Goal: Transaction & Acquisition: Register for event/course

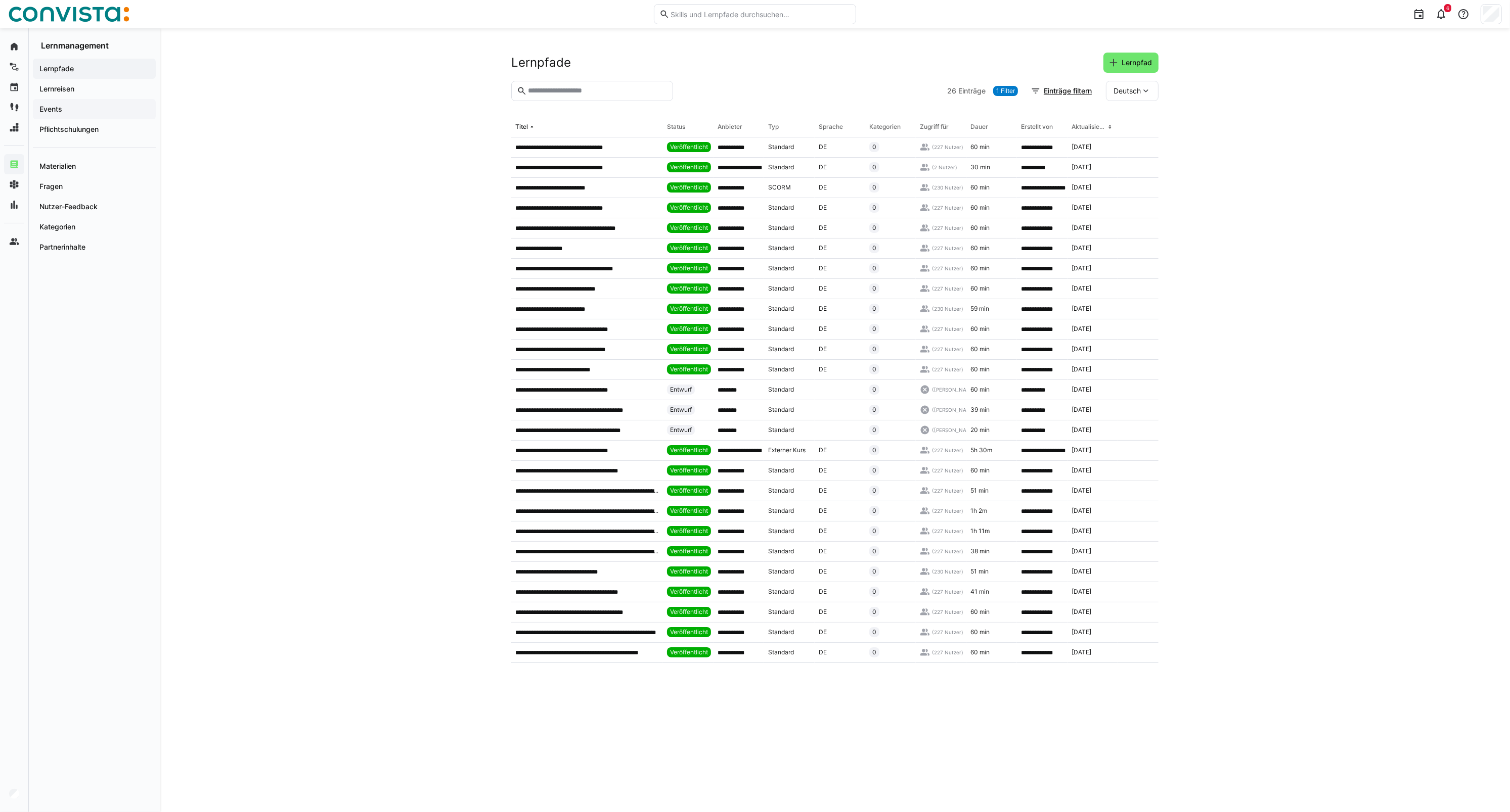
click at [71, 114] on div "Events" at bounding box center [94, 109] width 123 height 20
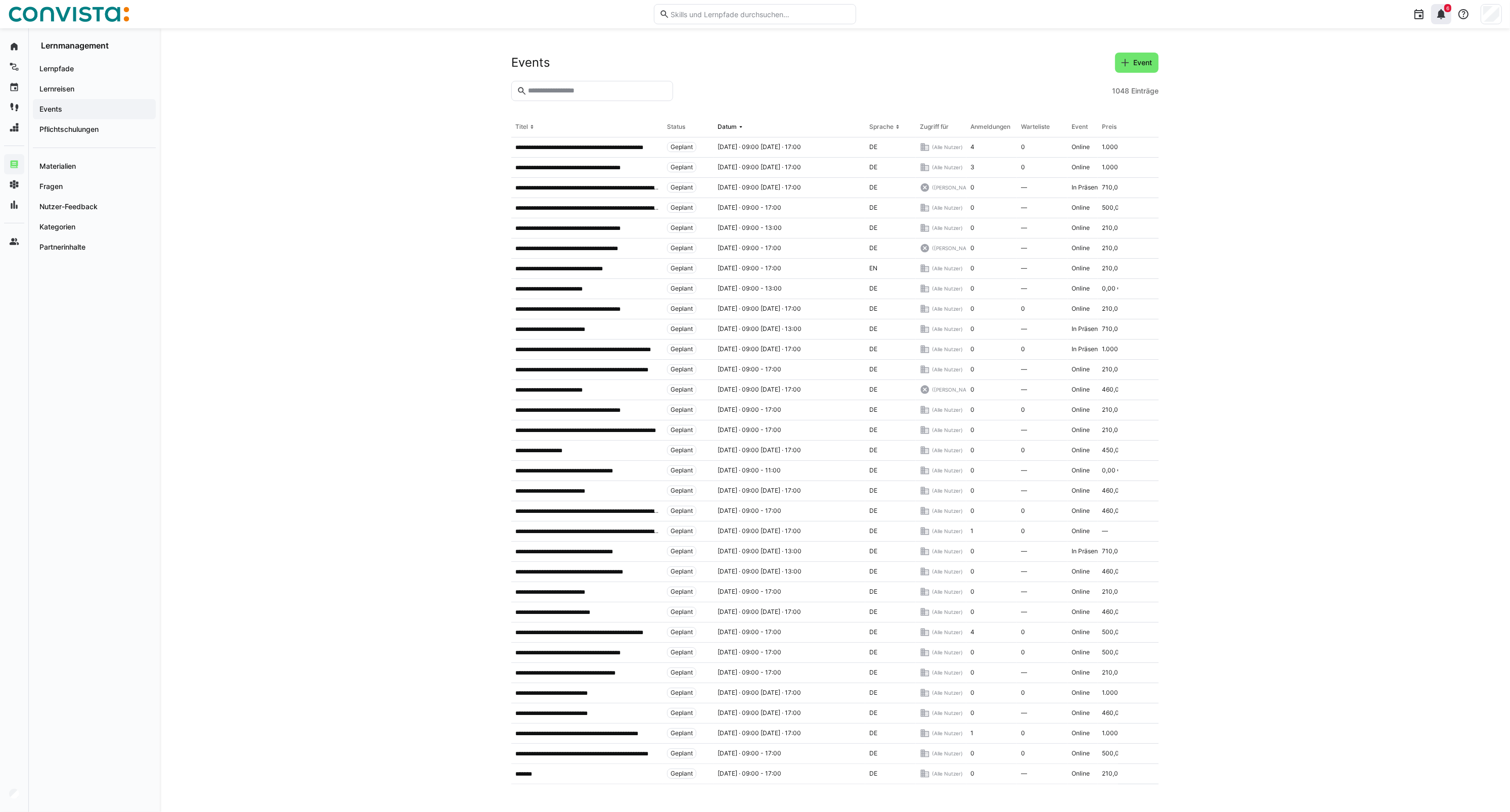
click at [1447, 18] on eds-icon at bounding box center [1441, 14] width 12 height 12
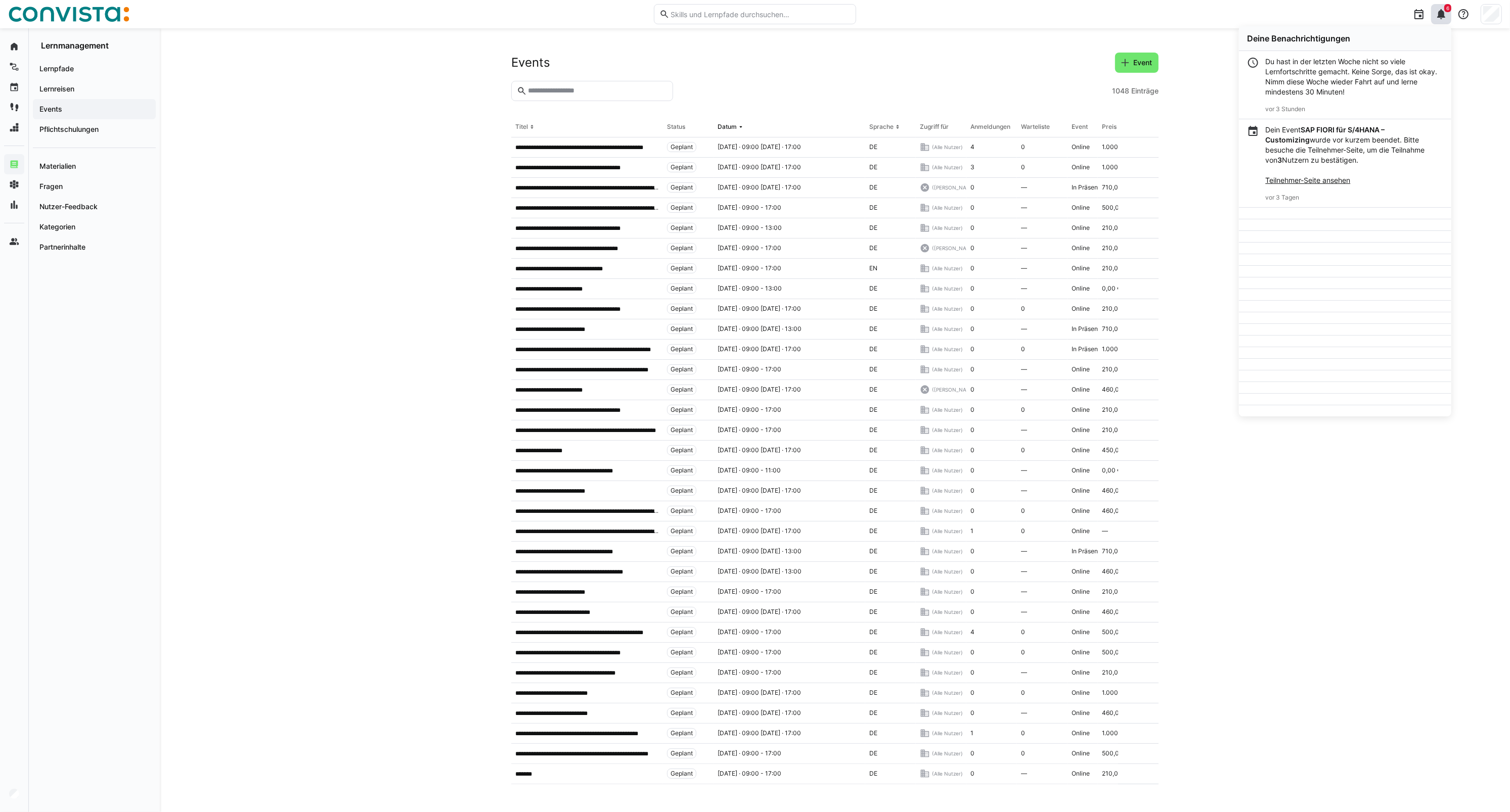
click at [1442, 18] on eds-icon at bounding box center [1441, 14] width 12 height 12
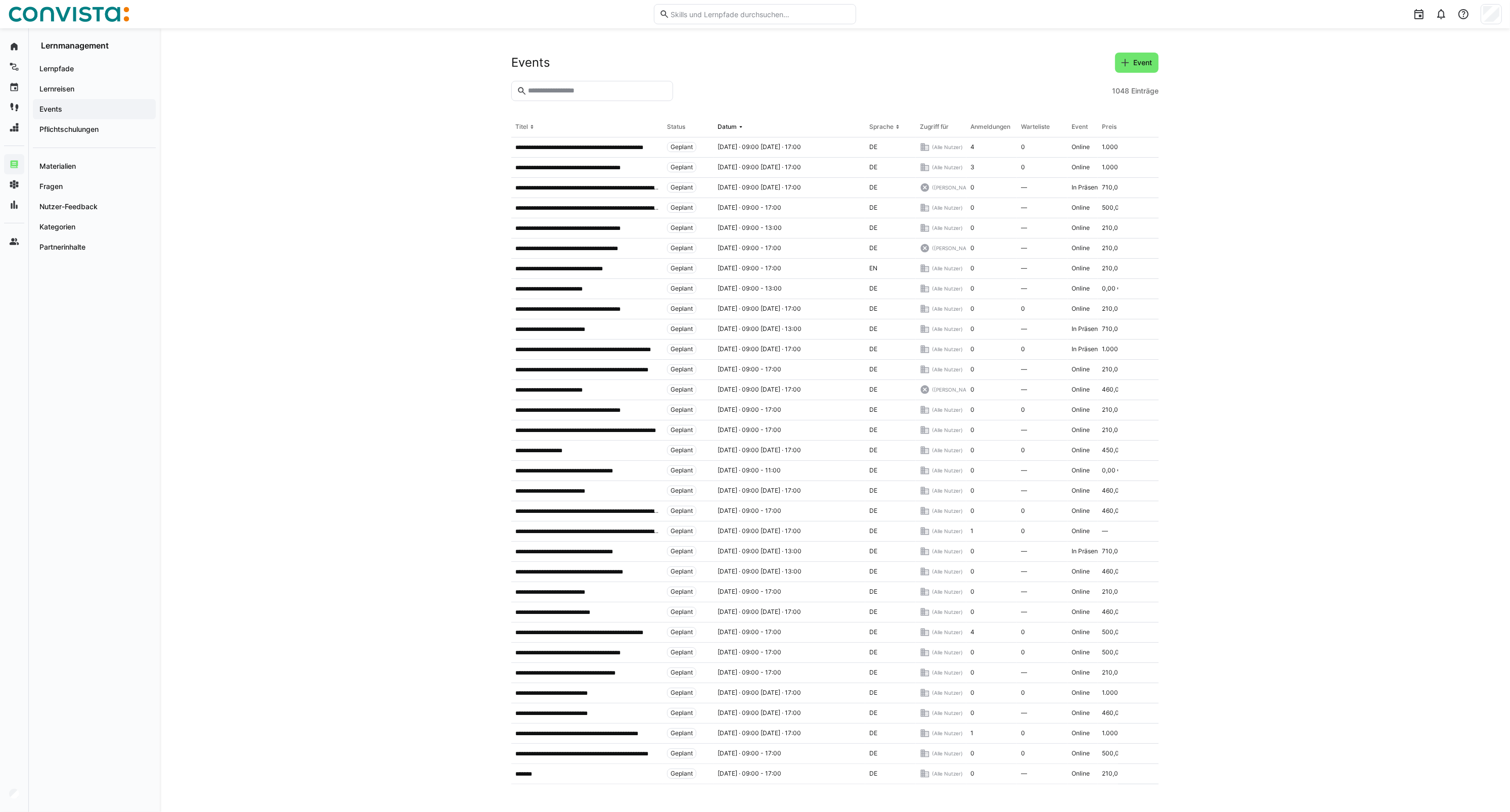
click at [574, 82] on eds-input at bounding box center [592, 91] width 162 height 20
click at [574, 93] on input "text" at bounding box center [597, 91] width 141 height 9
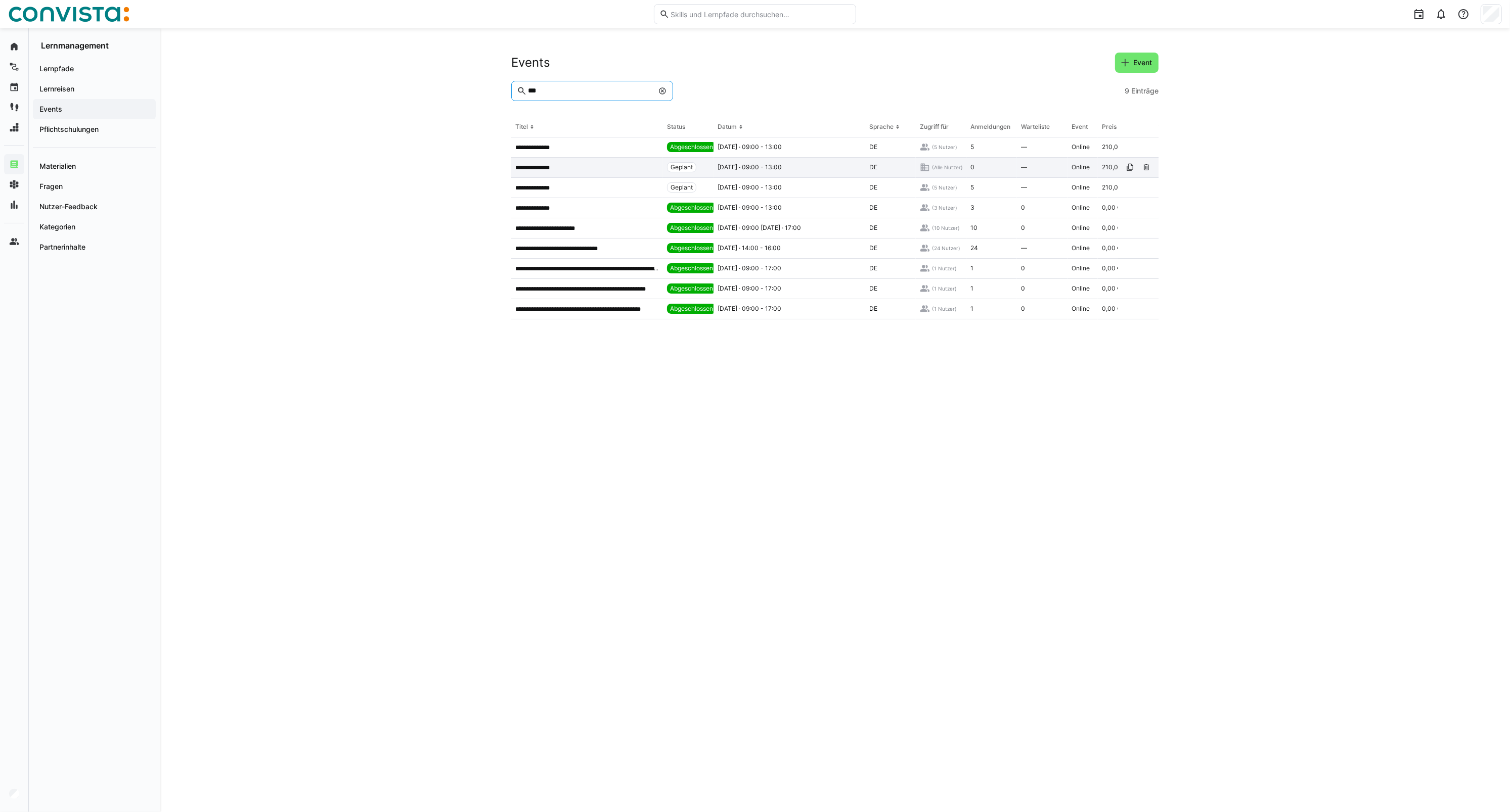
type input "***"
click at [557, 168] on p "**********" at bounding box center [539, 167] width 48 height 8
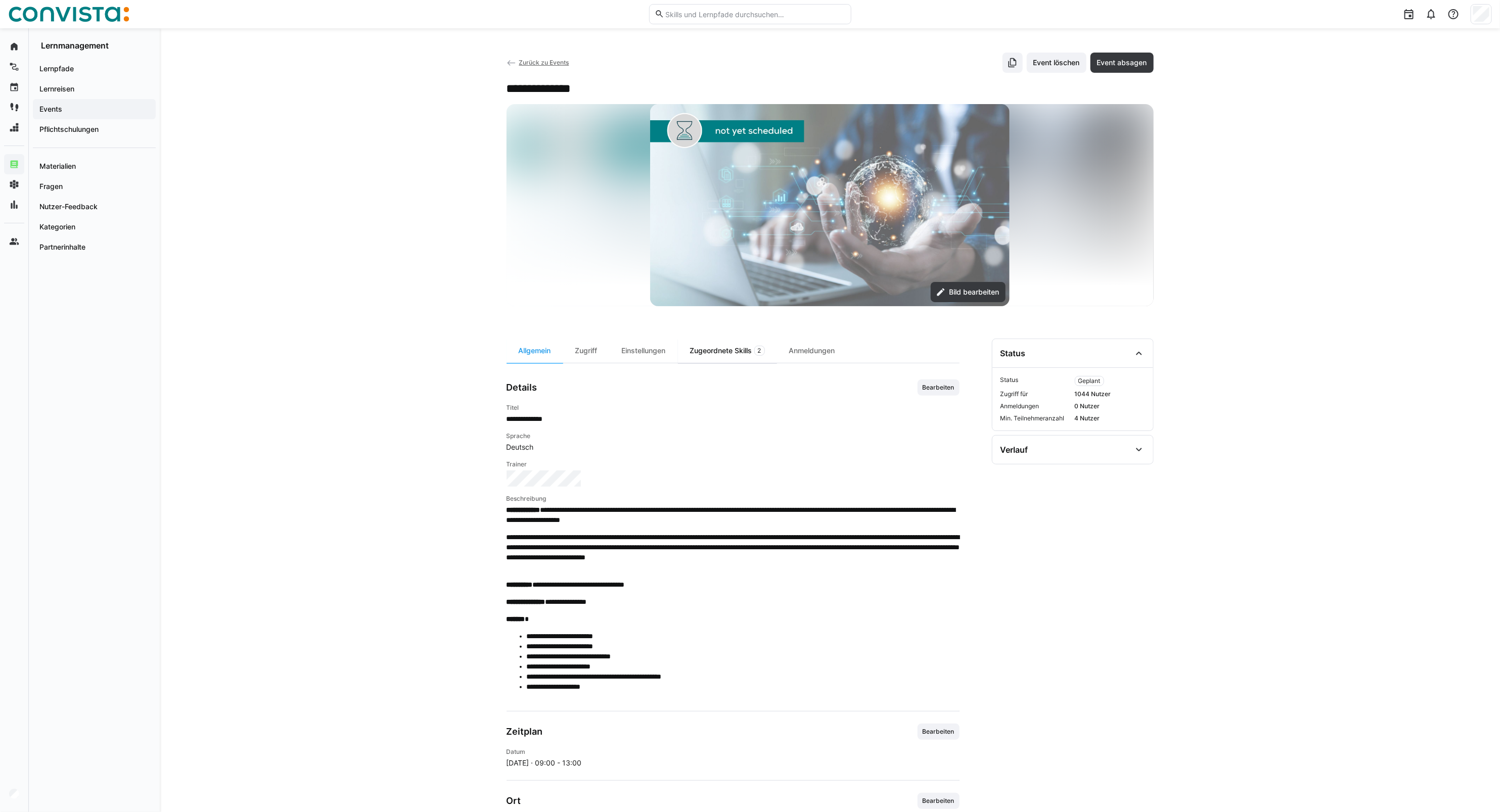
click at [720, 352] on div "Zugeordnete Skills 2" at bounding box center [728, 351] width 99 height 25
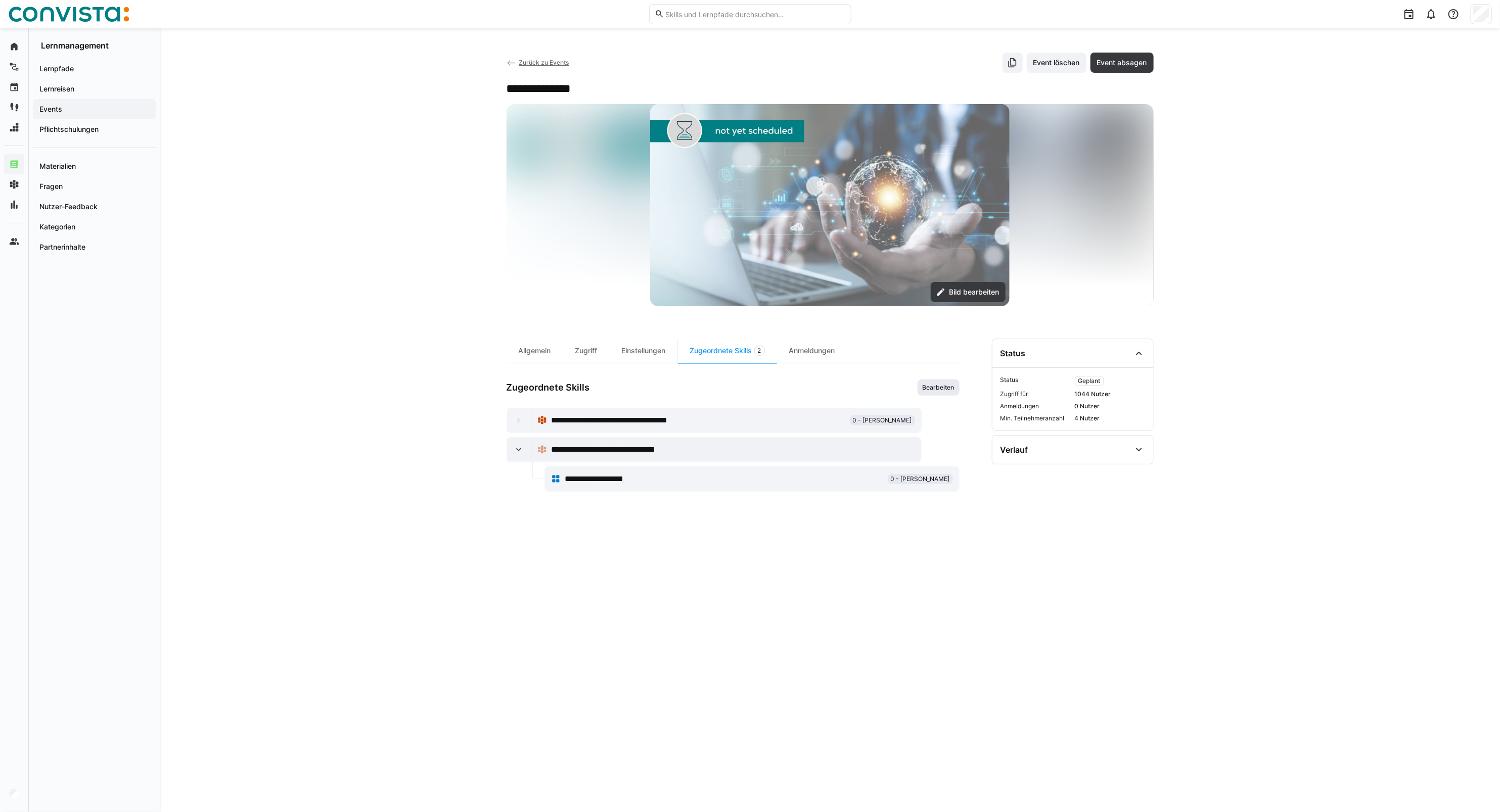
click at [945, 381] on span "Bearbeiten" at bounding box center [939, 388] width 42 height 16
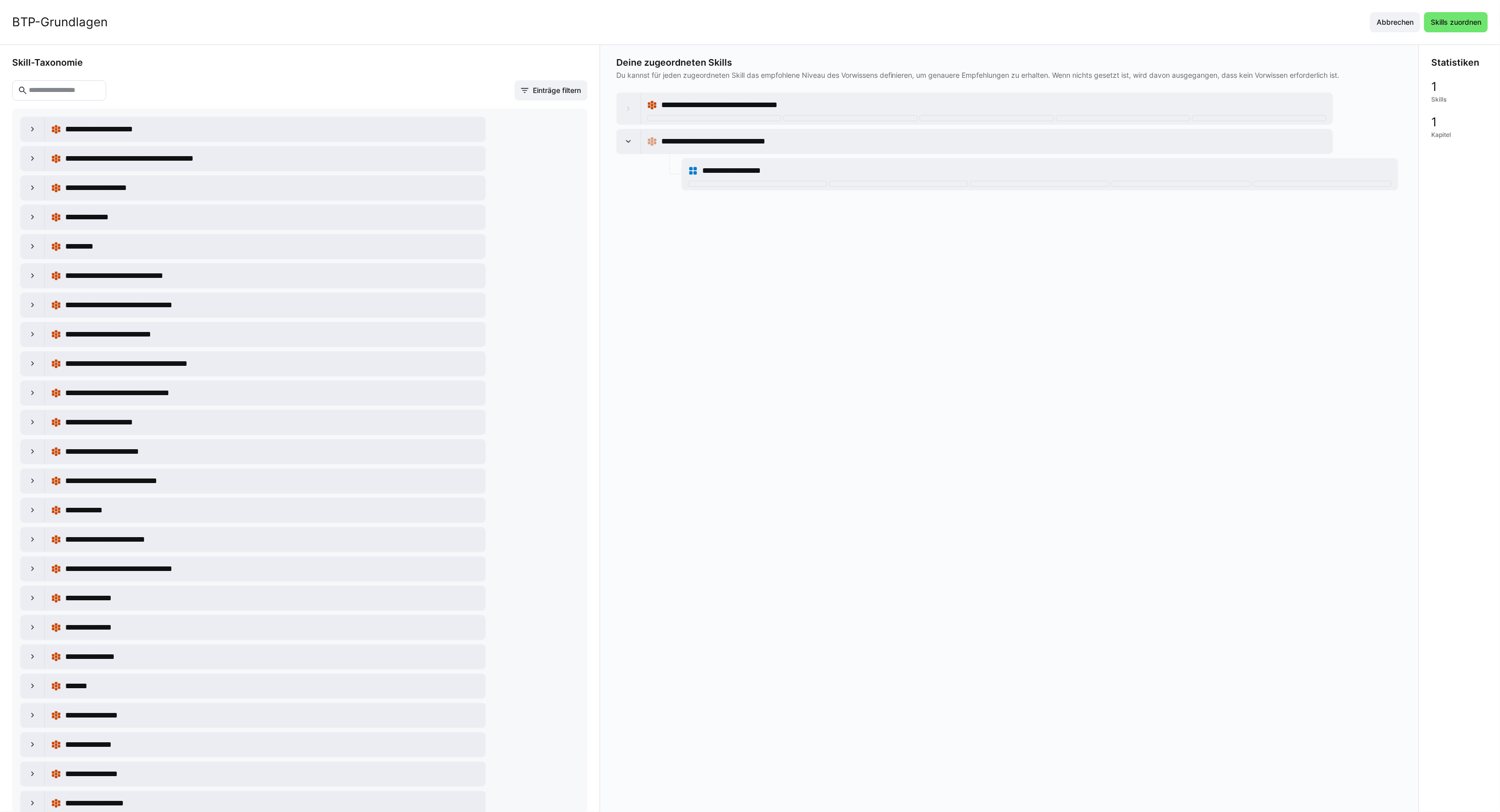
drag, startPoint x: 58, startPoint y: 83, endPoint x: 64, endPoint y: 88, distance: 7.8
click at [58, 86] on eds-input at bounding box center [59, 90] width 94 height 20
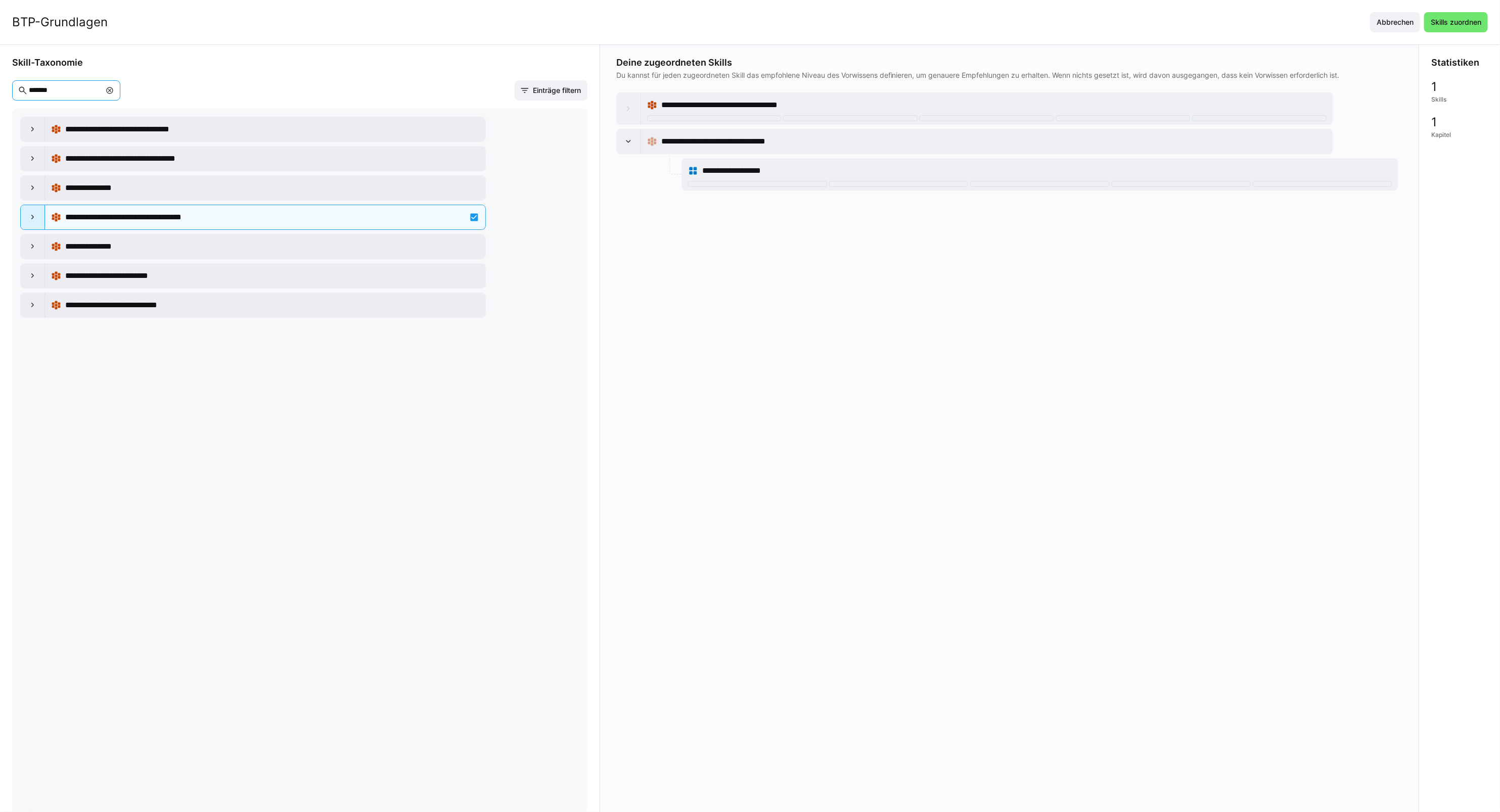
type input "*******"
click at [28, 223] on eds-icon at bounding box center [33, 217] width 10 height 10
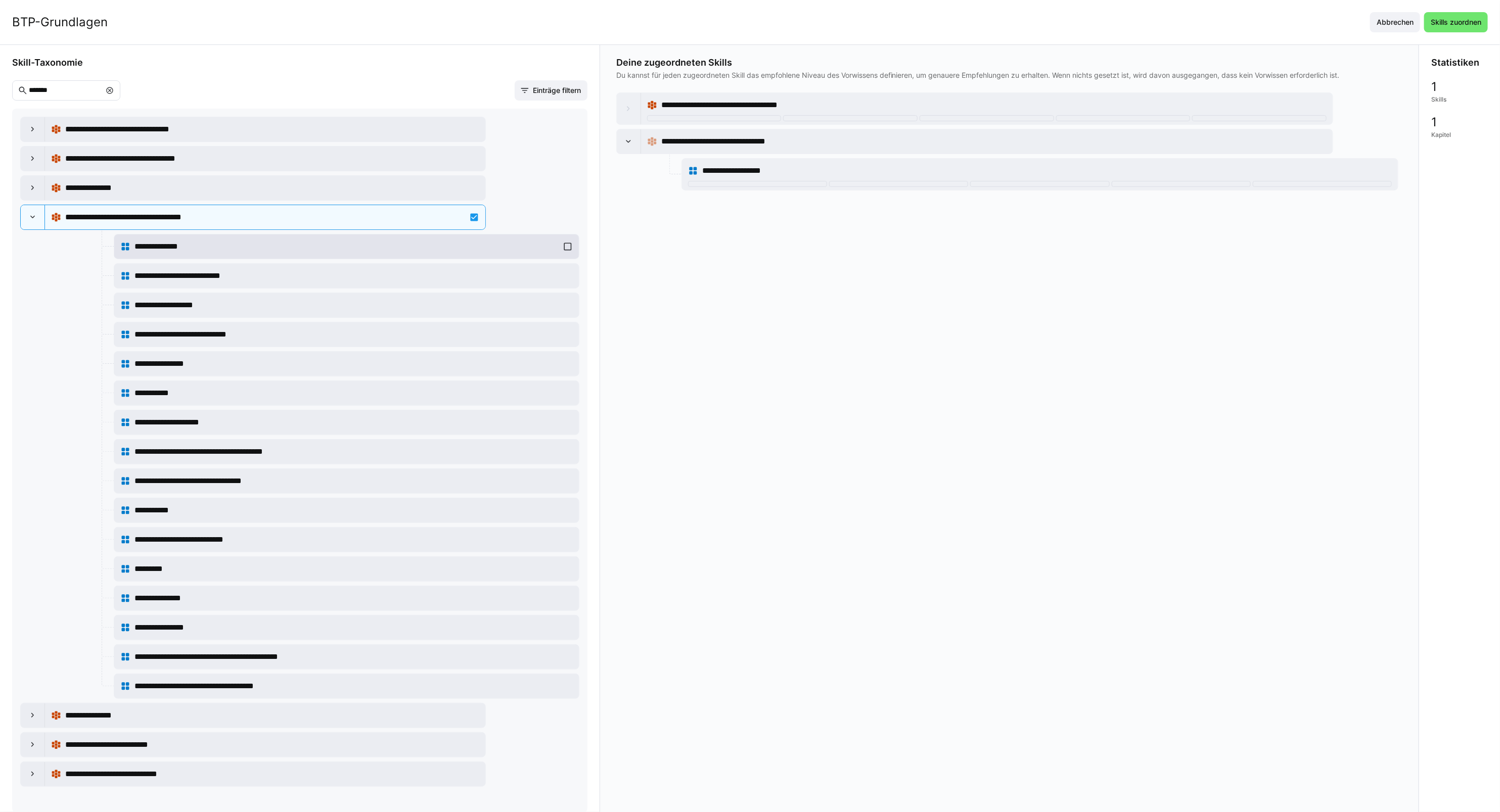
click at [297, 259] on div "**********" at bounding box center [346, 247] width 464 height 25
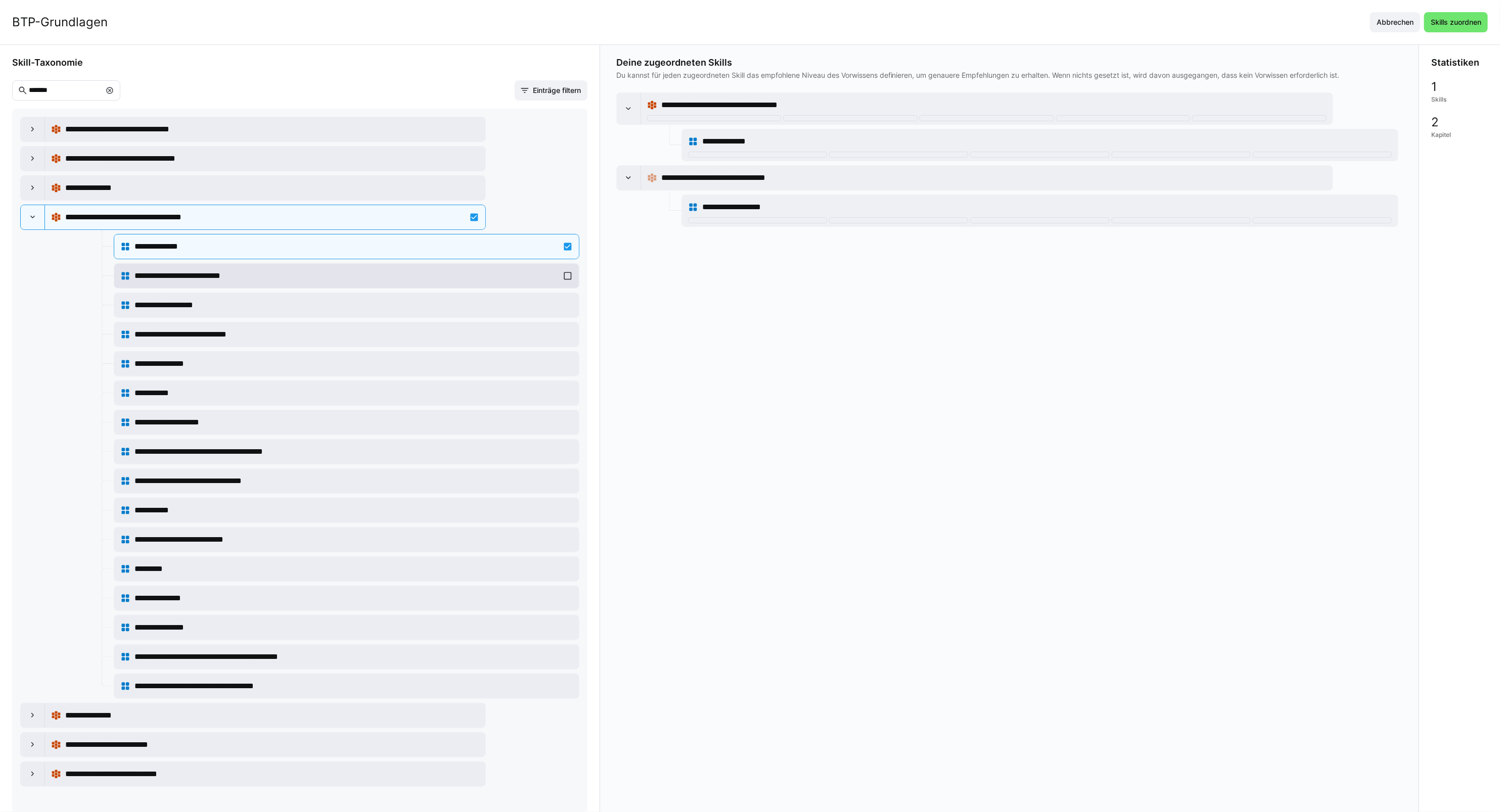
click at [290, 288] on div "**********" at bounding box center [346, 276] width 464 height 25
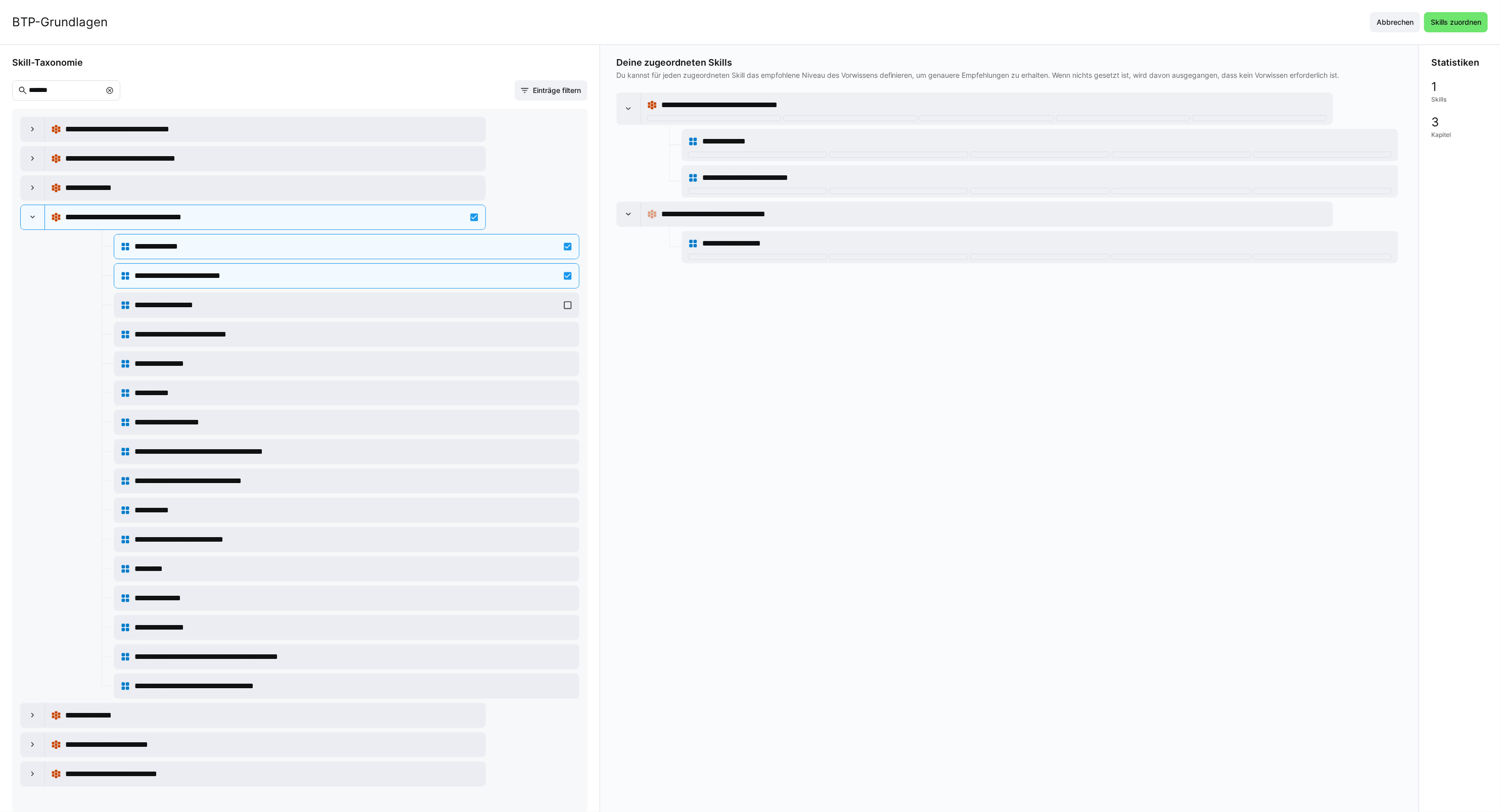
click at [269, 321] on div "**********" at bounding box center [299, 451] width 559 height 670
click at [247, 309] on div "**********" at bounding box center [346, 305] width 424 height 12
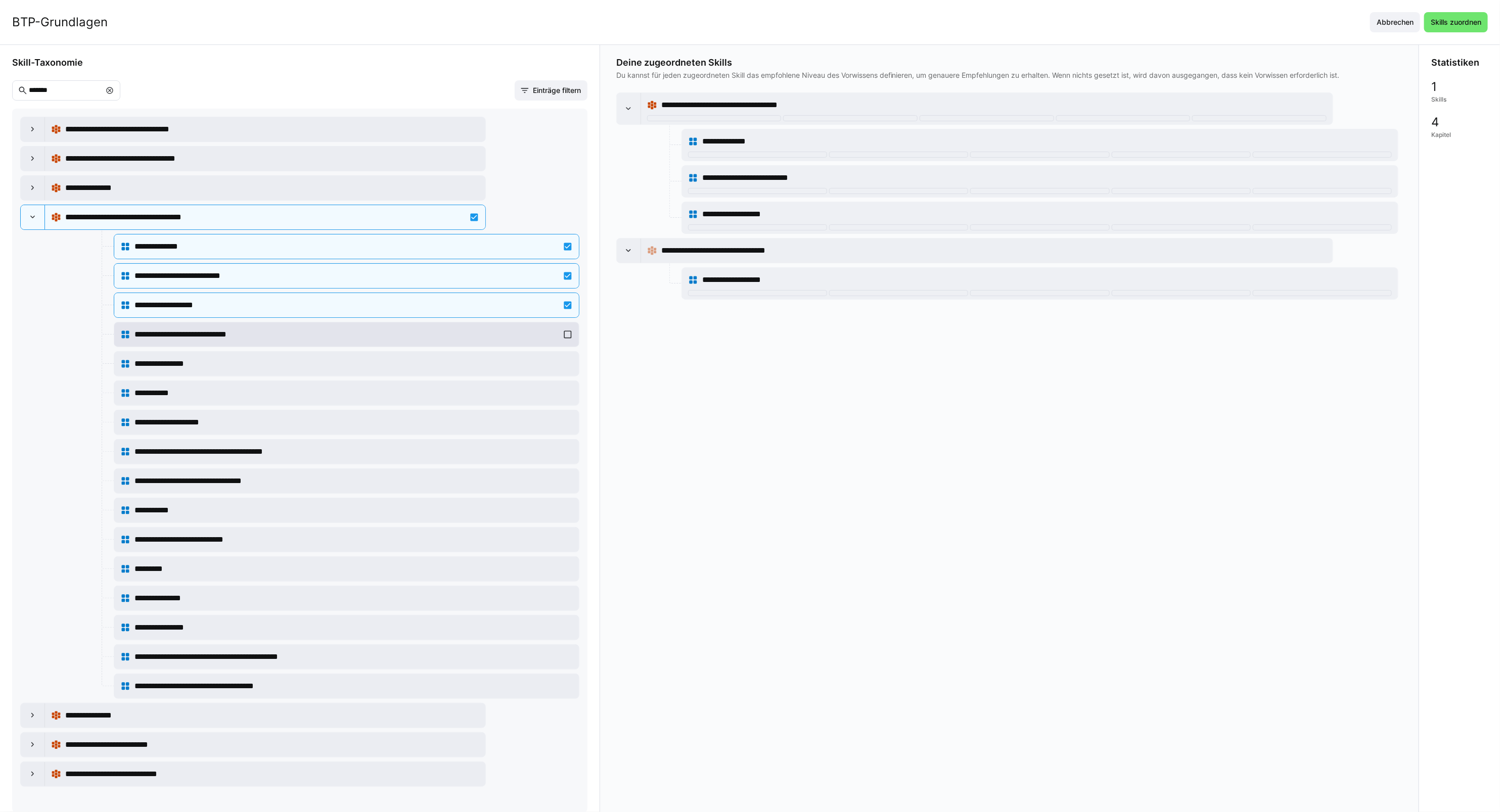
click at [247, 344] on div "**********" at bounding box center [347, 334] width 453 height 20
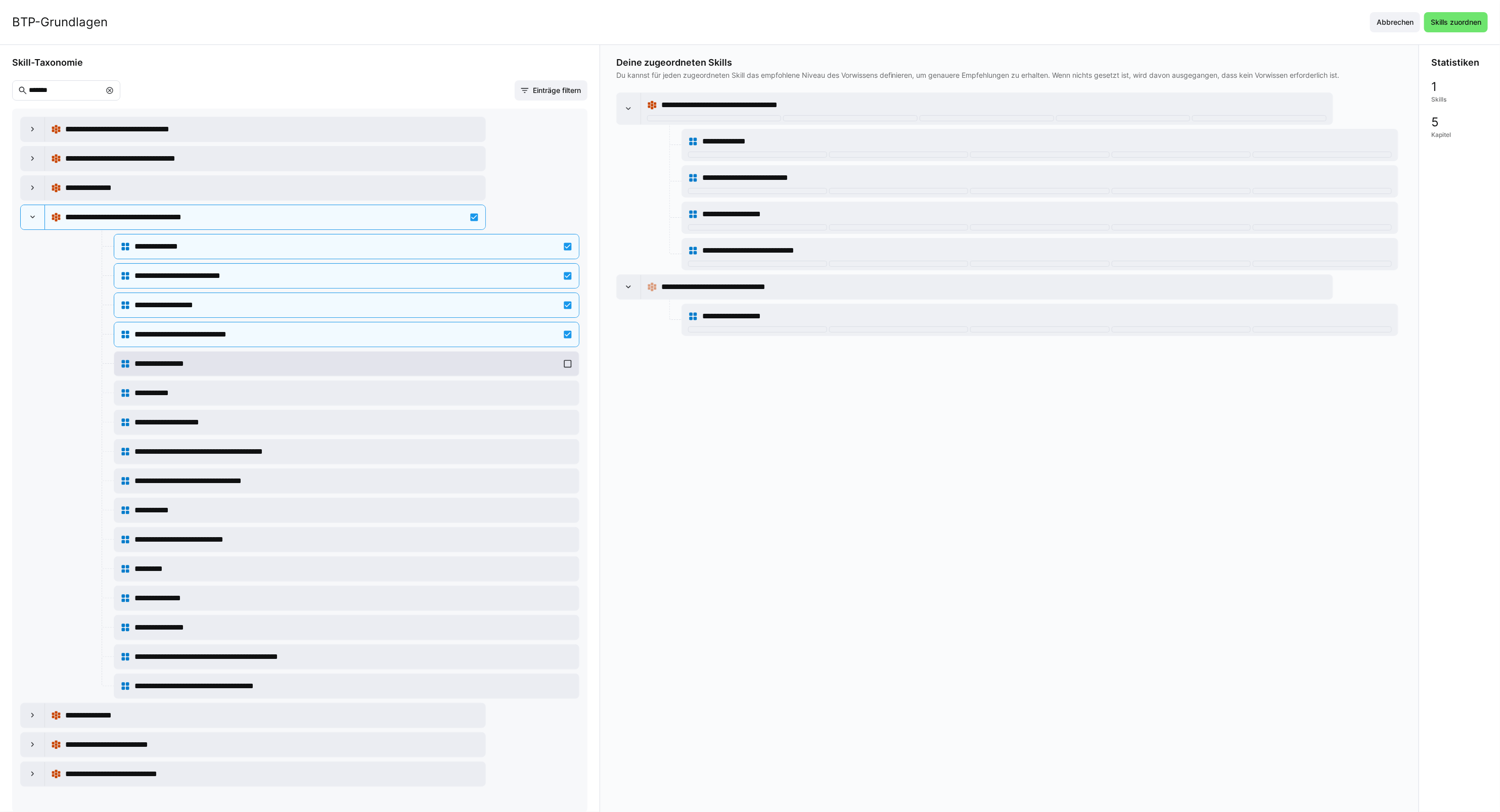
click at [233, 369] on div "**********" at bounding box center [346, 364] width 424 height 12
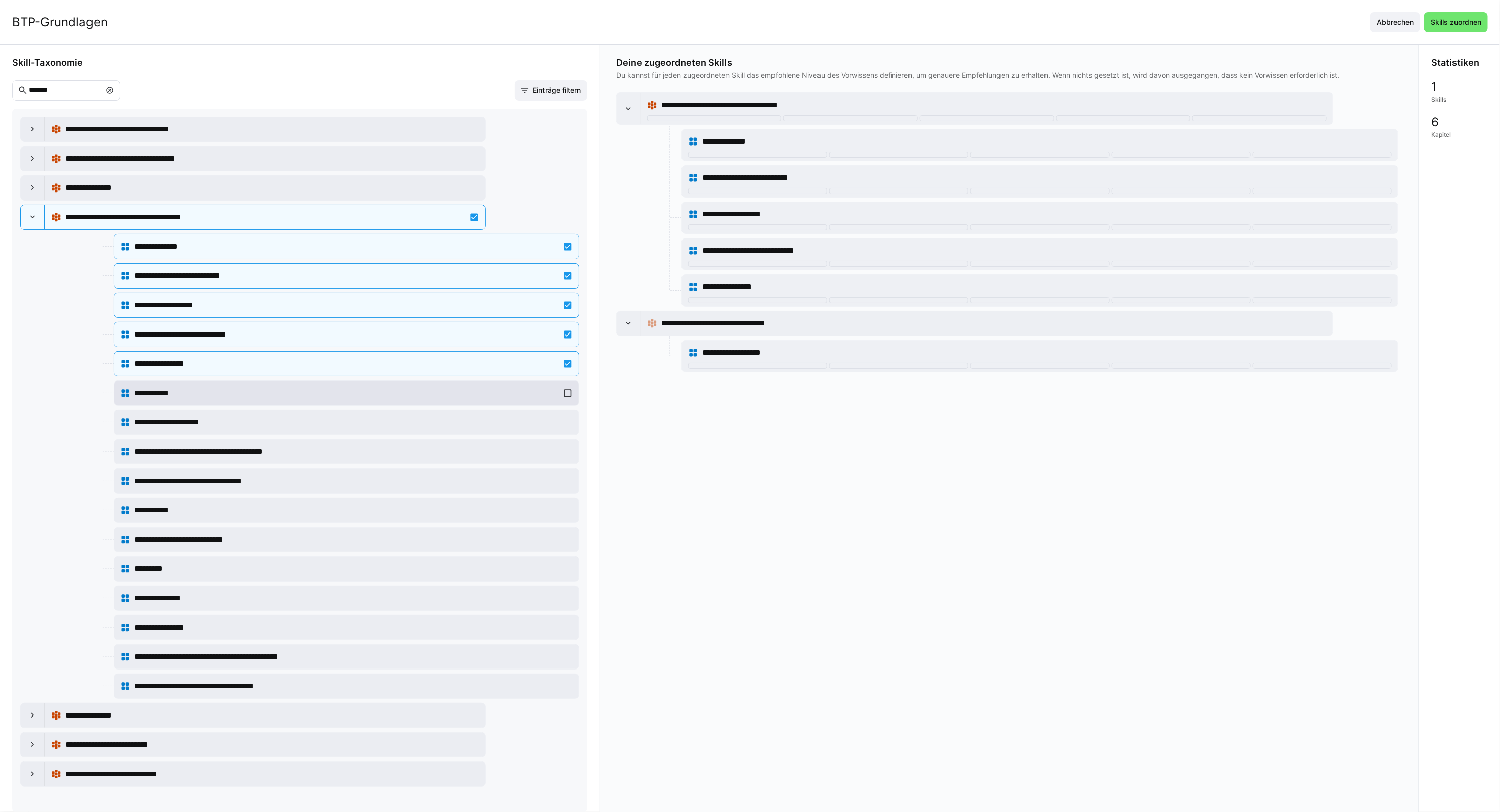
click at [226, 393] on div "**********" at bounding box center [346, 393] width 424 height 12
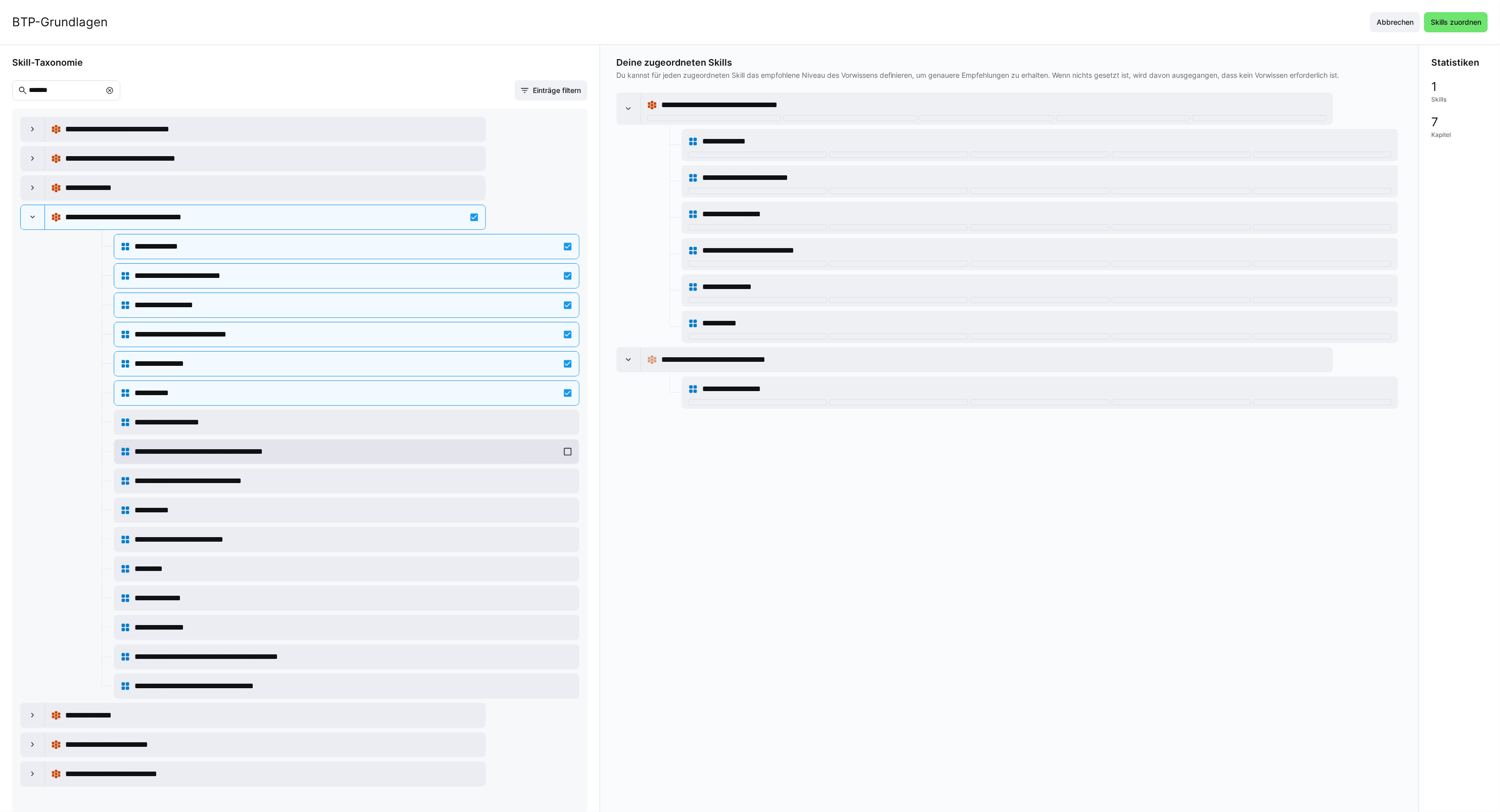
click at [221, 443] on div "**********" at bounding box center [346, 452] width 464 height 25
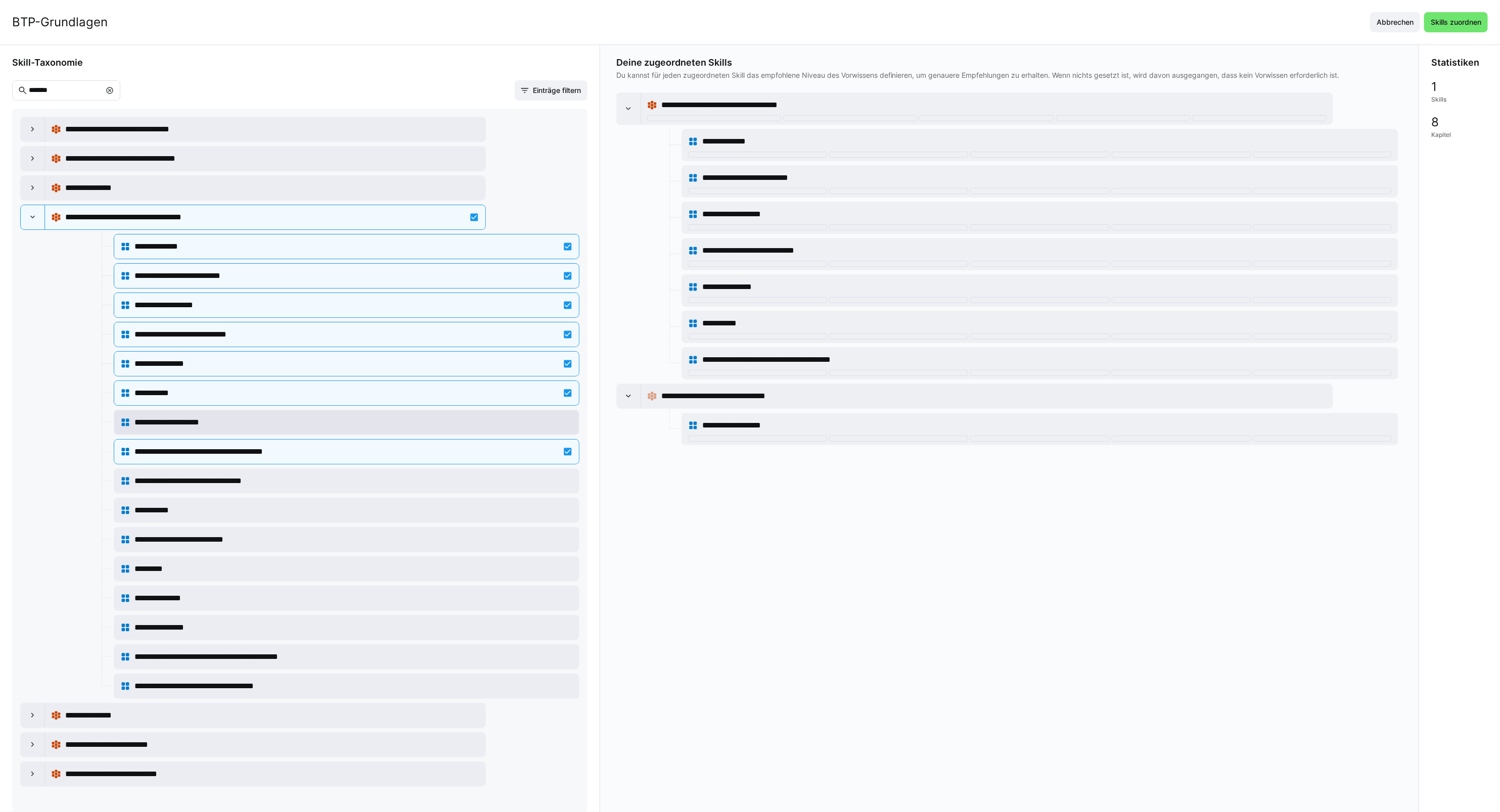
click at [220, 429] on div "**********" at bounding box center [353, 423] width 438 height 12
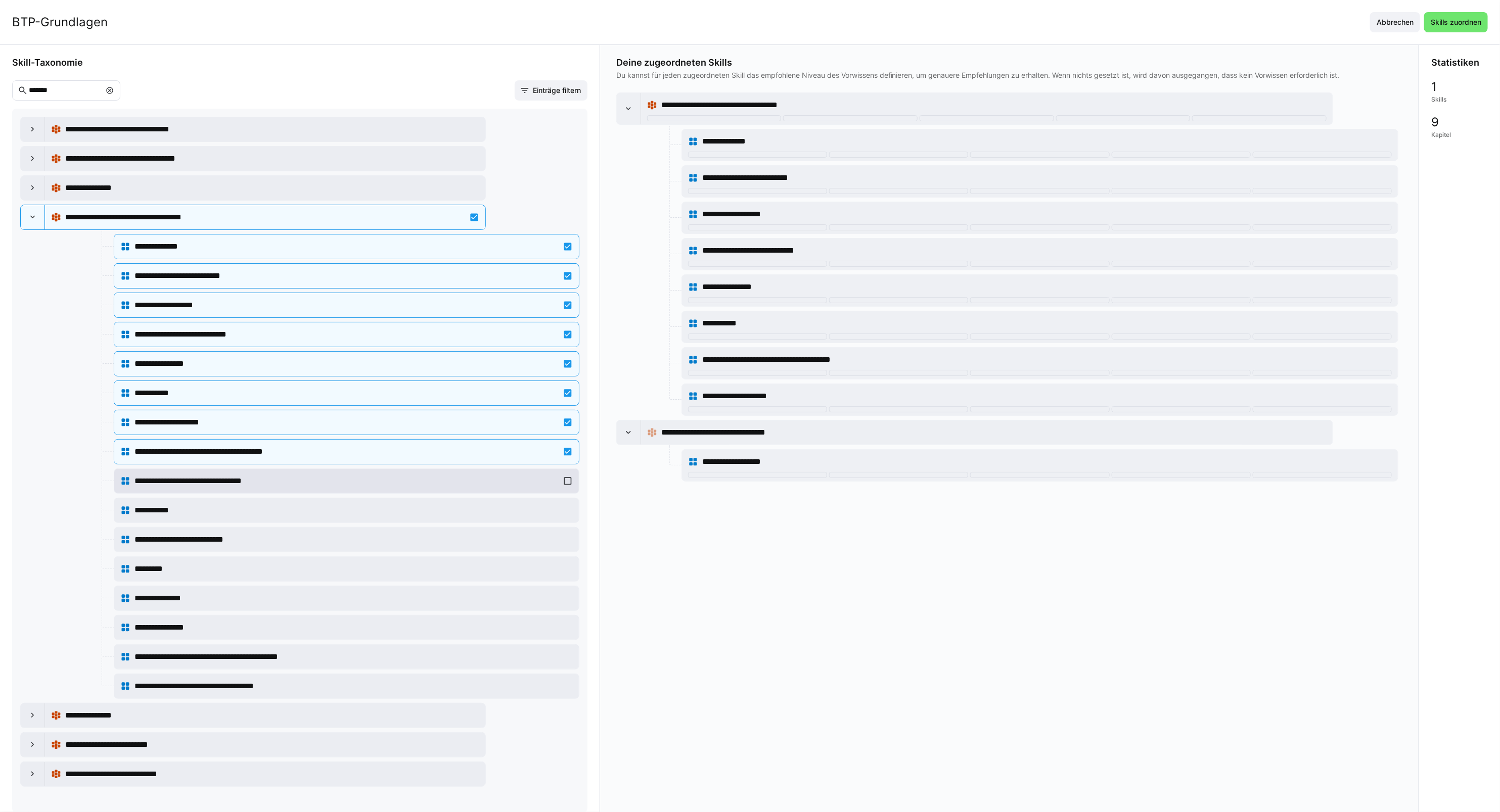
click at [221, 486] on span "**********" at bounding box center [204, 481] width 139 height 12
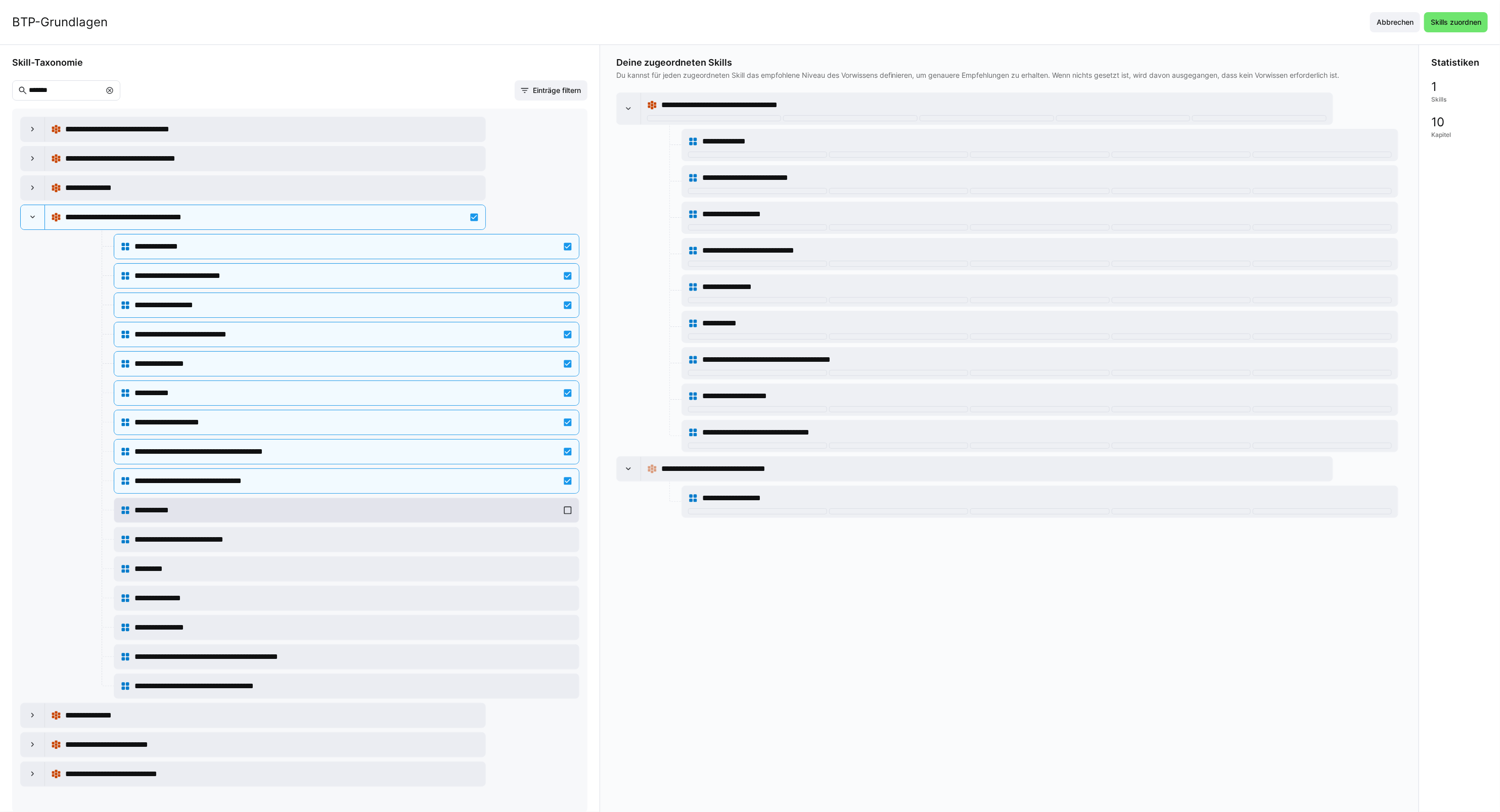
click at [217, 512] on div "**********" at bounding box center [346, 510] width 424 height 12
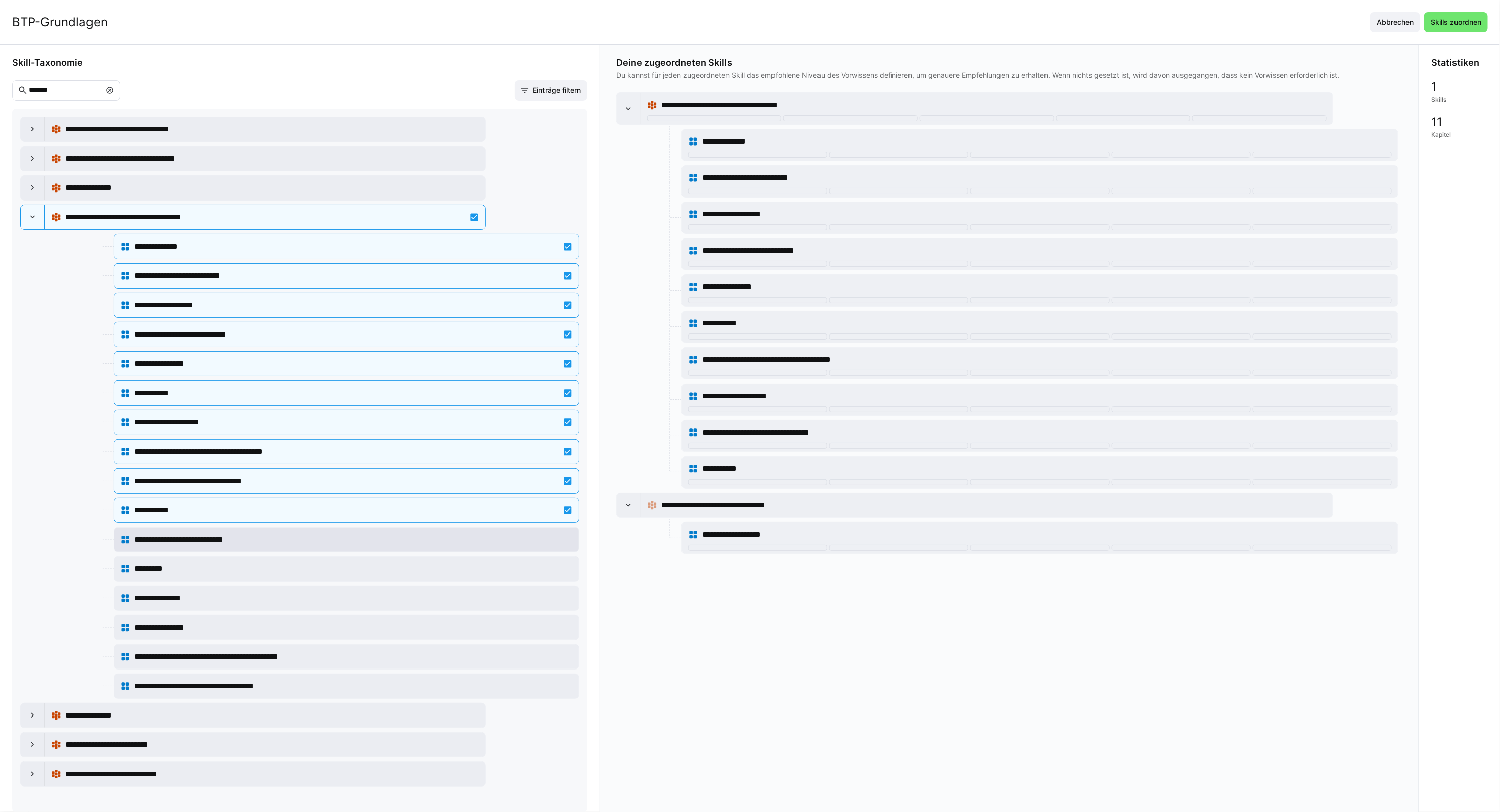
click at [209, 546] on span "**********" at bounding box center [196, 540] width 124 height 12
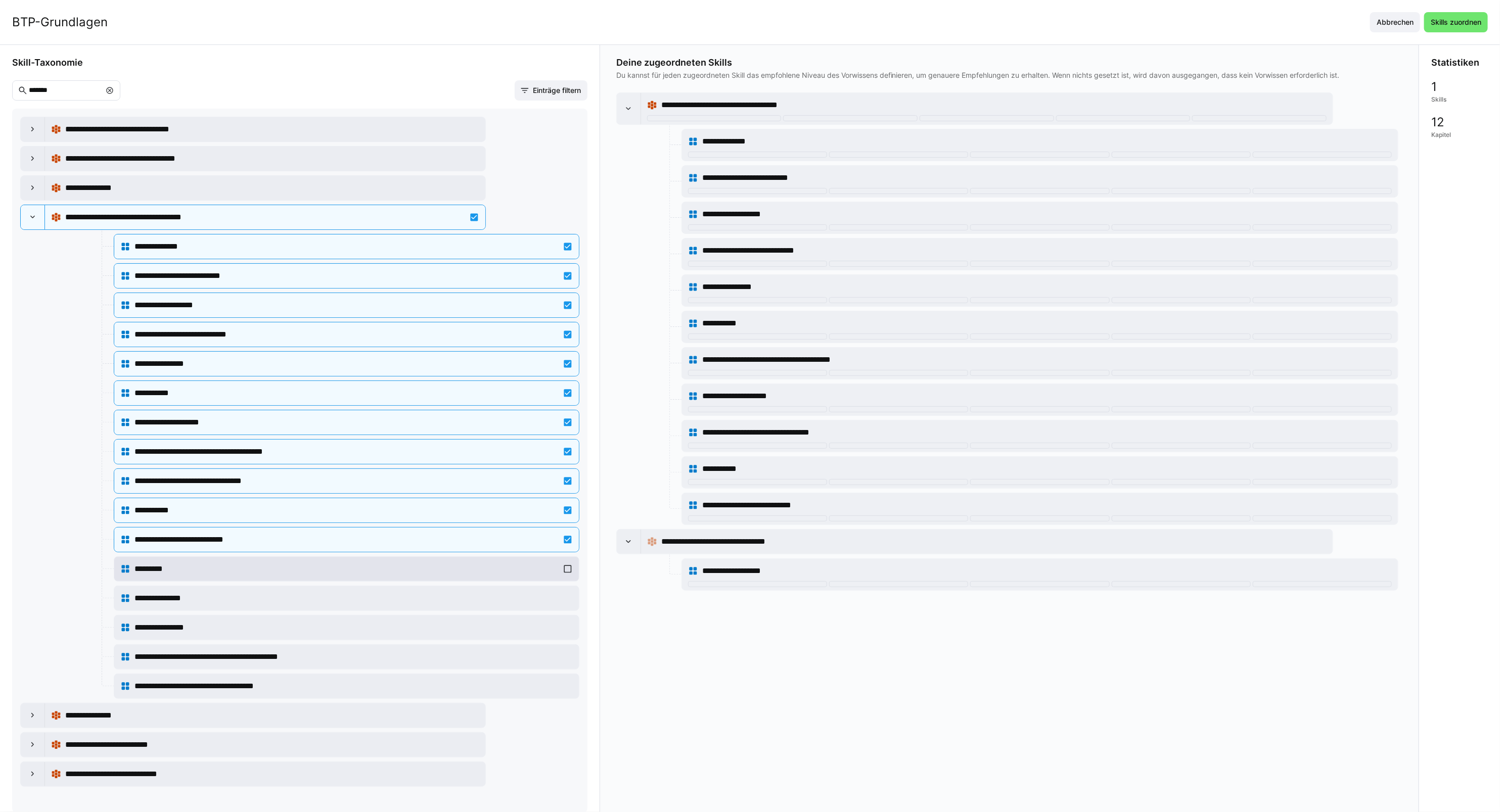
click at [209, 575] on div "*********" at bounding box center [346, 569] width 424 height 12
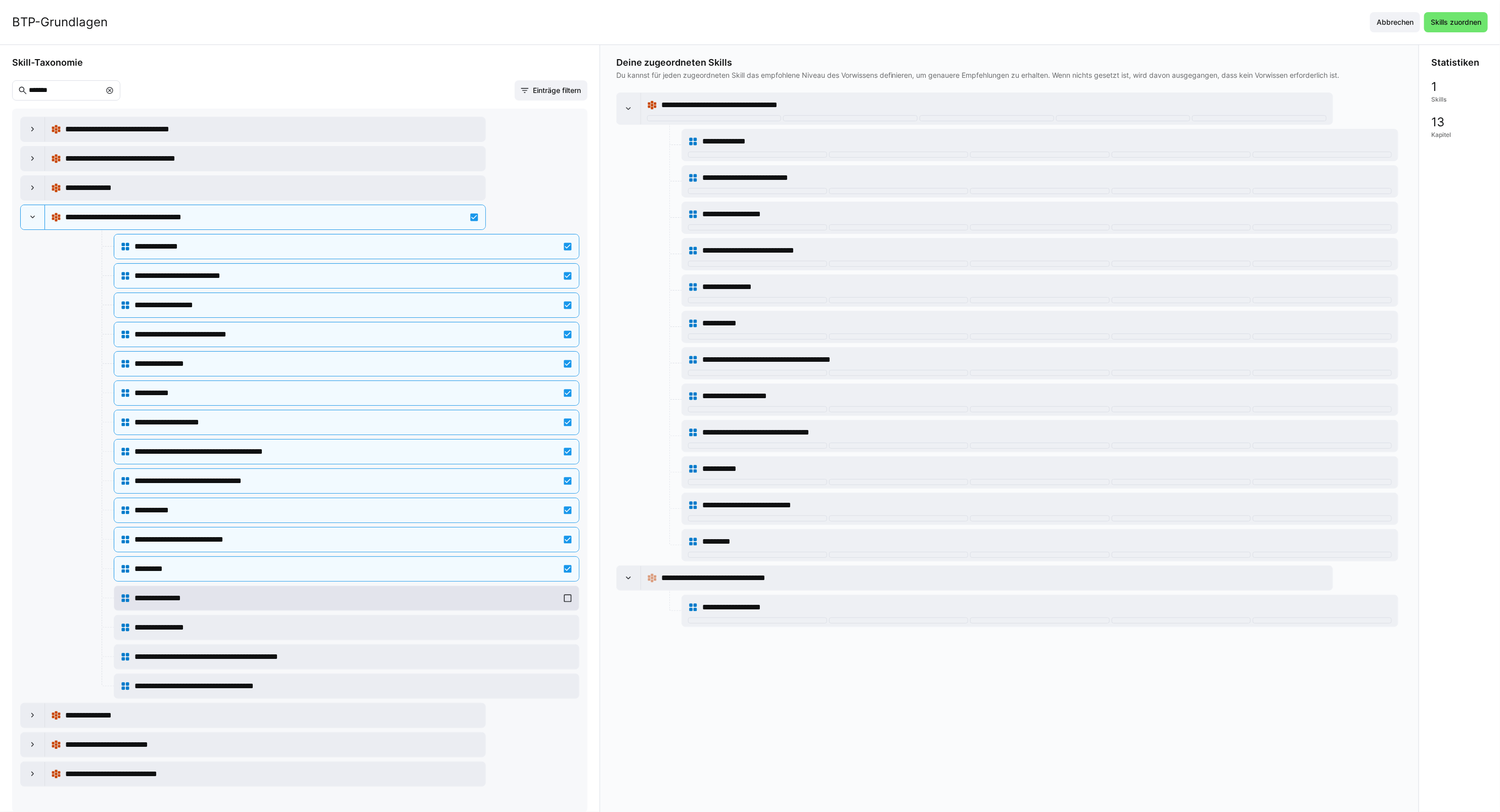
click at [206, 608] on div "**********" at bounding box center [347, 598] width 453 height 20
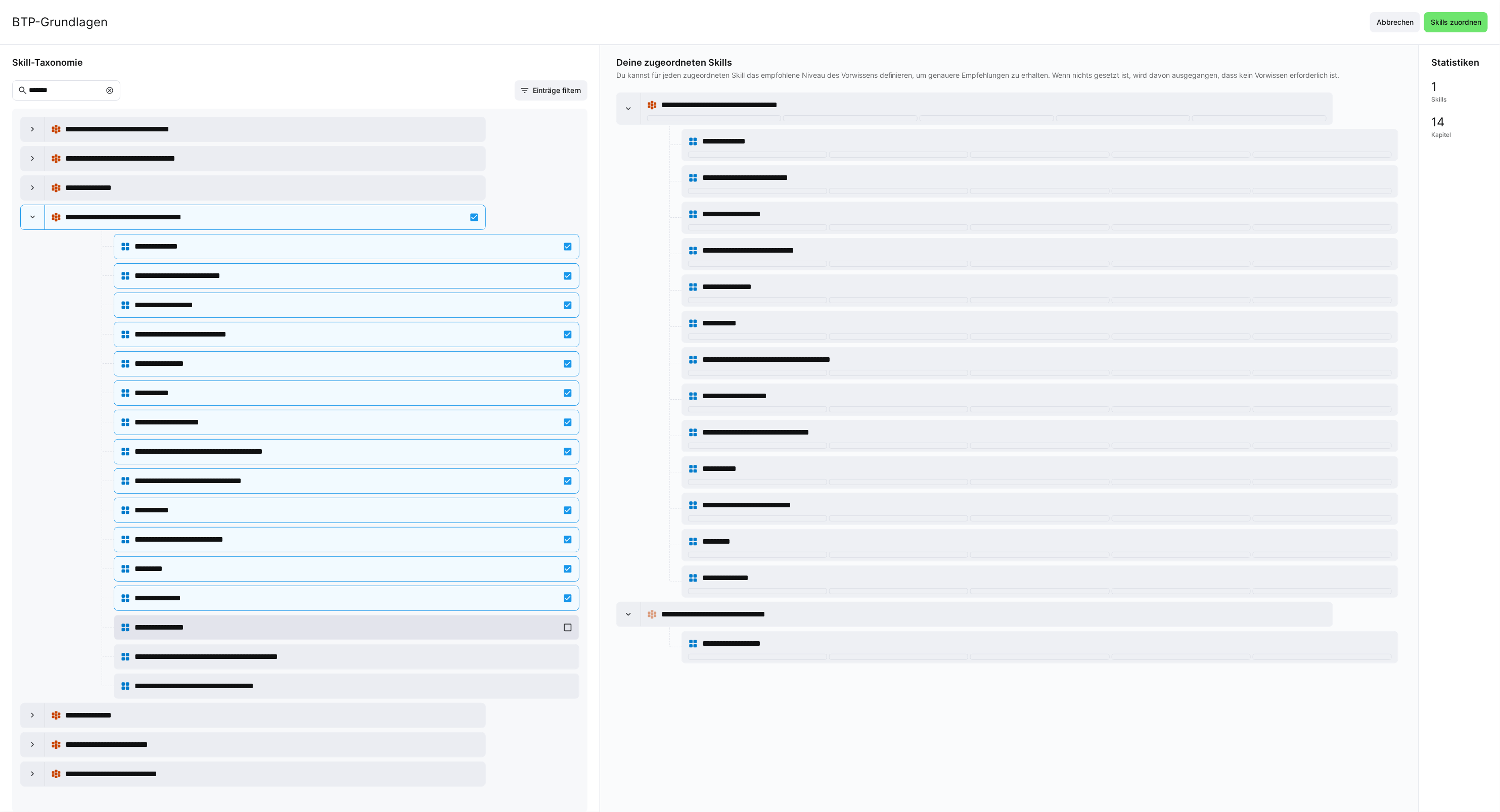
click at [206, 634] on span "**********" at bounding box center [170, 628] width 71 height 12
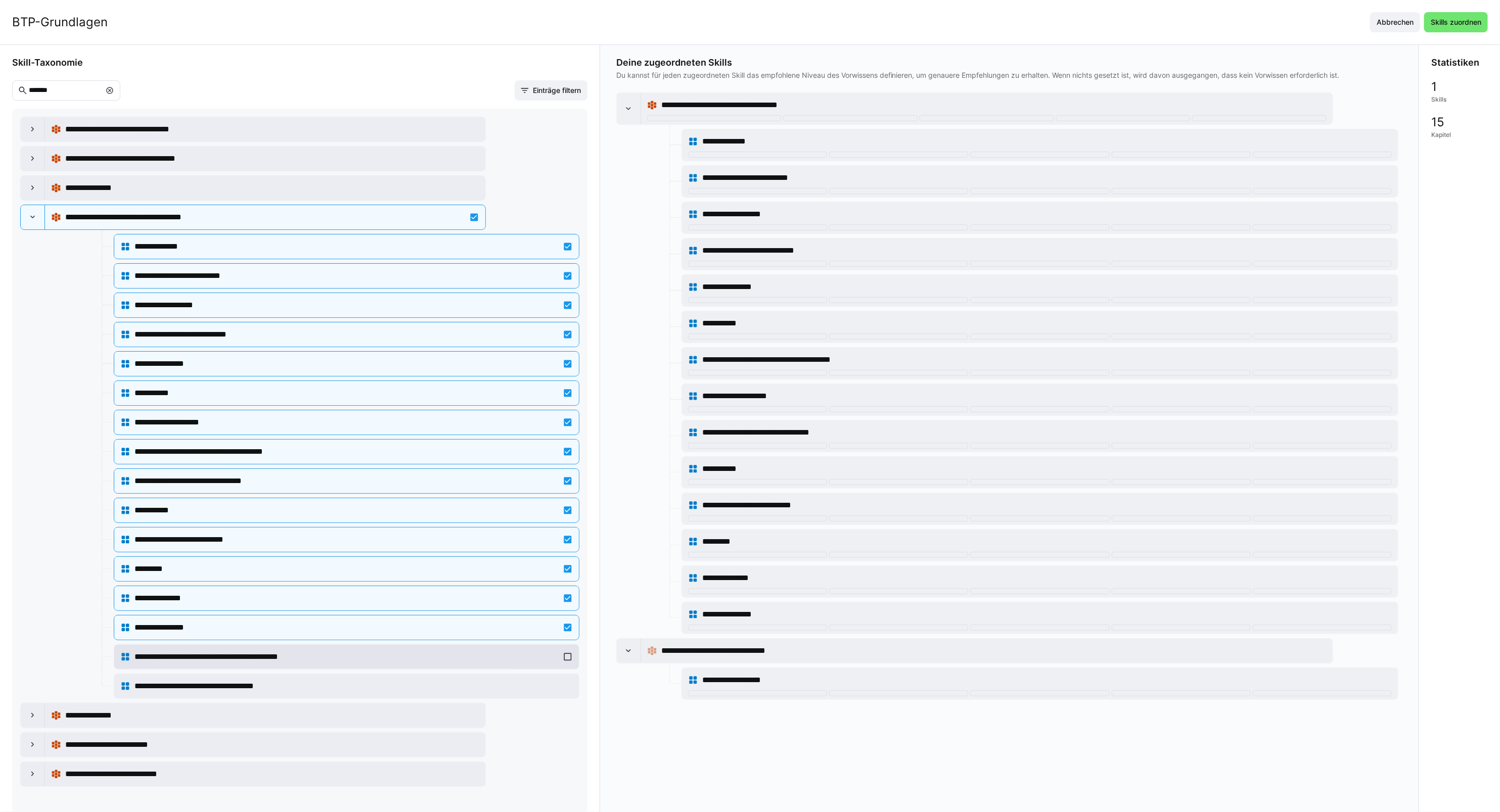
click at [214, 663] on span "**********" at bounding box center [233, 657] width 196 height 12
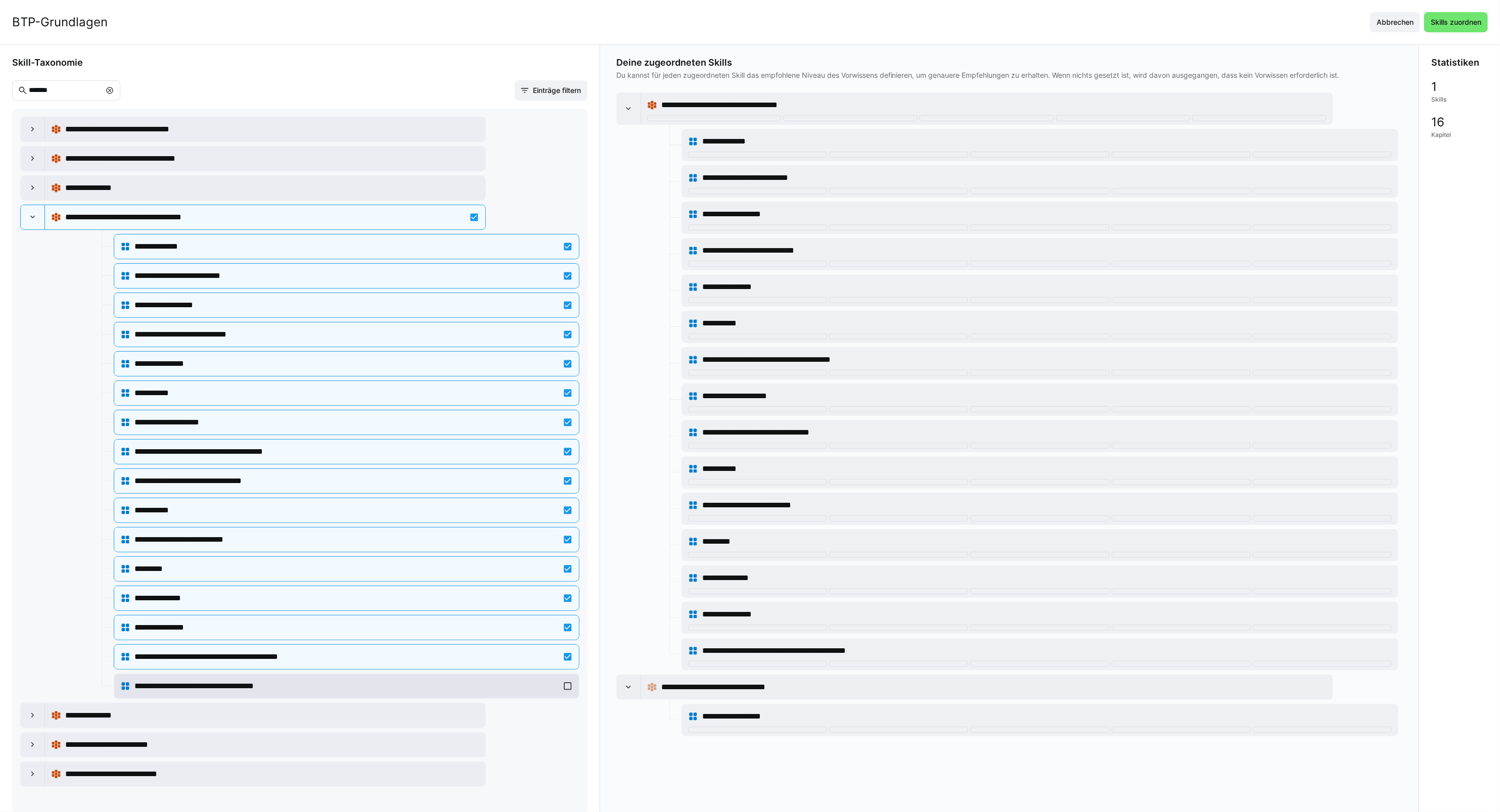
click at [220, 691] on span "**********" at bounding box center [217, 686] width 165 height 12
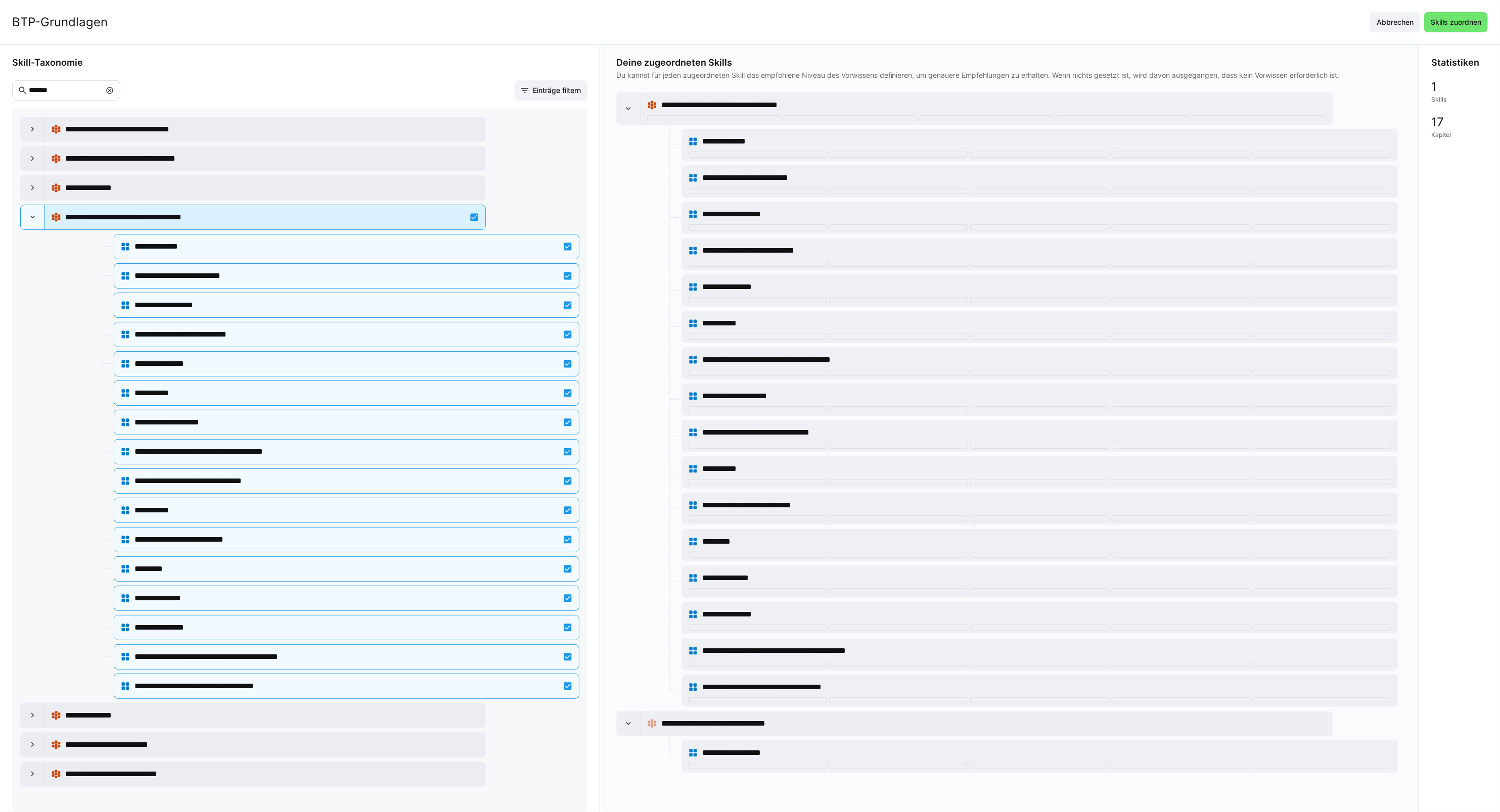
click at [115, 223] on span "**********" at bounding box center [144, 217] width 159 height 12
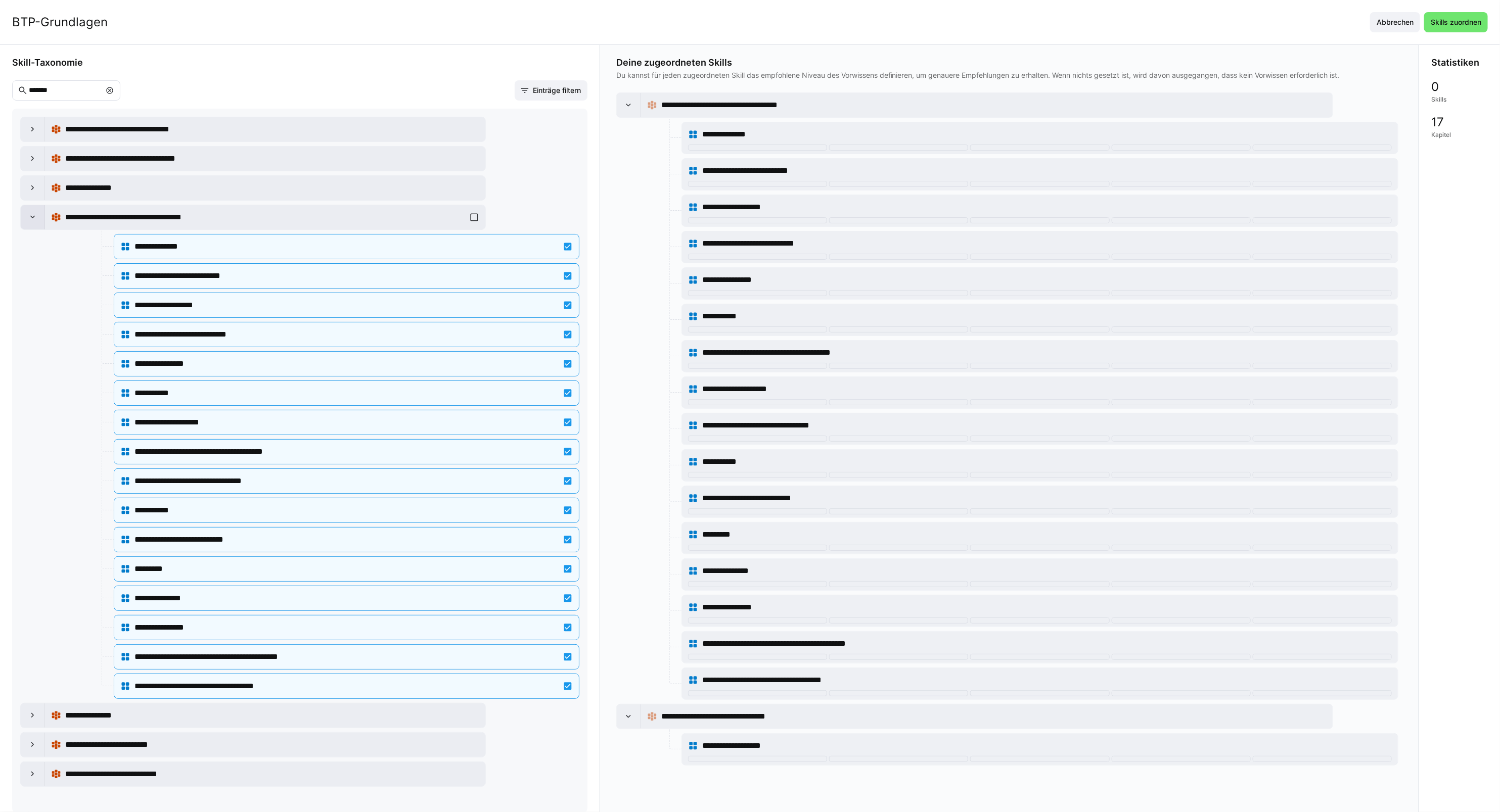
click at [39, 223] on div at bounding box center [33, 218] width 25 height 25
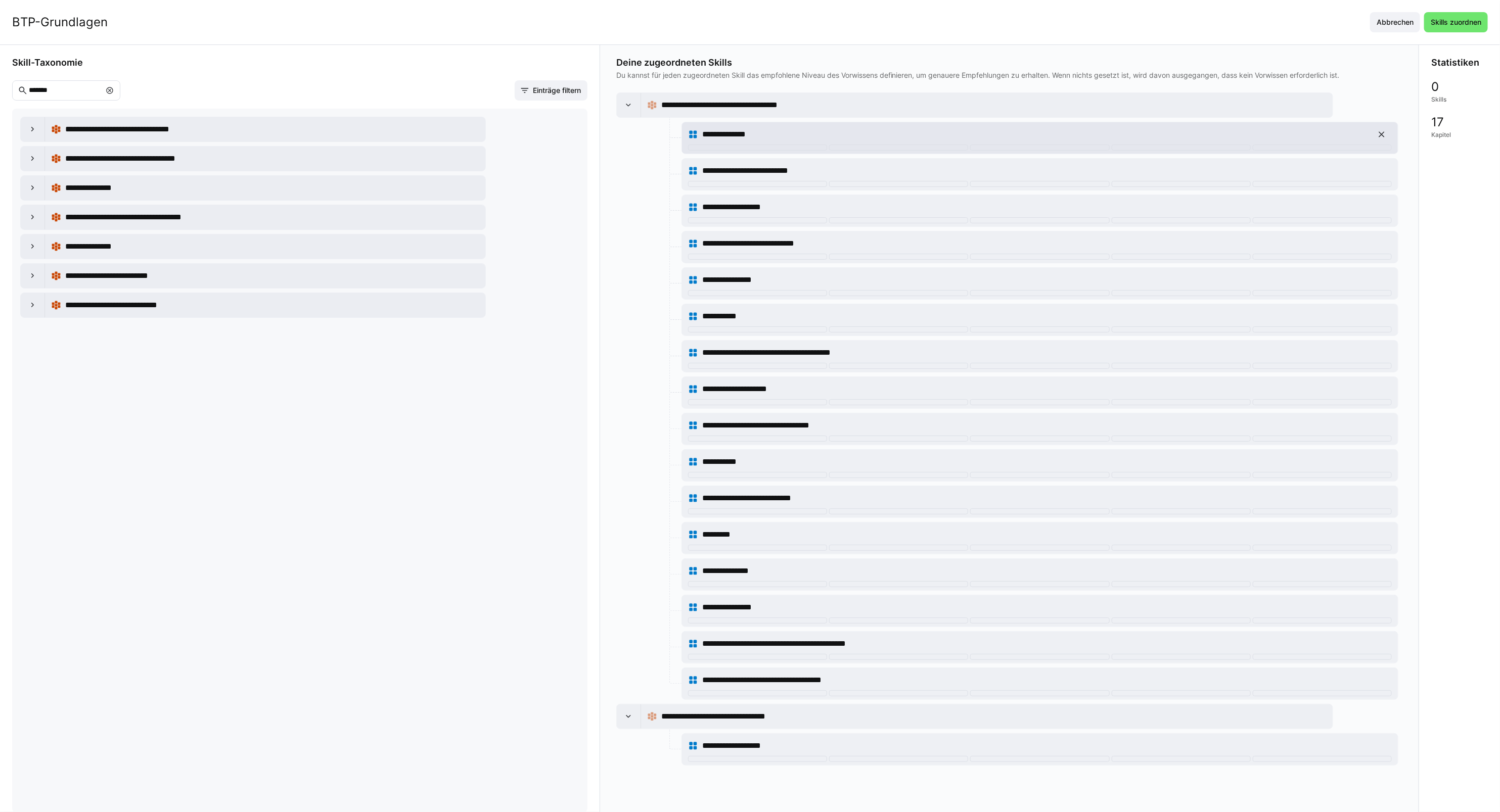
click at [1384, 133] on eds-icon at bounding box center [1382, 134] width 10 height 10
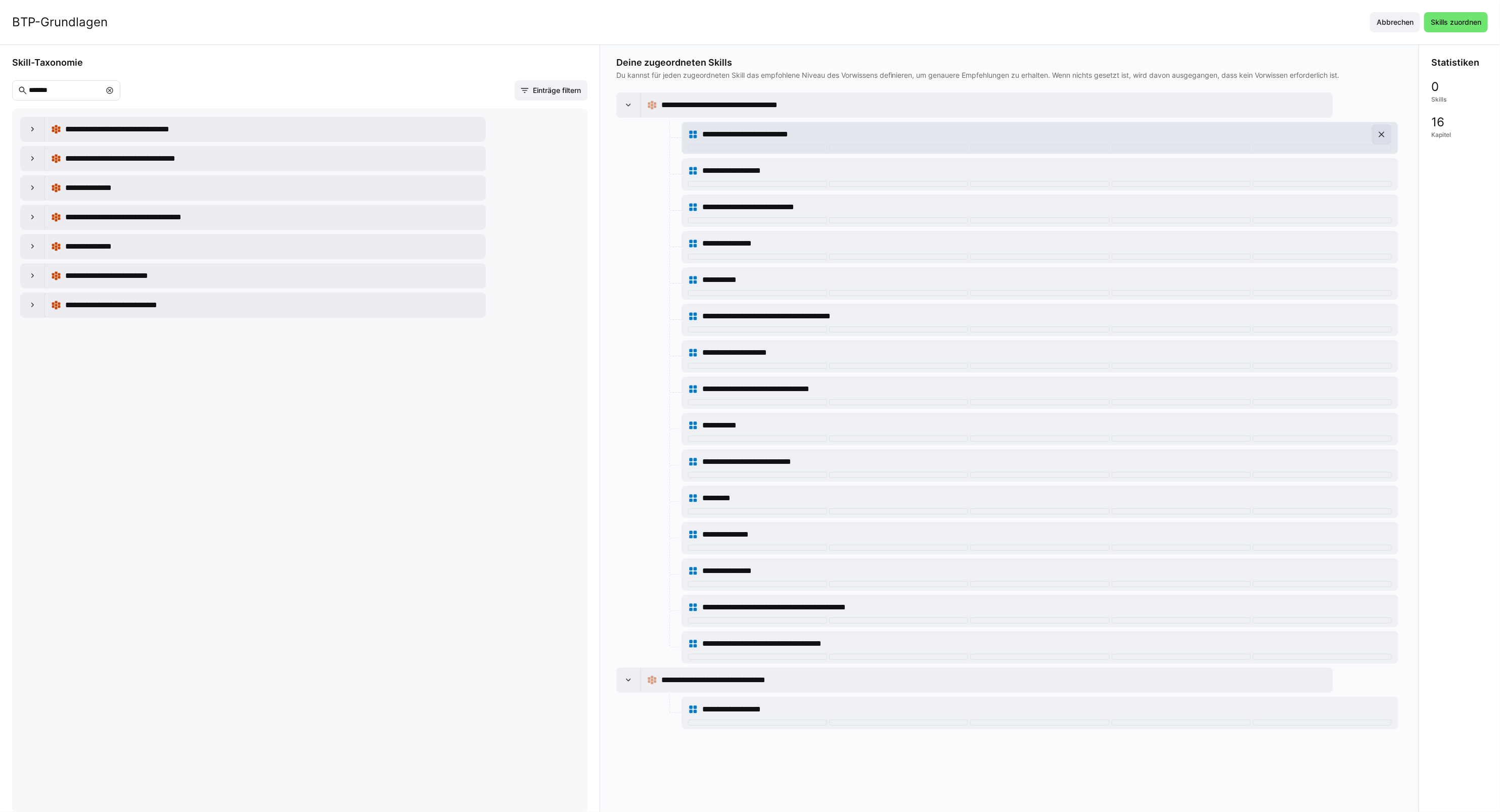
click at [1383, 136] on eds-icon at bounding box center [1382, 134] width 10 height 10
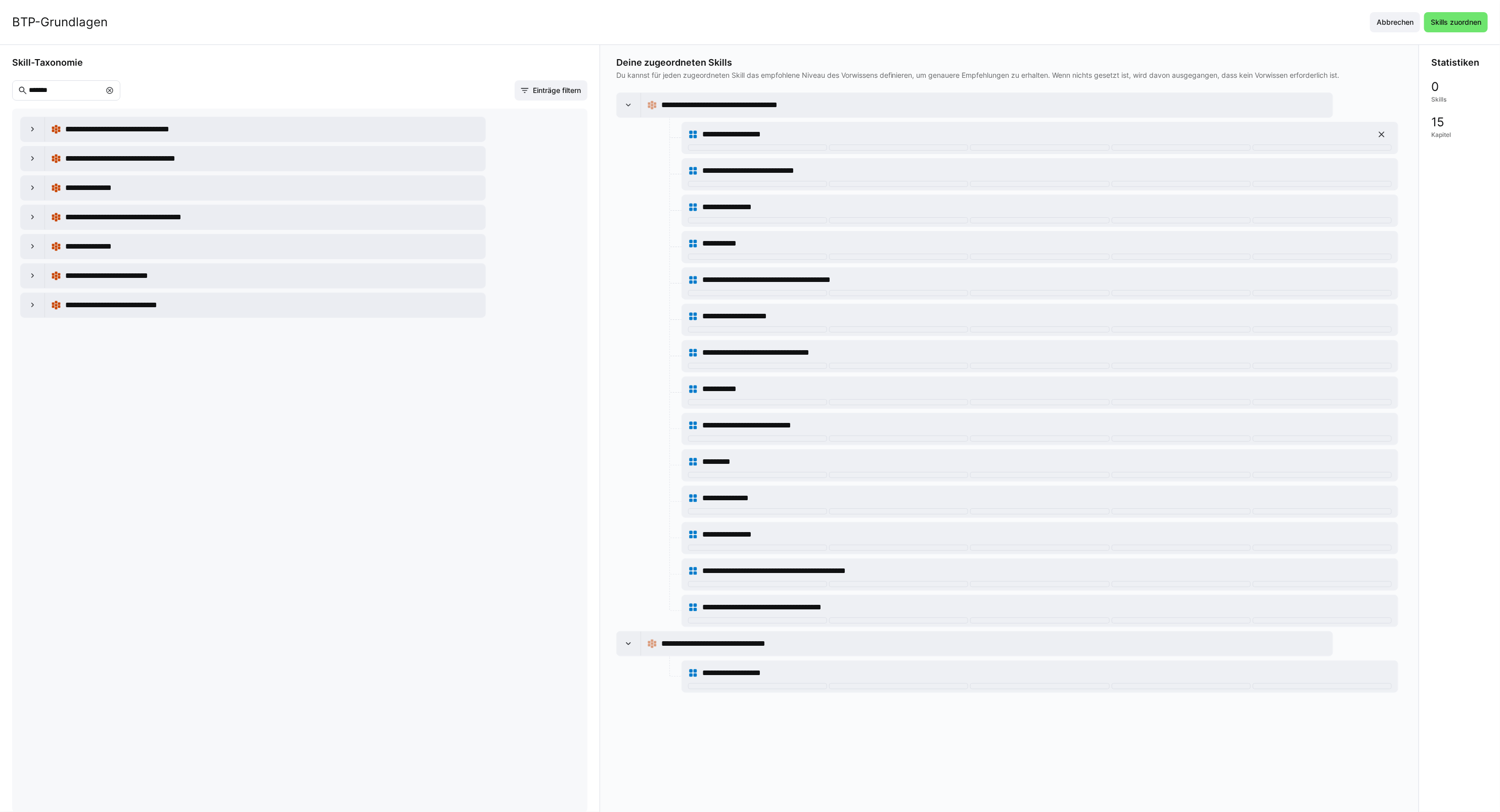
click at [1383, 136] on eds-icon at bounding box center [1382, 134] width 10 height 10
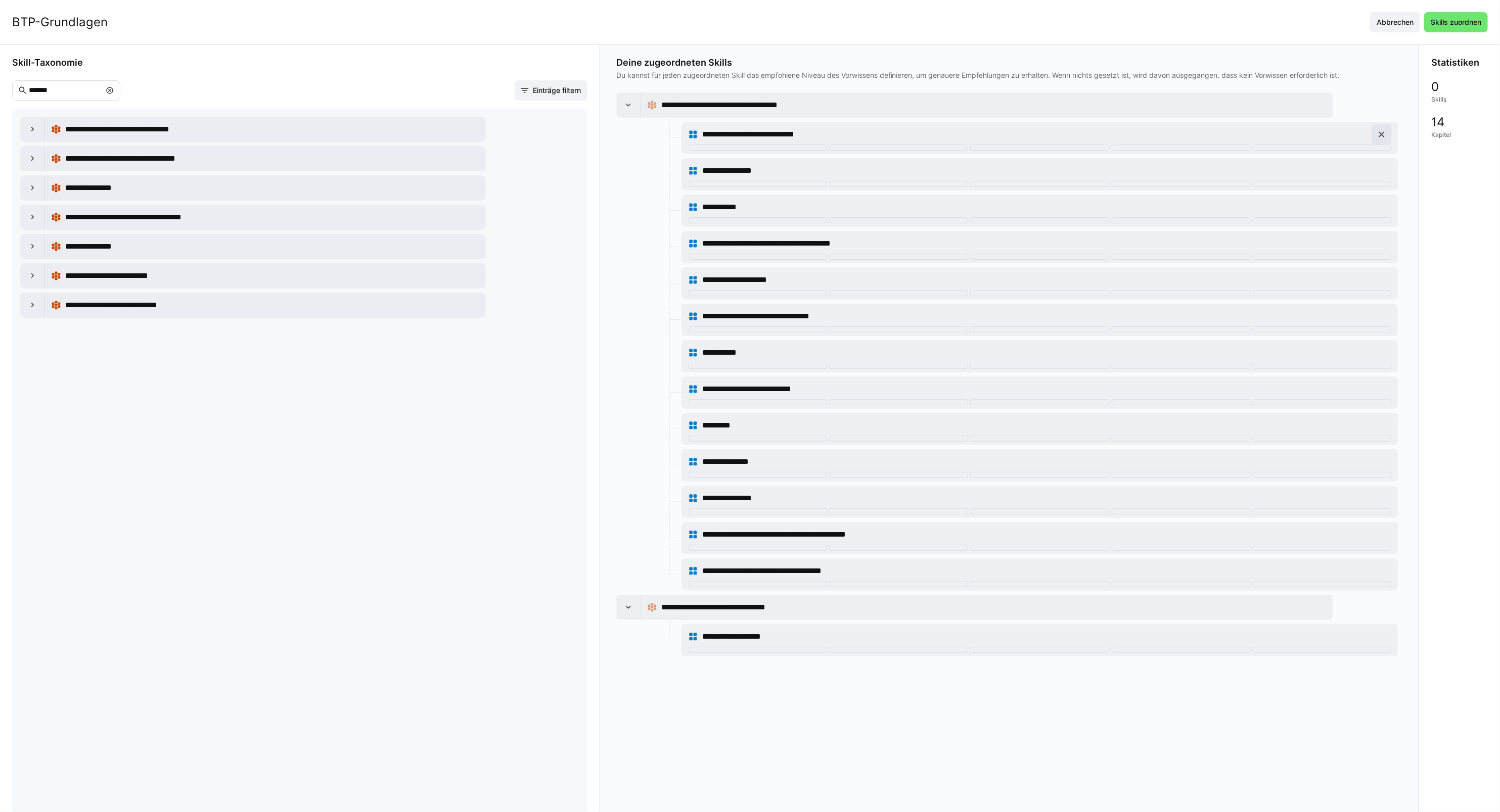
click at [1383, 136] on eds-icon at bounding box center [1382, 134] width 10 height 10
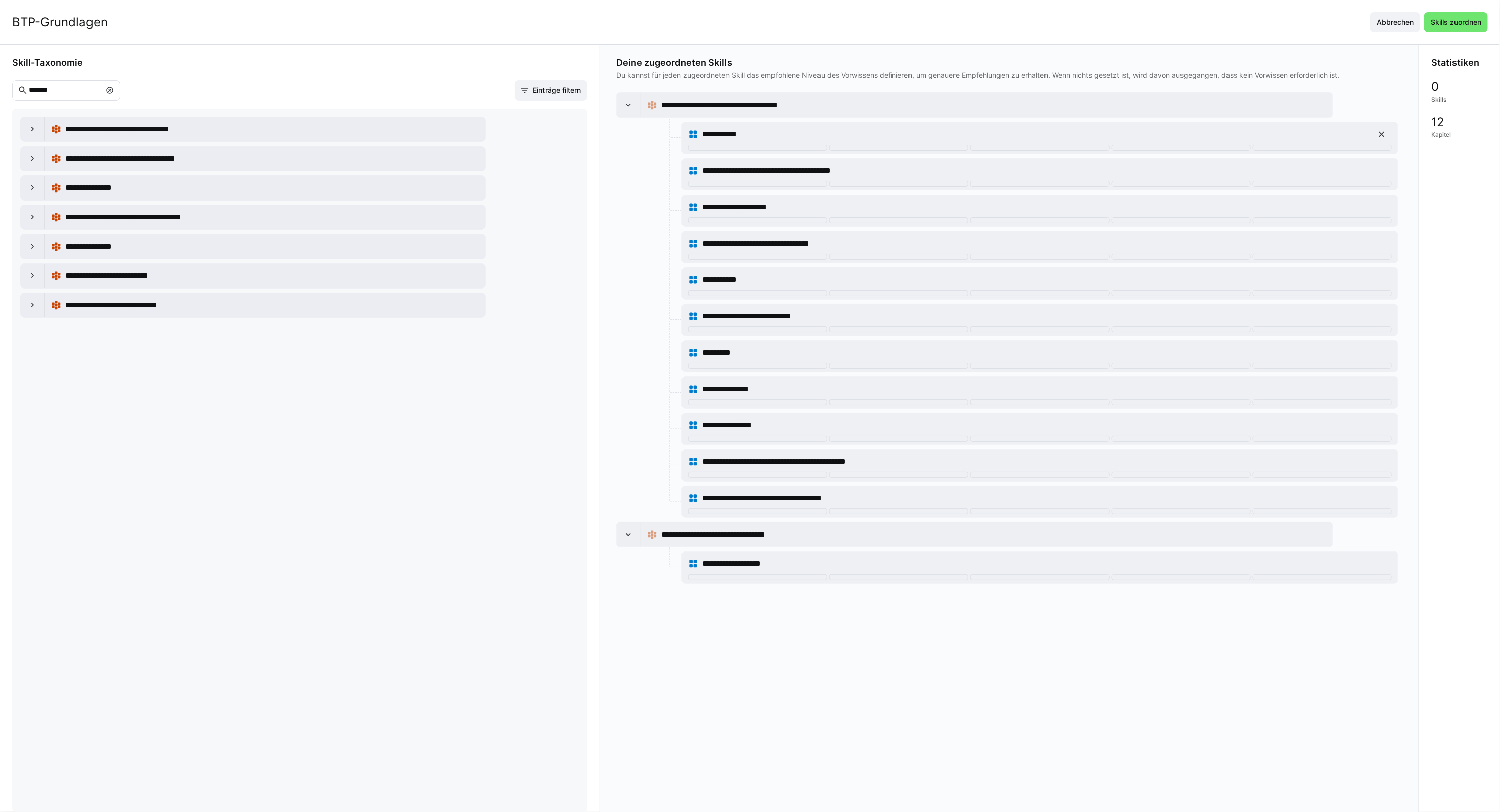
click at [1383, 136] on eds-icon at bounding box center [1382, 134] width 10 height 10
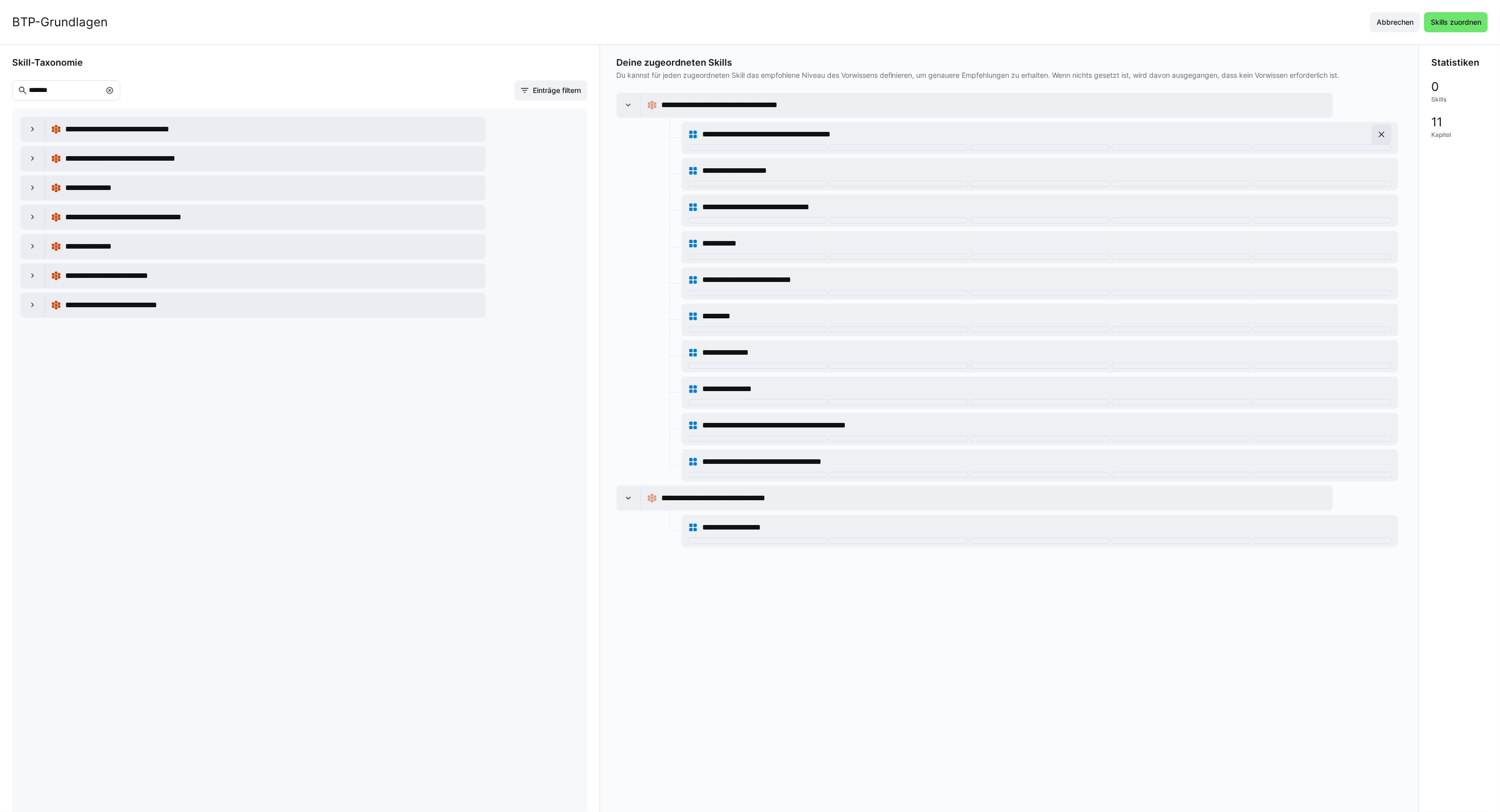
click at [1383, 136] on eds-icon at bounding box center [1382, 134] width 10 height 10
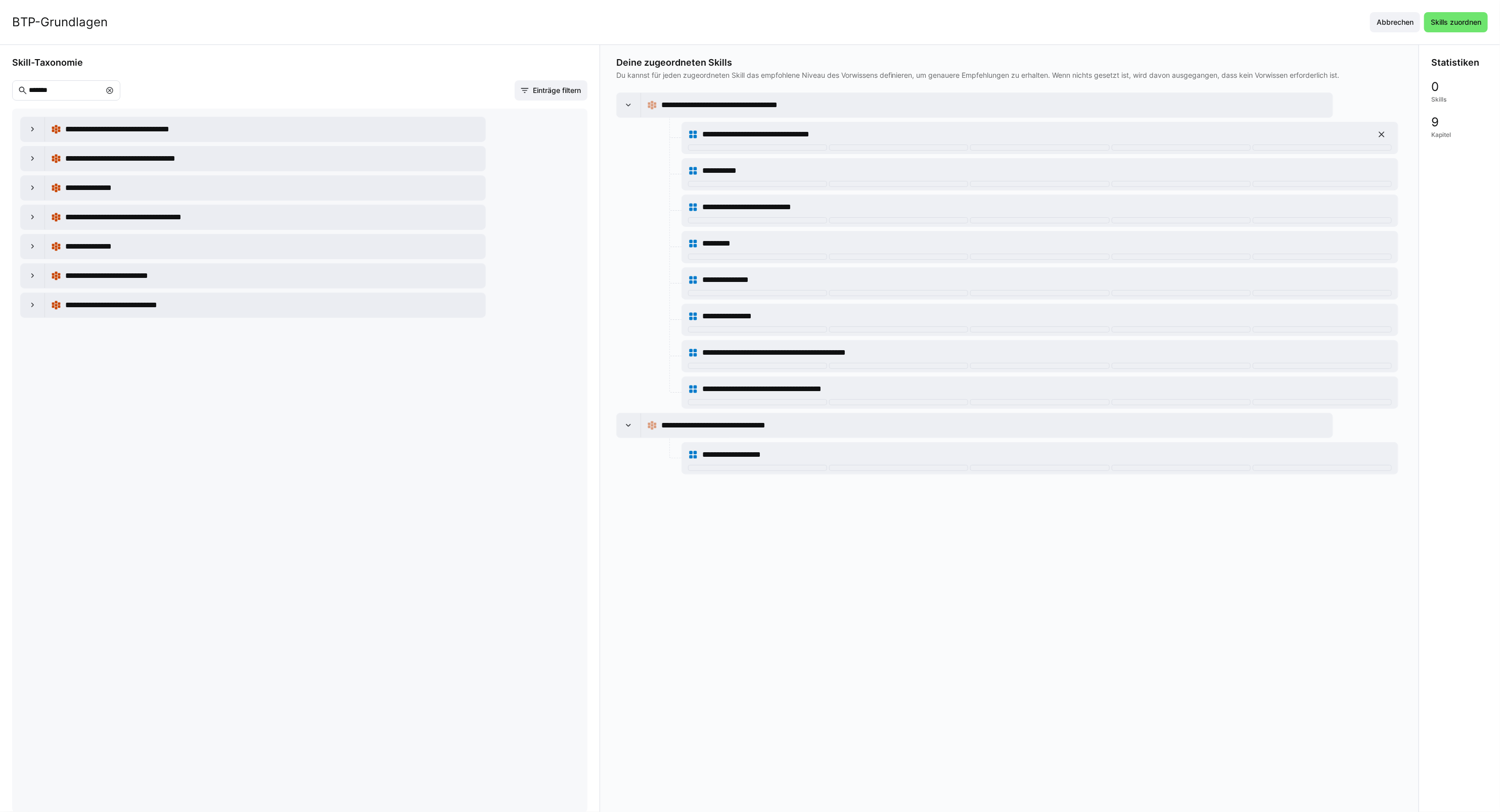
click at [1383, 135] on eds-icon at bounding box center [1382, 134] width 10 height 10
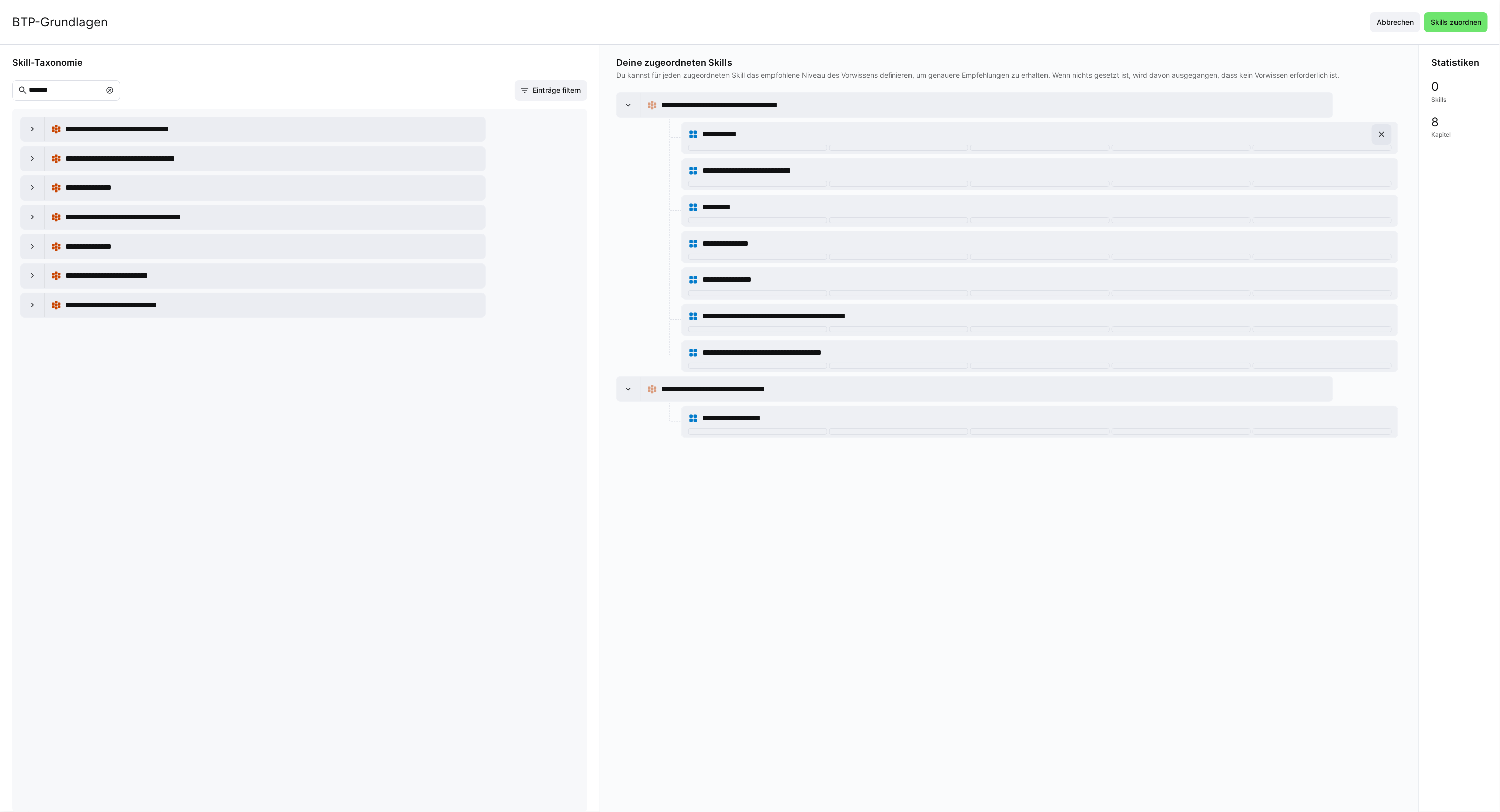
click at [1383, 135] on eds-icon at bounding box center [1382, 134] width 10 height 10
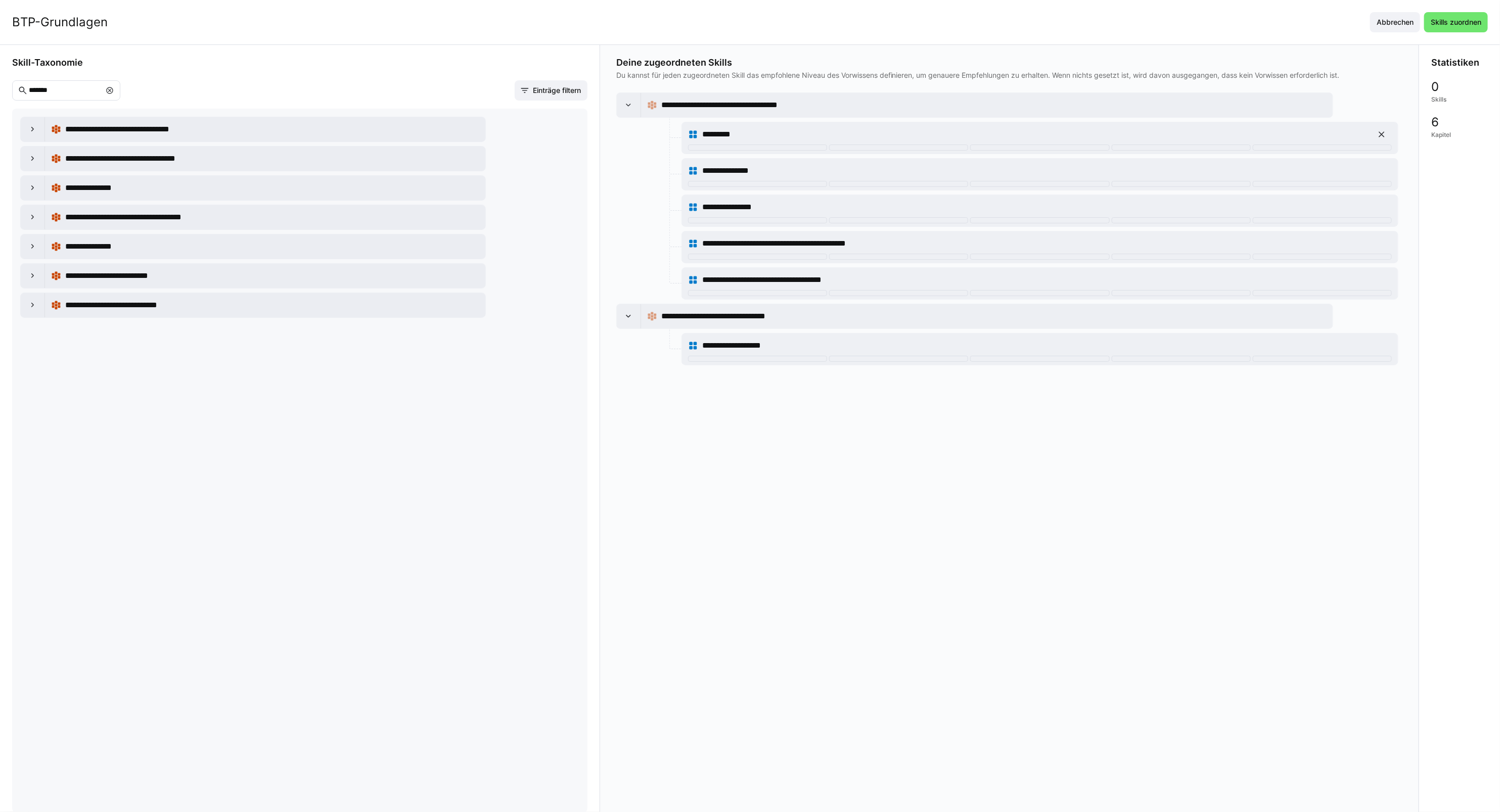
click at [1383, 135] on eds-icon at bounding box center [1382, 134] width 10 height 10
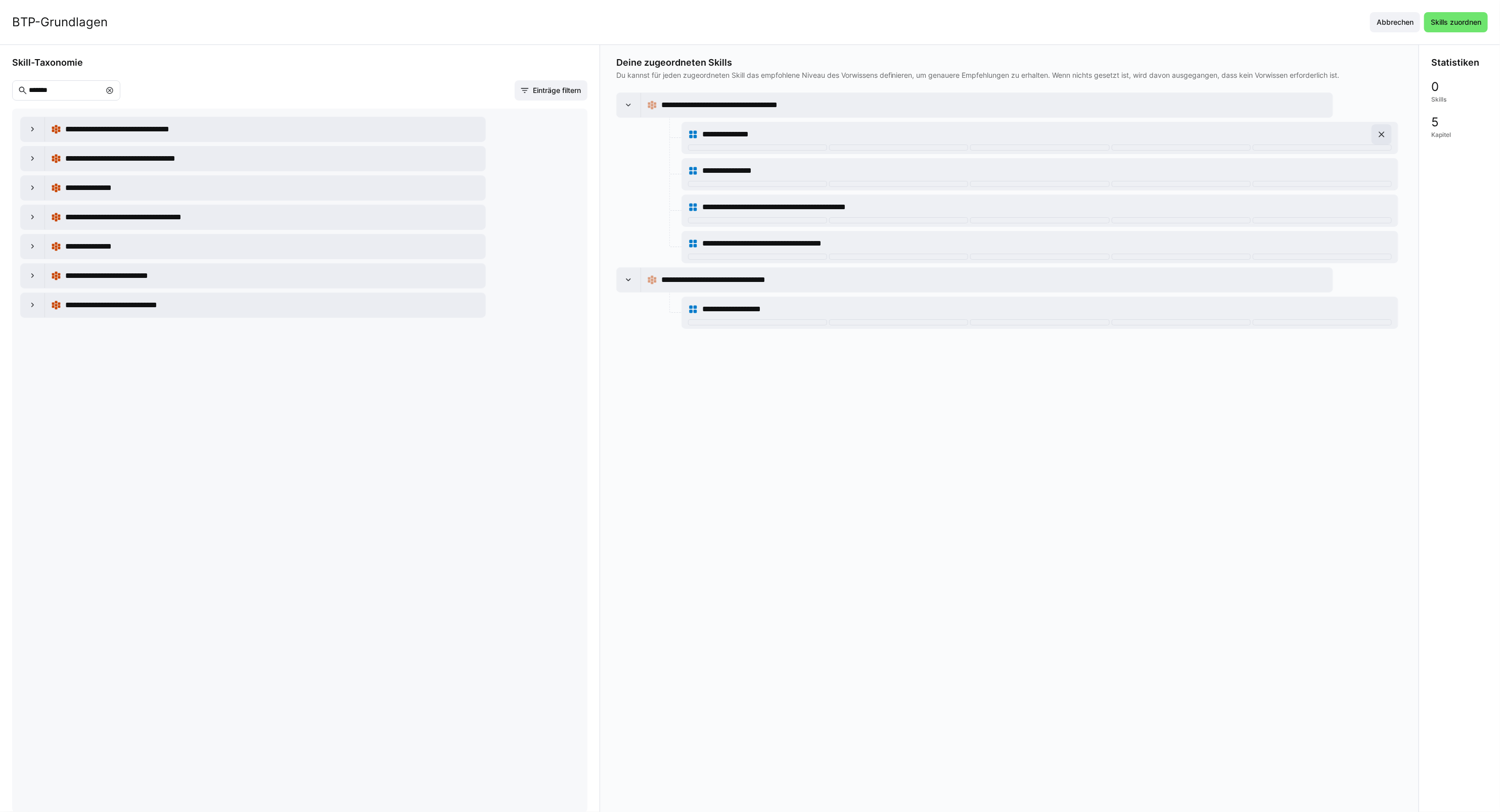
click at [1383, 135] on eds-icon at bounding box center [1382, 134] width 10 height 10
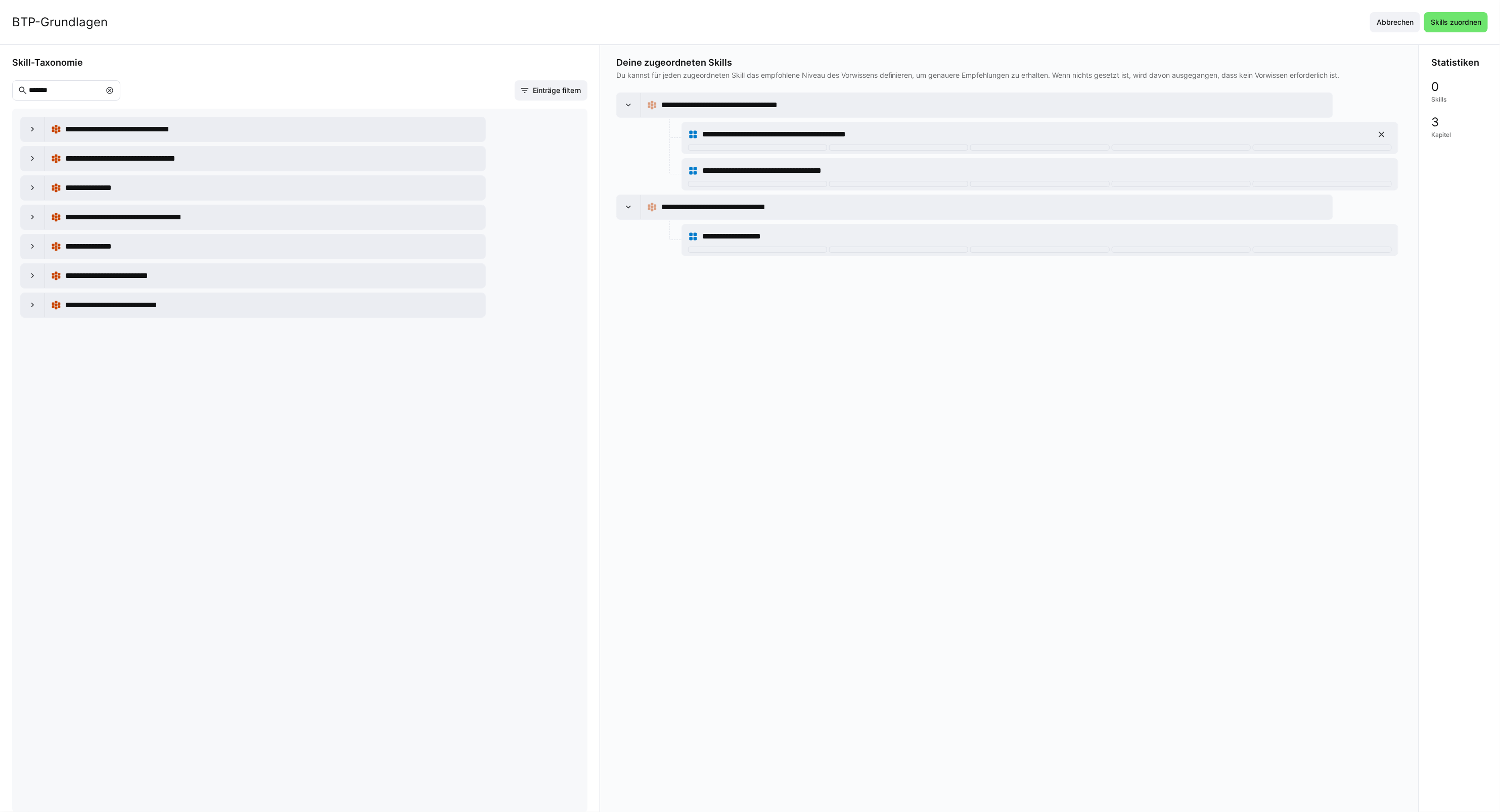
click at [1383, 135] on eds-icon at bounding box center [1382, 134] width 10 height 10
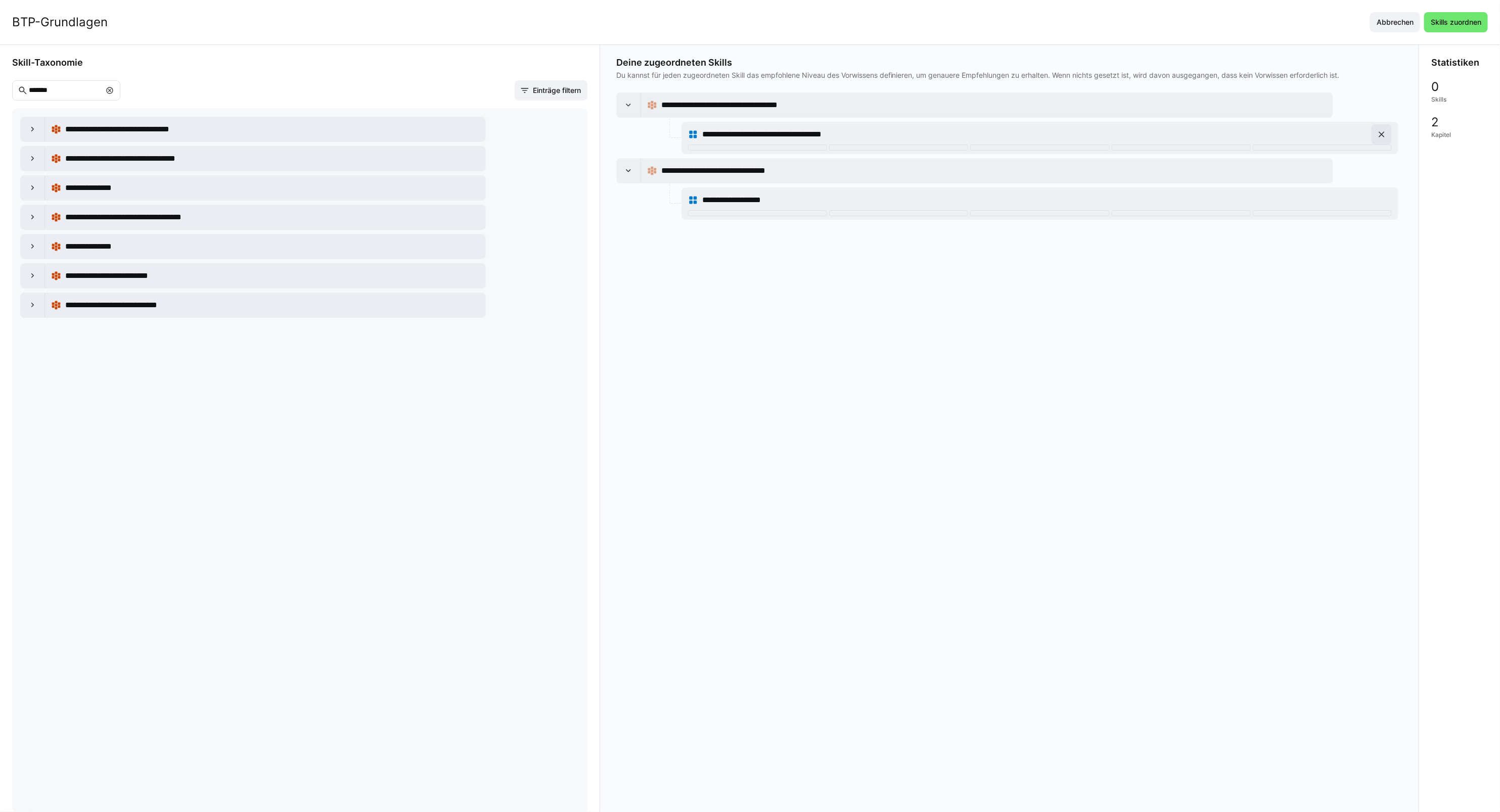
click at [1383, 135] on eds-icon at bounding box center [1382, 134] width 10 height 10
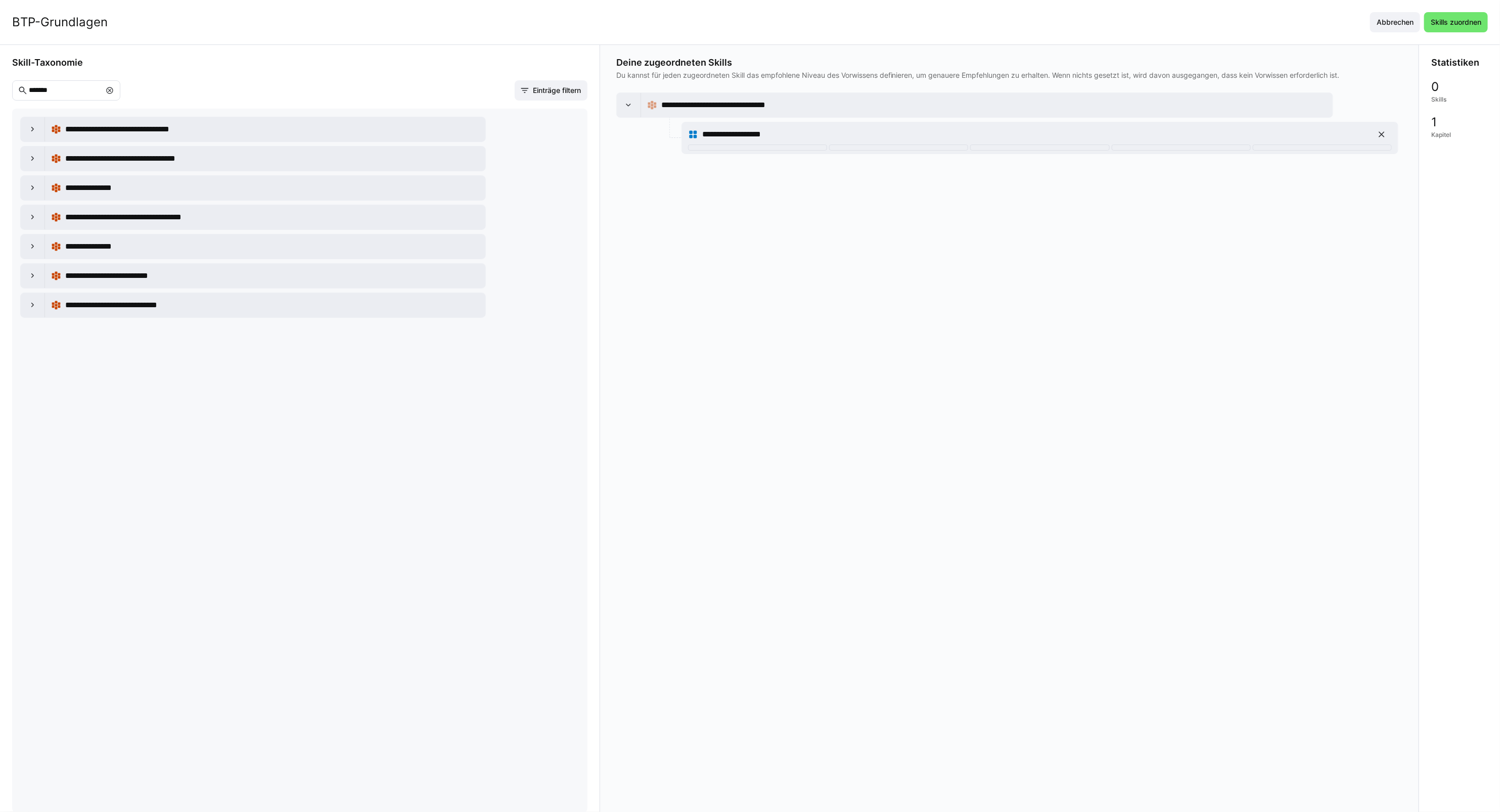
click at [1383, 135] on eds-icon at bounding box center [1382, 134] width 10 height 10
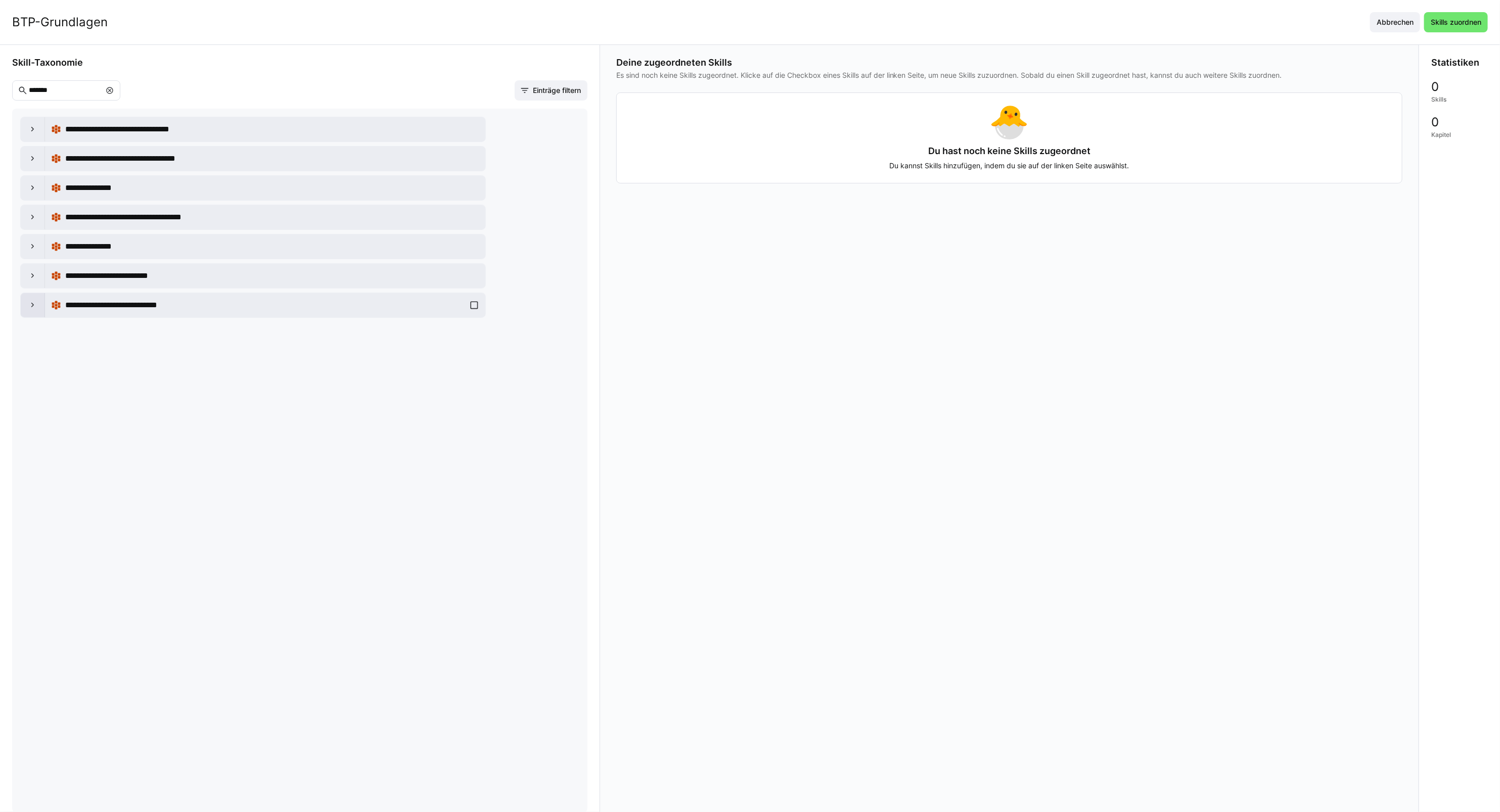
click at [34, 309] on eds-icon at bounding box center [33, 305] width 10 height 10
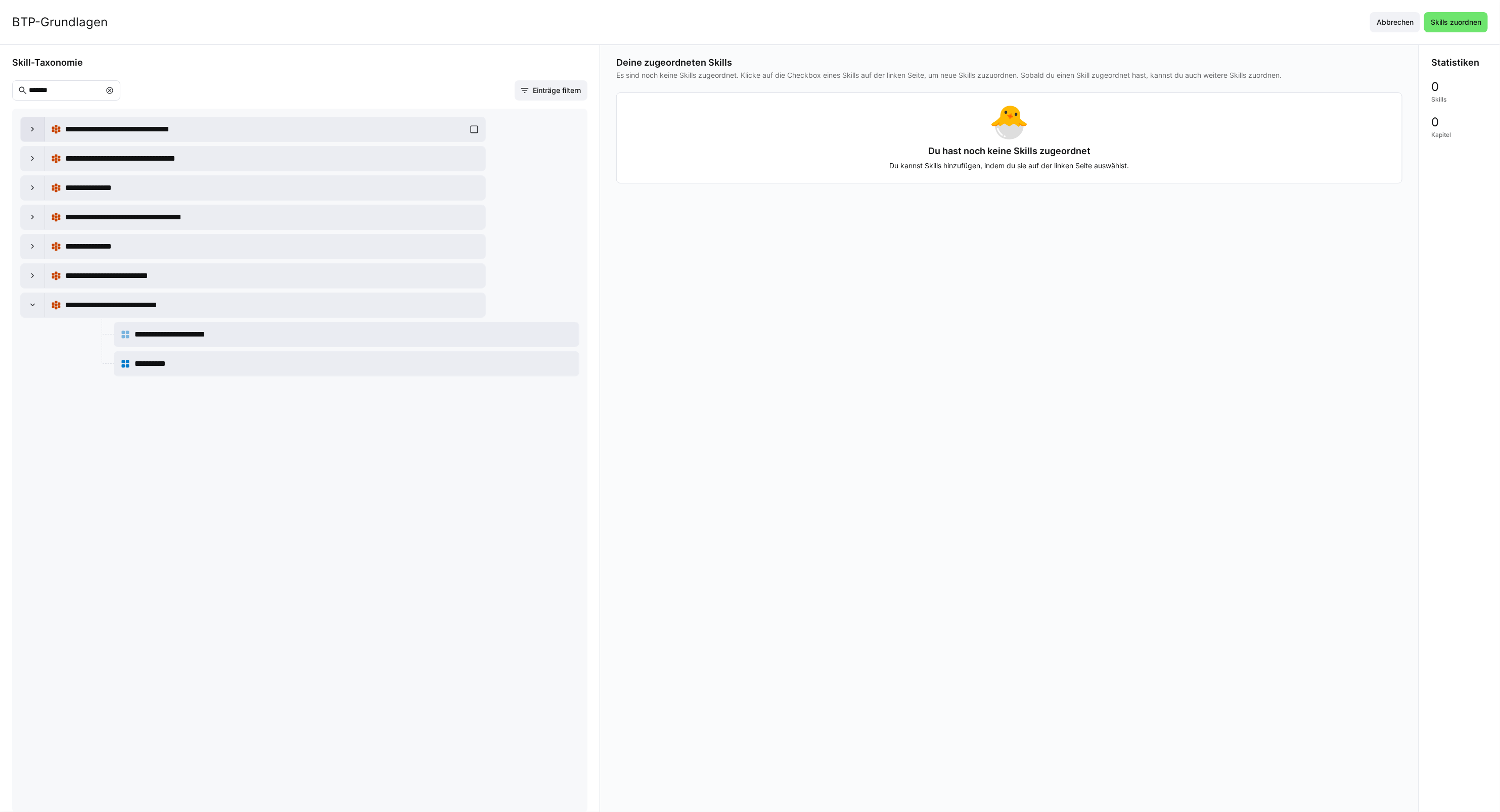
click at [31, 124] on eds-icon at bounding box center [33, 129] width 10 height 10
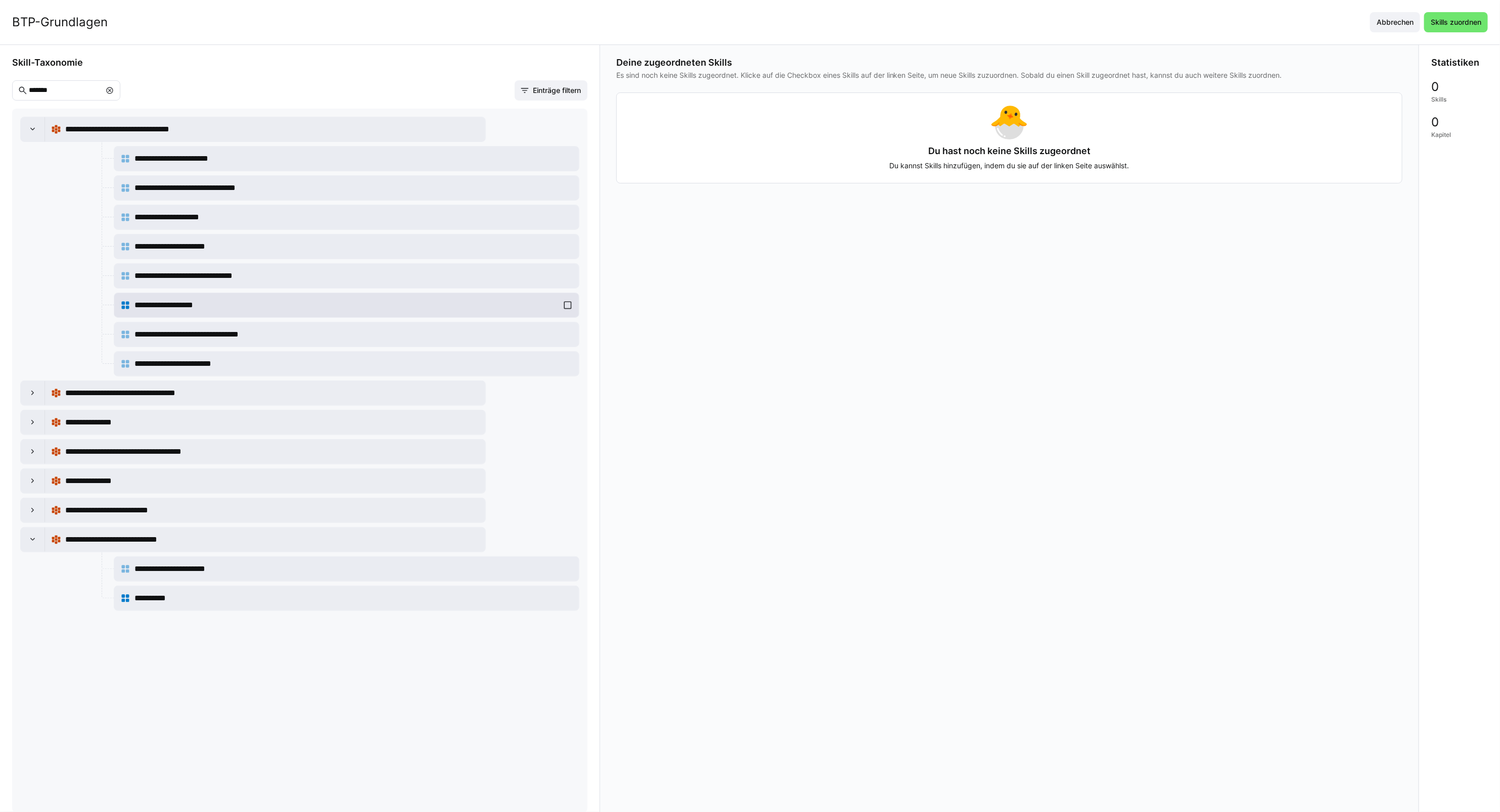
click at [176, 312] on span "**********" at bounding box center [175, 305] width 83 height 12
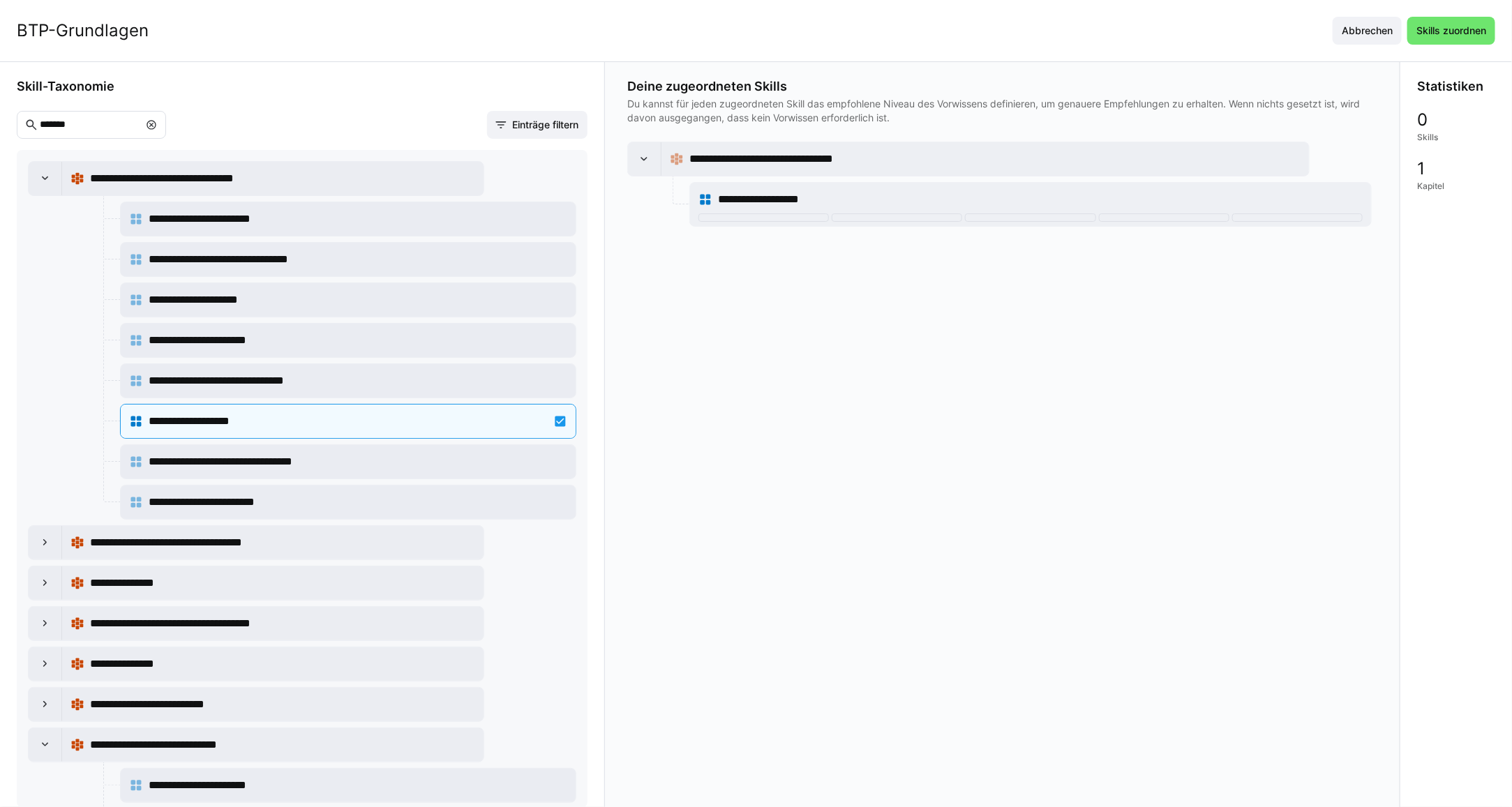
click at [157, 125] on eds-icon at bounding box center [151, 124] width 11 height 11
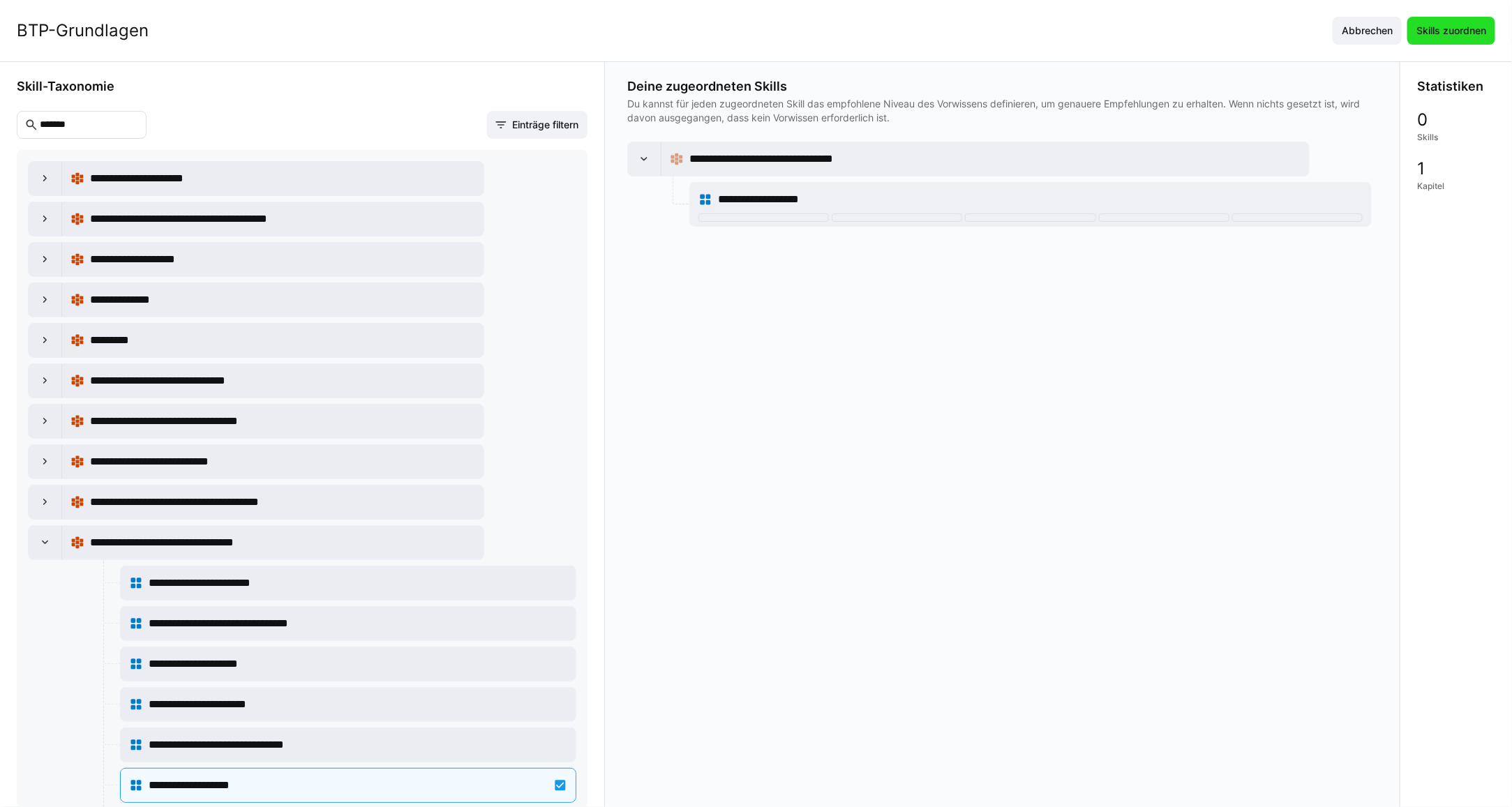
click at [1446, 36] on span "Skills zuordnen" at bounding box center [1450, 30] width 74 height 14
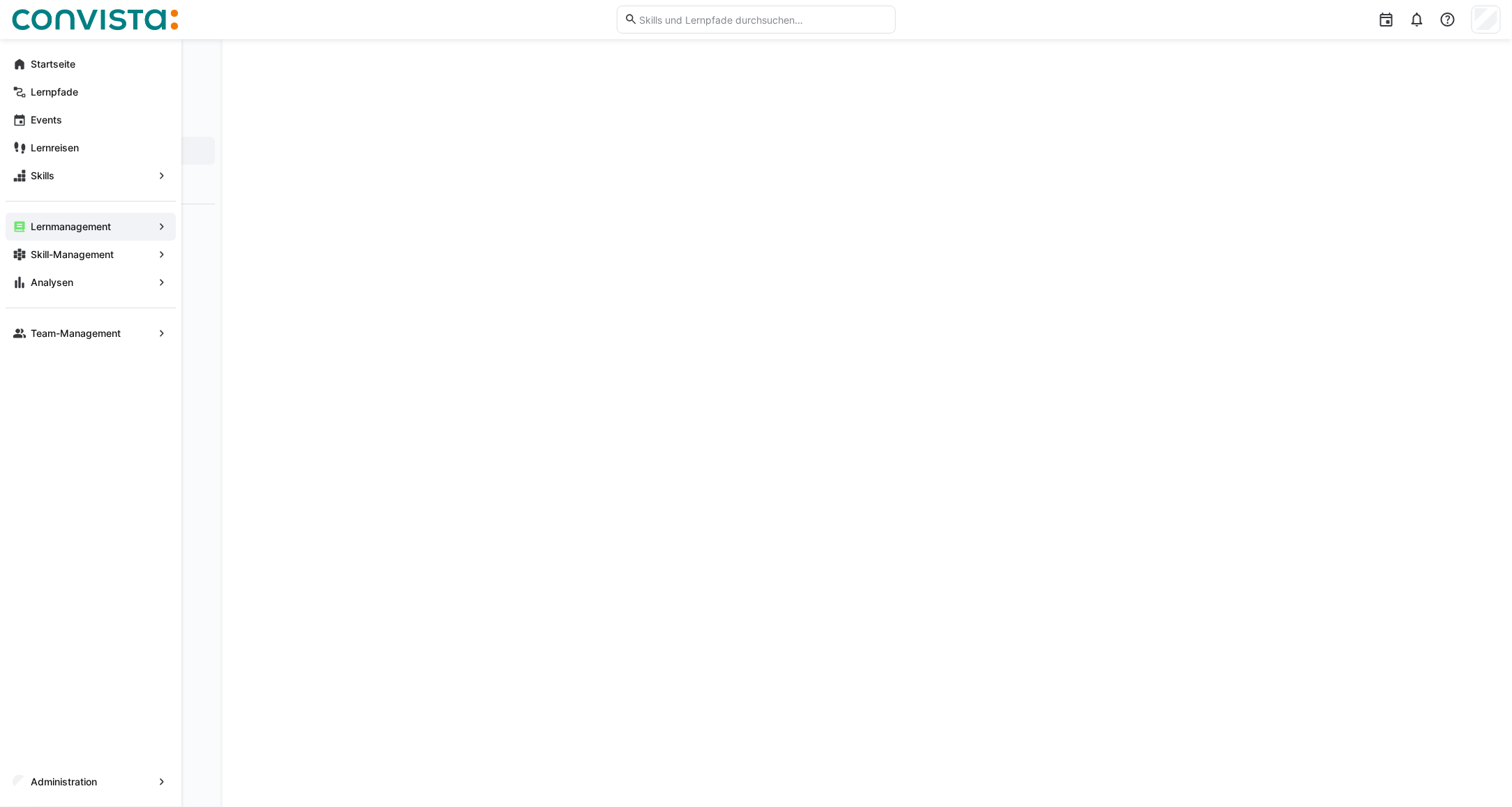
click at [0, 0] on app-navigation-label "Skill-Management" at bounding box center [0, 0] width 0 height 0
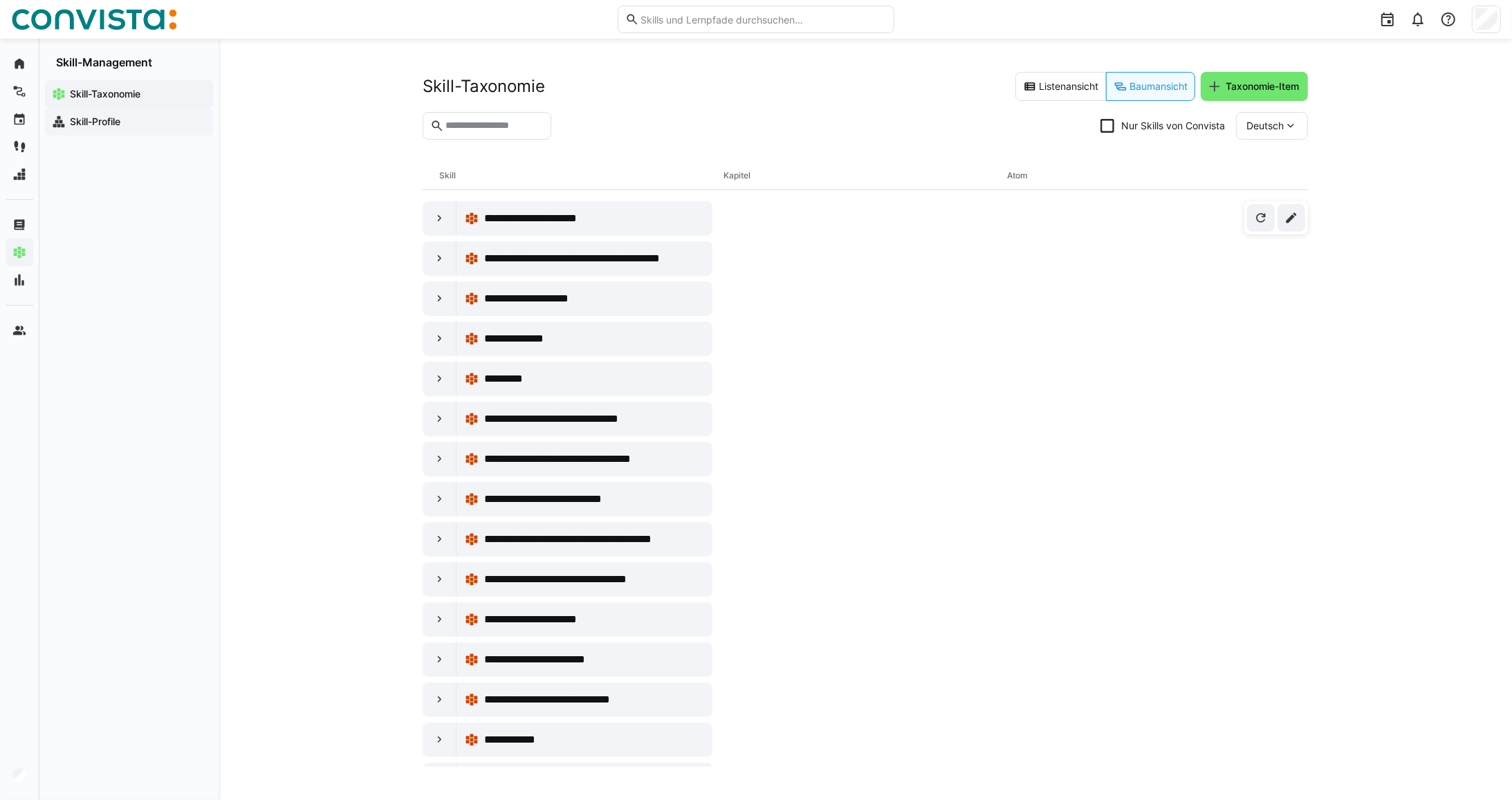
click at [0, 0] on app-navigation-label "Skill-Profile" at bounding box center [0, 0] width 0 height 0
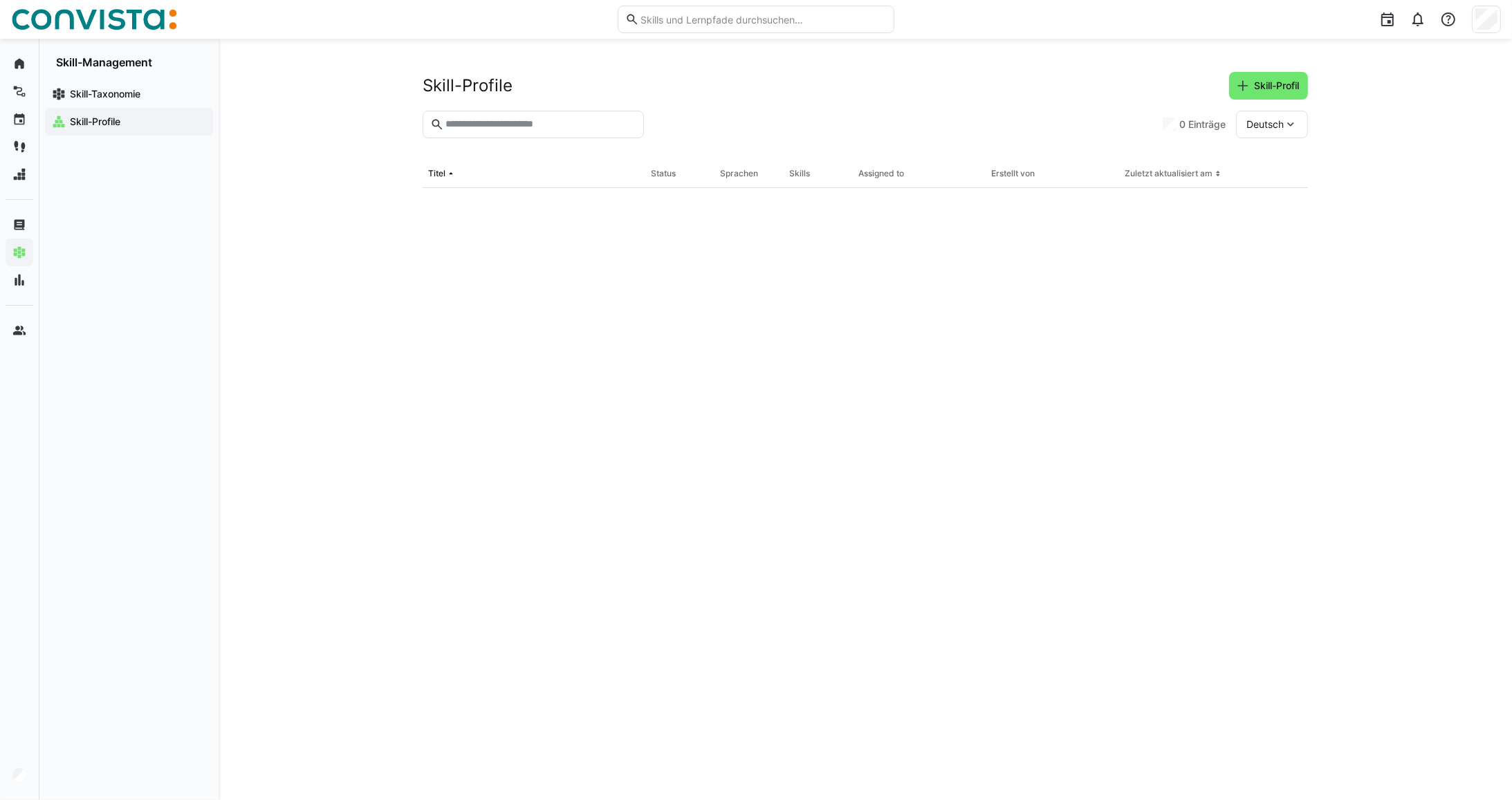
click at [485, 121] on input "text" at bounding box center [540, 124] width 192 height 13
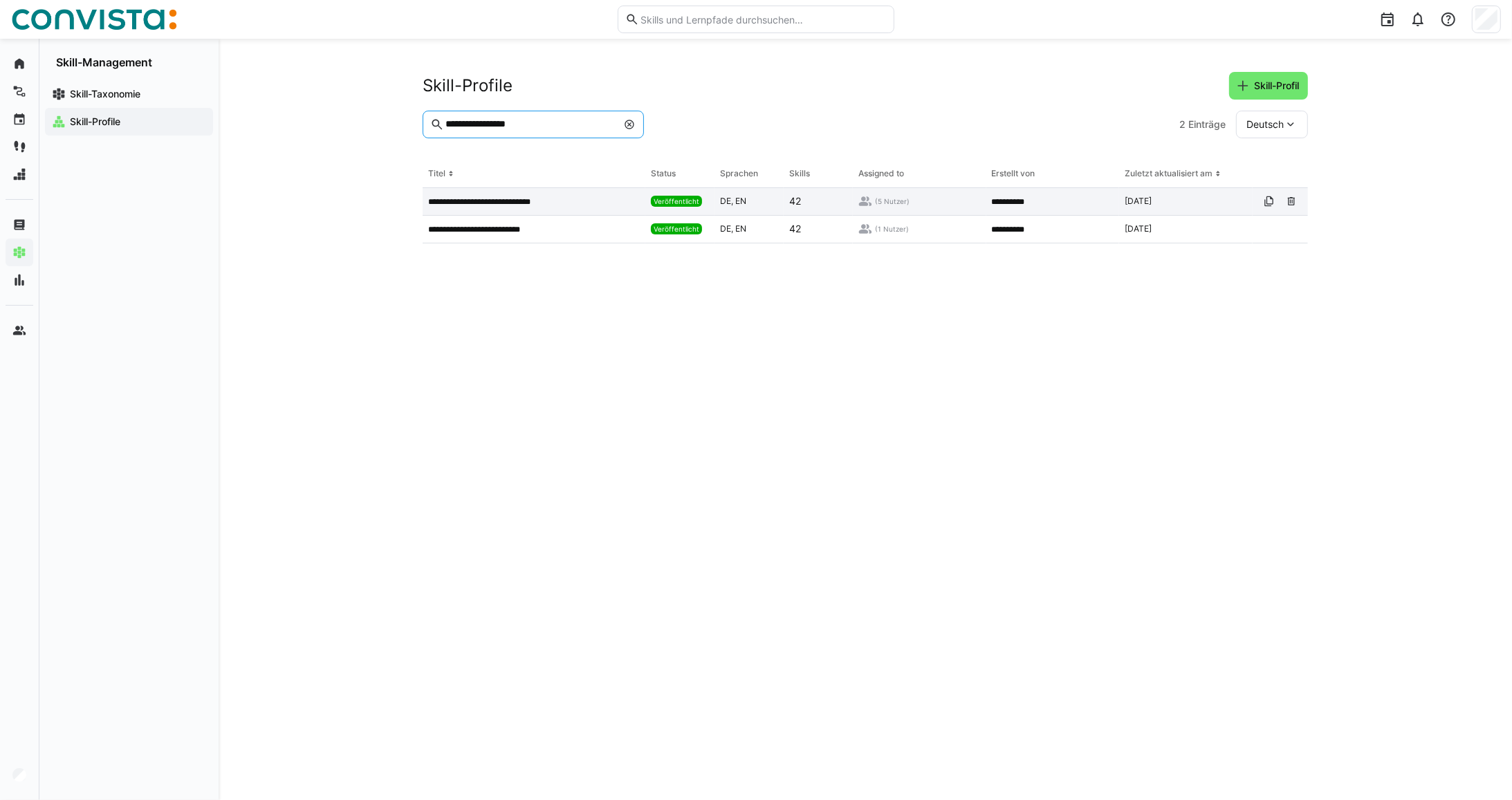
type input "**********"
click at [536, 199] on p "**********" at bounding box center [494, 201] width 132 height 11
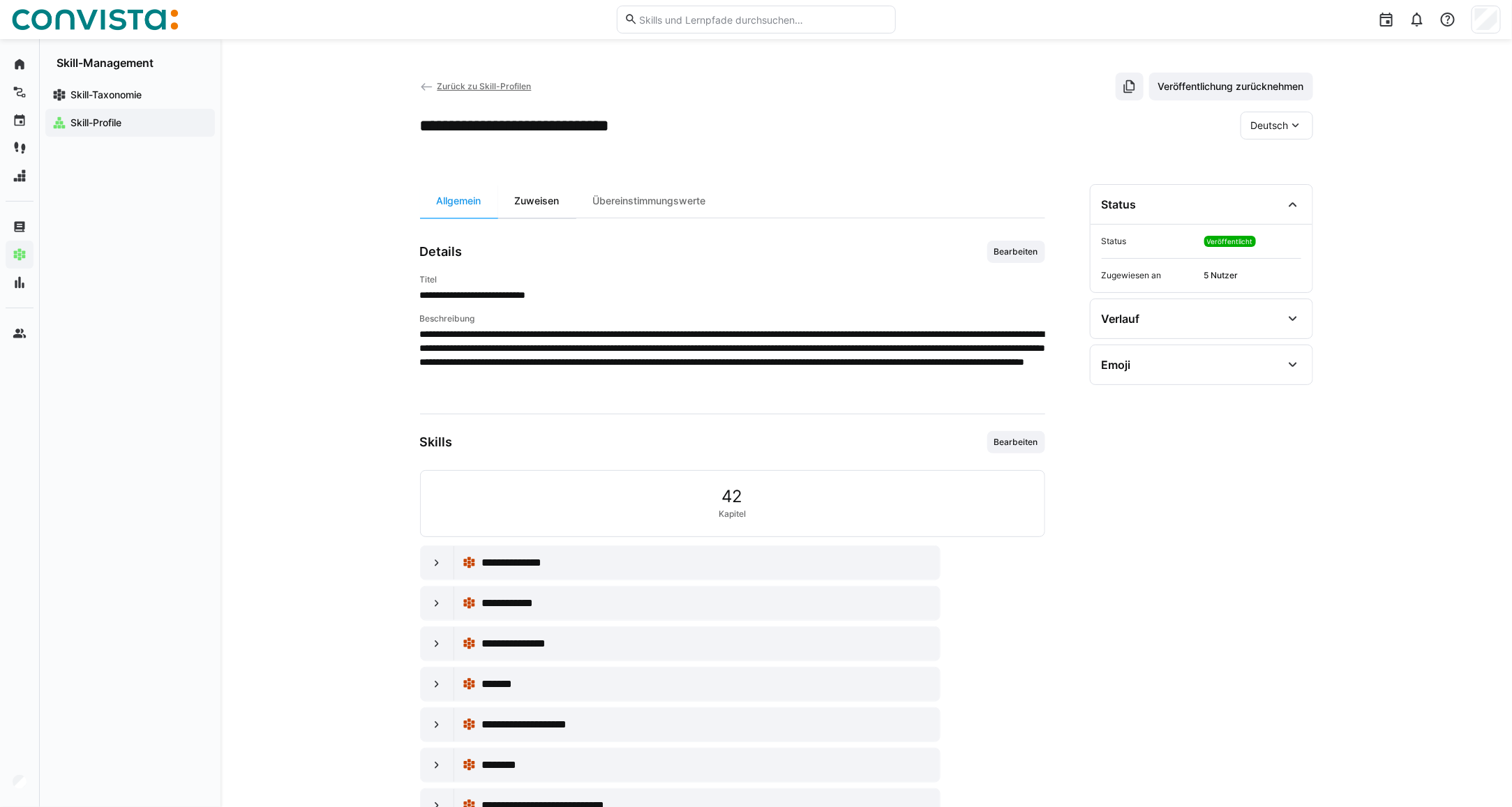
click at [529, 213] on div "Zuweisen" at bounding box center [537, 202] width 78 height 34
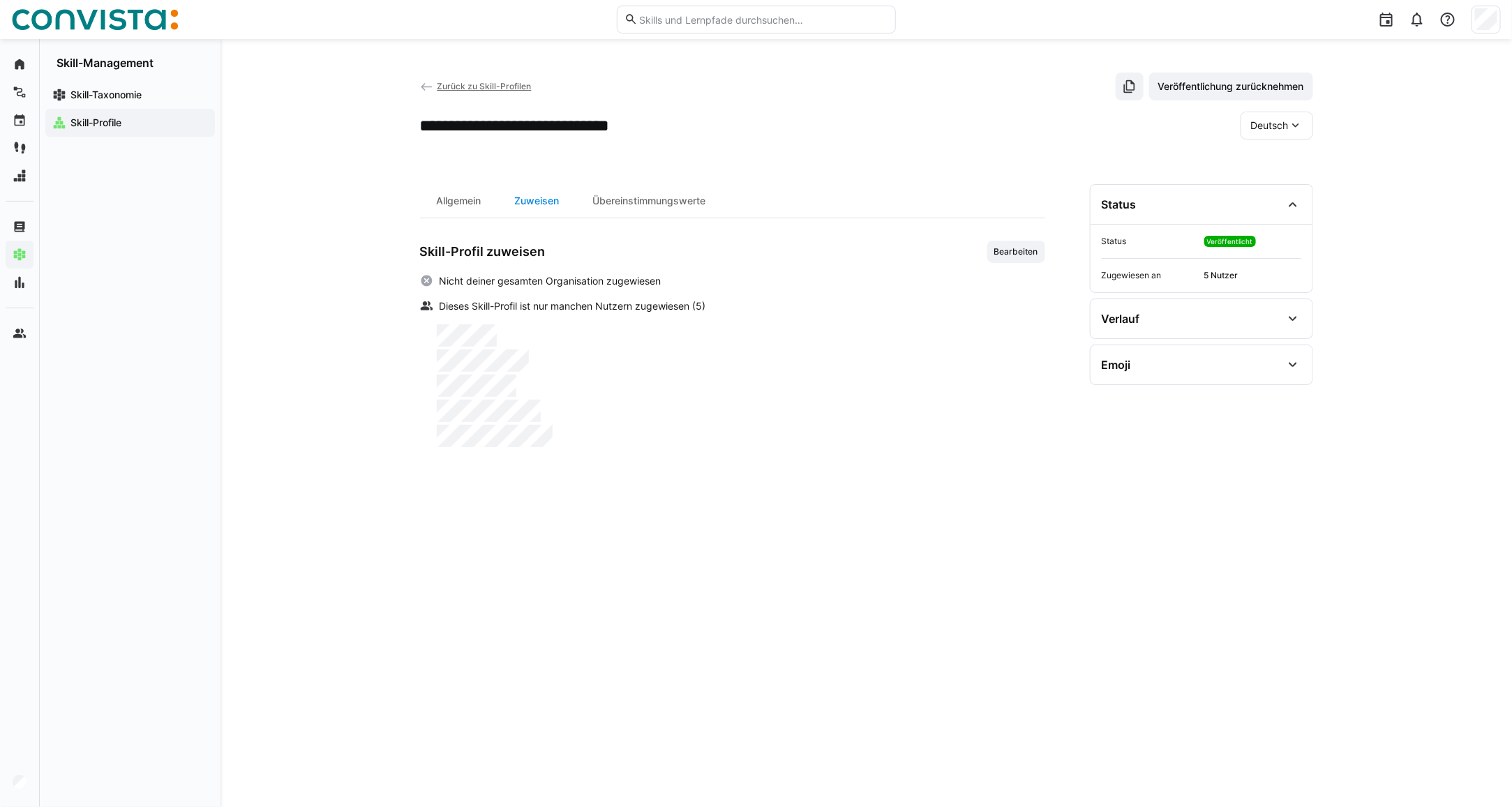
click at [536, 201] on div "Zuweisen" at bounding box center [537, 202] width 78 height 34
click at [455, 77] on div "Zurück zu Skill-Profilen Veröffentlichung zurücknehmen" at bounding box center [866, 86] width 893 height 28
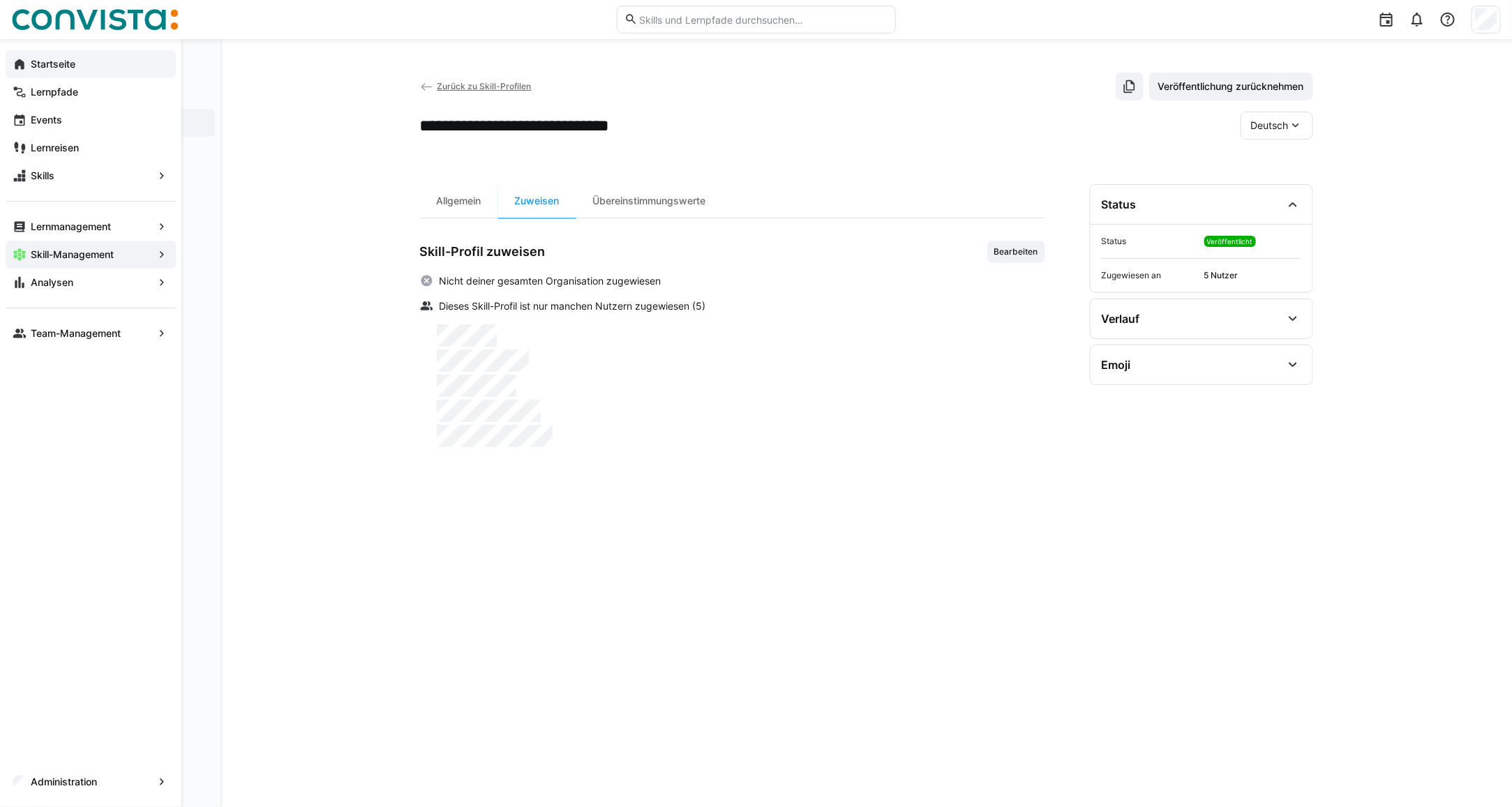
click at [16, 72] on div "Startseite" at bounding box center [91, 64] width 170 height 28
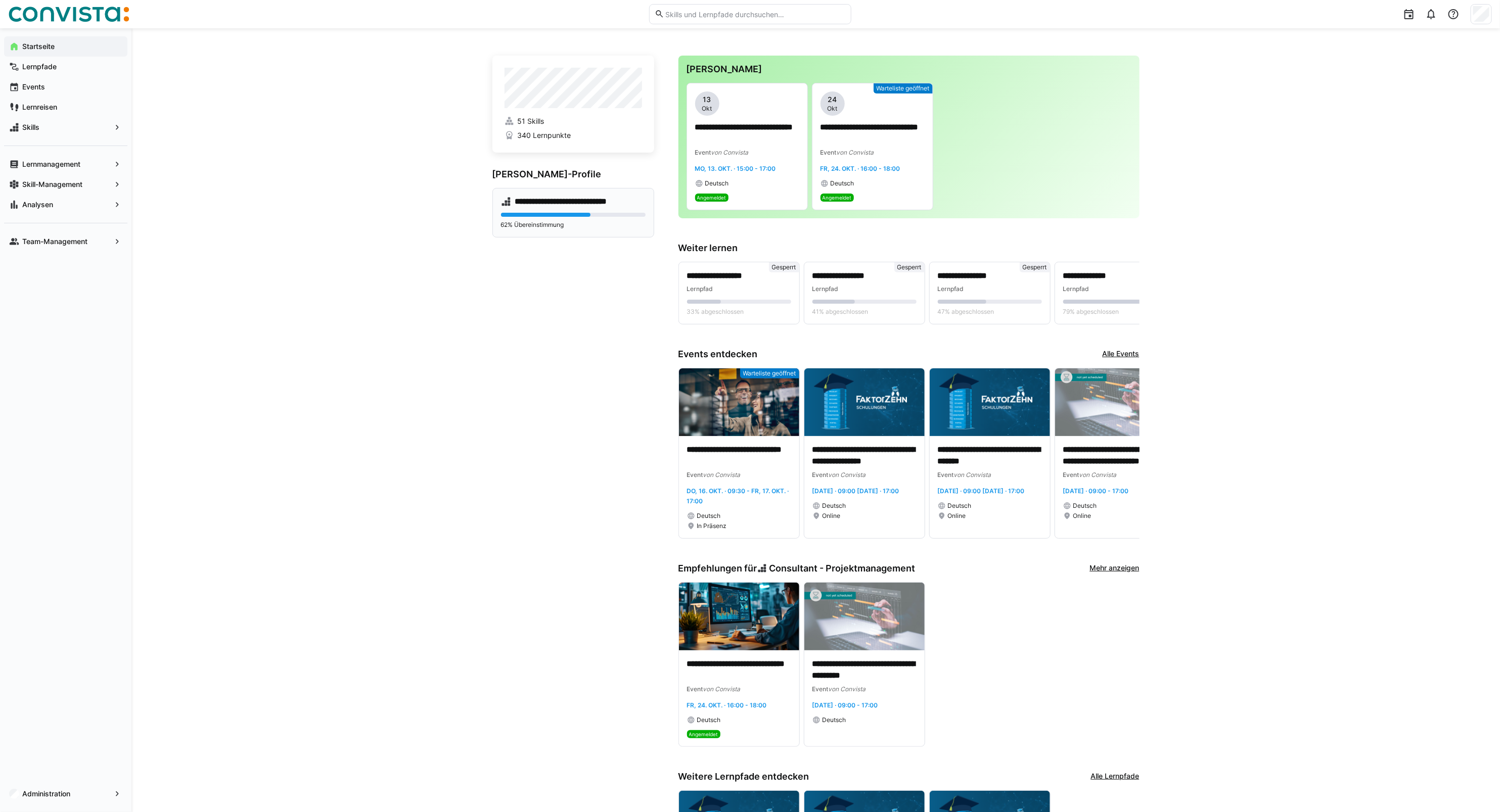
click at [595, 213] on eds-progress at bounding box center [574, 215] width 145 height 4
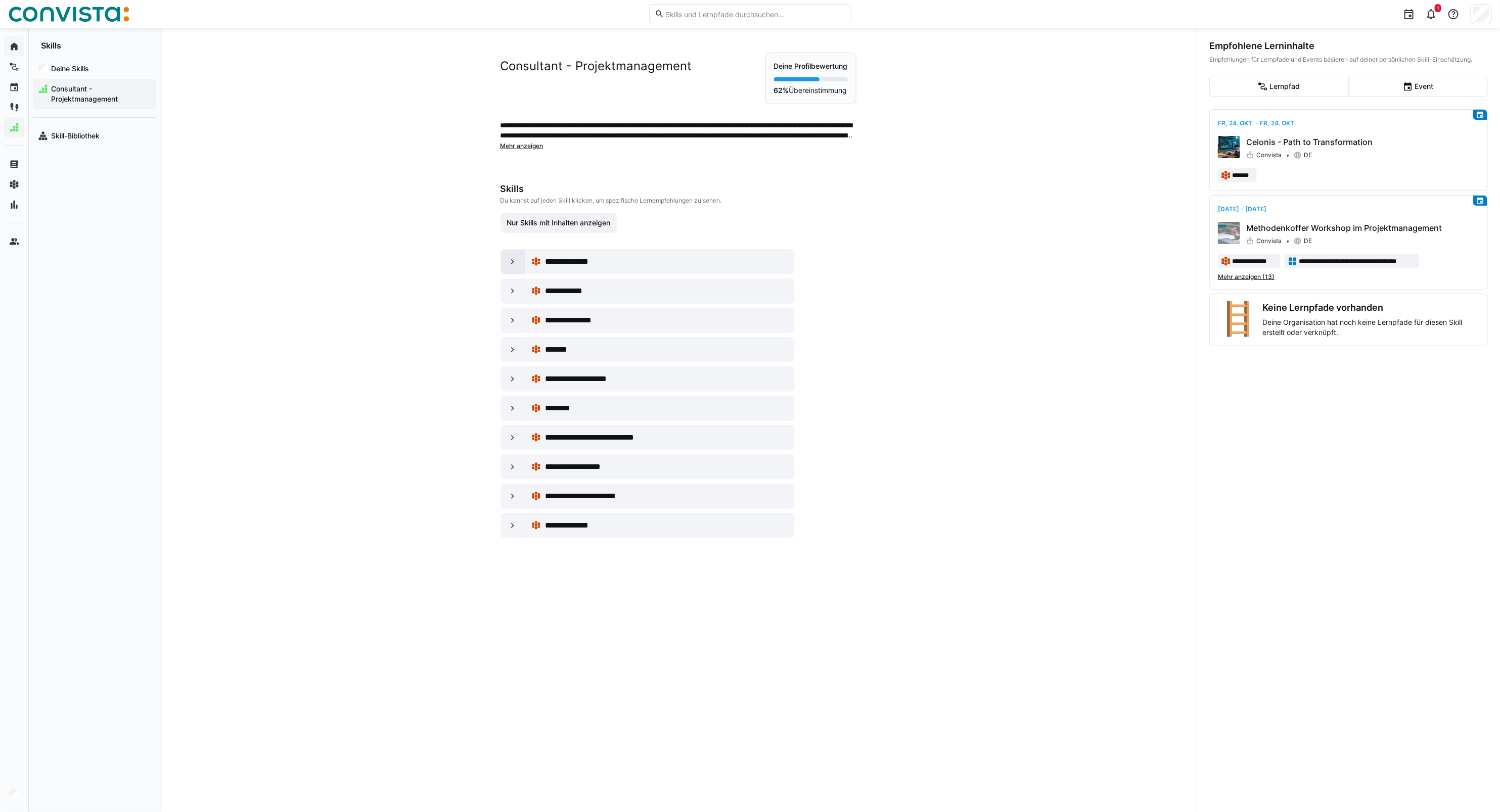
click at [513, 269] on div at bounding box center [513, 262] width 25 height 25
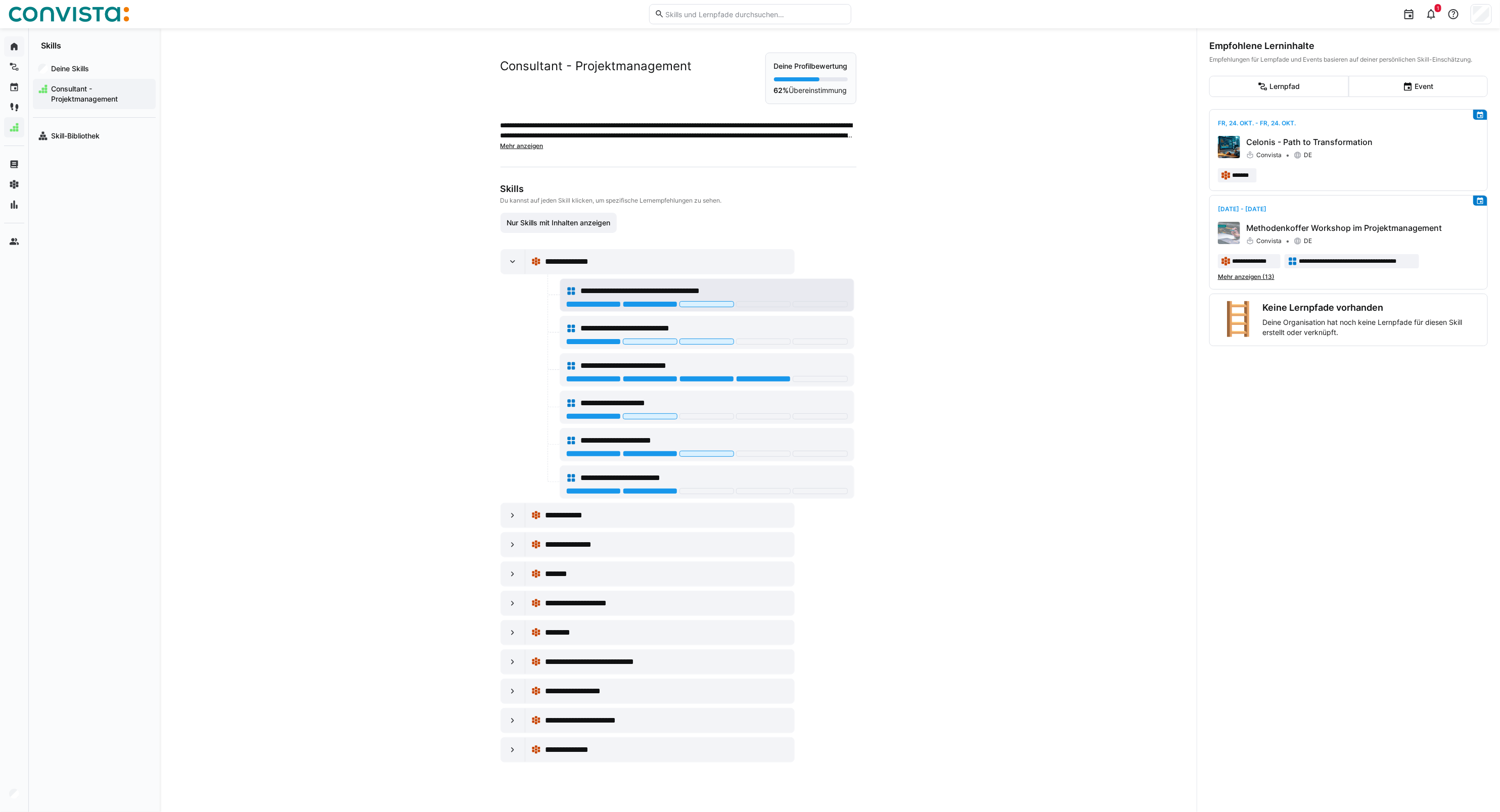
click at [585, 302] on div at bounding box center [593, 304] width 55 height 6
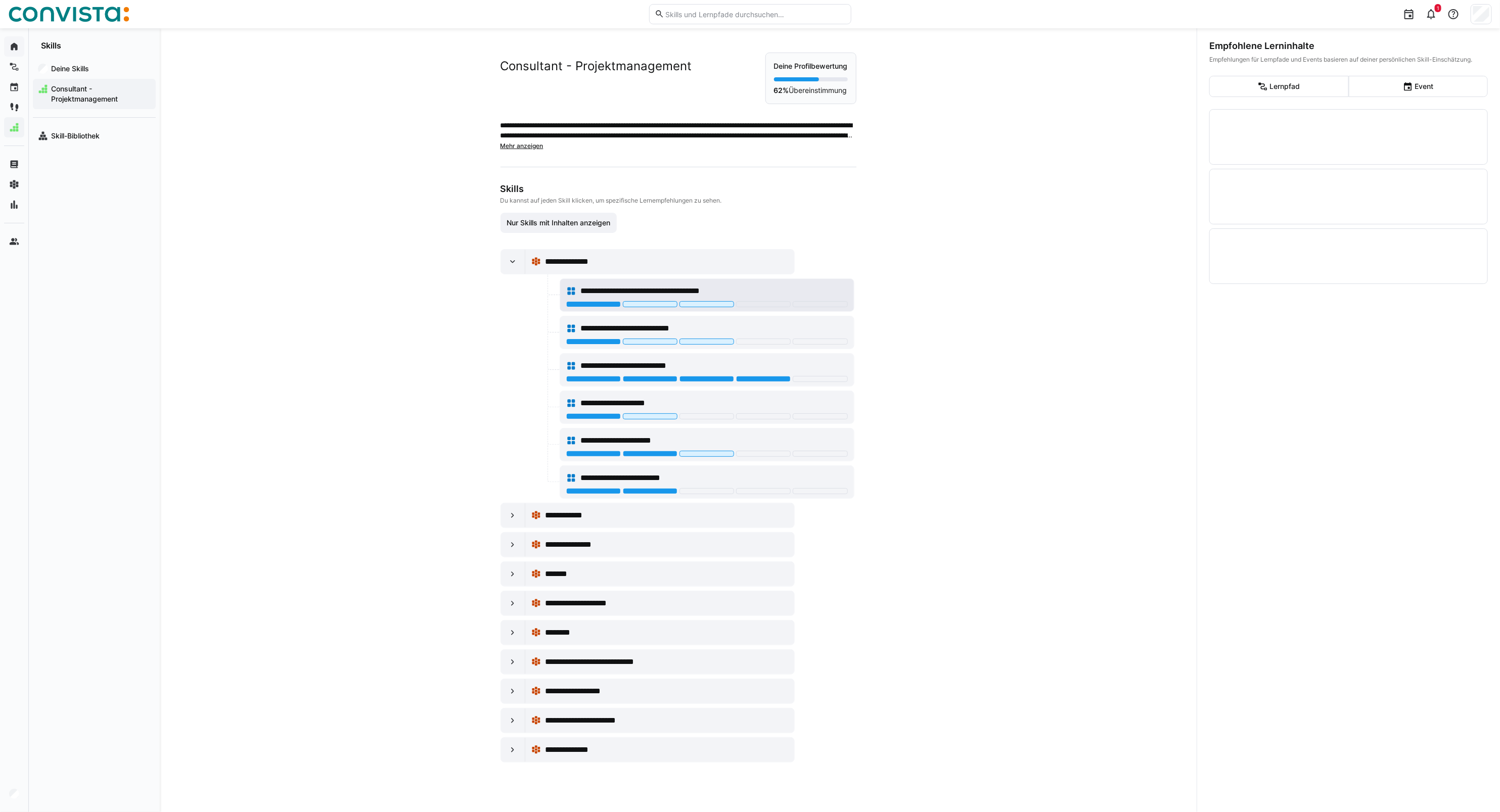
click at [585, 301] on div "**********" at bounding box center [707, 291] width 282 height 20
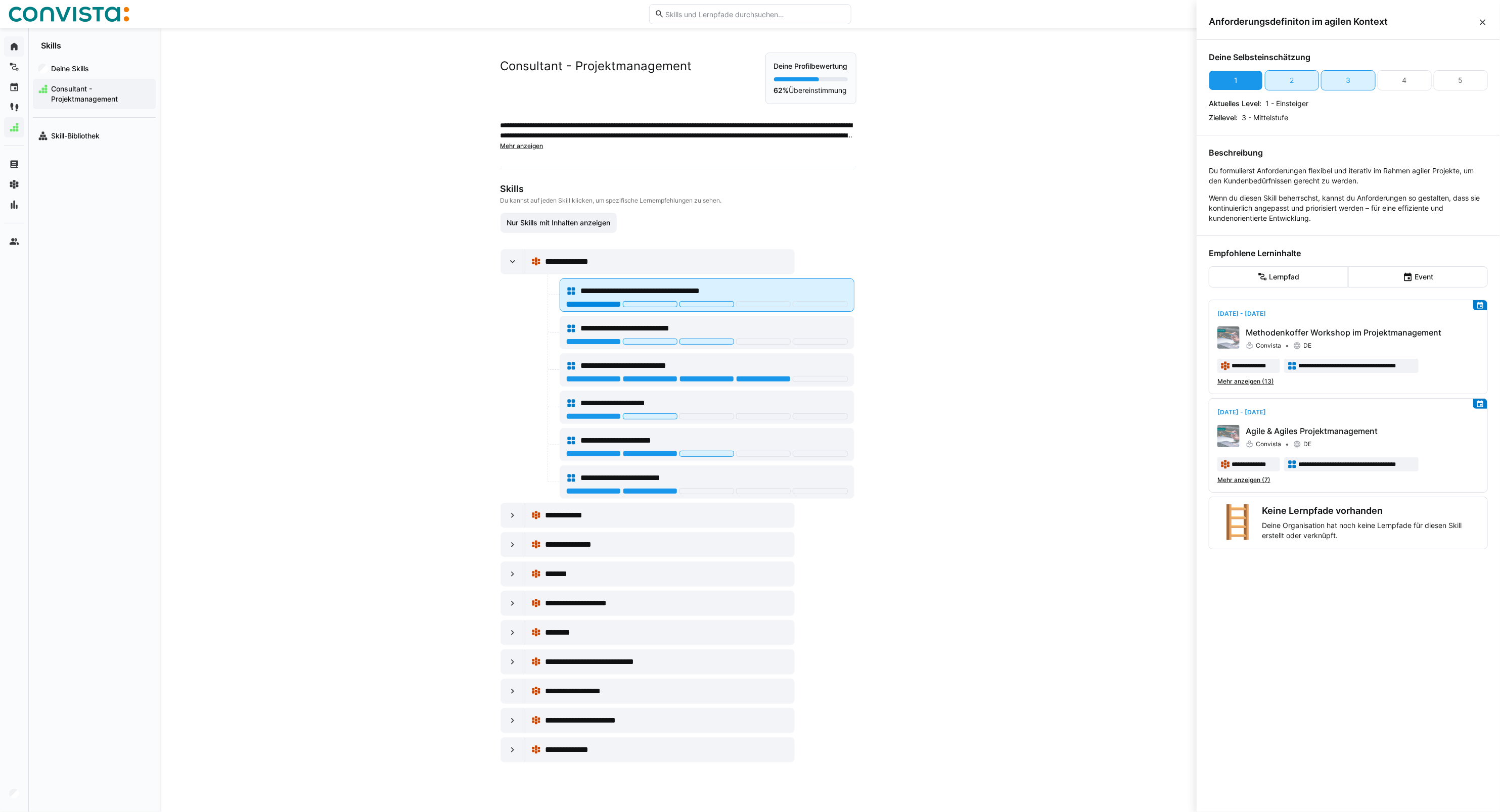
click at [585, 304] on div at bounding box center [593, 304] width 55 height 6
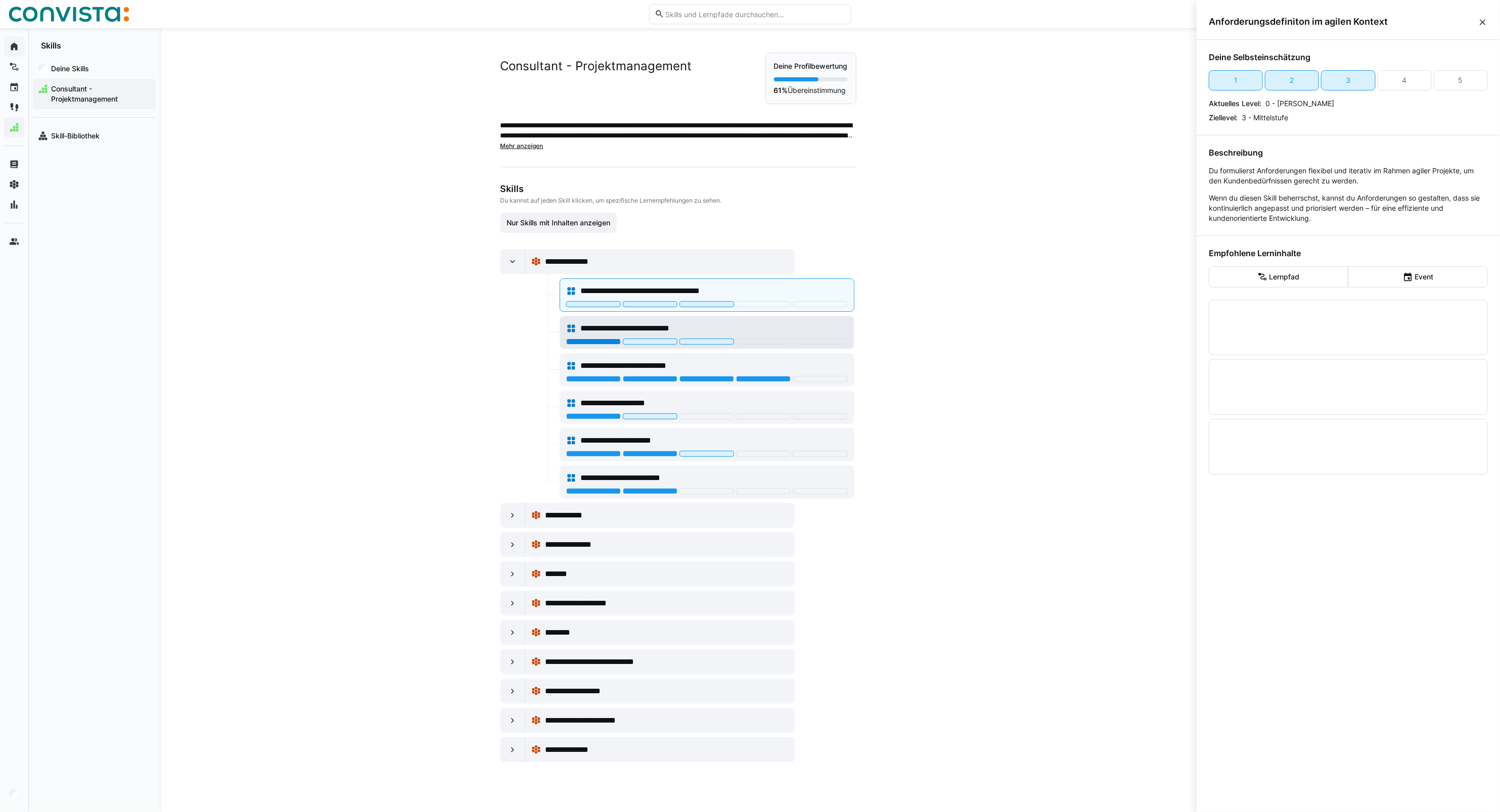
click at [585, 345] on div at bounding box center [593, 342] width 55 height 6
click at [585, 382] on div at bounding box center [593, 379] width 55 height 6
click at [610, 381] on div at bounding box center [593, 379] width 55 height 6
click at [605, 418] on div at bounding box center [593, 416] width 55 height 6
click at [653, 453] on div at bounding box center [650, 454] width 55 height 6
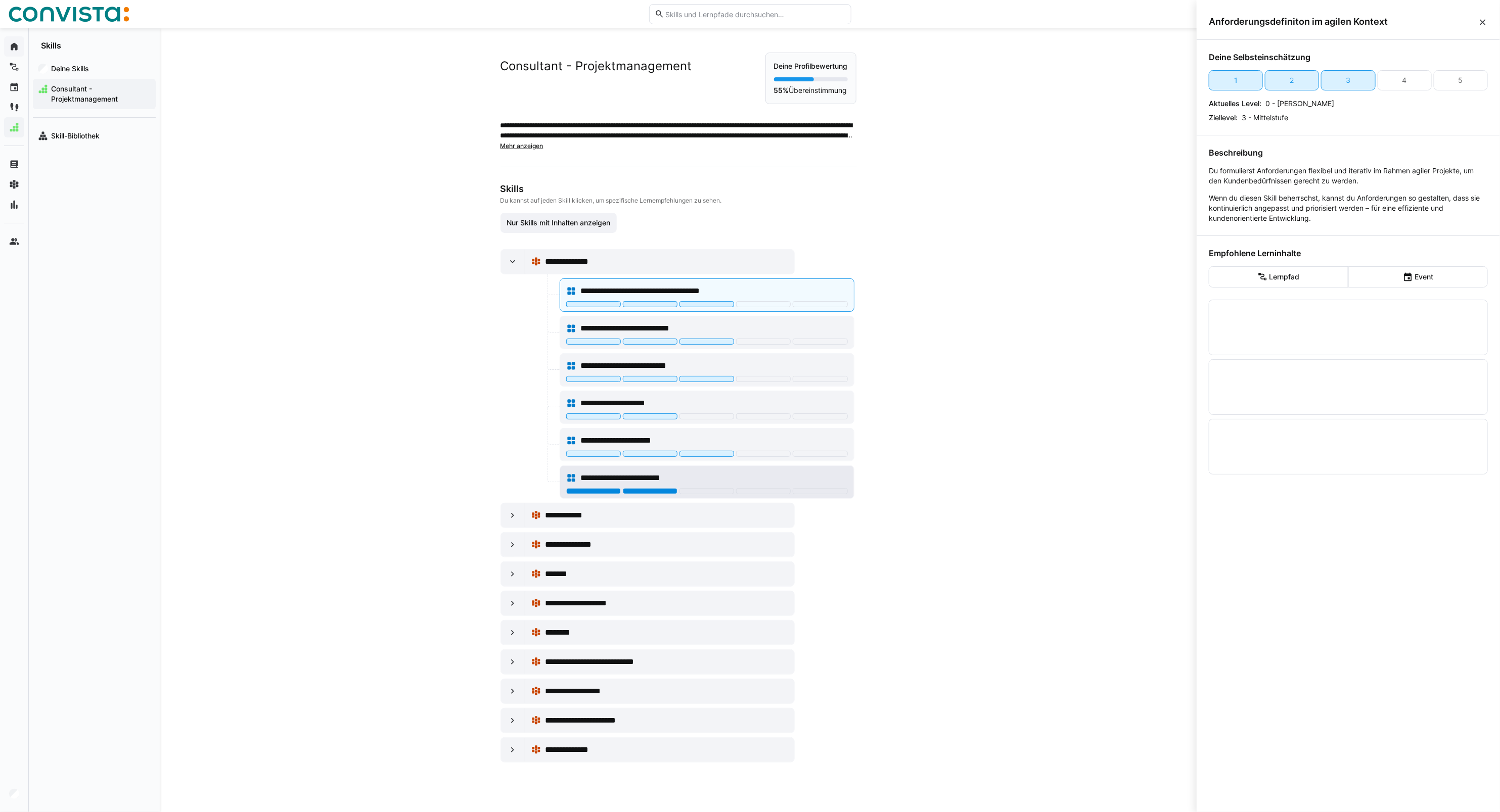
click at [650, 493] on div at bounding box center [650, 491] width 55 height 6
click at [496, 521] on div "**********" at bounding box center [678, 407] width 404 height 759
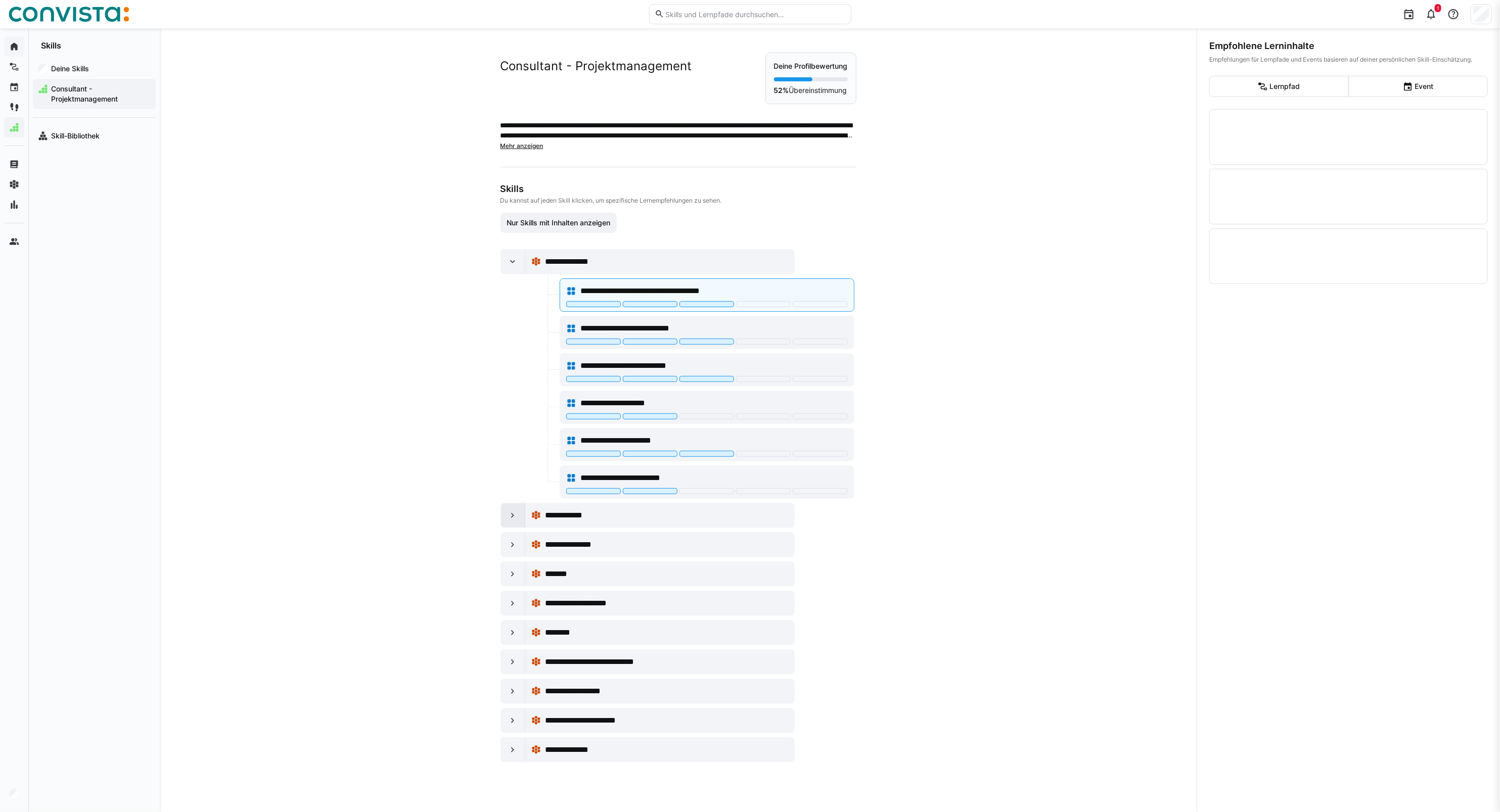
click at [504, 519] on div at bounding box center [513, 516] width 25 height 25
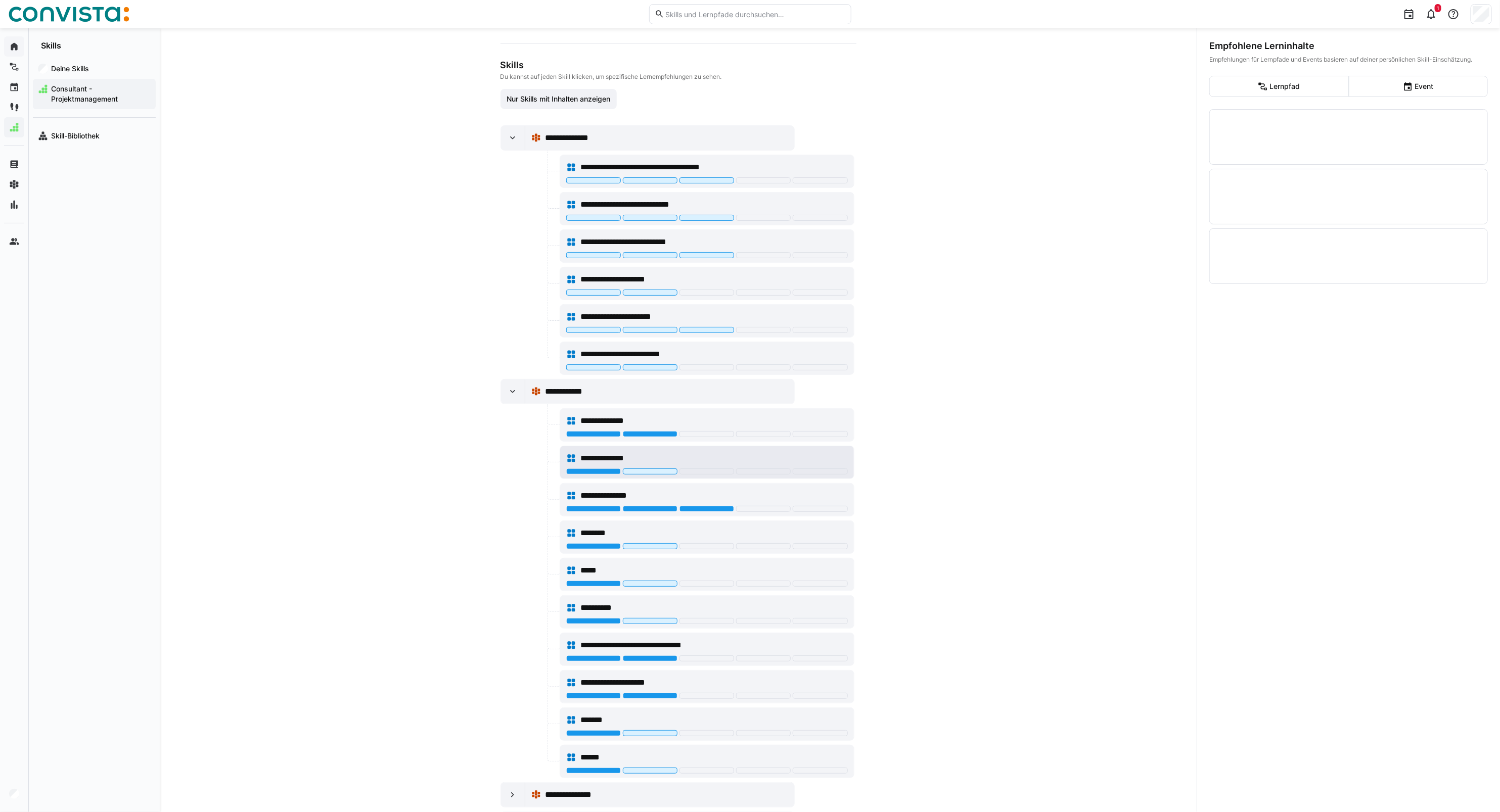
scroll to position [126, 0]
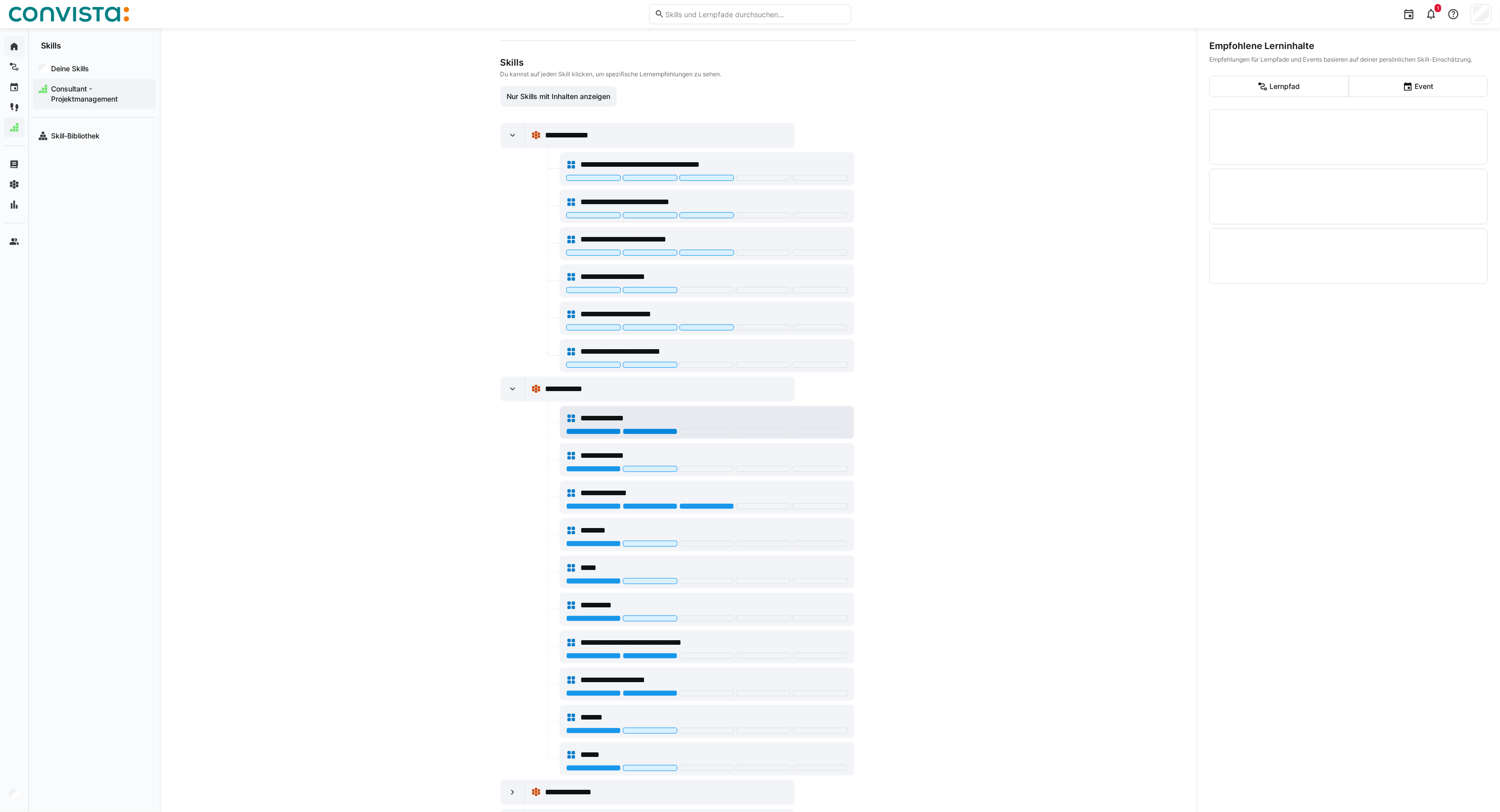
click at [650, 435] on div at bounding box center [650, 432] width 55 height 6
click at [585, 474] on div at bounding box center [707, 470] width 282 height 8
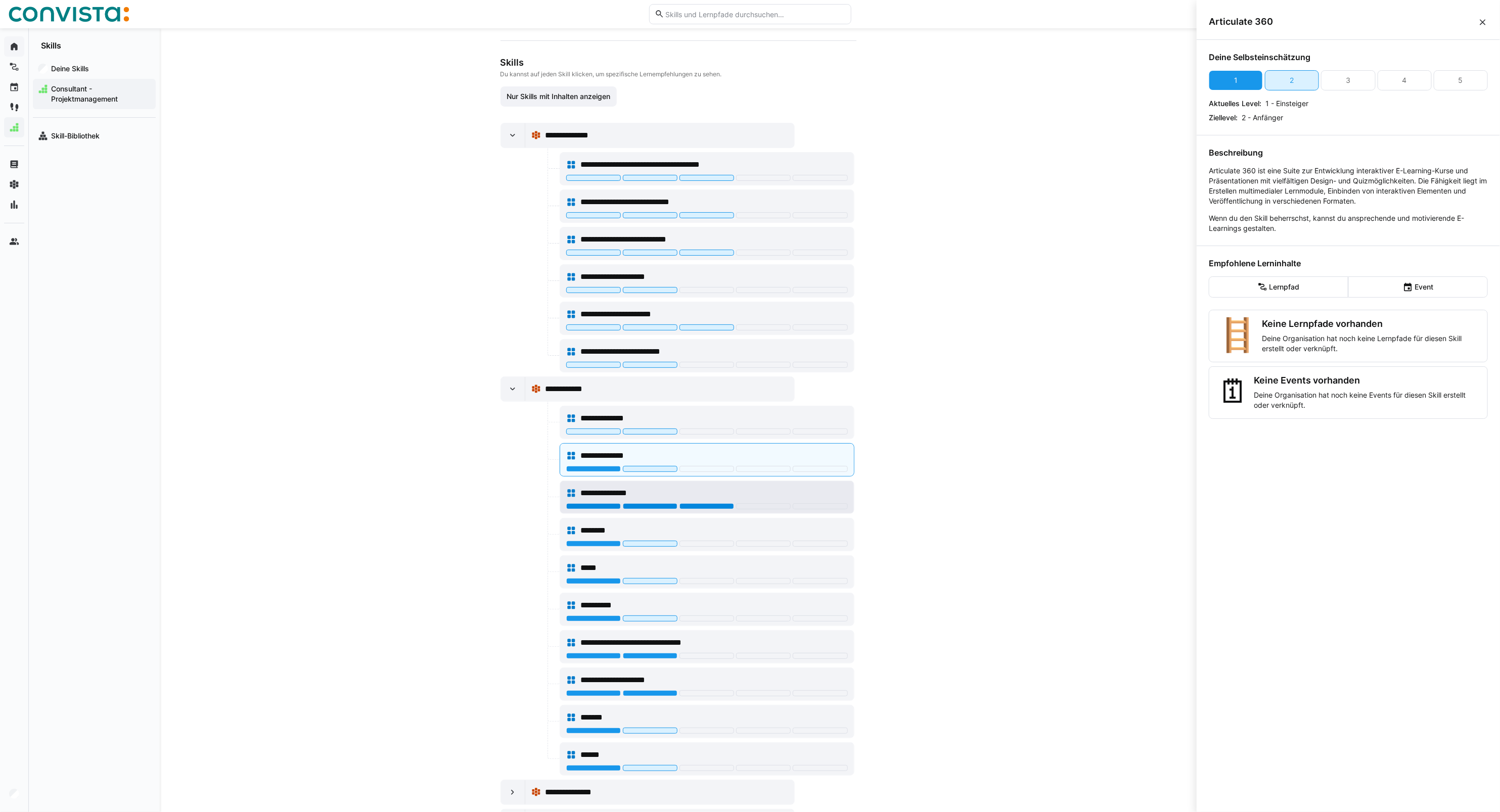
click at [684, 508] on div at bounding box center [707, 507] width 55 height 6
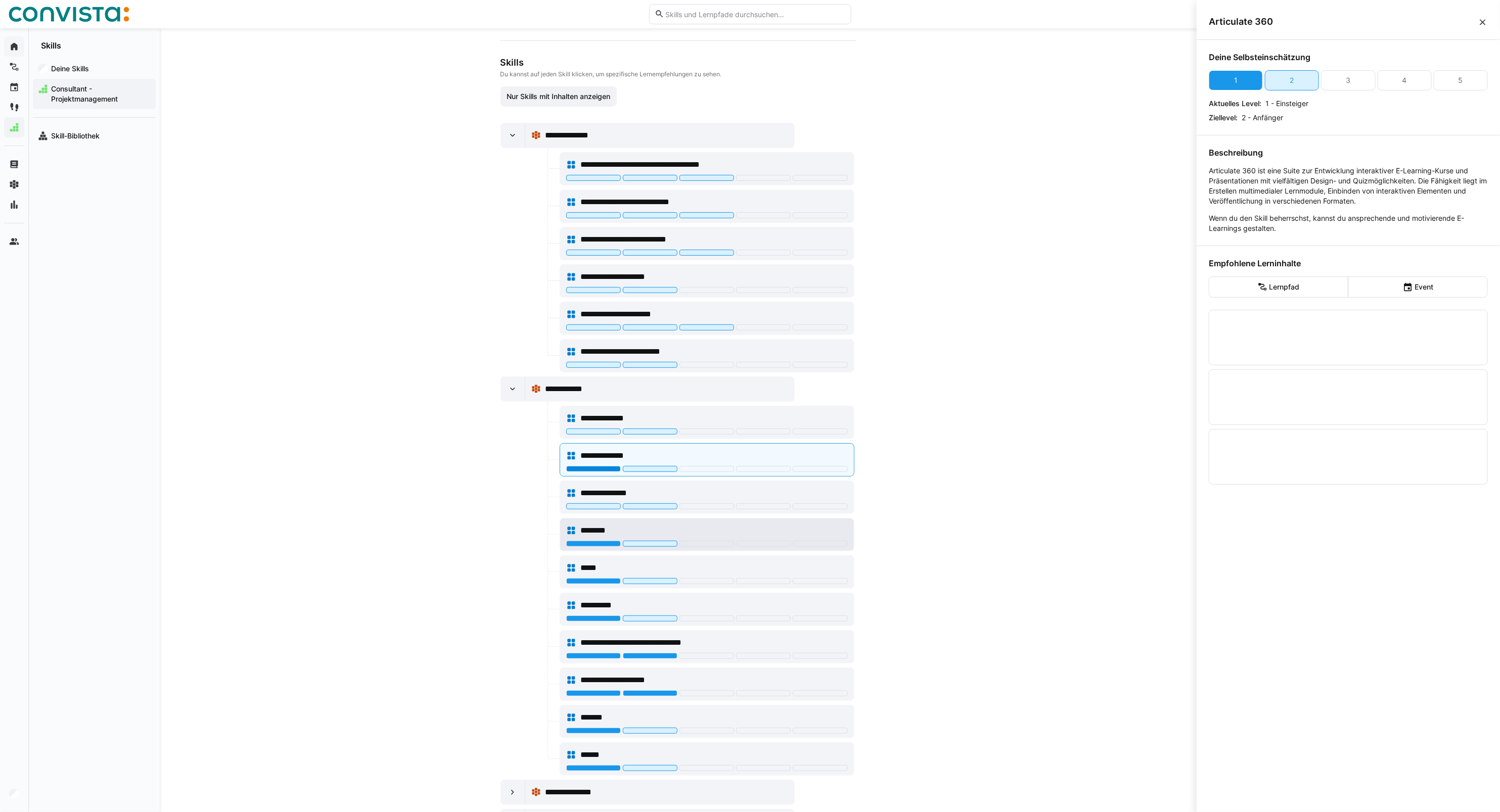
drag, startPoint x: 585, startPoint y: 470, endPoint x: 590, endPoint y: 524, distance: 54.2
click at [585, 472] on div at bounding box center [593, 469] width 55 height 6
click at [590, 541] on div "********" at bounding box center [707, 530] width 282 height 20
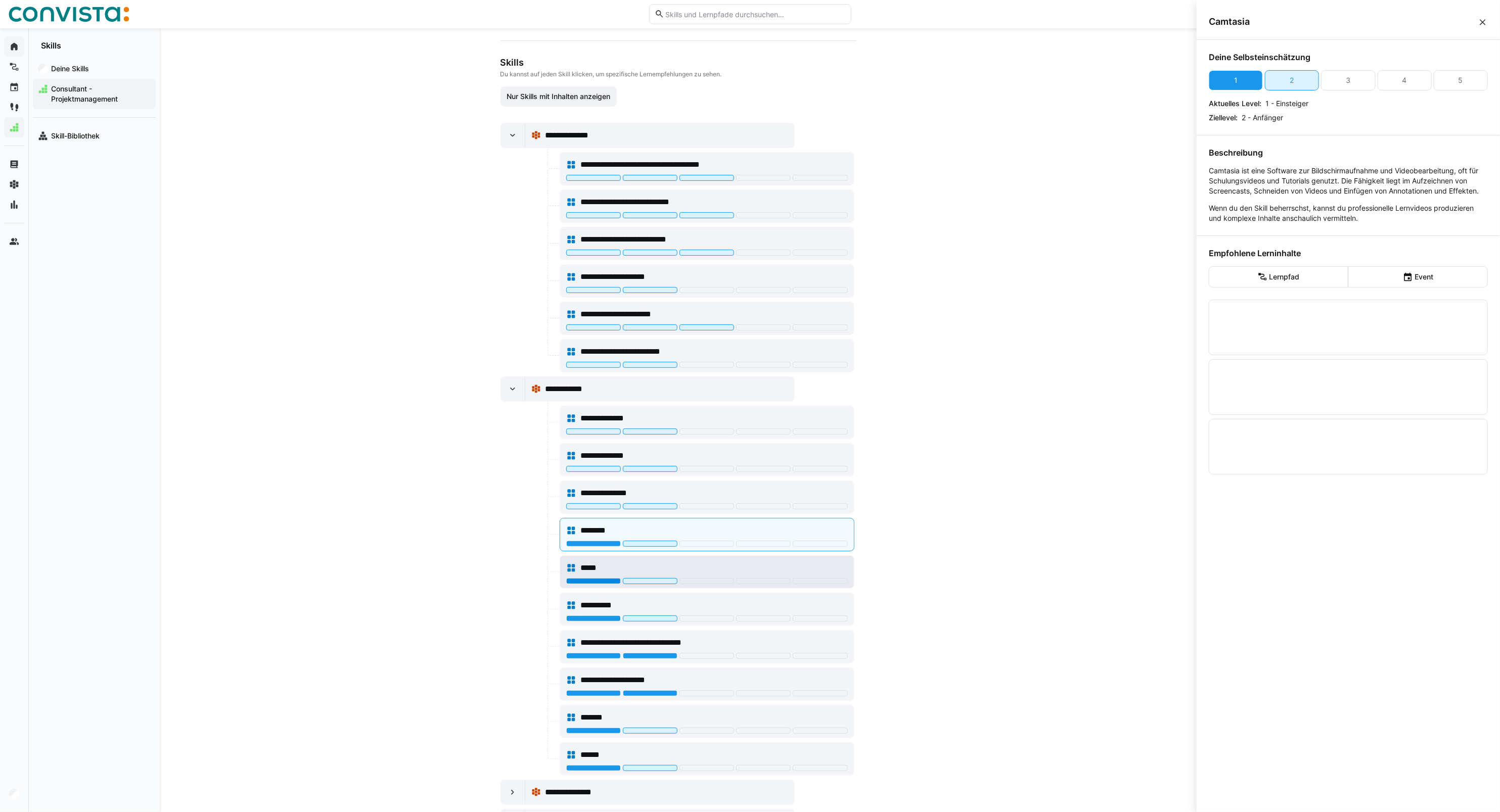
click at [590, 584] on div at bounding box center [593, 581] width 55 height 6
drag, startPoint x: 588, startPoint y: 547, endPoint x: 603, endPoint y: 592, distance: 47.4
click at [588, 547] on div at bounding box center [593, 544] width 55 height 6
click at [606, 622] on div at bounding box center [593, 619] width 55 height 6
click at [647, 661] on div at bounding box center [707, 657] width 282 height 8
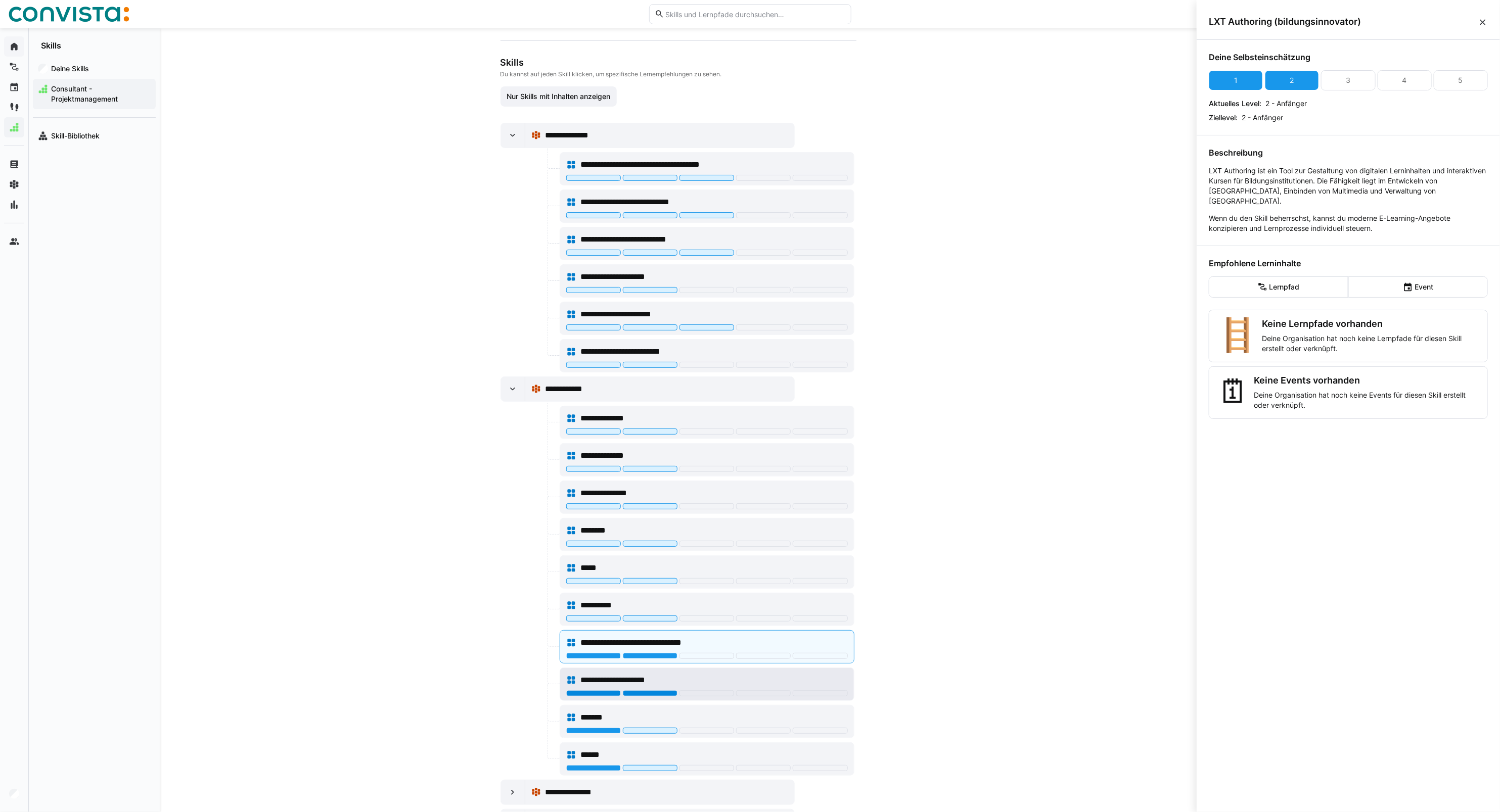
click at [648, 697] on div at bounding box center [650, 694] width 55 height 6
drag, startPoint x: 645, startPoint y: 661, endPoint x: 643, endPoint y: 673, distance: 12.2
click at [645, 661] on div at bounding box center [707, 657] width 282 height 8
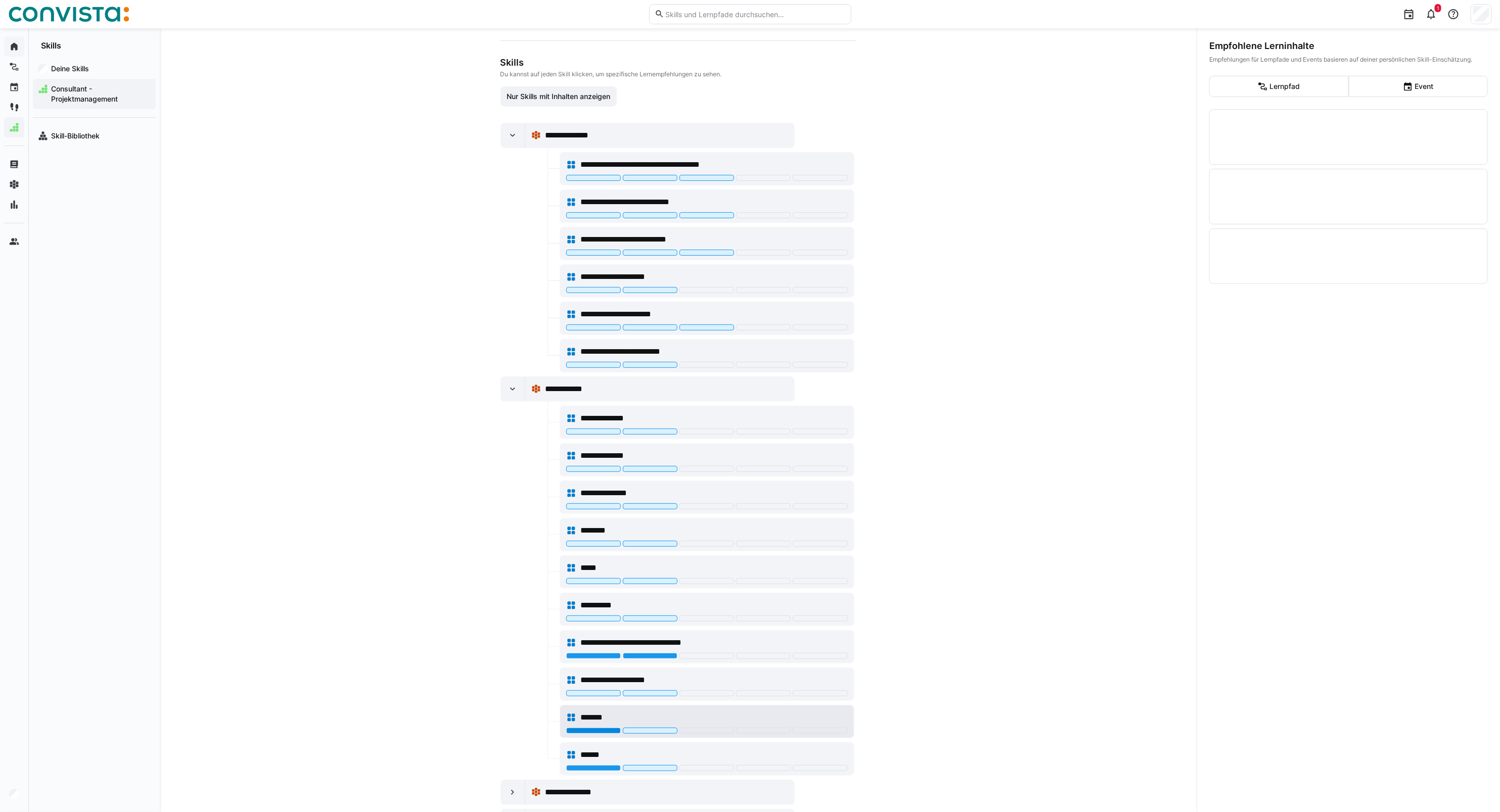
click at [585, 734] on div at bounding box center [593, 731] width 55 height 6
click at [590, 771] on div at bounding box center [593, 768] width 55 height 6
click at [656, 661] on div at bounding box center [707, 657] width 282 height 8
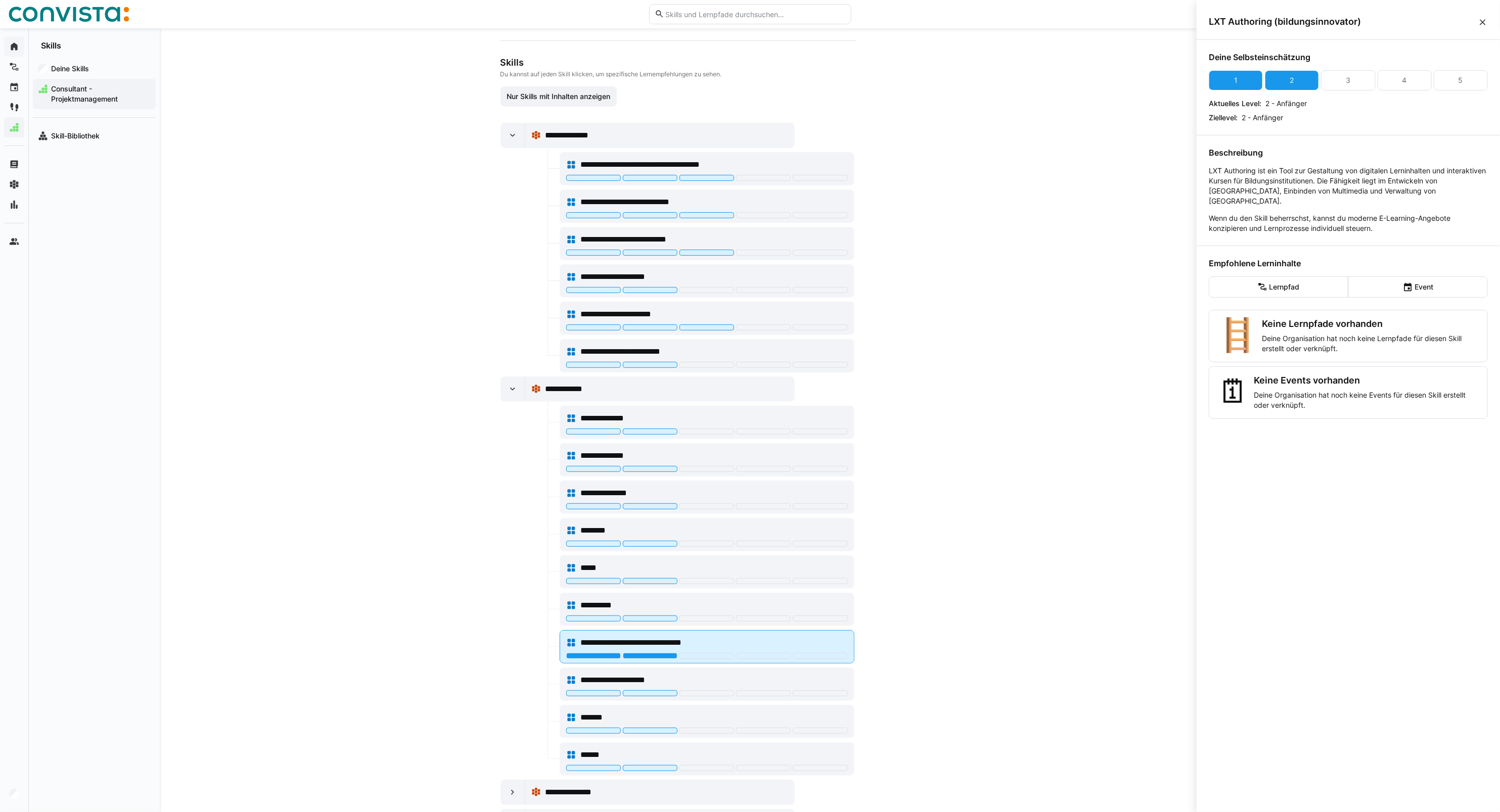
click at [658, 657] on div at bounding box center [650, 656] width 55 height 6
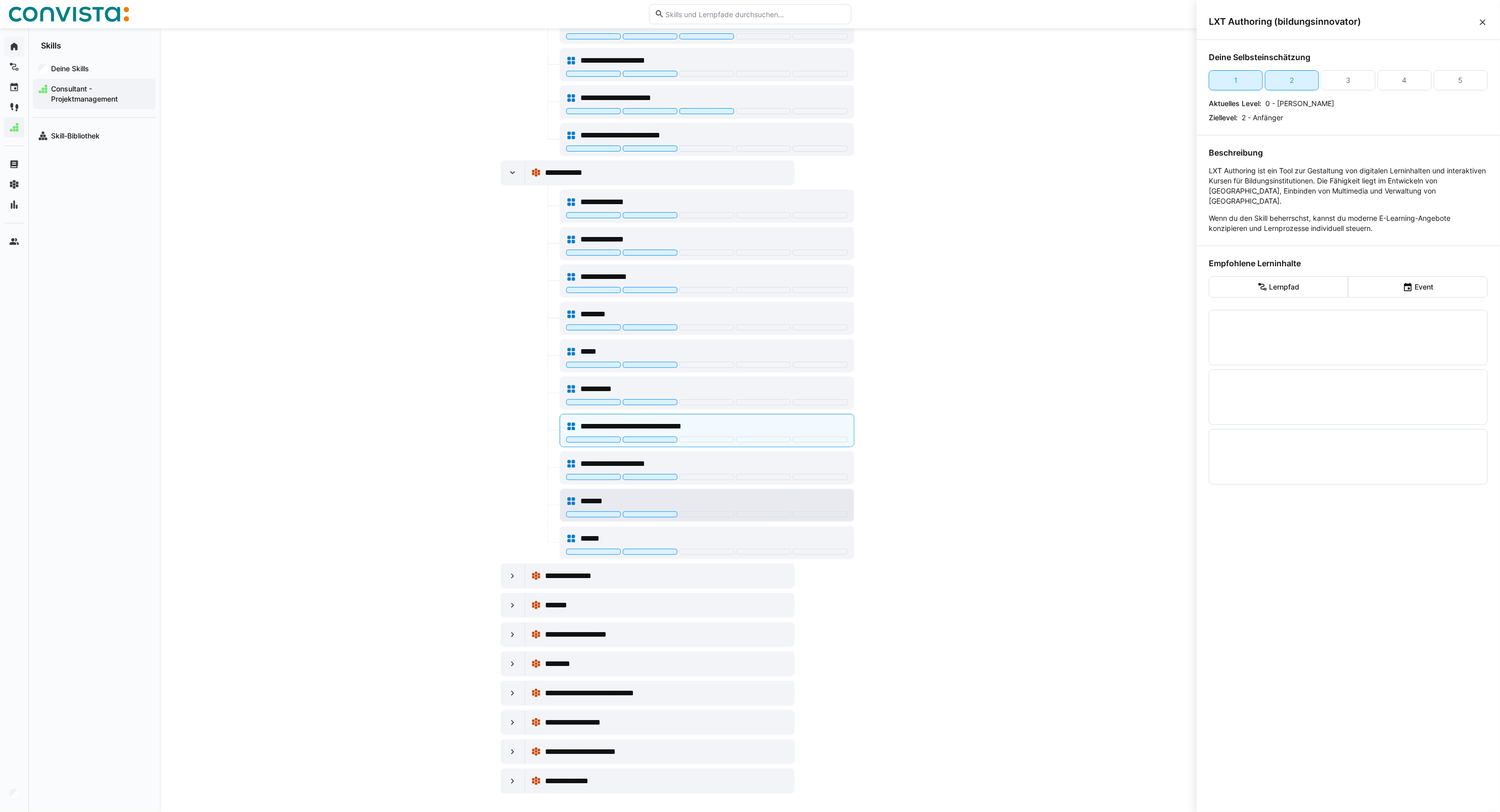
scroll to position [354, 0]
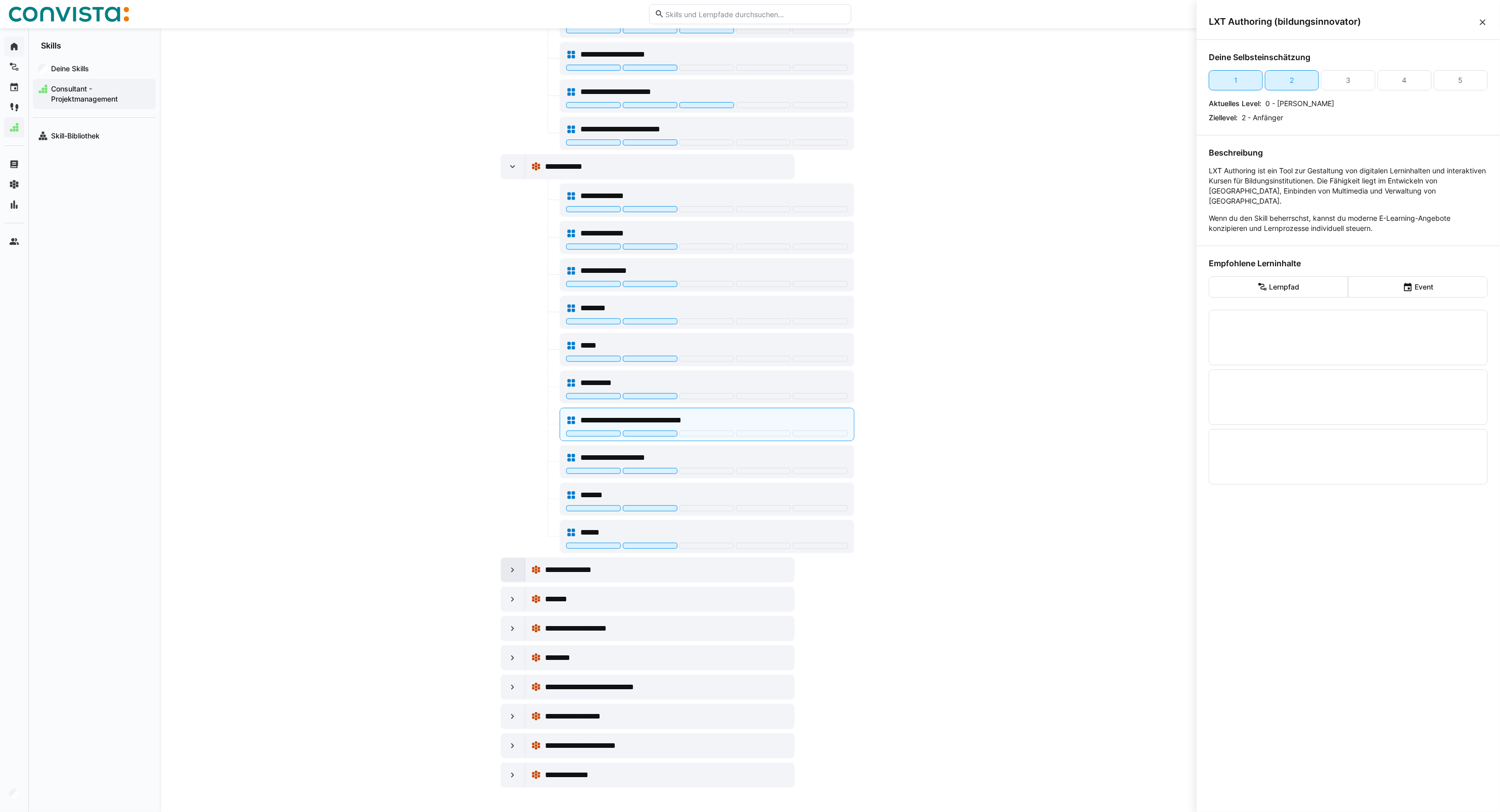
click at [507, 567] on eds-icon at bounding box center [512, 570] width 10 height 10
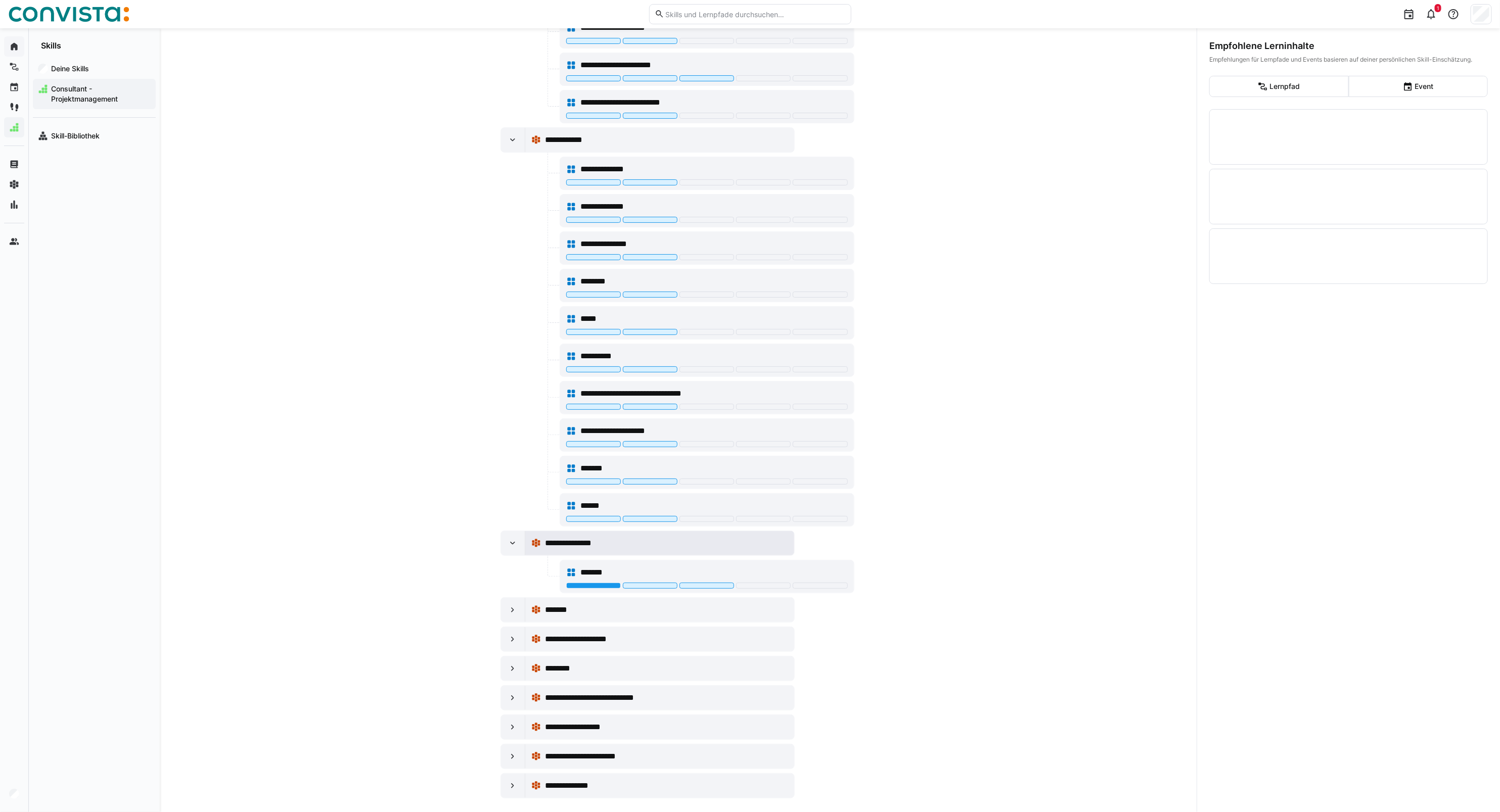
scroll to position [392, 0]
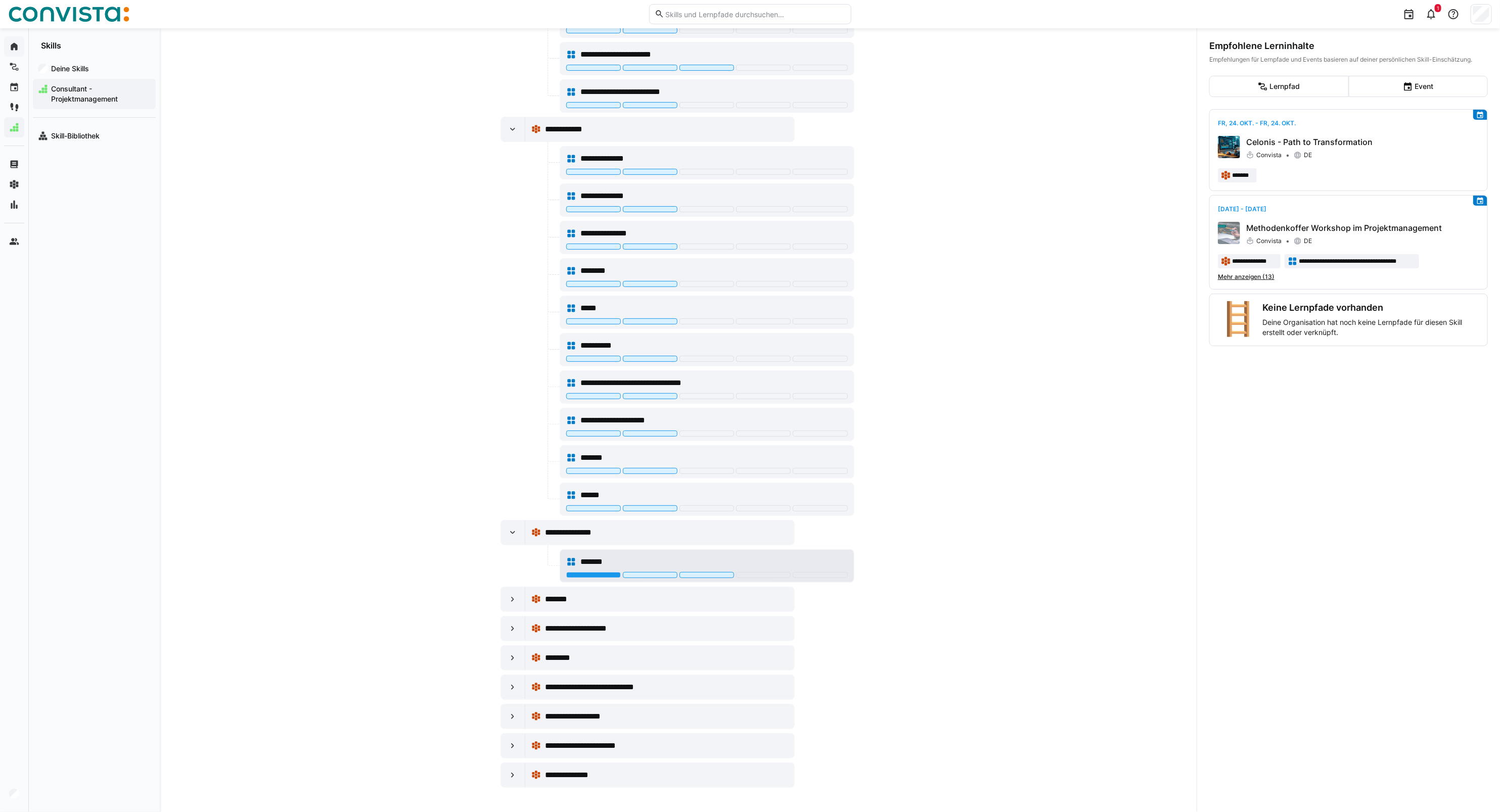
click at [582, 577] on div at bounding box center [707, 576] width 282 height 8
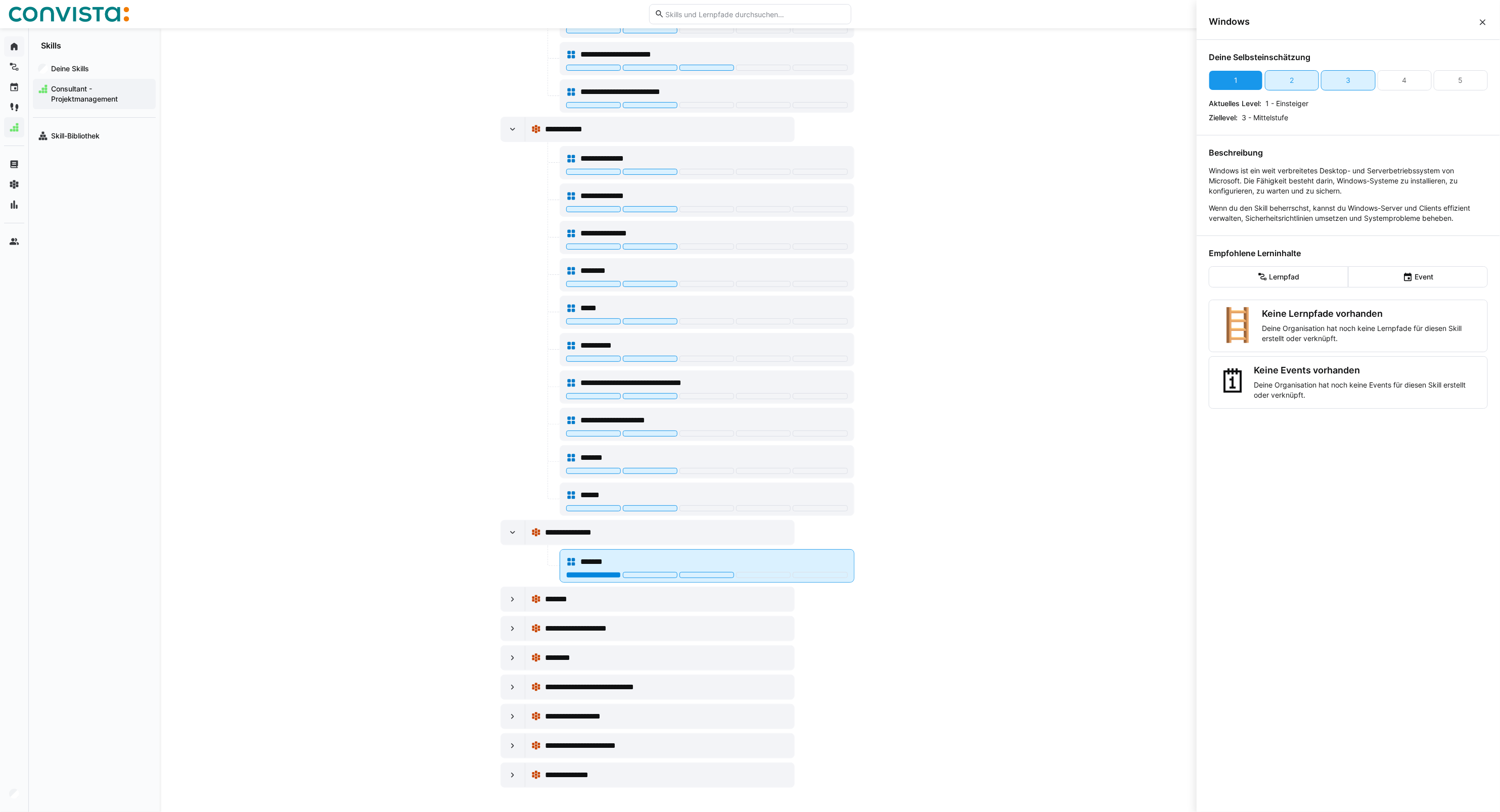
click at [577, 575] on div at bounding box center [593, 575] width 55 height 6
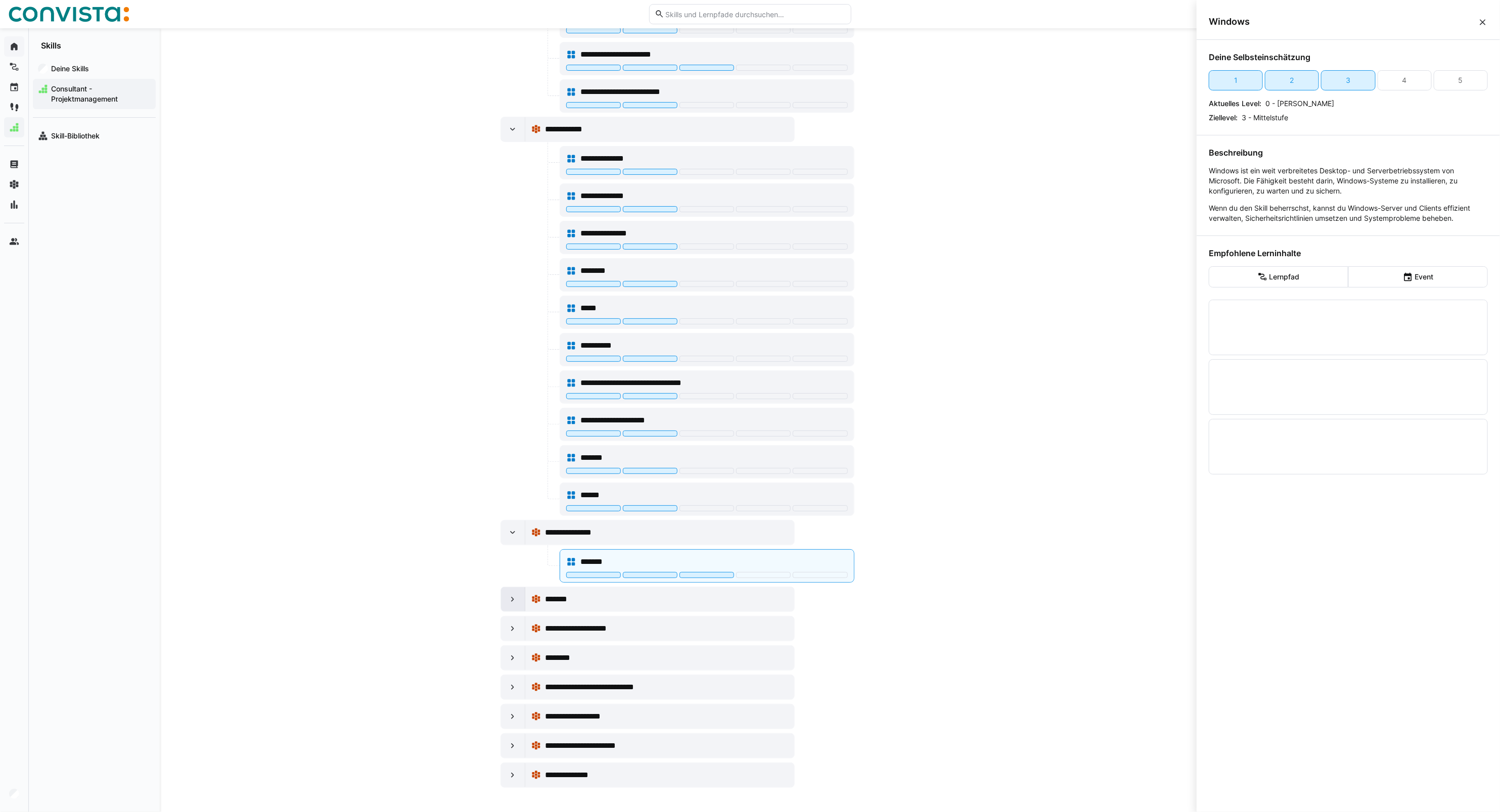
click at [513, 596] on eds-icon at bounding box center [512, 599] width 10 height 10
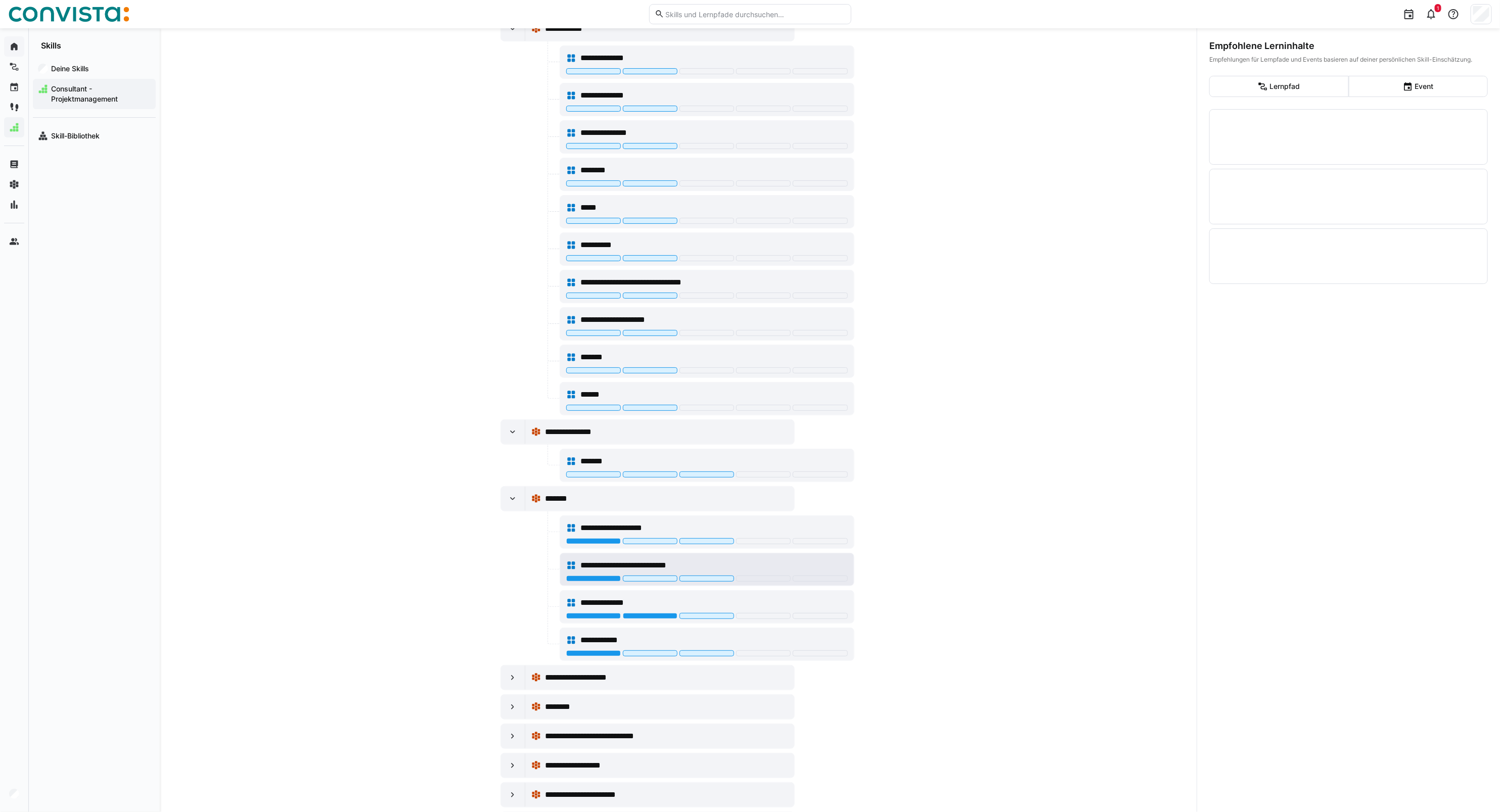
scroll to position [518, 0]
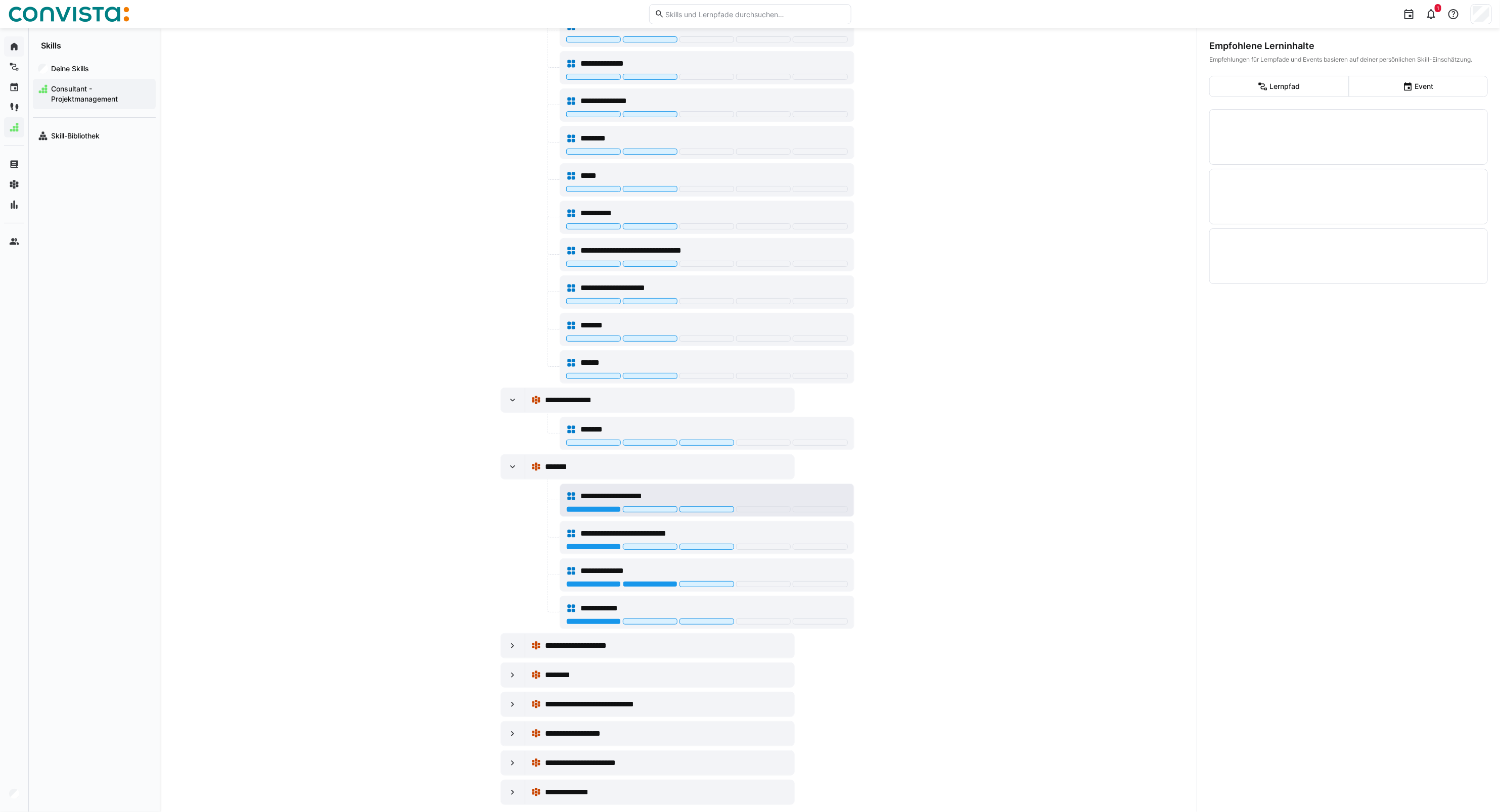
click at [587, 515] on div at bounding box center [707, 510] width 282 height 8
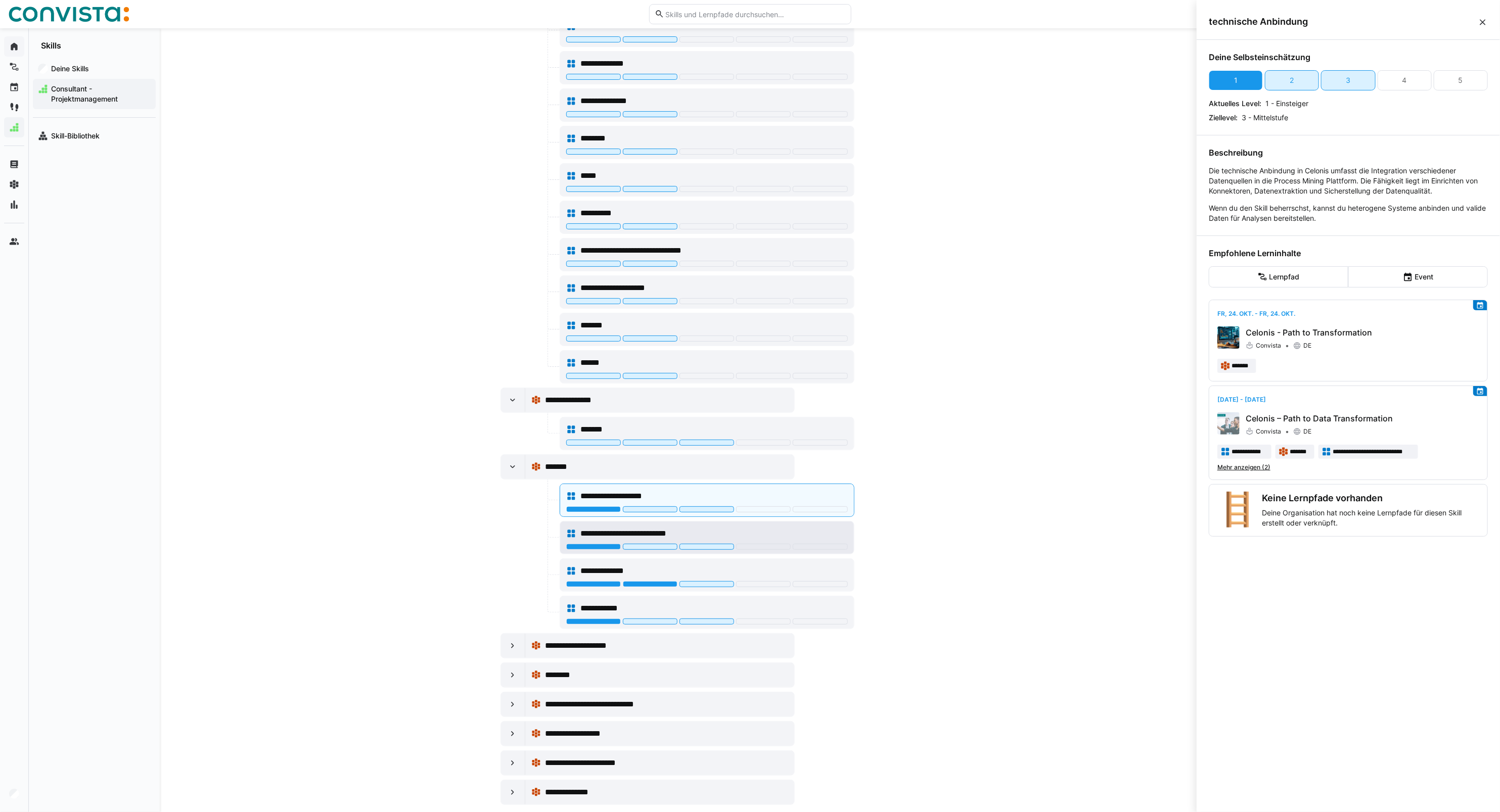
click at [588, 544] on div "**********" at bounding box center [707, 534] width 282 height 20
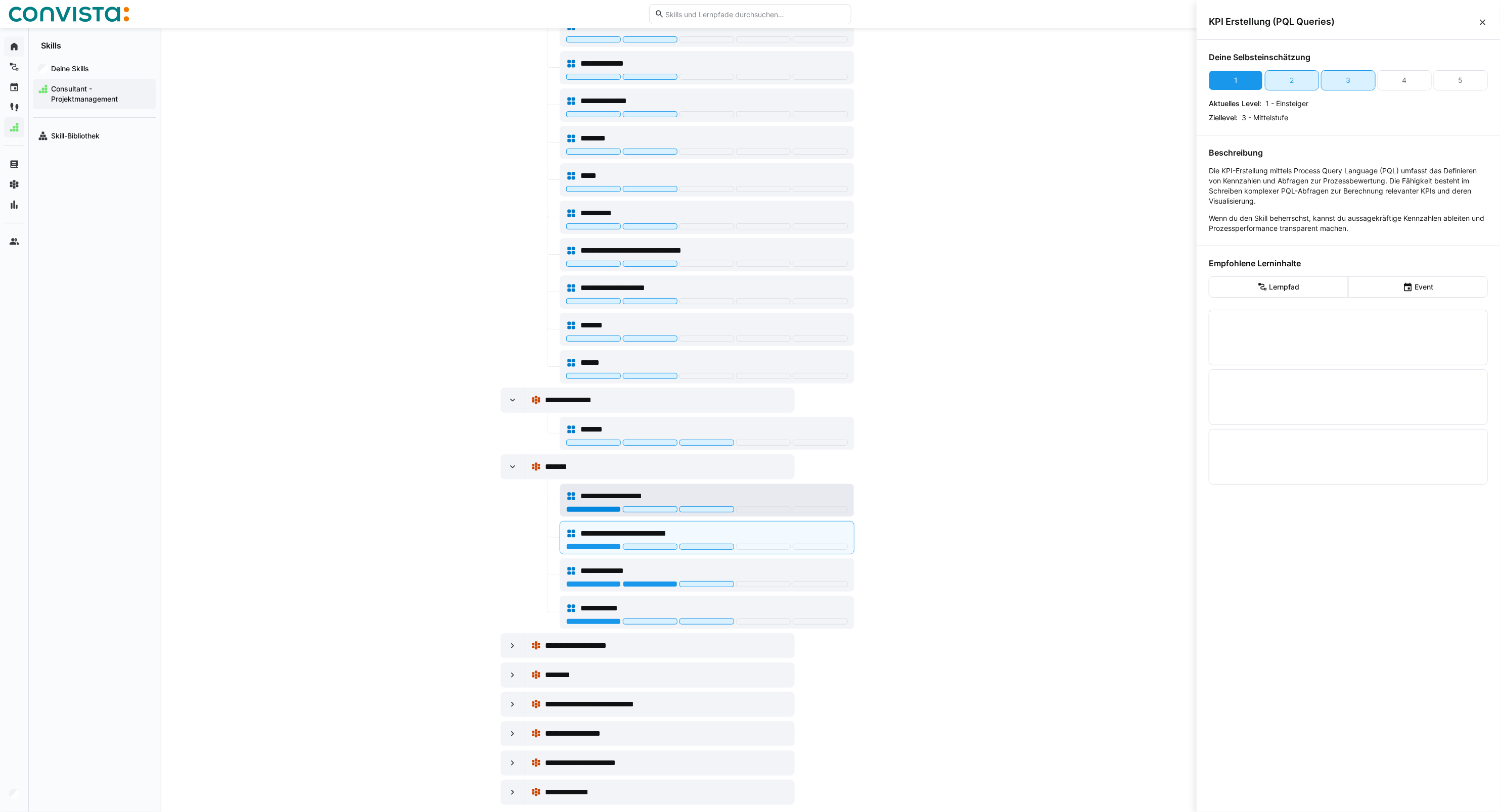
click at [593, 513] on div at bounding box center [593, 510] width 55 height 6
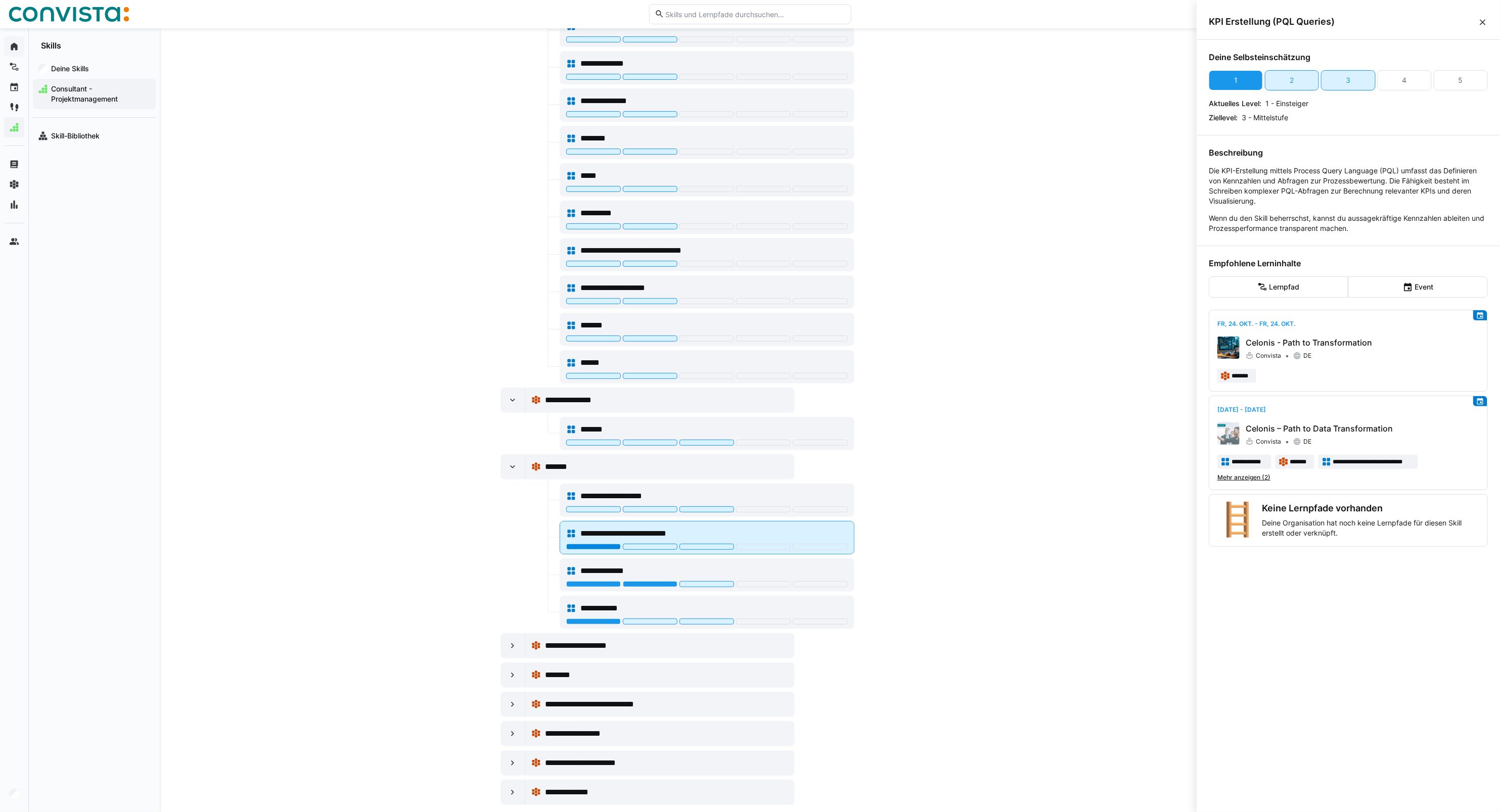
click at [597, 550] on div at bounding box center [593, 547] width 55 height 6
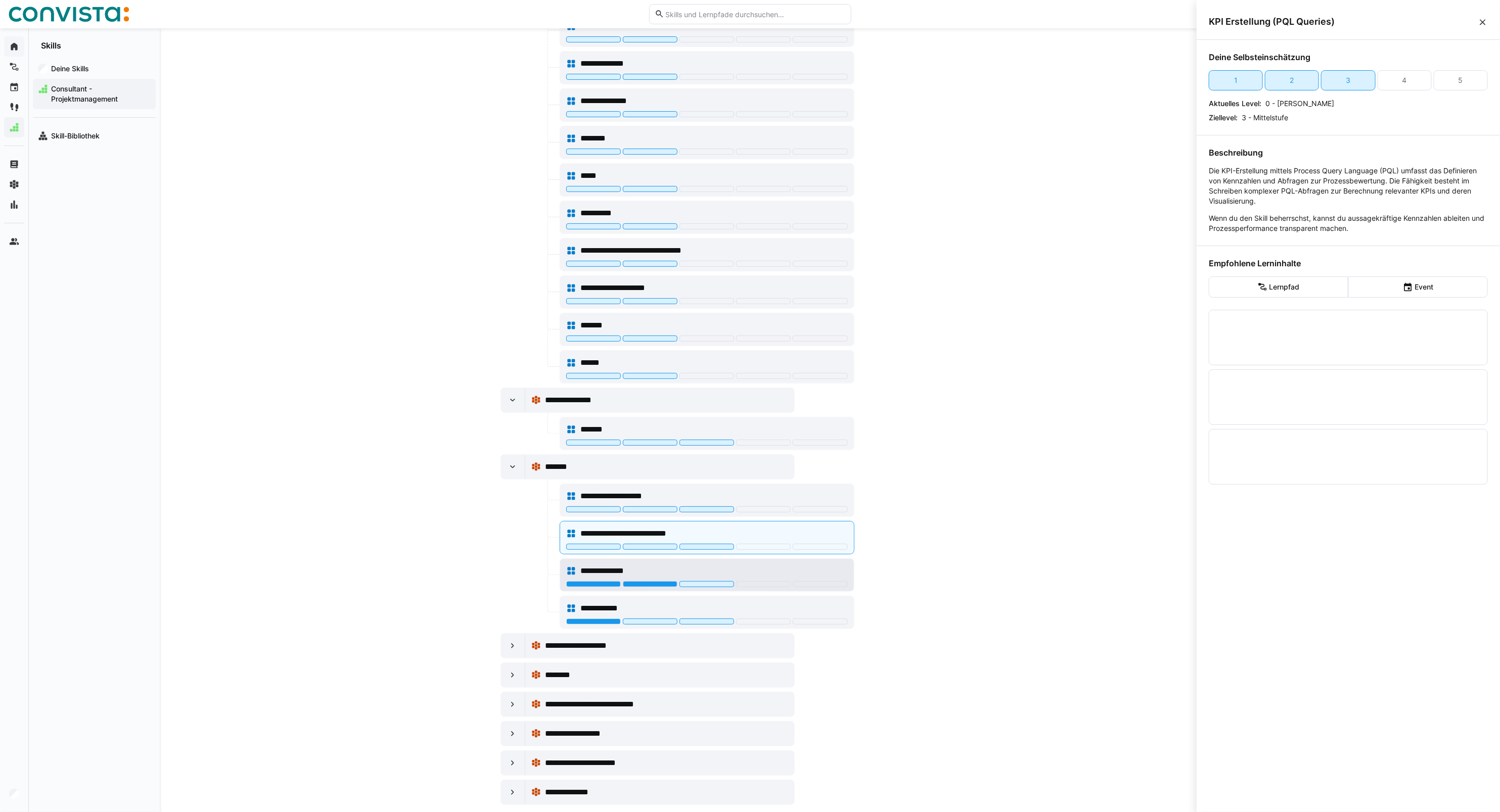
click at [598, 581] on div "**********" at bounding box center [707, 571] width 282 height 20
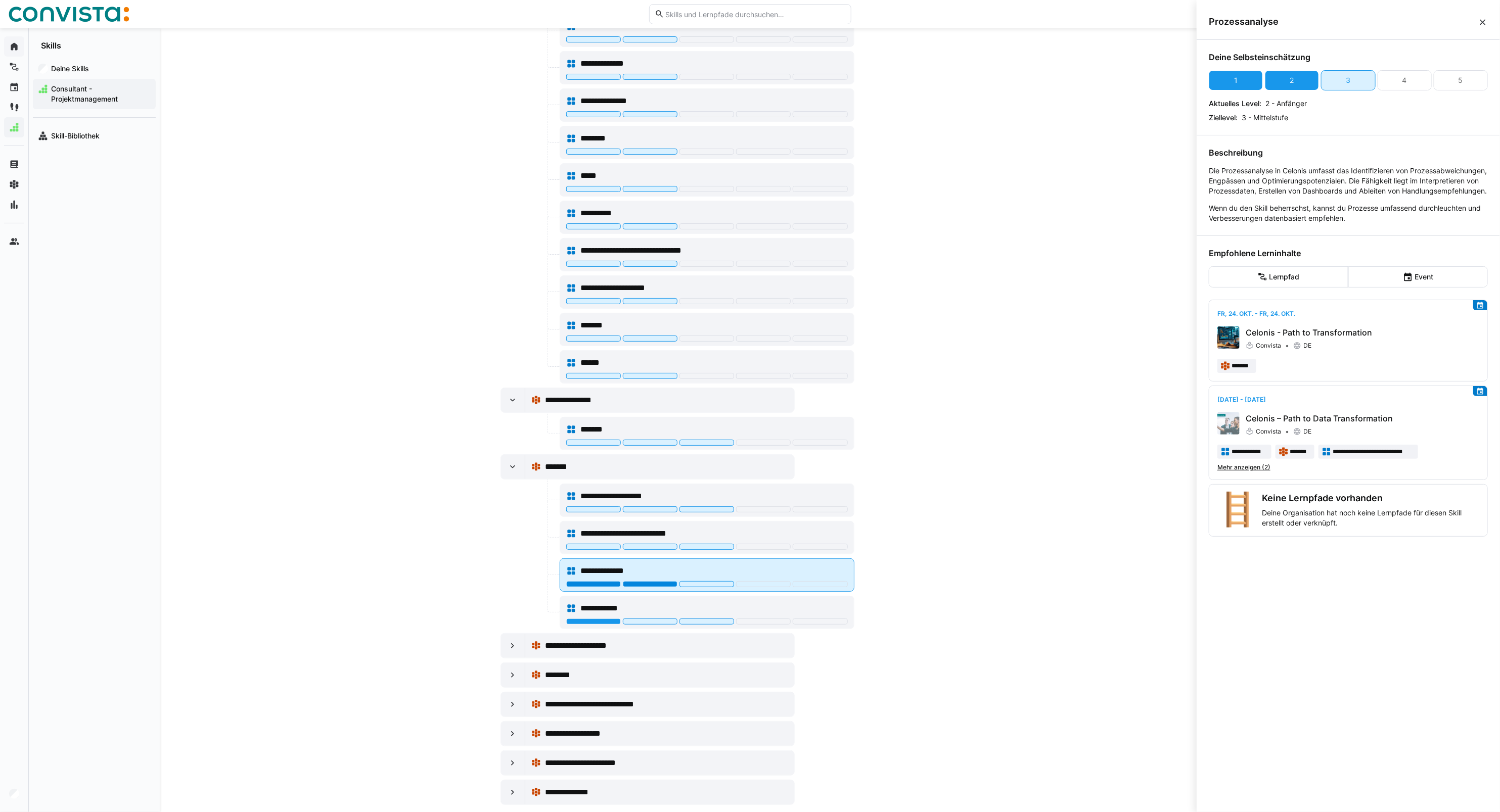
click at [639, 588] on div at bounding box center [650, 584] width 55 height 6
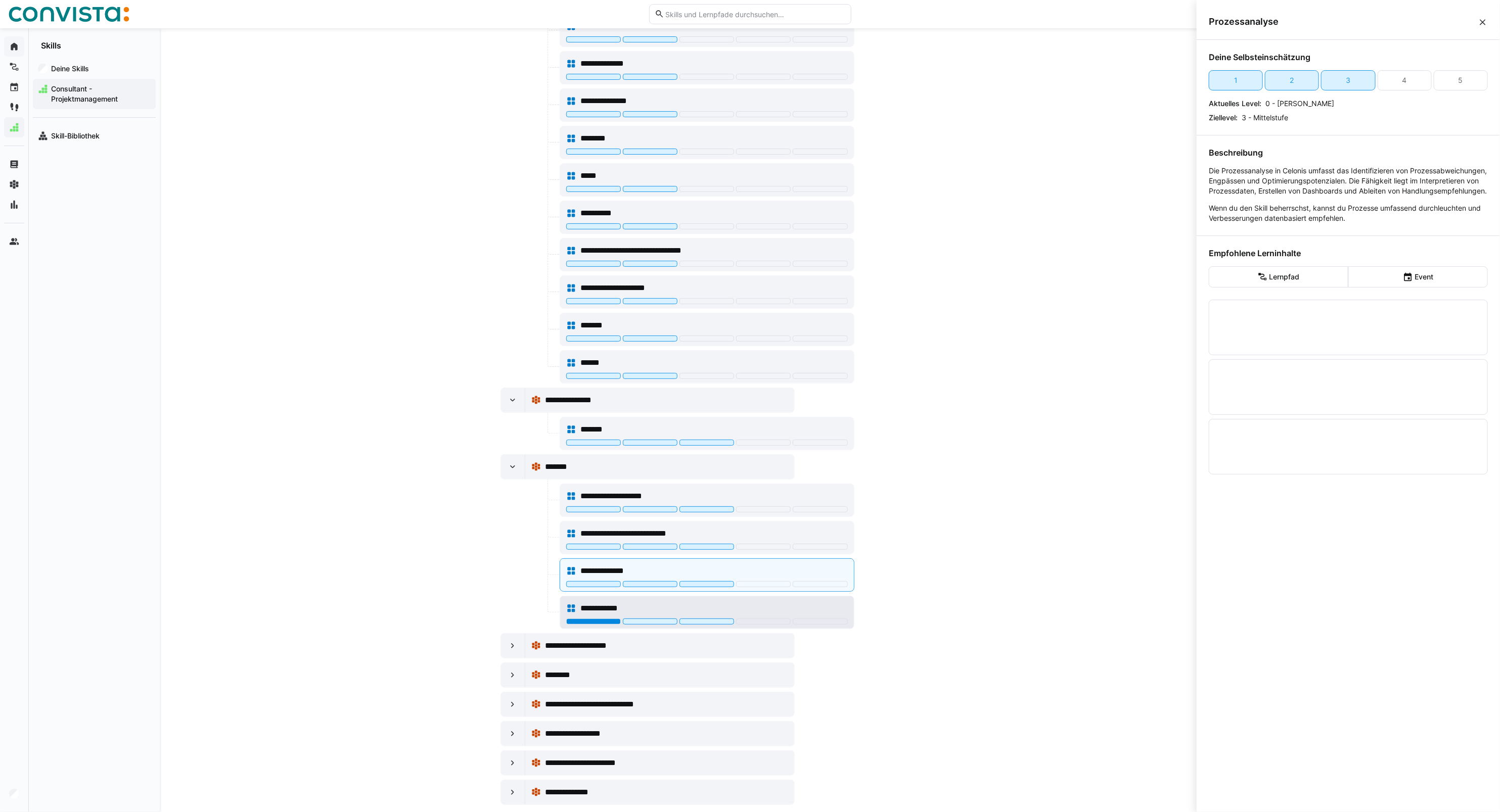
click at [585, 625] on div at bounding box center [593, 622] width 55 height 6
drag, startPoint x: 512, startPoint y: 649, endPoint x: 542, endPoint y: 628, distance: 36.6
click at [512, 650] on eds-icon at bounding box center [512, 646] width 10 height 10
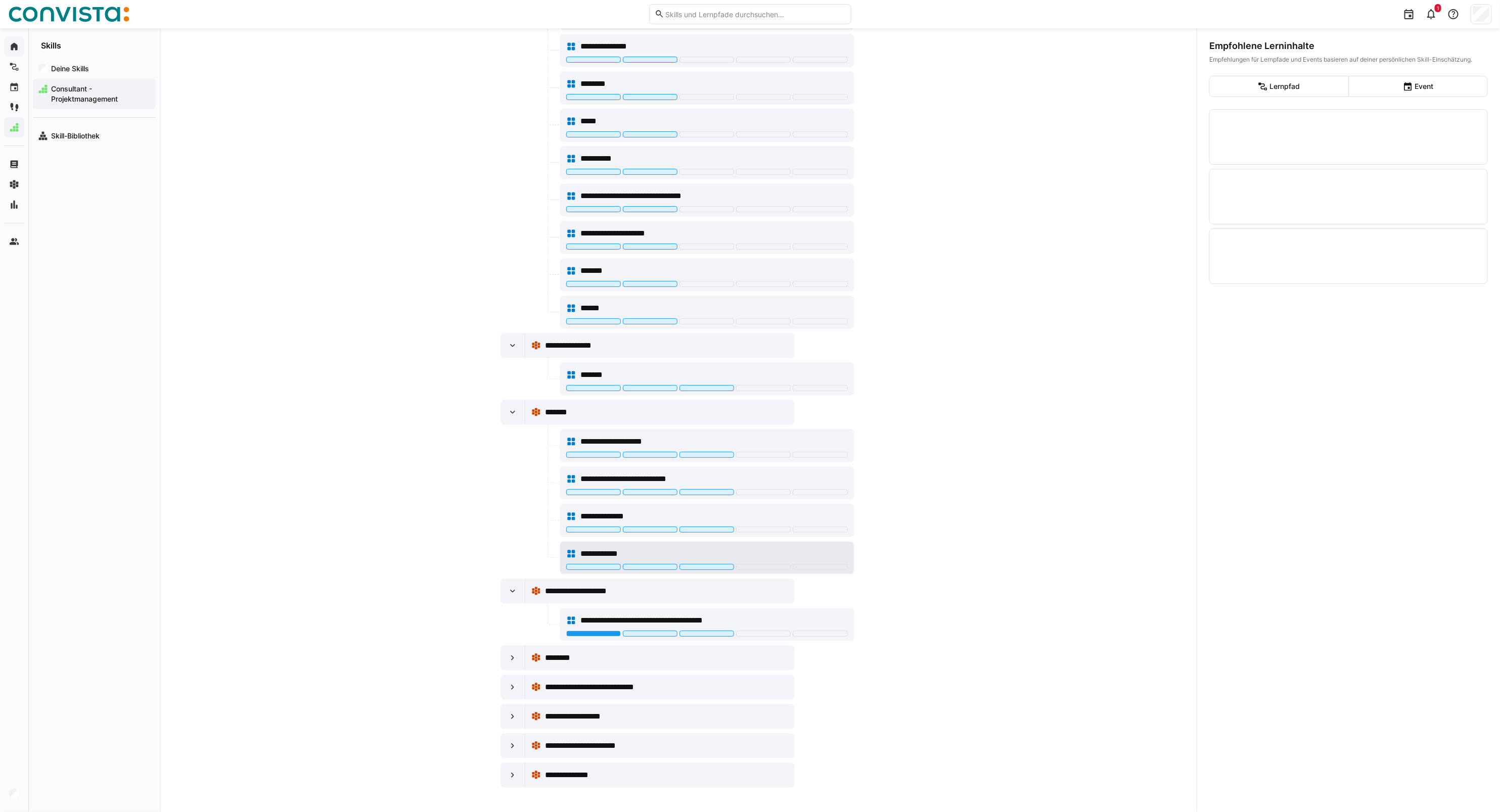
scroll to position [580, 0]
click at [589, 635] on div at bounding box center [593, 634] width 55 height 6
click at [513, 662] on div at bounding box center [513, 658] width 25 height 25
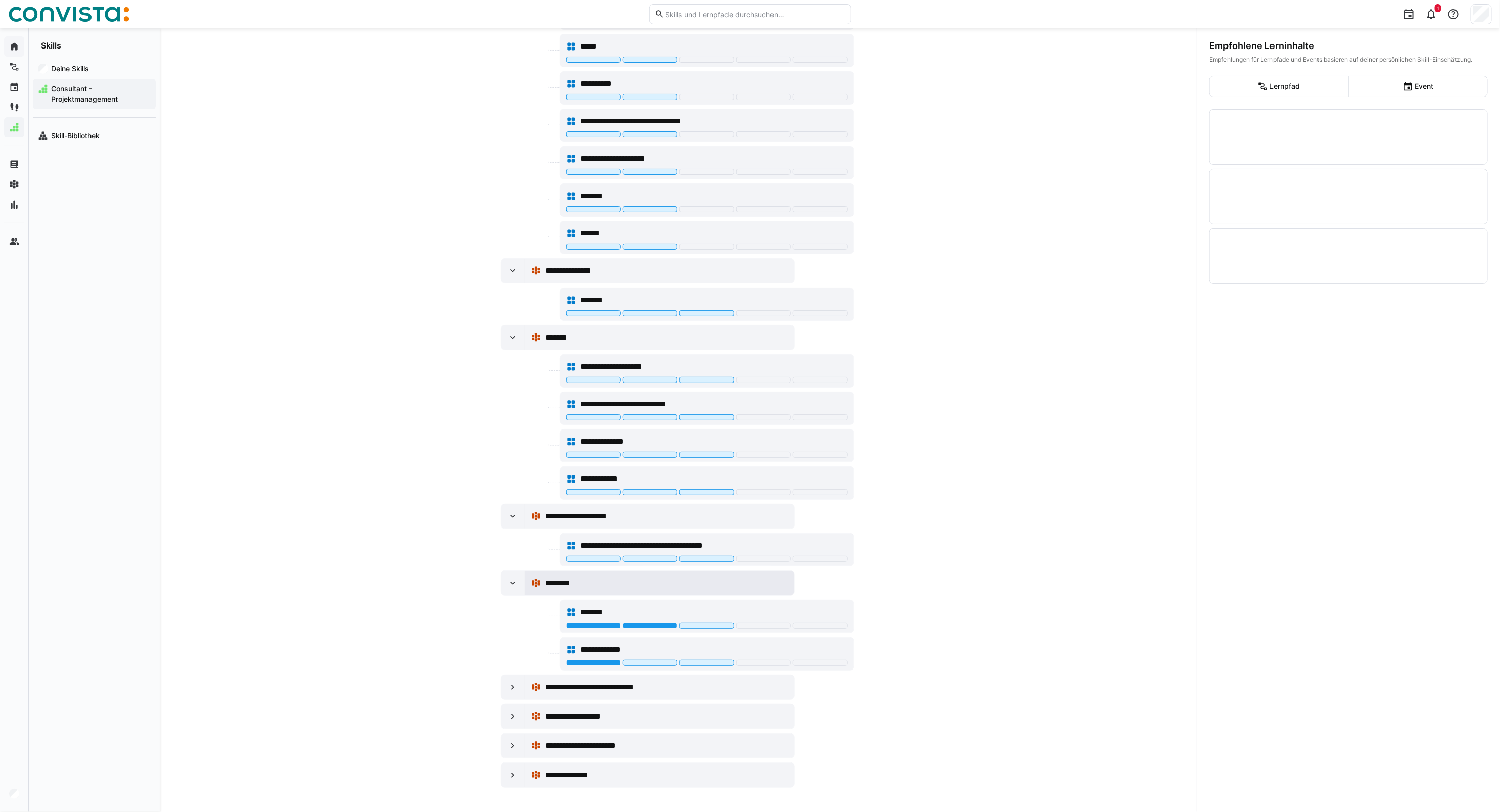
scroll to position [656, 0]
click at [644, 627] on div at bounding box center [650, 626] width 55 height 6
click at [594, 663] on div at bounding box center [593, 663] width 55 height 6
click at [515, 695] on div at bounding box center [513, 688] width 25 height 25
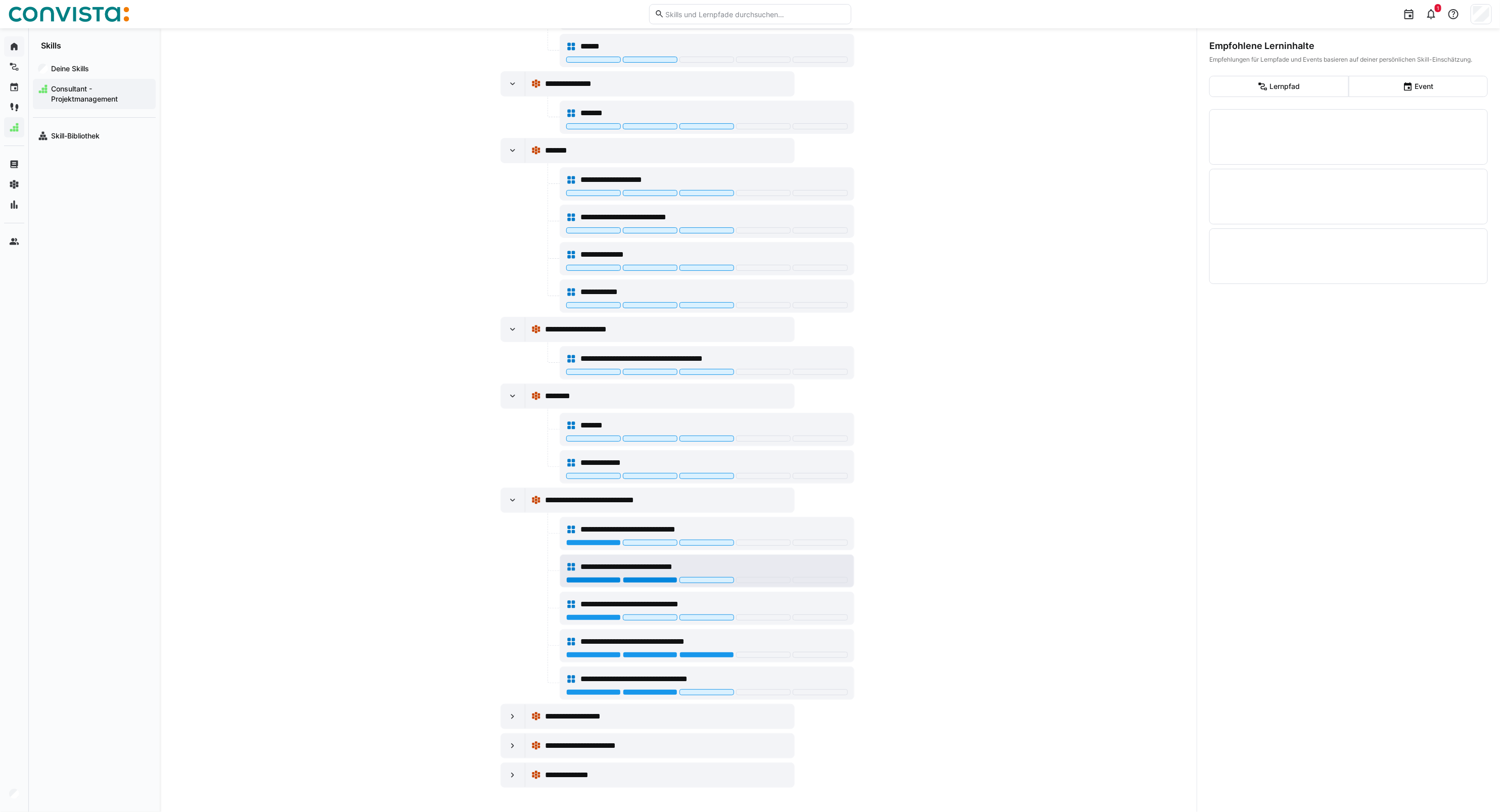
scroll to position [844, 0]
click at [587, 541] on div at bounding box center [593, 543] width 55 height 6
click at [642, 580] on div at bounding box center [650, 580] width 55 height 6
click at [600, 615] on div at bounding box center [593, 618] width 55 height 6
click at [688, 654] on div at bounding box center [707, 655] width 55 height 6
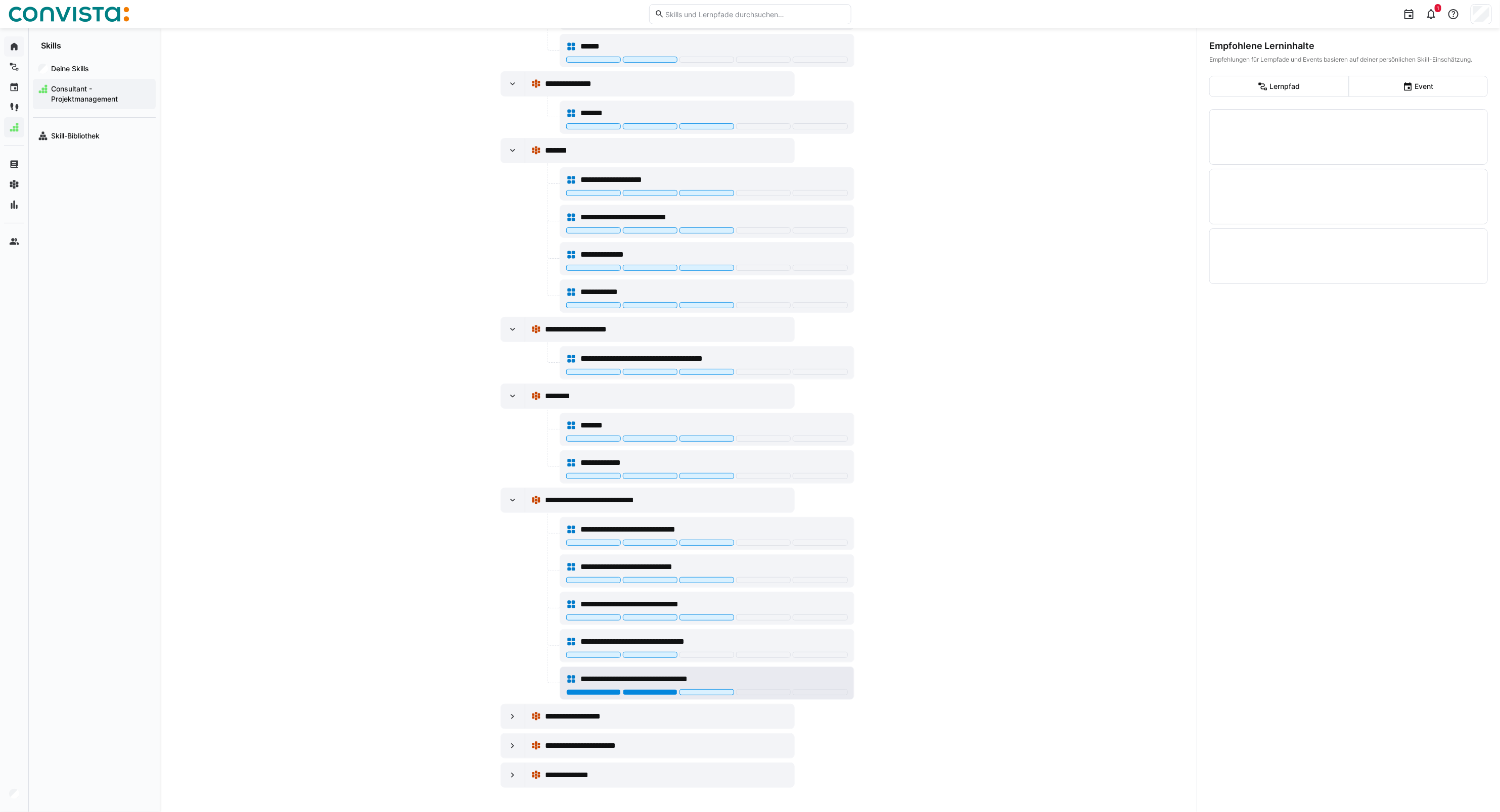
click at [637, 692] on div at bounding box center [650, 692] width 55 height 6
click at [508, 726] on div at bounding box center [513, 717] width 25 height 25
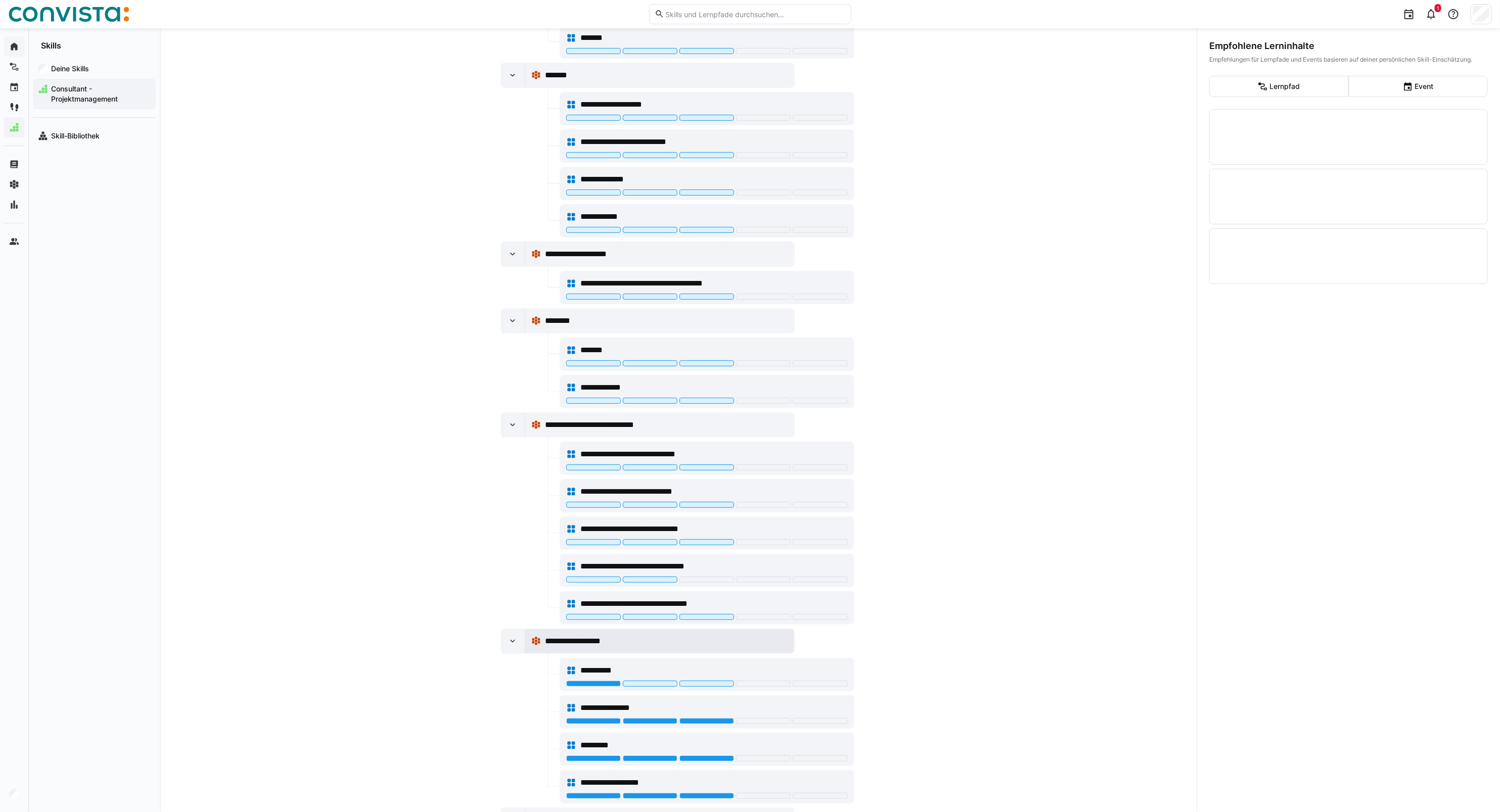
scroll to position [994, 0]
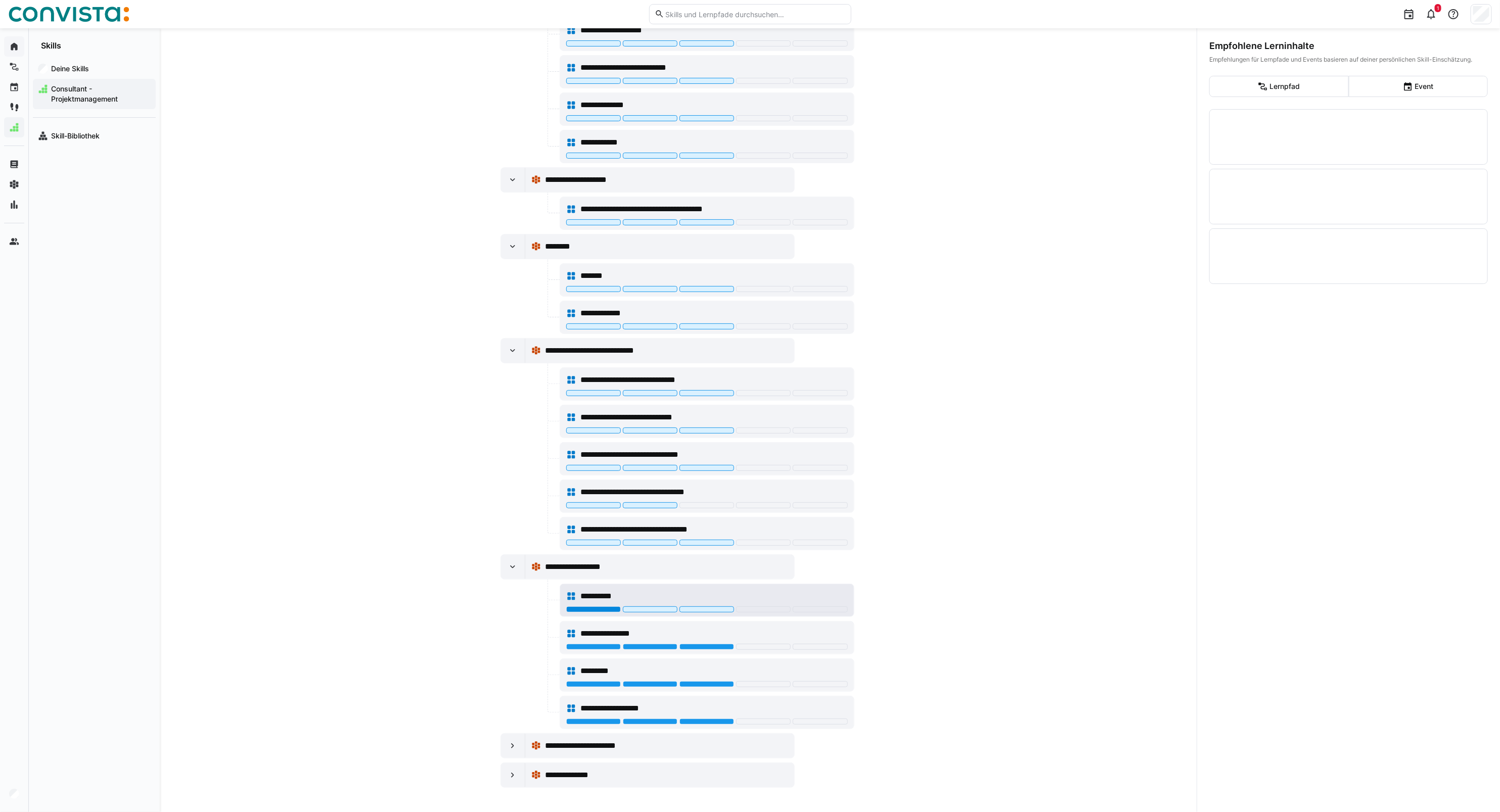
click at [595, 608] on div at bounding box center [593, 610] width 55 height 6
click at [702, 639] on div "**********" at bounding box center [707, 634] width 282 height 20
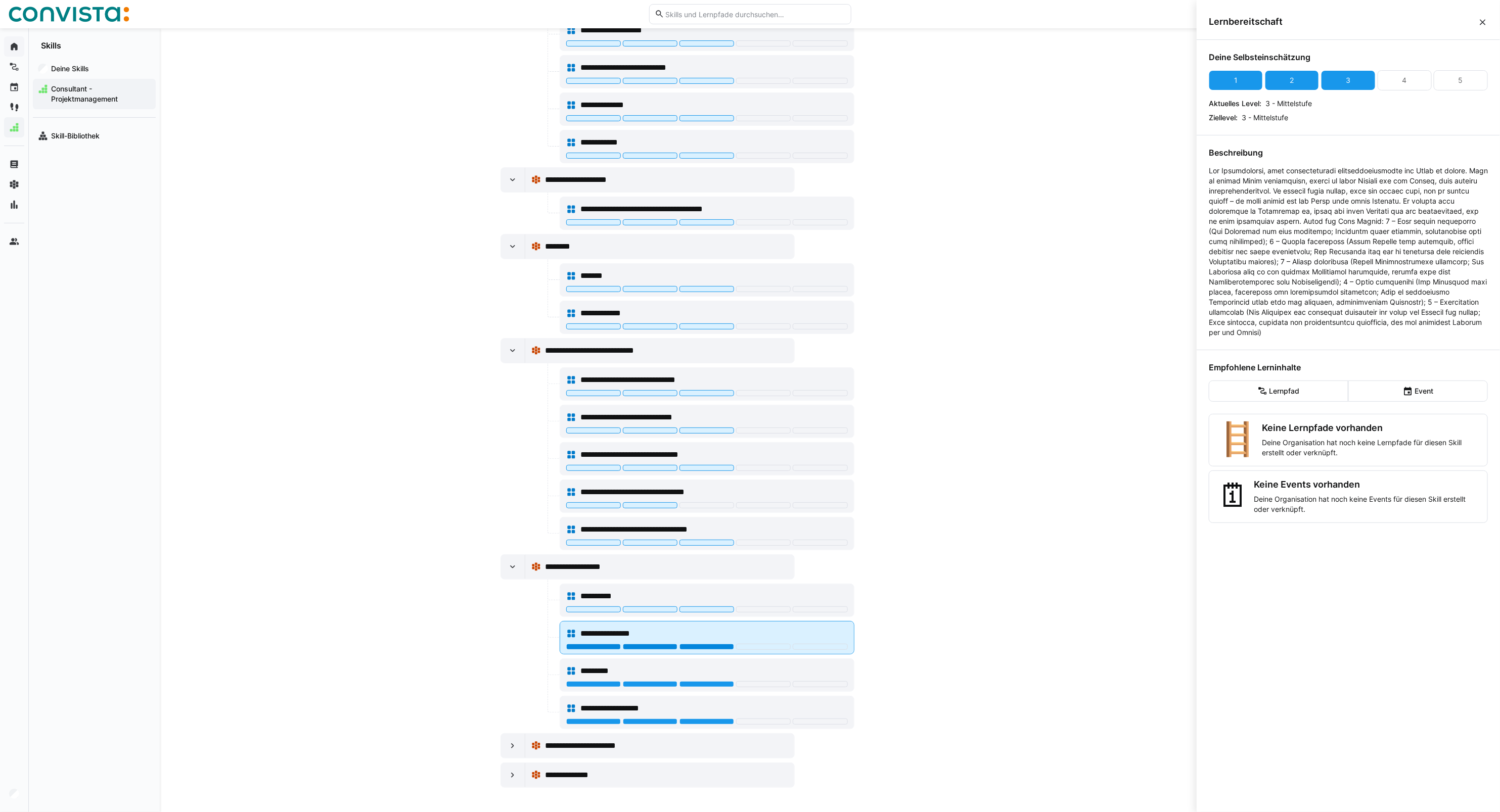
click at [702, 645] on div at bounding box center [707, 647] width 55 height 6
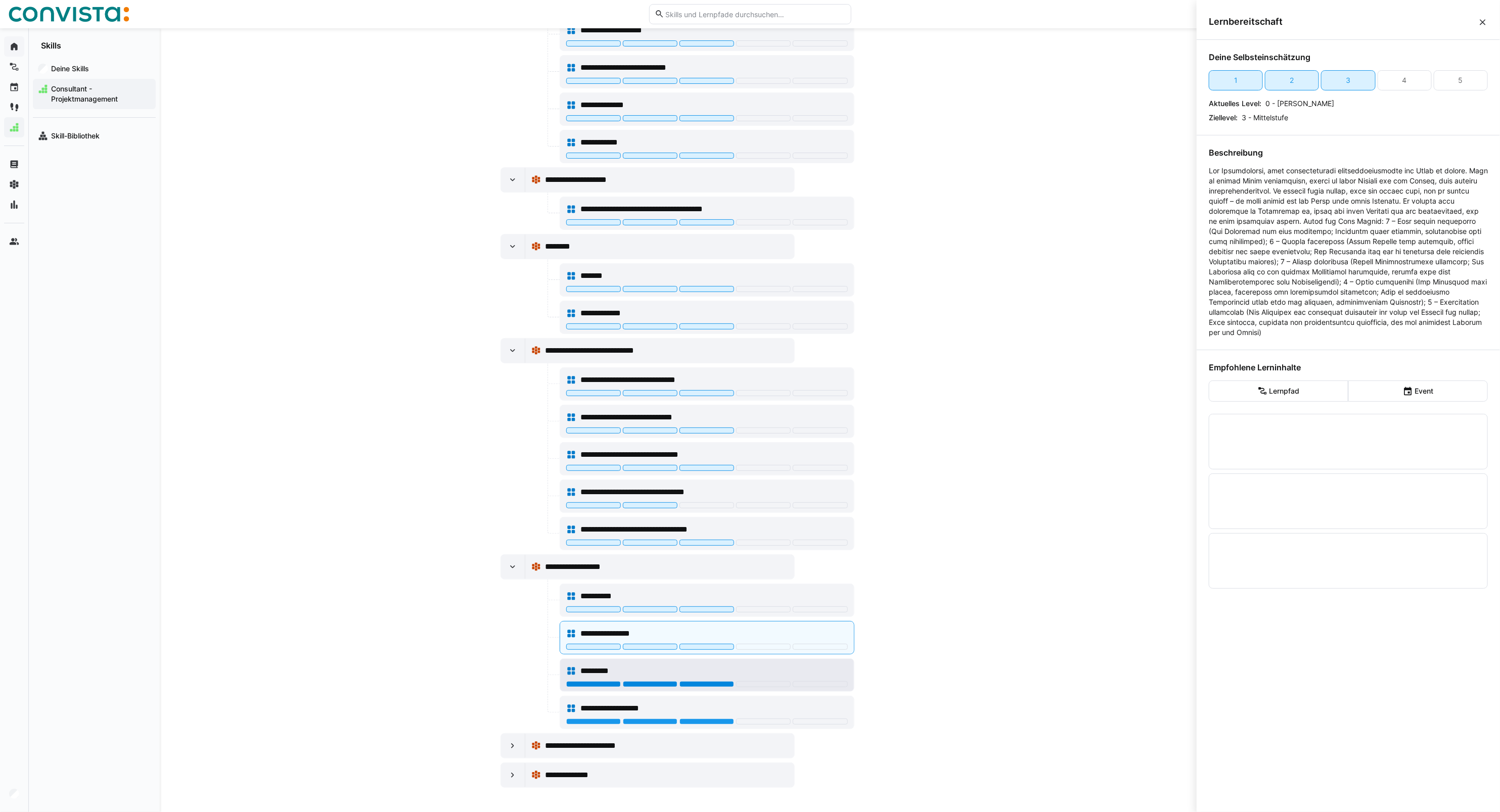
click at [701, 684] on div at bounding box center [707, 684] width 55 height 6
click at [704, 722] on div at bounding box center [707, 722] width 55 height 6
click at [510, 745] on eds-icon at bounding box center [512, 746] width 10 height 10
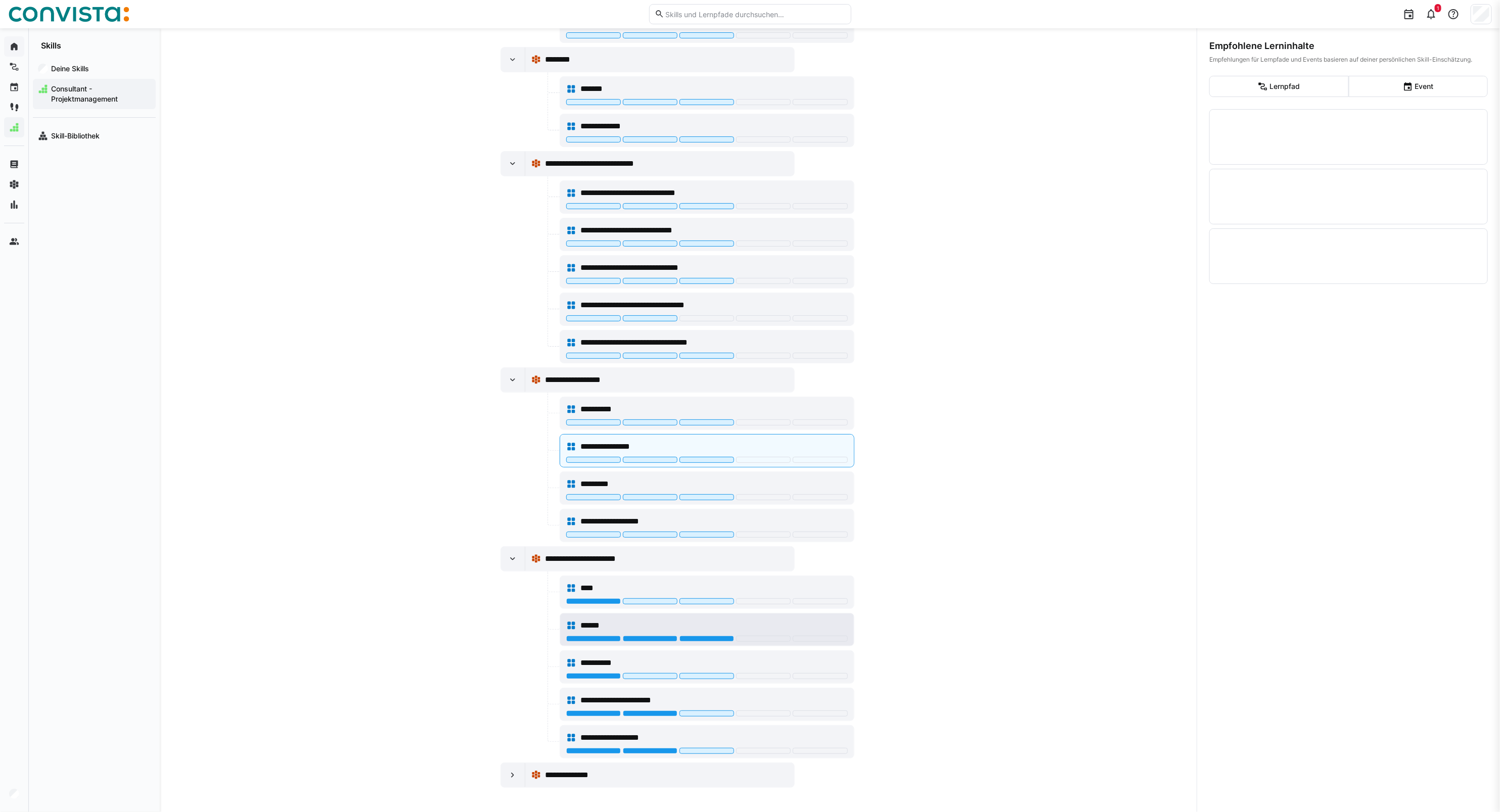
scroll to position [1182, 0]
click at [587, 600] on div at bounding box center [593, 602] width 55 height 6
click at [691, 640] on div at bounding box center [707, 639] width 55 height 6
click at [599, 673] on div at bounding box center [593, 676] width 55 height 6
click at [660, 718] on div at bounding box center [707, 714] width 282 height 8
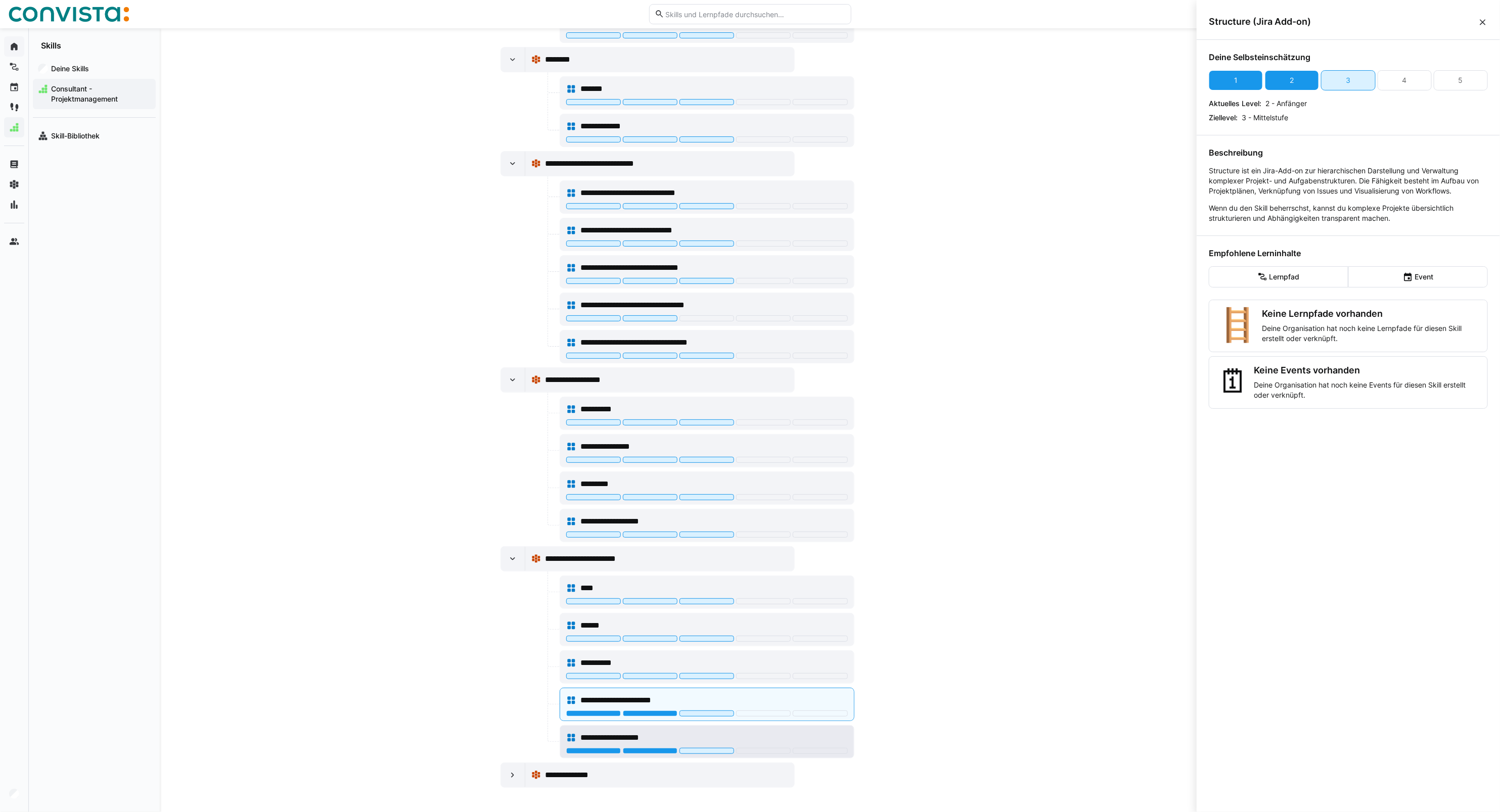
click at [653, 753] on div at bounding box center [650, 751] width 55 height 6
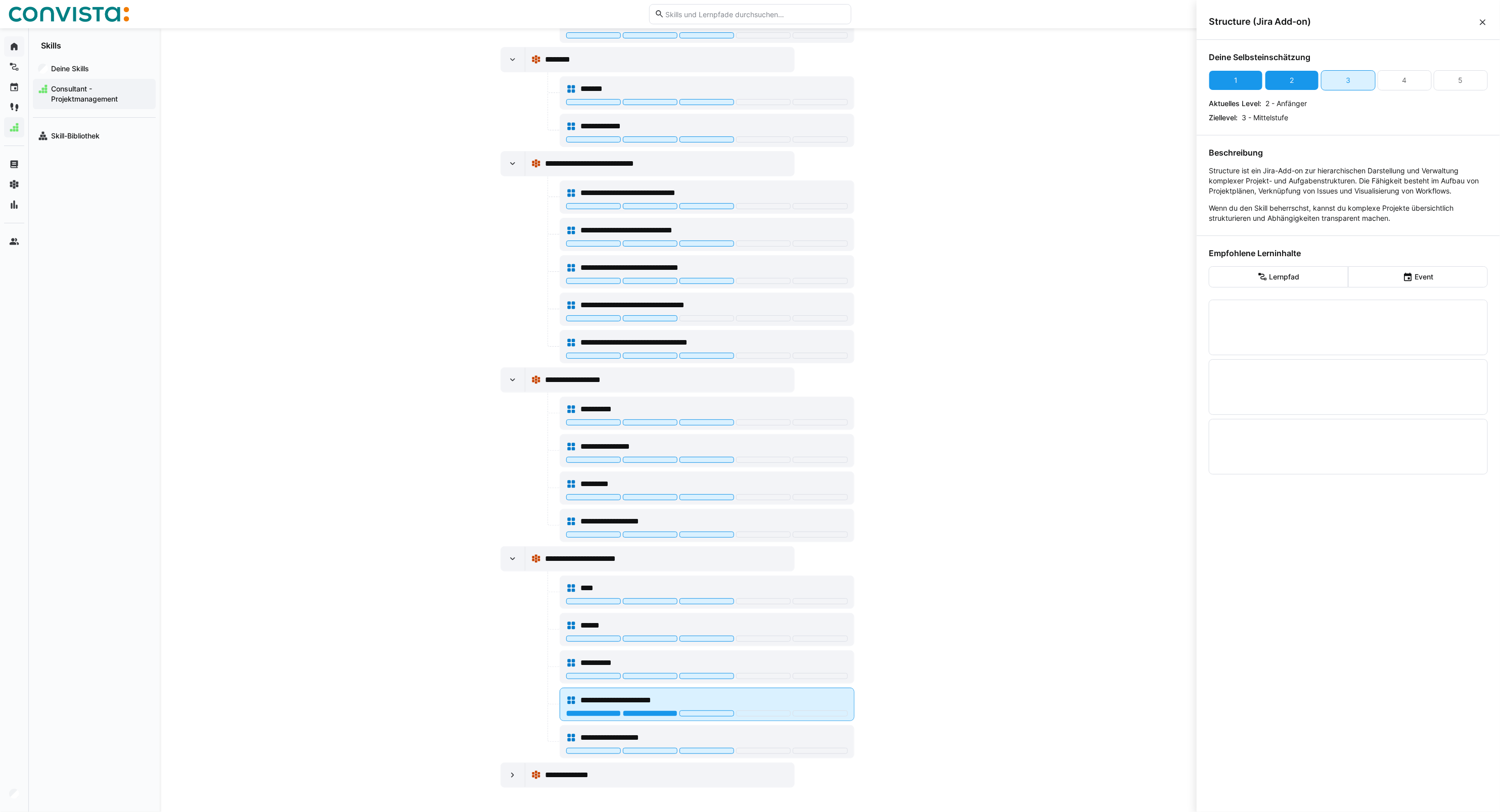
click at [651, 716] on div at bounding box center [650, 714] width 55 height 6
click at [512, 776] on eds-icon at bounding box center [512, 775] width 10 height 10
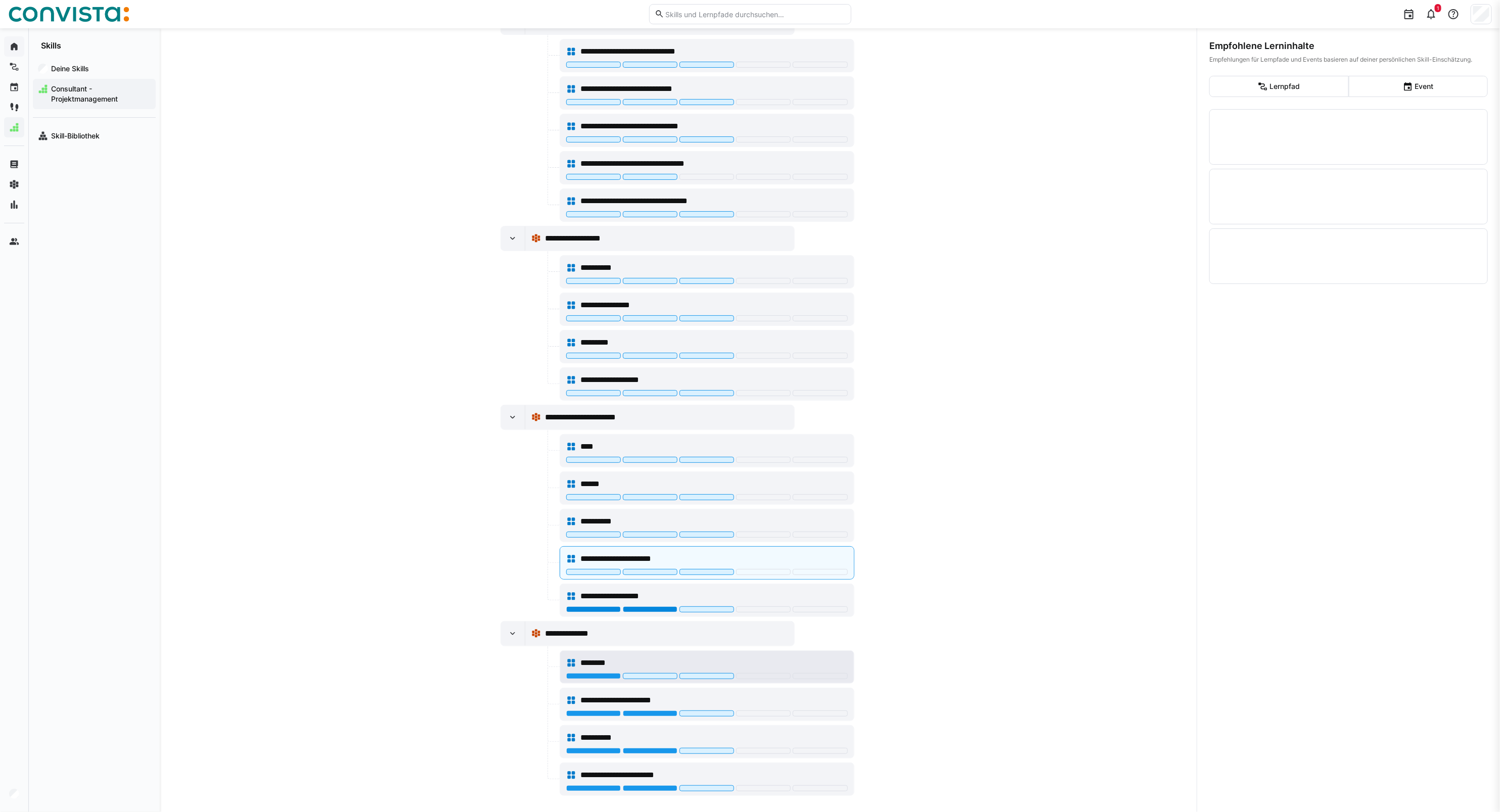
scroll to position [1333, 0]
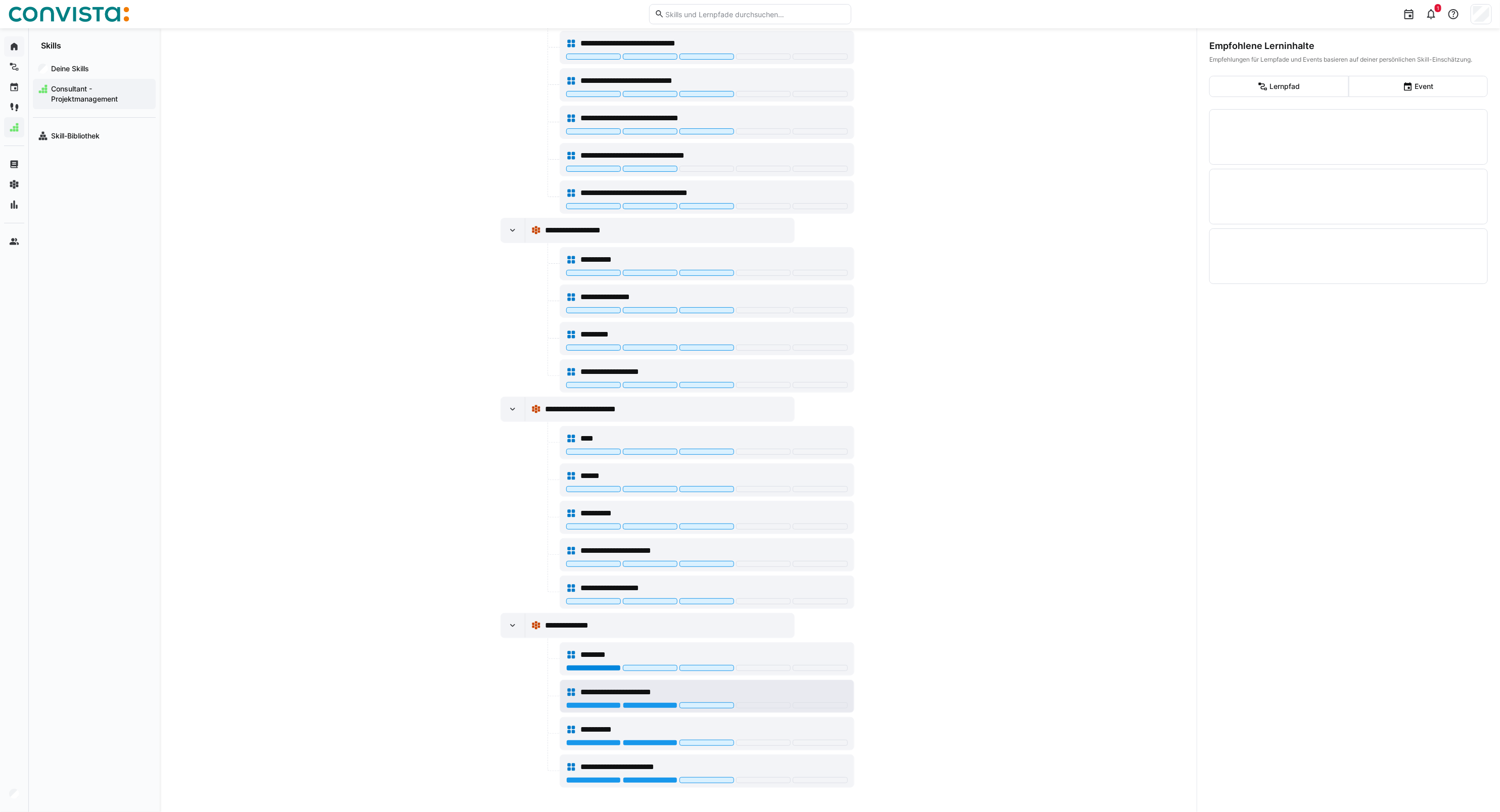
click at [602, 670] on div at bounding box center [593, 668] width 55 height 6
click at [639, 705] on div at bounding box center [650, 705] width 55 height 6
click at [647, 740] on div at bounding box center [650, 743] width 55 height 6
click at [647, 779] on div at bounding box center [650, 780] width 55 height 6
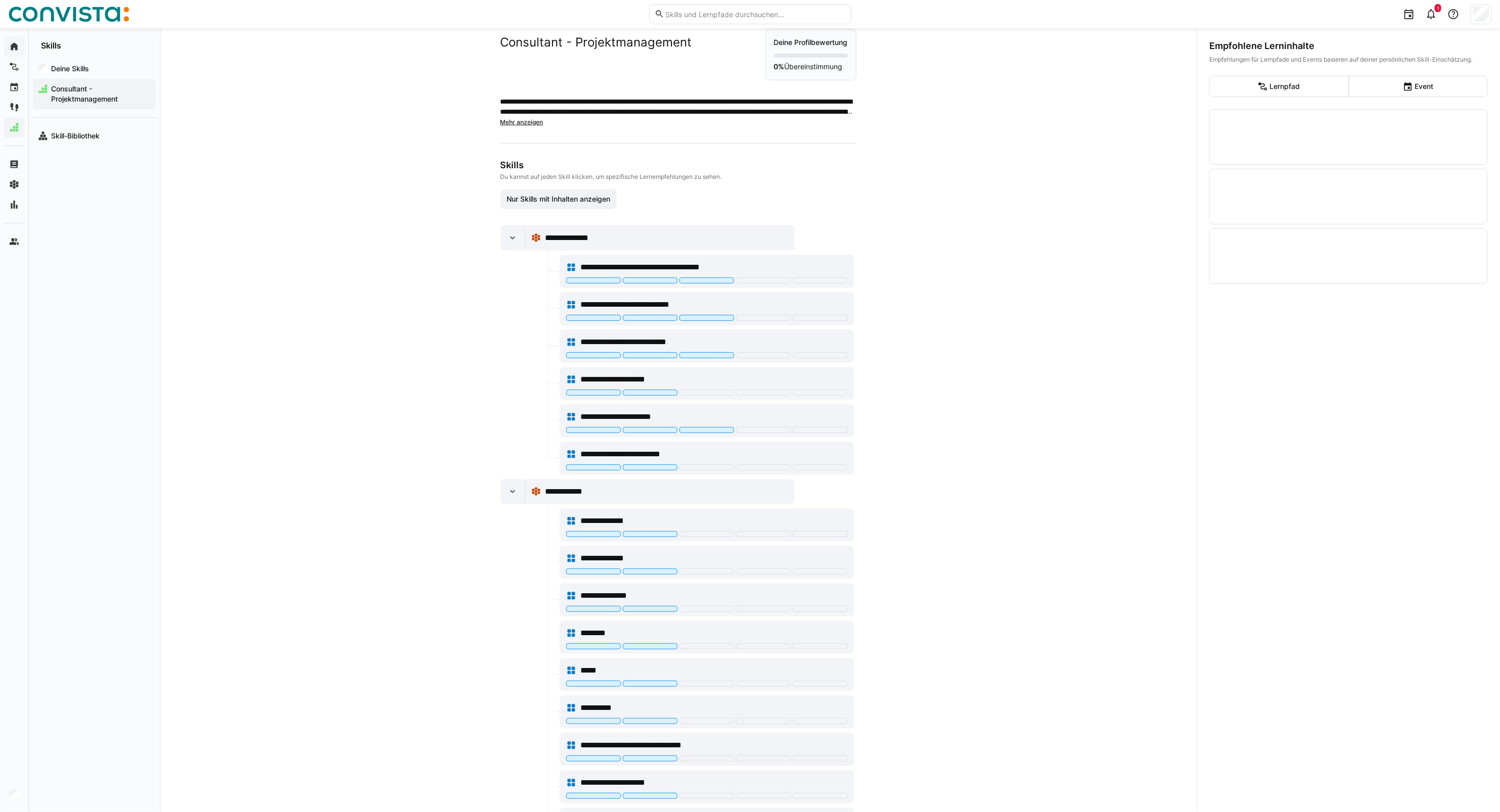
scroll to position [0, 0]
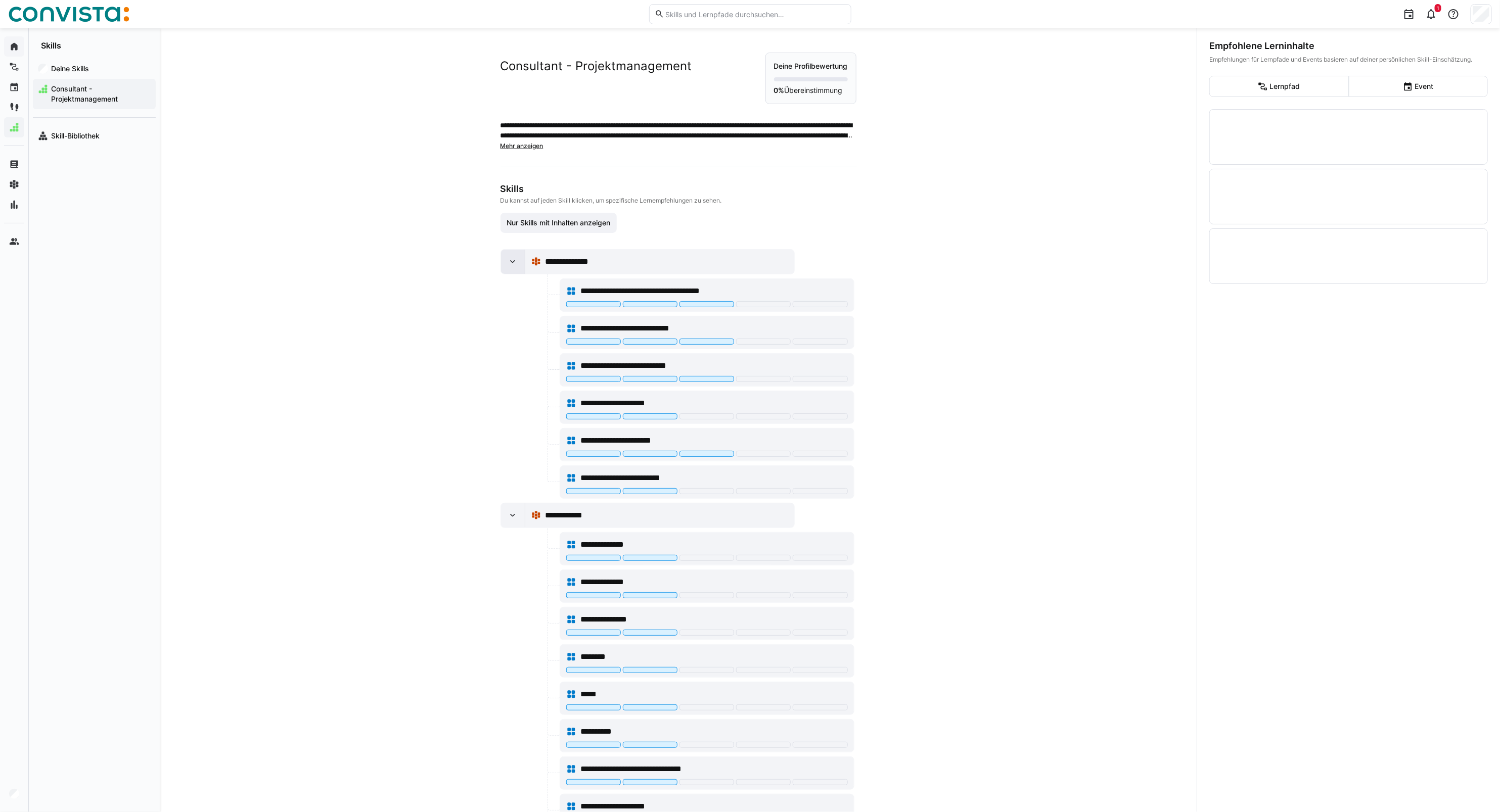
click at [511, 268] on div at bounding box center [513, 262] width 25 height 25
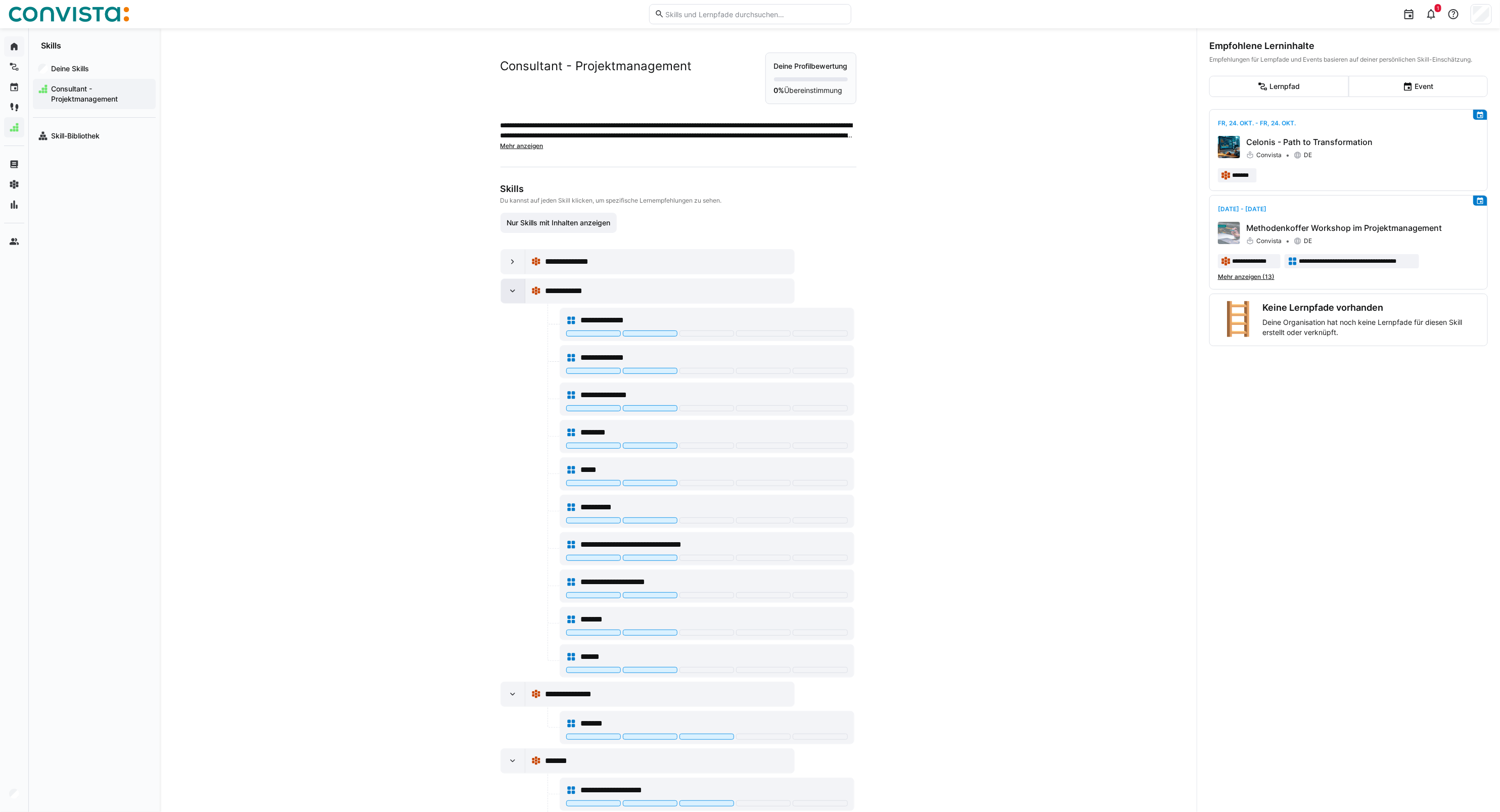
click at [507, 292] on eds-icon at bounding box center [512, 291] width 10 height 10
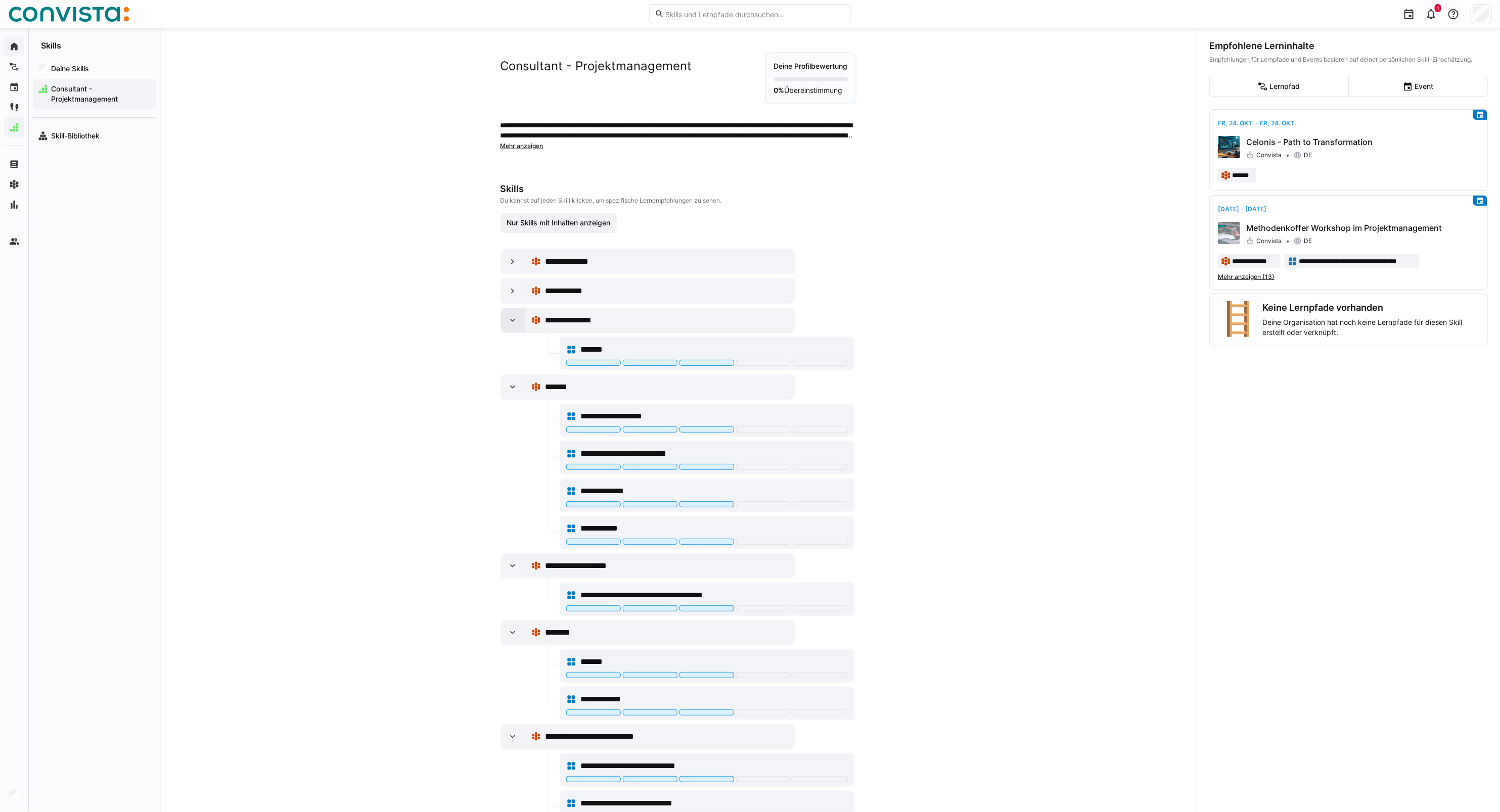
click at [504, 320] on div at bounding box center [513, 321] width 25 height 25
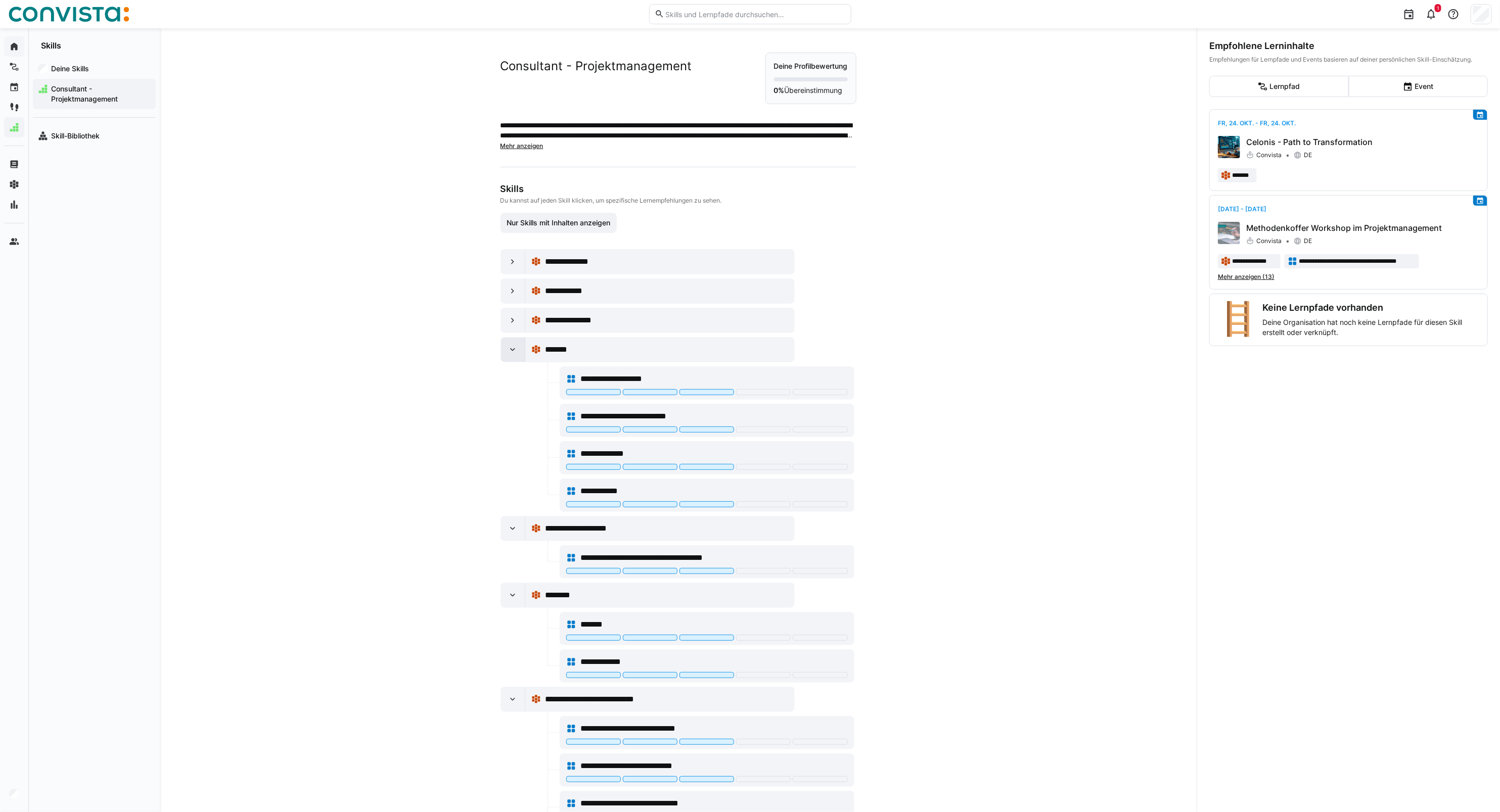
click at [507, 352] on eds-icon at bounding box center [512, 350] width 10 height 10
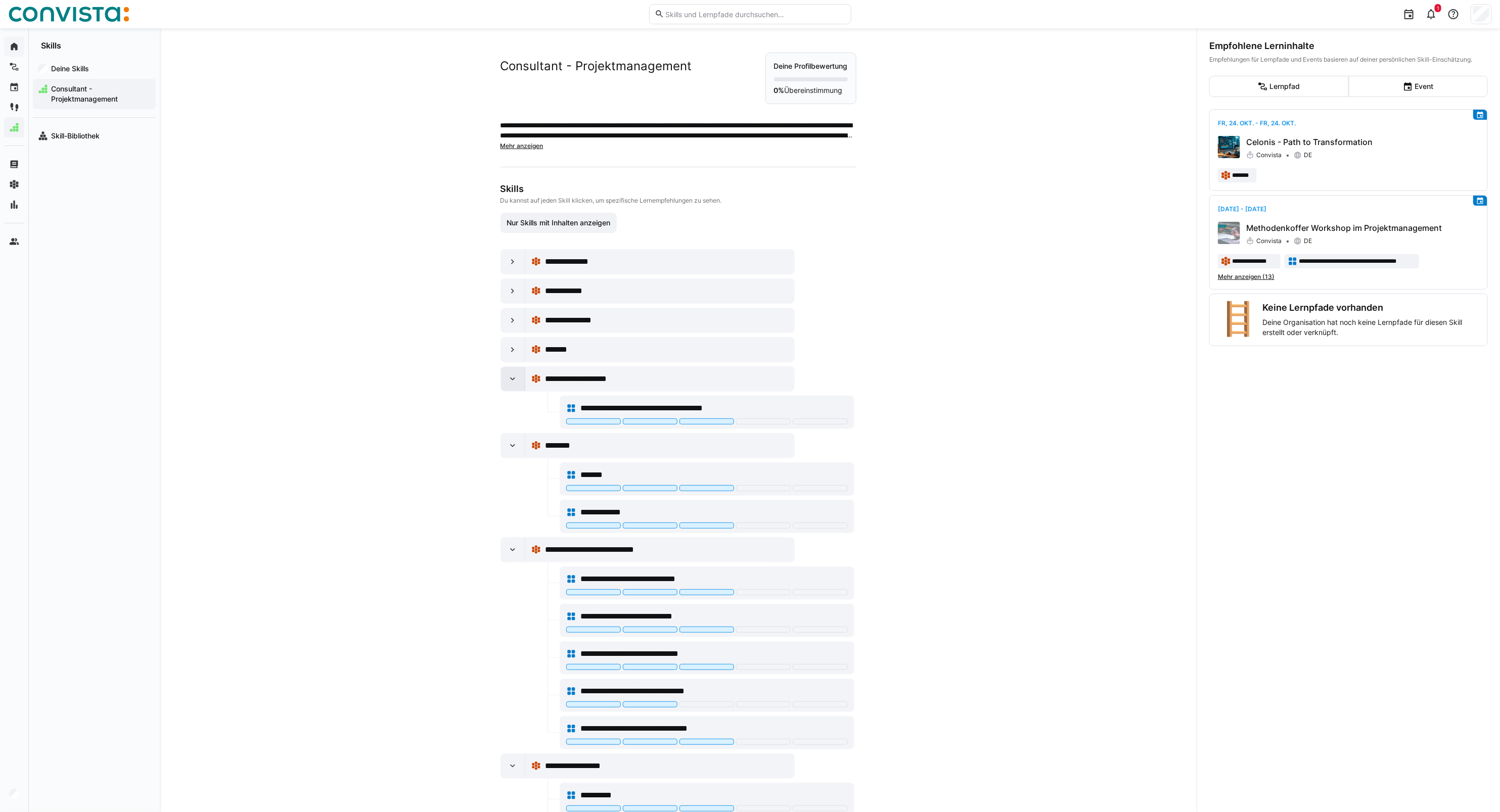
click at [504, 391] on div at bounding box center [513, 379] width 25 height 25
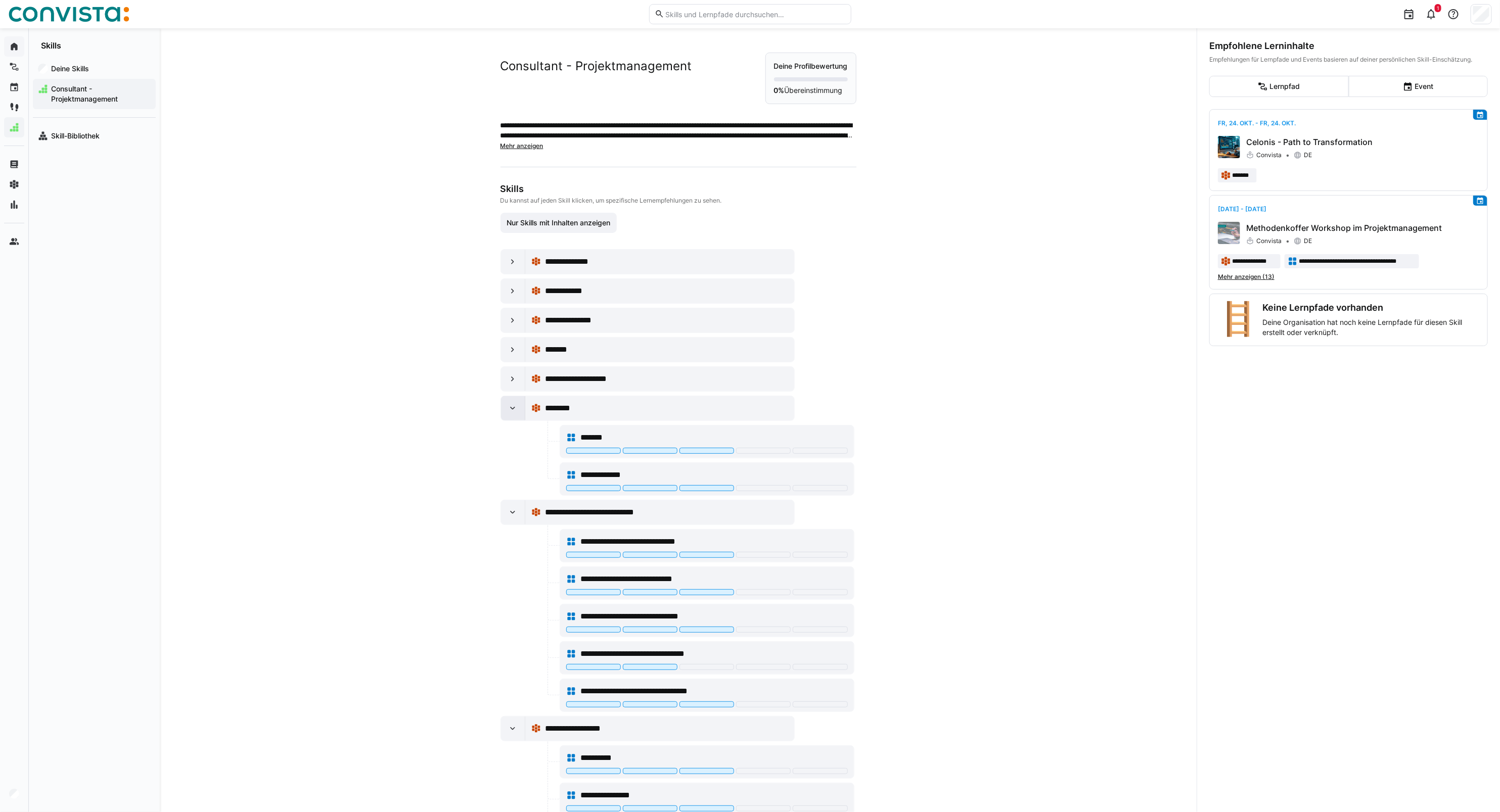
click at [515, 418] on div at bounding box center [513, 408] width 25 height 25
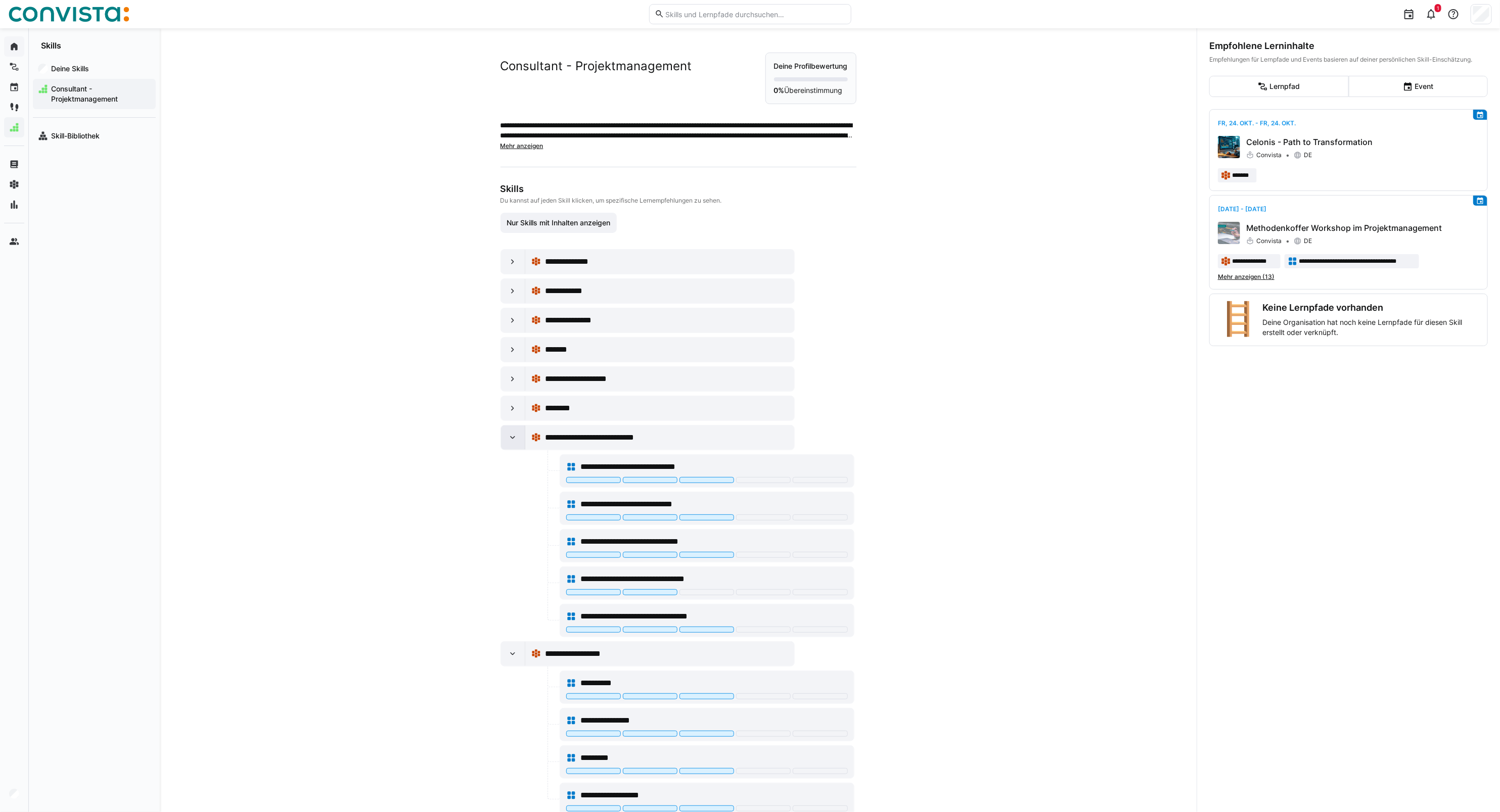
click at [511, 435] on eds-icon at bounding box center [512, 437] width 10 height 10
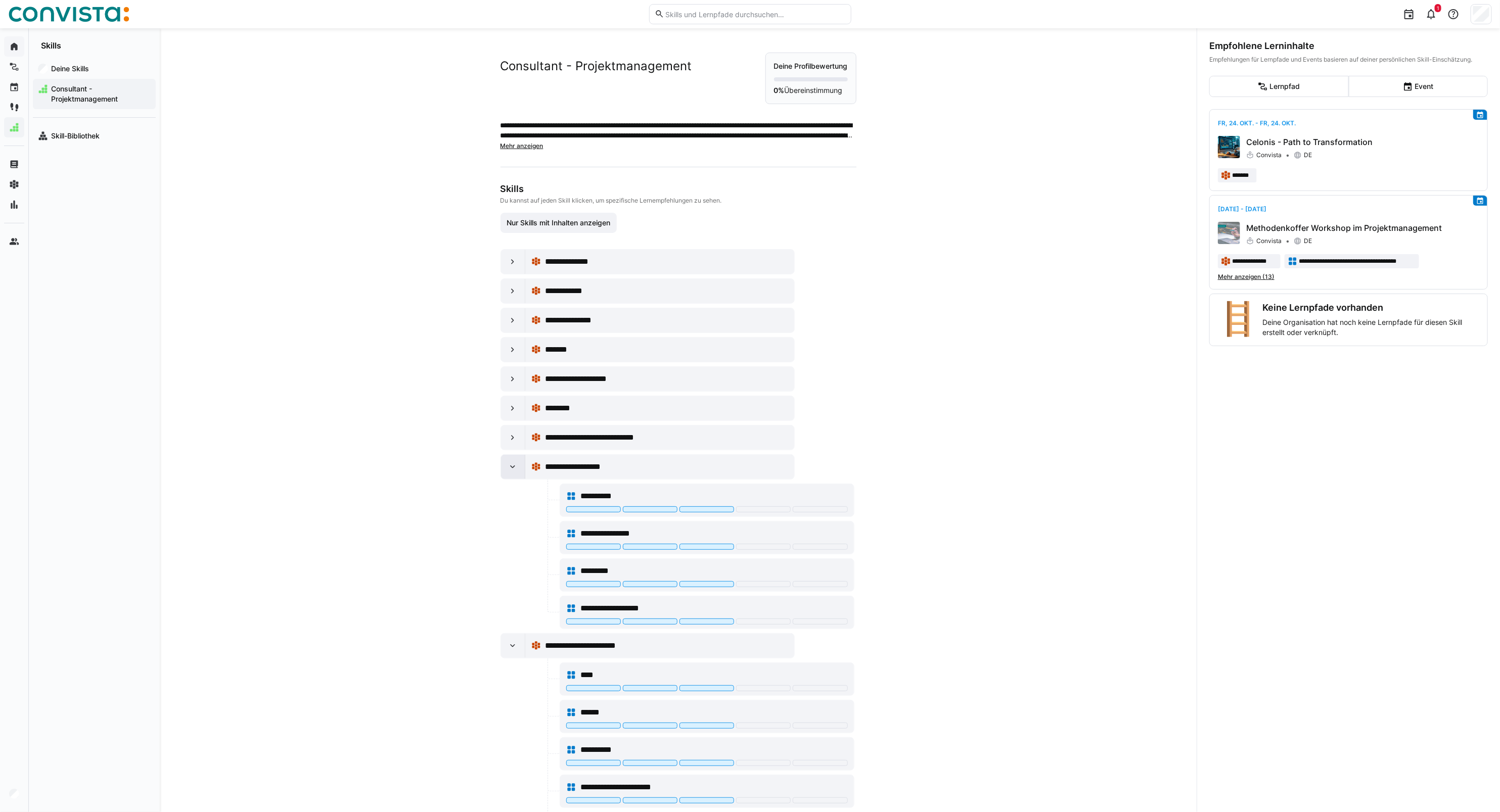
click at [504, 478] on div at bounding box center [513, 467] width 25 height 25
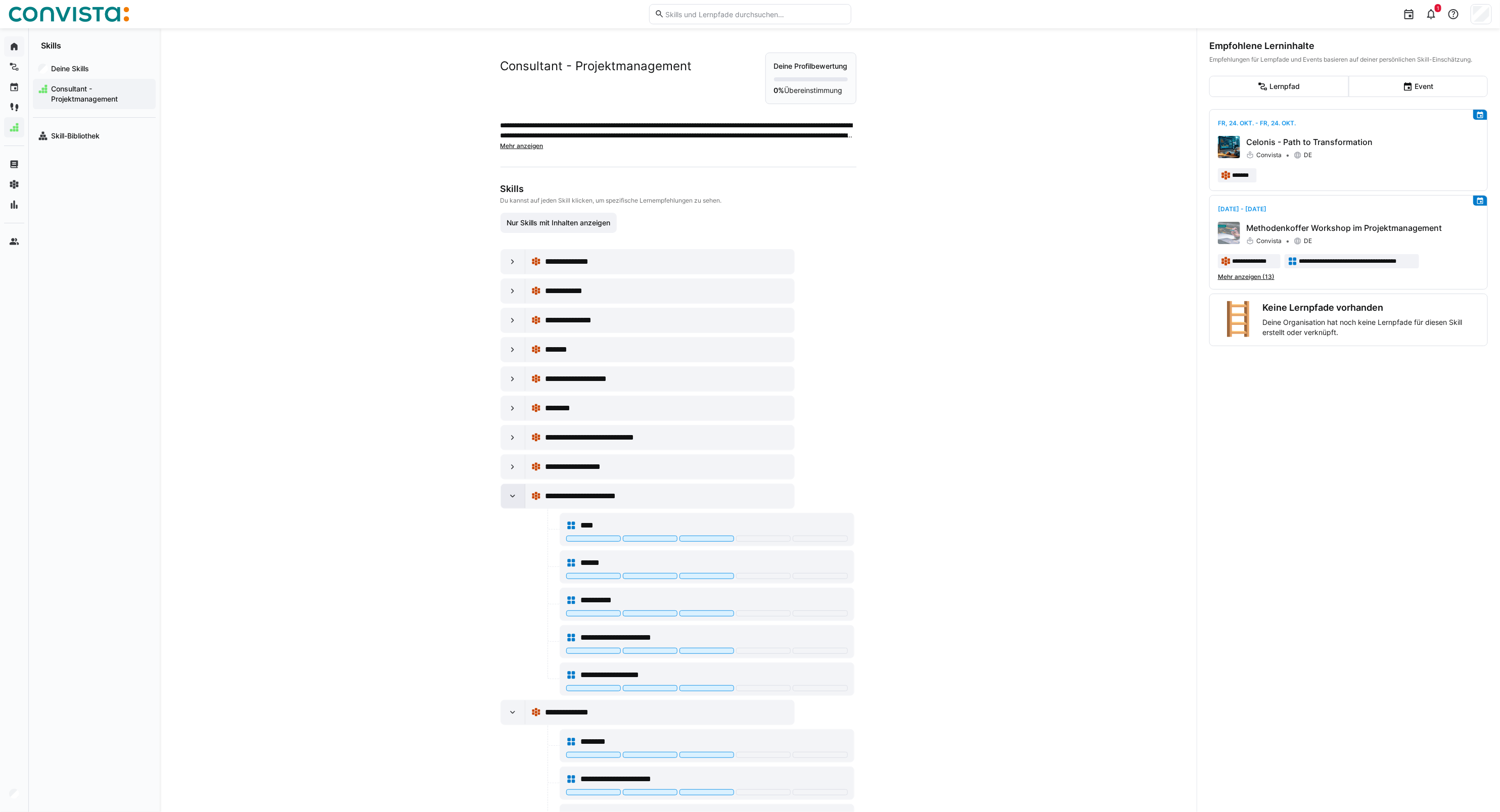
click at [507, 498] on eds-icon at bounding box center [512, 496] width 10 height 10
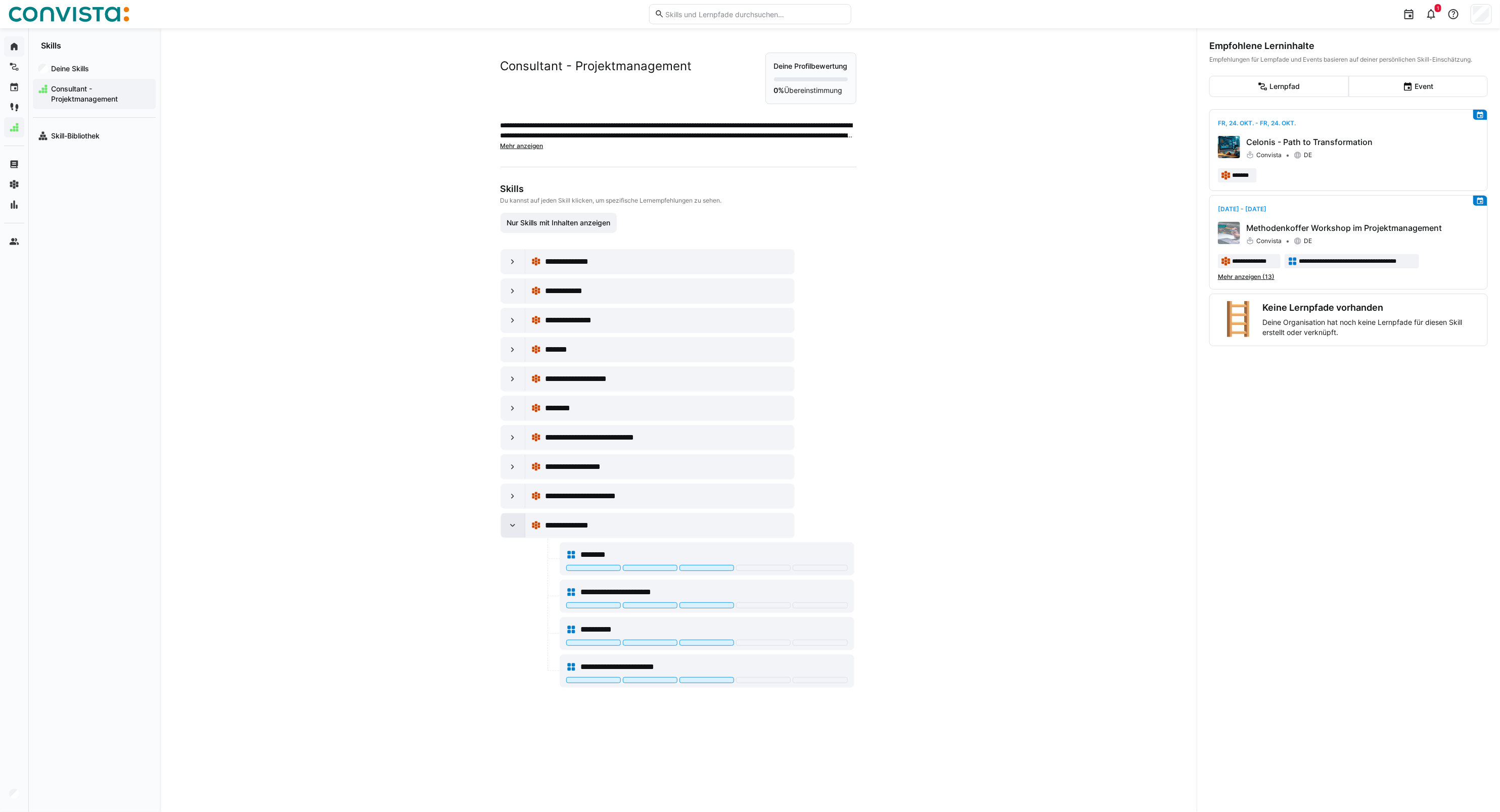
click at [516, 521] on div at bounding box center [513, 526] width 25 height 25
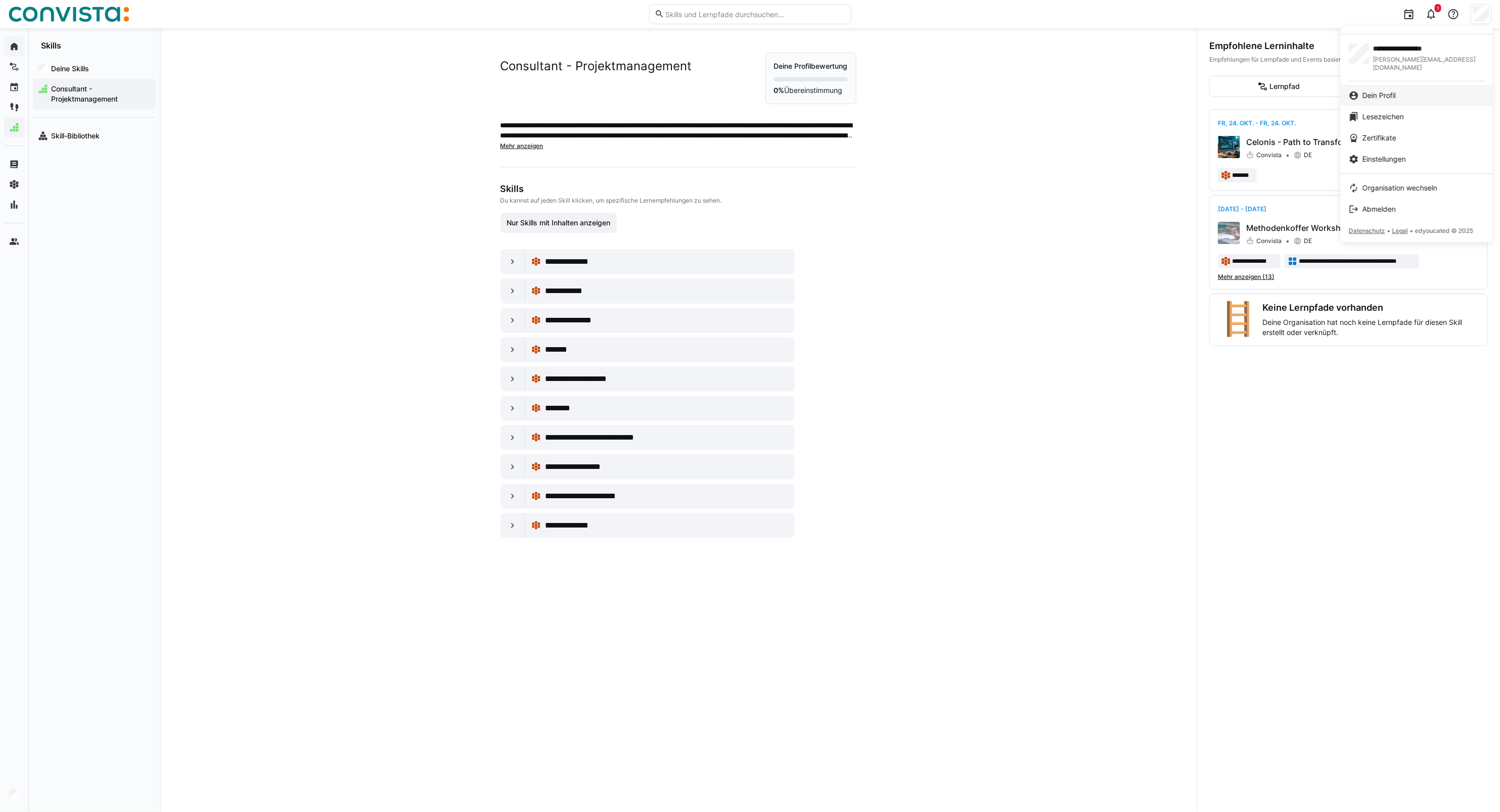
click at [1404, 85] on link "Dein Profil" at bounding box center [1416, 95] width 152 height 21
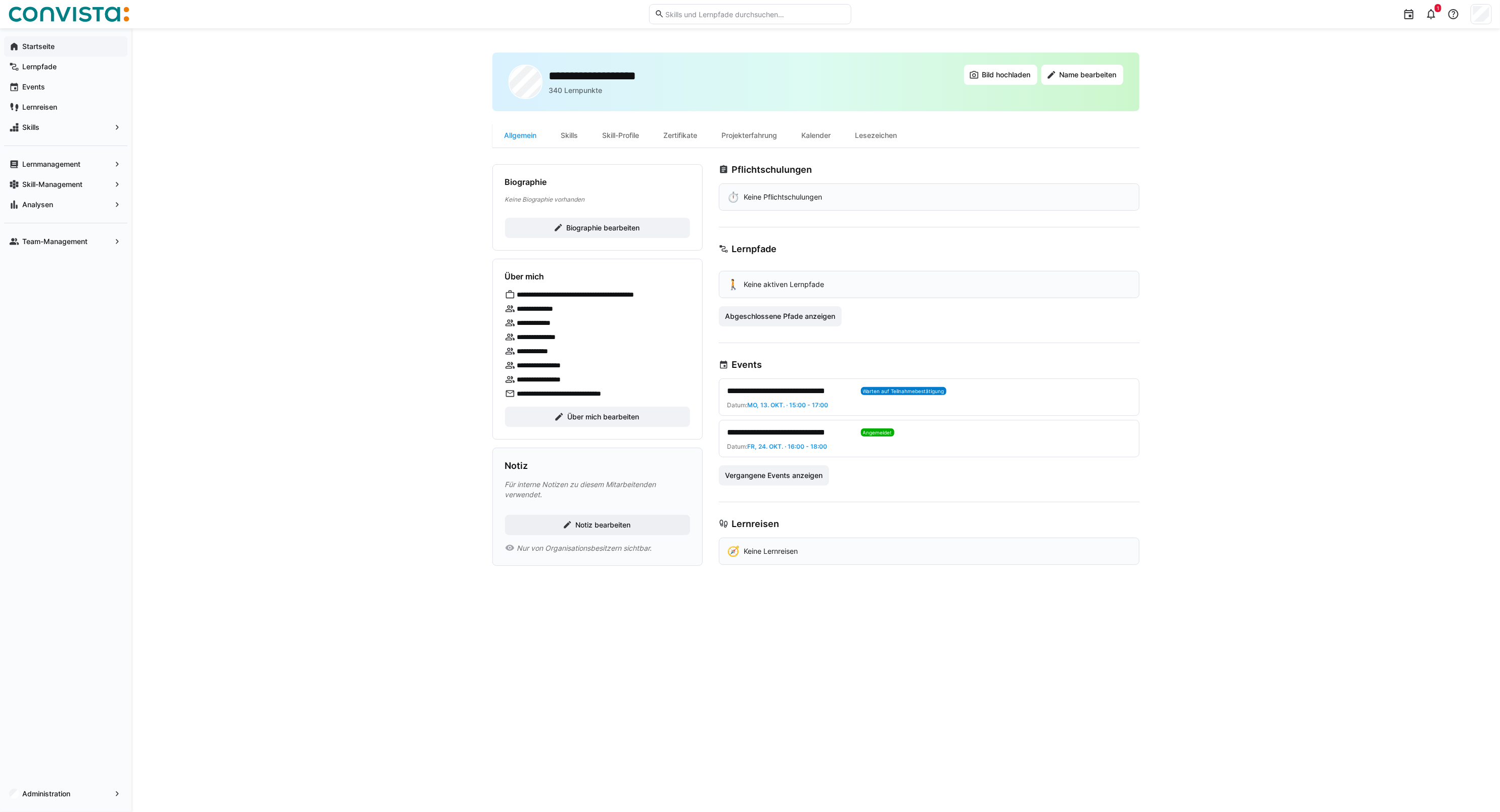
click at [0, 0] on app-navigation-label "Startseite" at bounding box center [0, 0] width 0 height 0
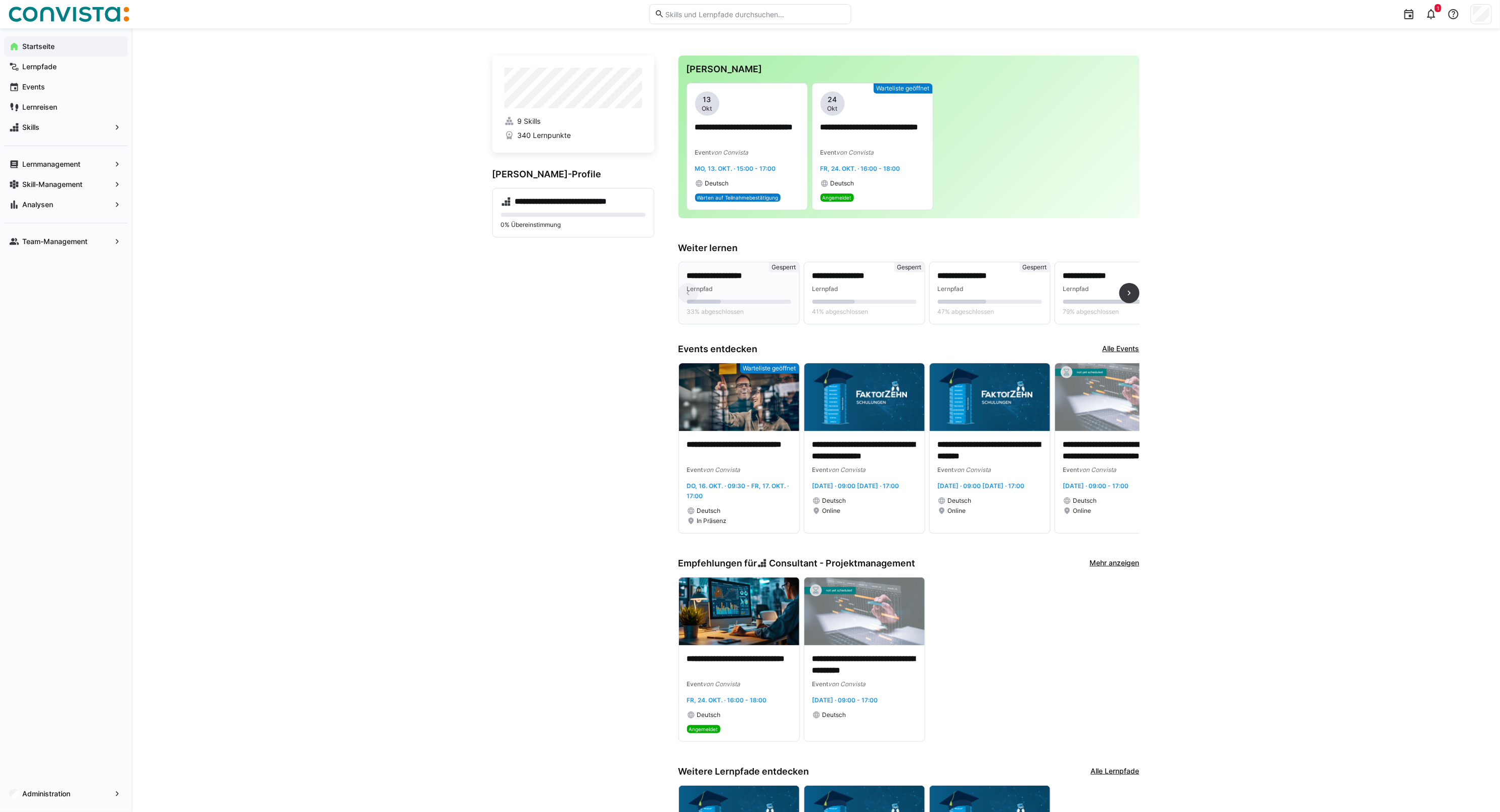
click at [731, 278] on p "**********" at bounding box center [739, 276] width 104 height 12
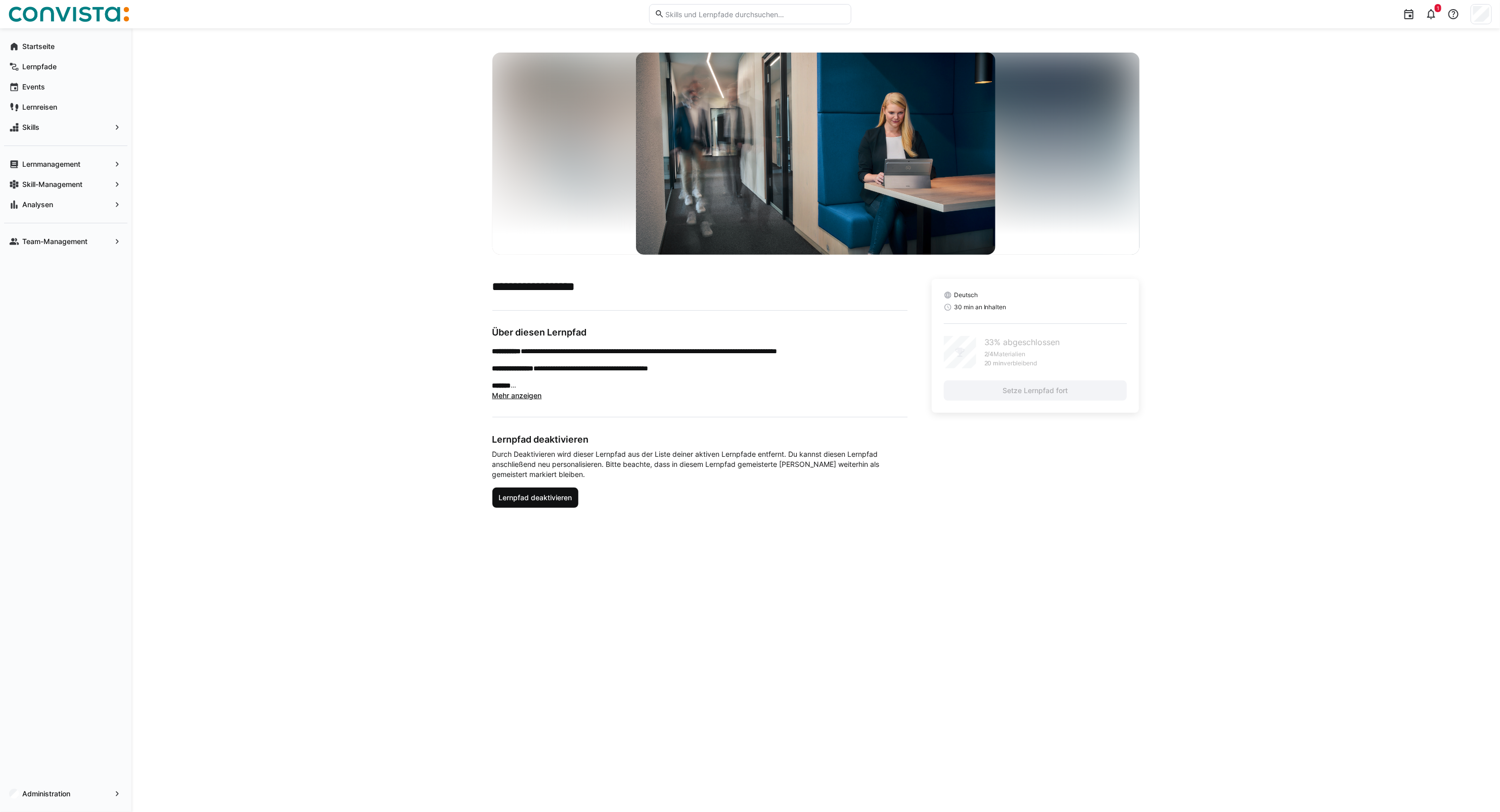
click at [521, 497] on span "Lernpfad deaktivieren" at bounding box center [535, 497] width 76 height 10
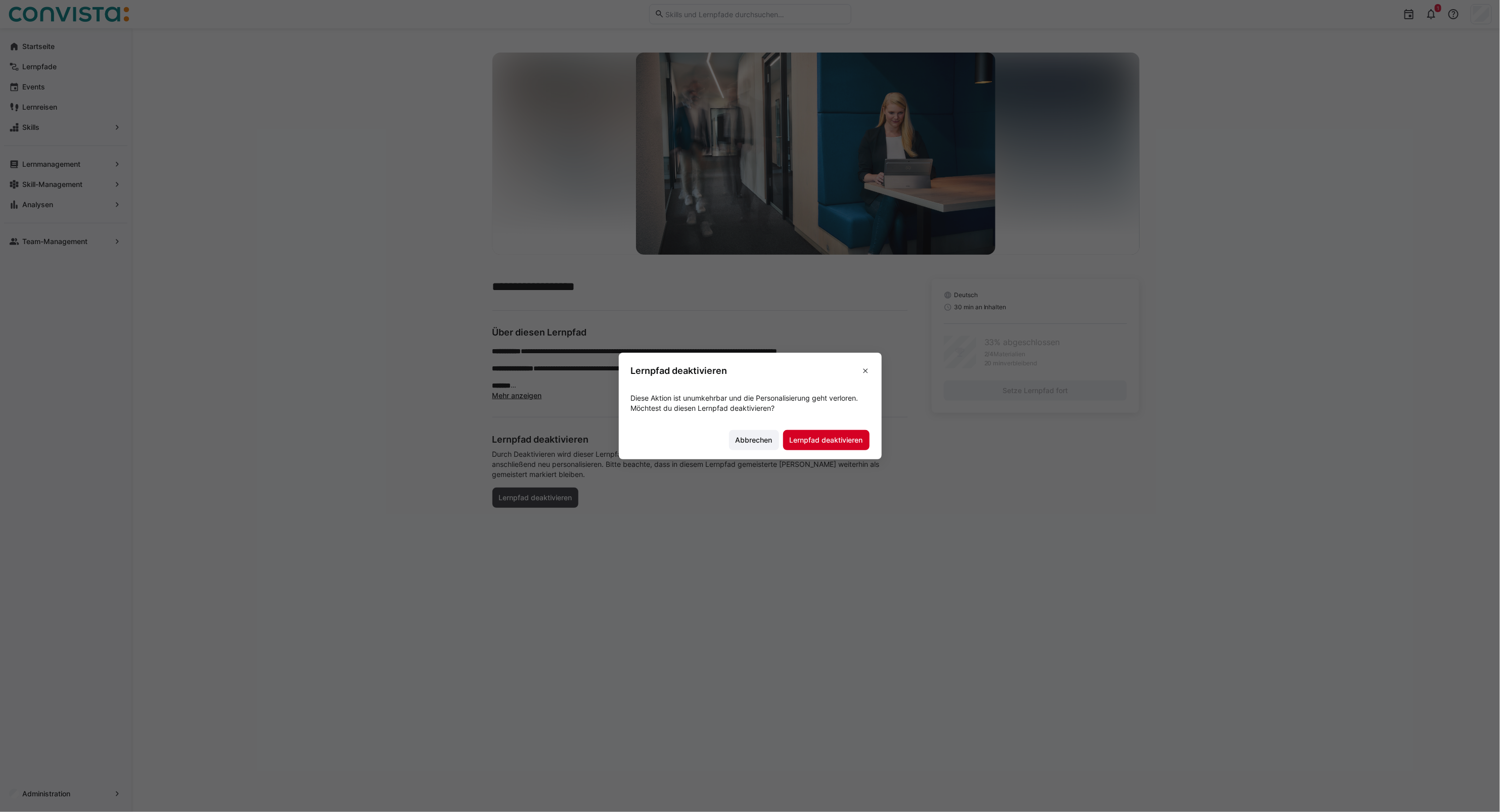
click at [823, 435] on span "Lernpfad deaktivieren" at bounding box center [826, 440] width 76 height 10
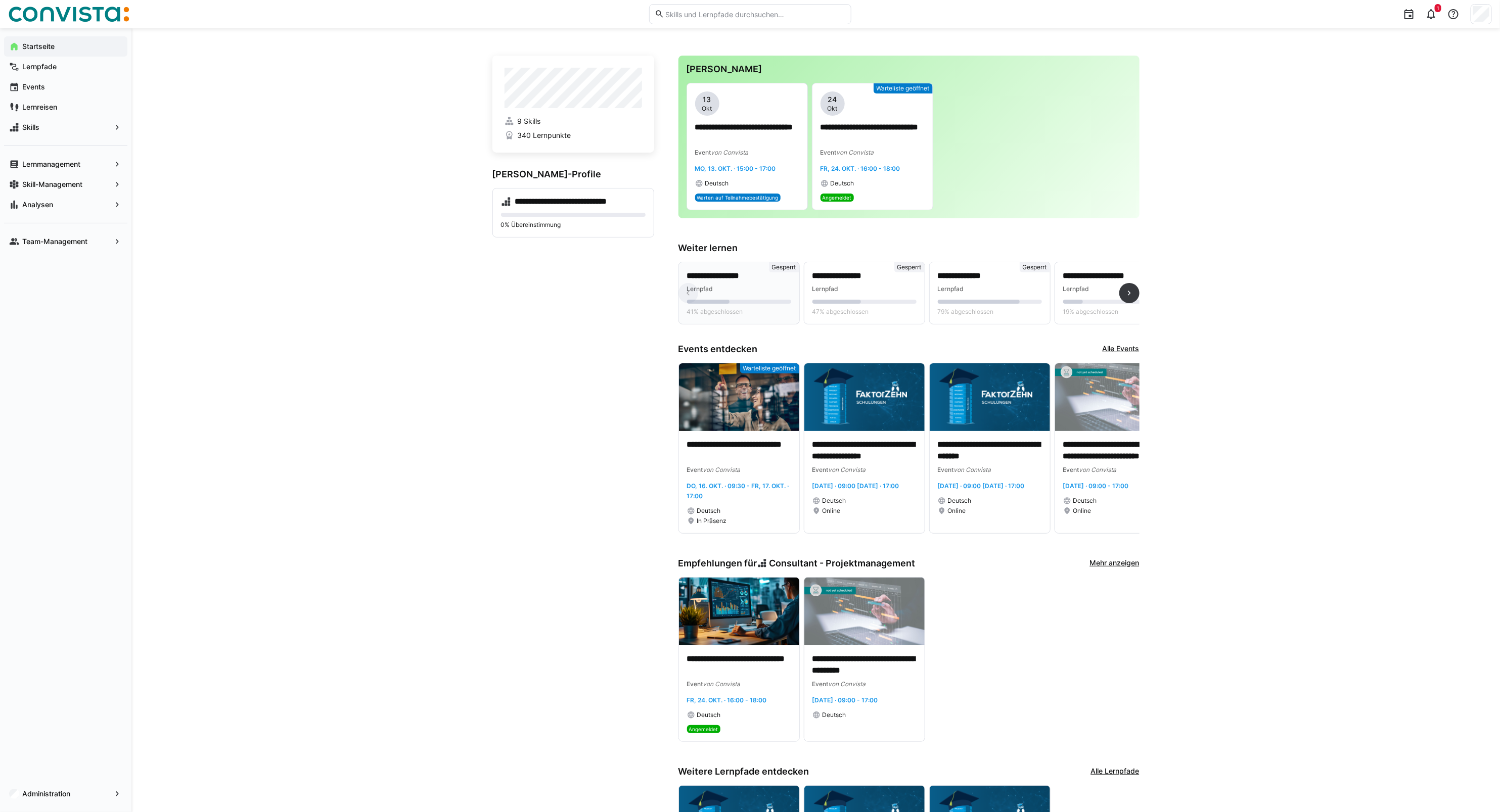
click at [747, 291] on div "Lernpfad" at bounding box center [739, 288] width 104 height 10
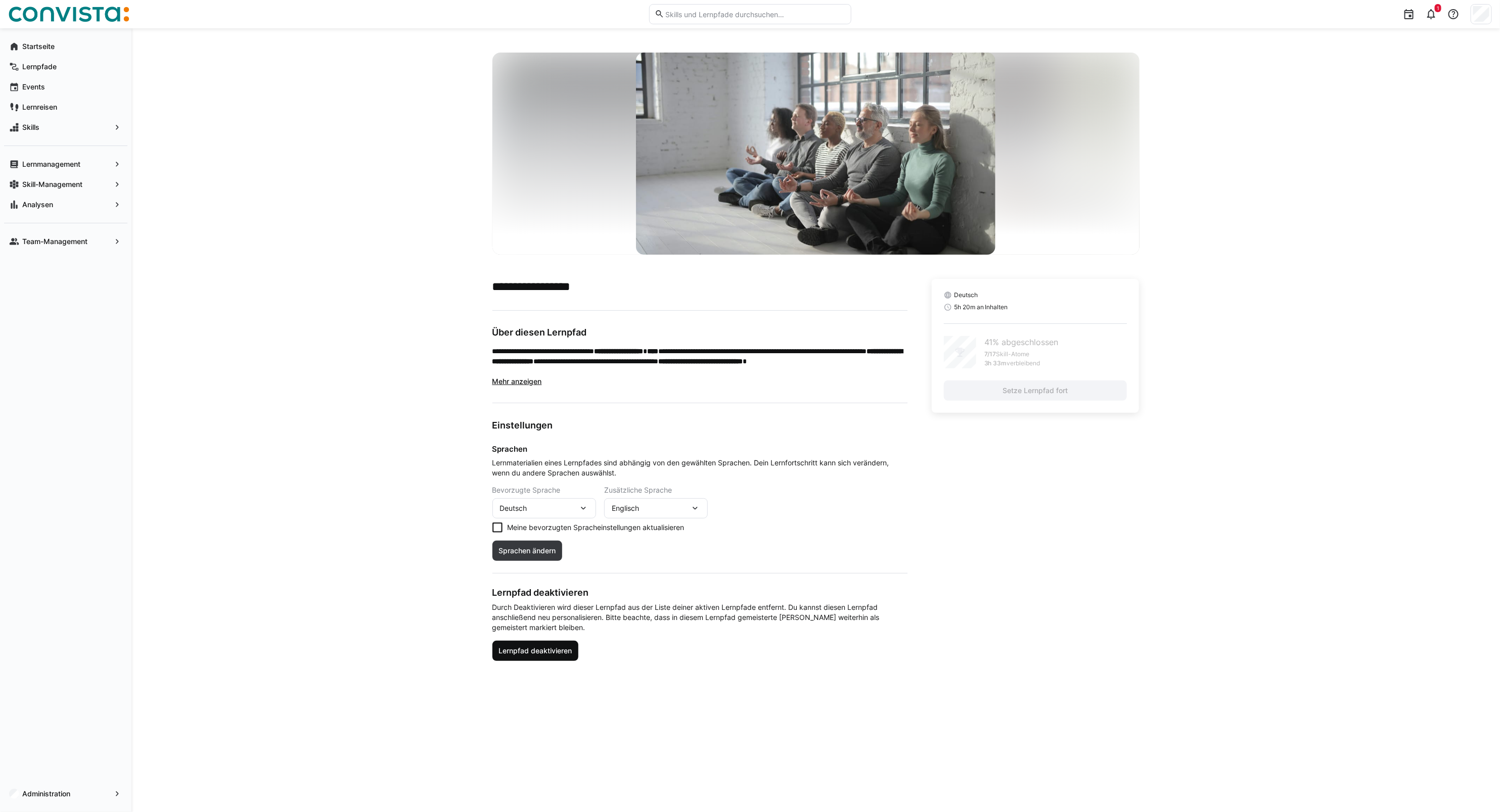
click at [533, 653] on span "Lernpfad deaktivieren" at bounding box center [535, 651] width 76 height 10
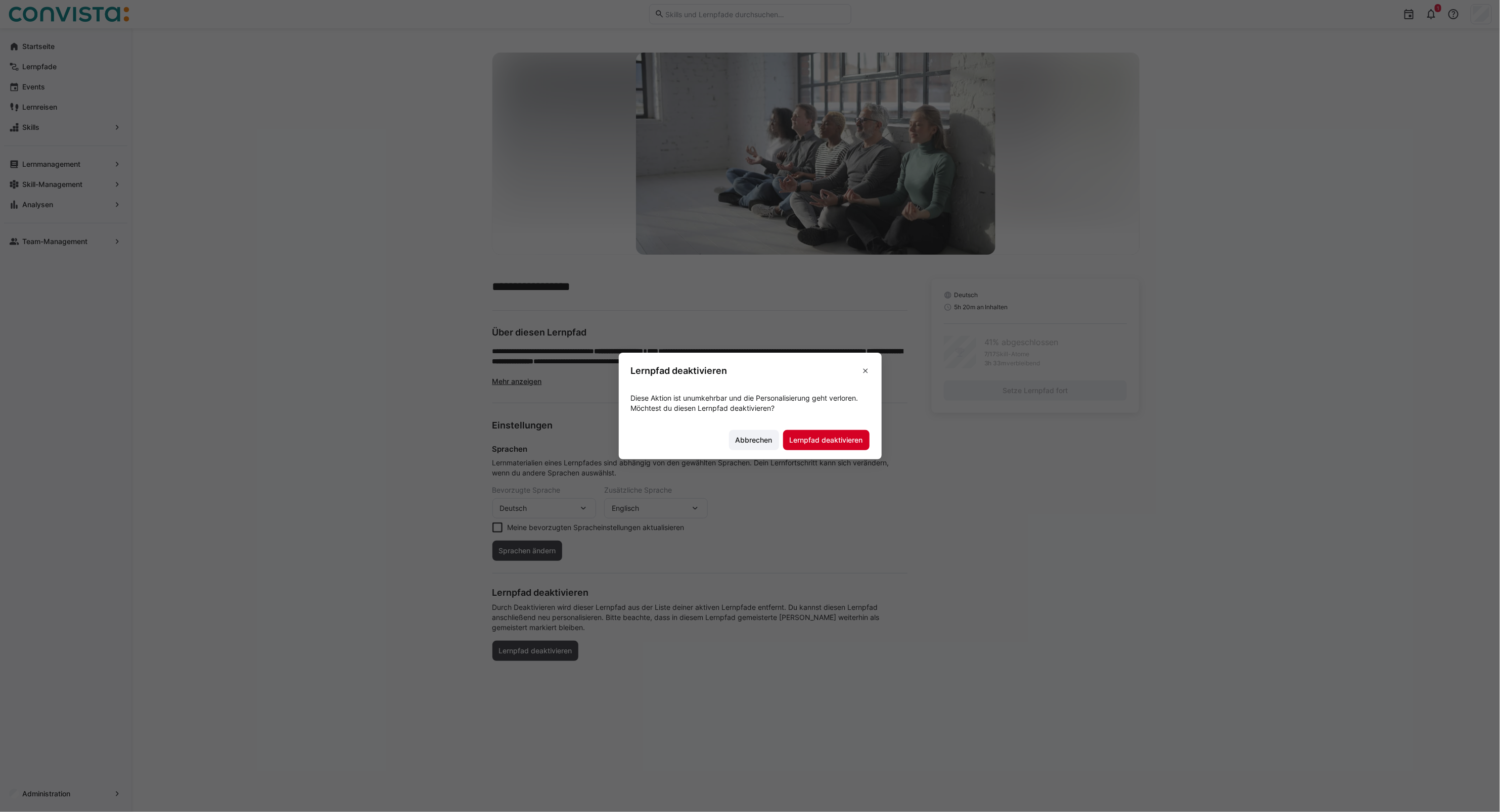
click at [807, 440] on span "Lernpfad deaktivieren" at bounding box center [826, 440] width 76 height 10
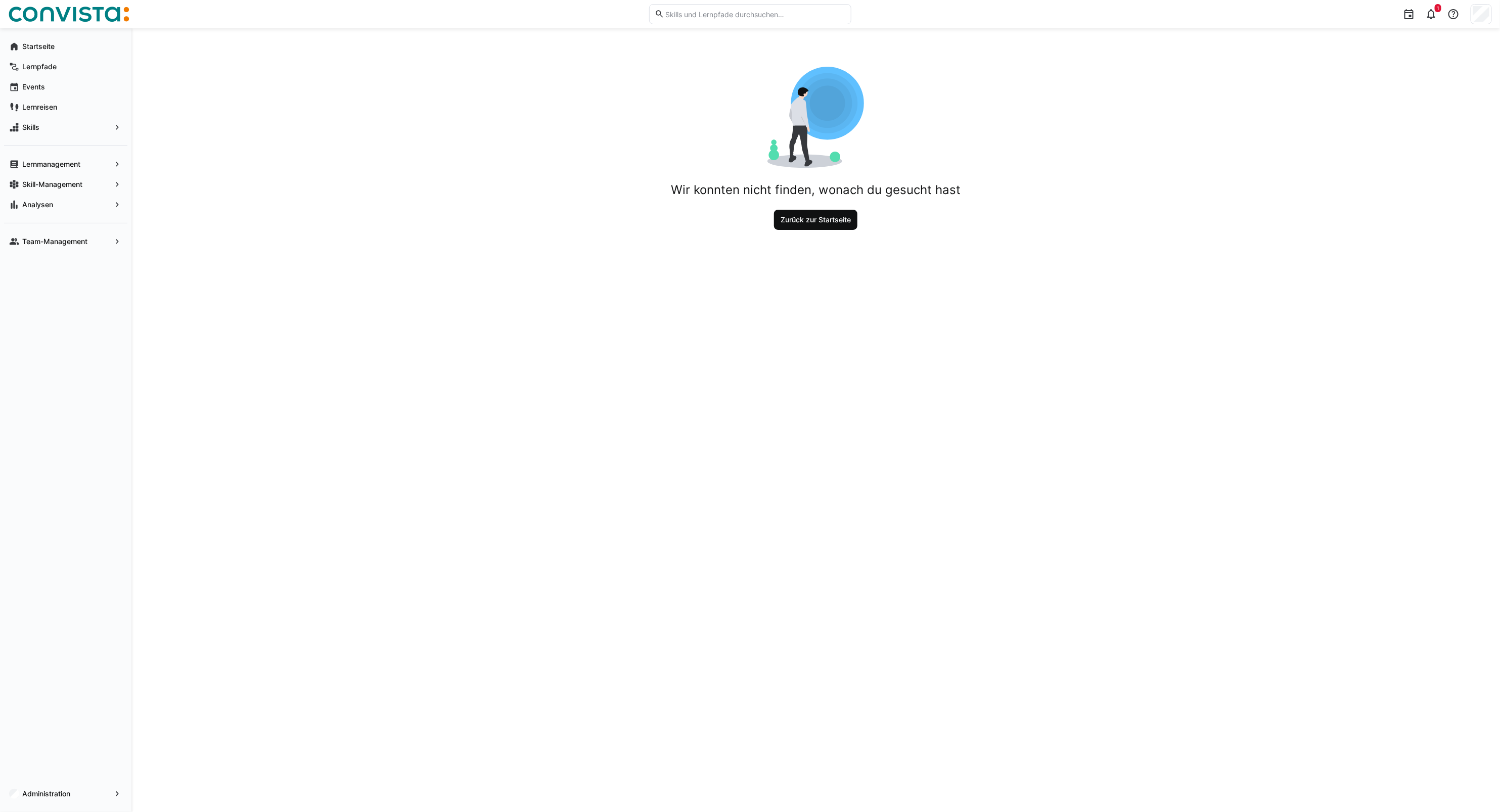
drag, startPoint x: 821, startPoint y: 223, endPoint x: 826, endPoint y: 209, distance: 14.9
click at [821, 223] on span "Zurück zur Startseite" at bounding box center [815, 220] width 73 height 10
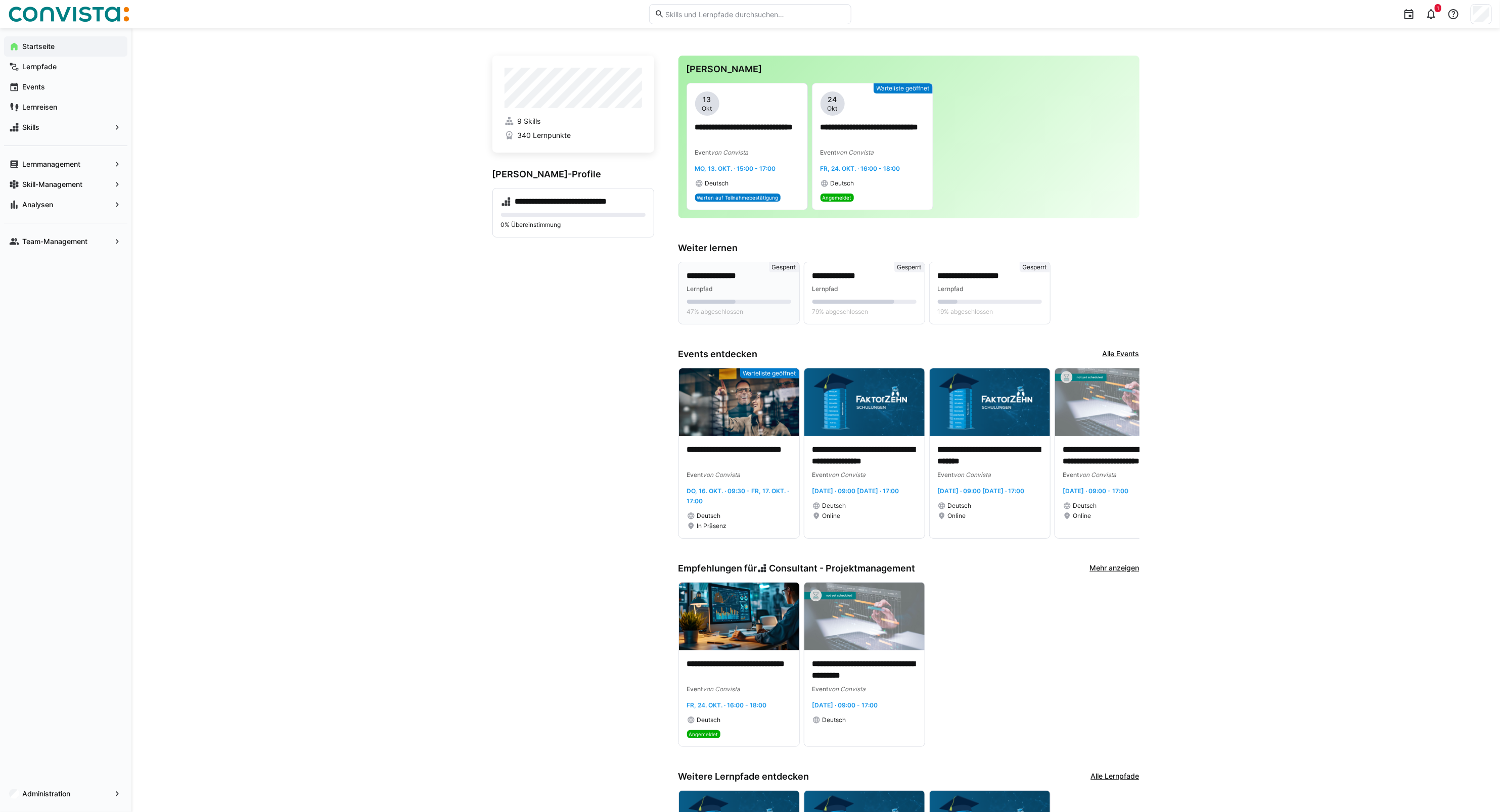
click at [750, 302] on eds-progress at bounding box center [739, 302] width 104 height 4
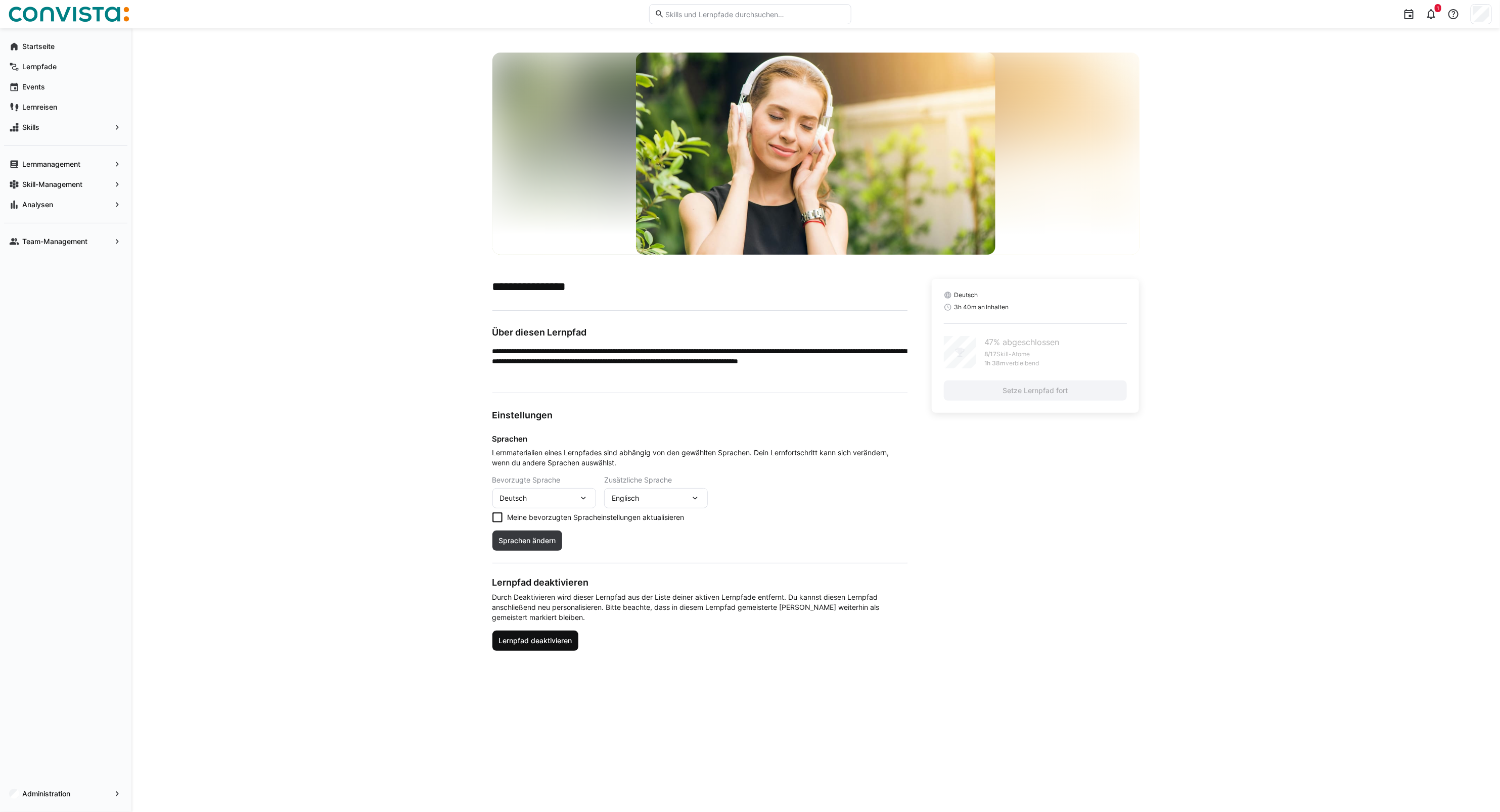
click at [542, 642] on span "Lernpfad deaktivieren" at bounding box center [535, 641] width 76 height 10
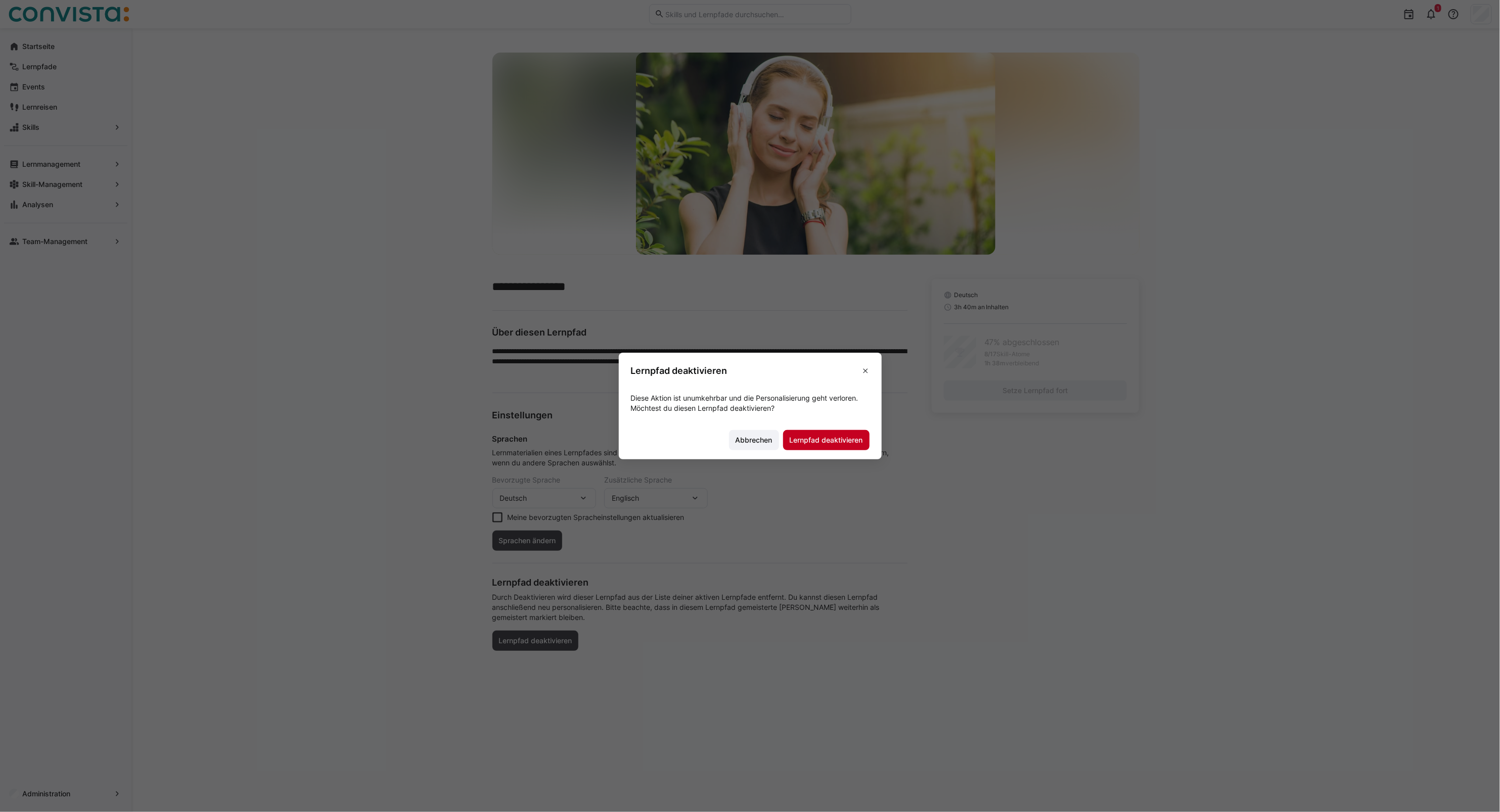
click at [817, 431] on span "Lernpfad deaktivieren" at bounding box center [826, 440] width 87 height 20
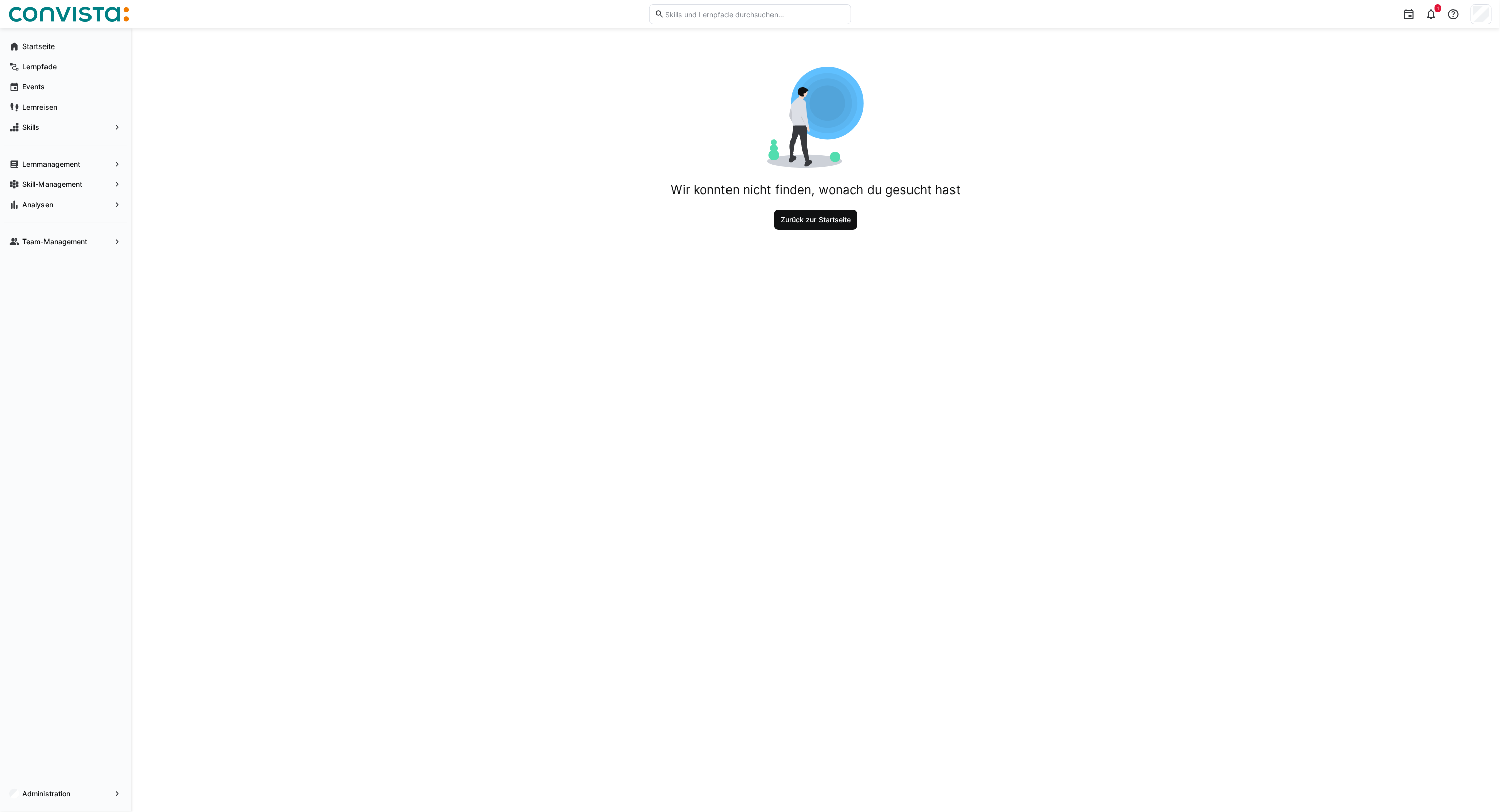
click at [813, 223] on span "Zurück zur Startseite" at bounding box center [815, 220] width 73 height 10
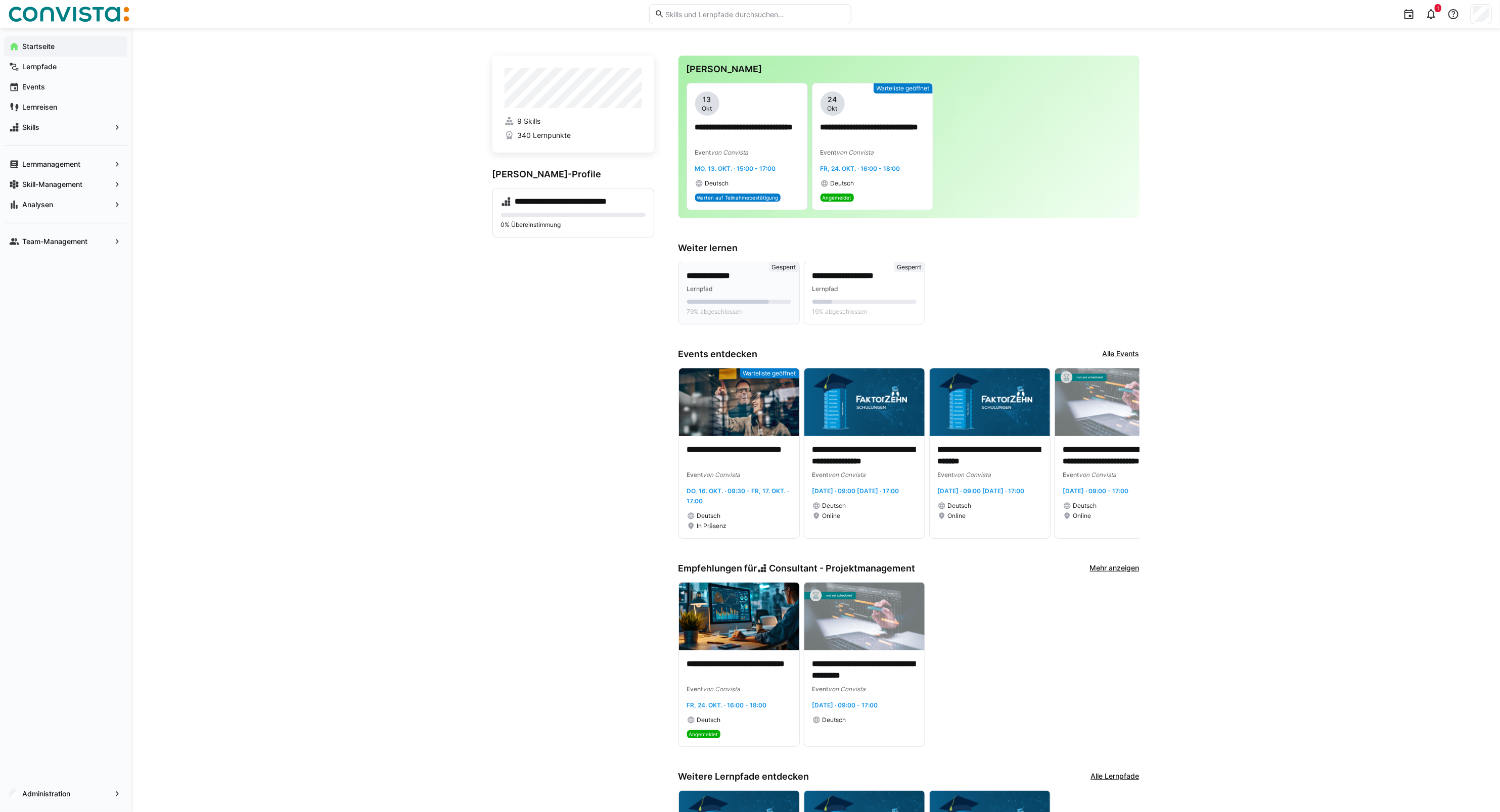
click at [736, 284] on div "Lernpfad" at bounding box center [739, 288] width 104 height 10
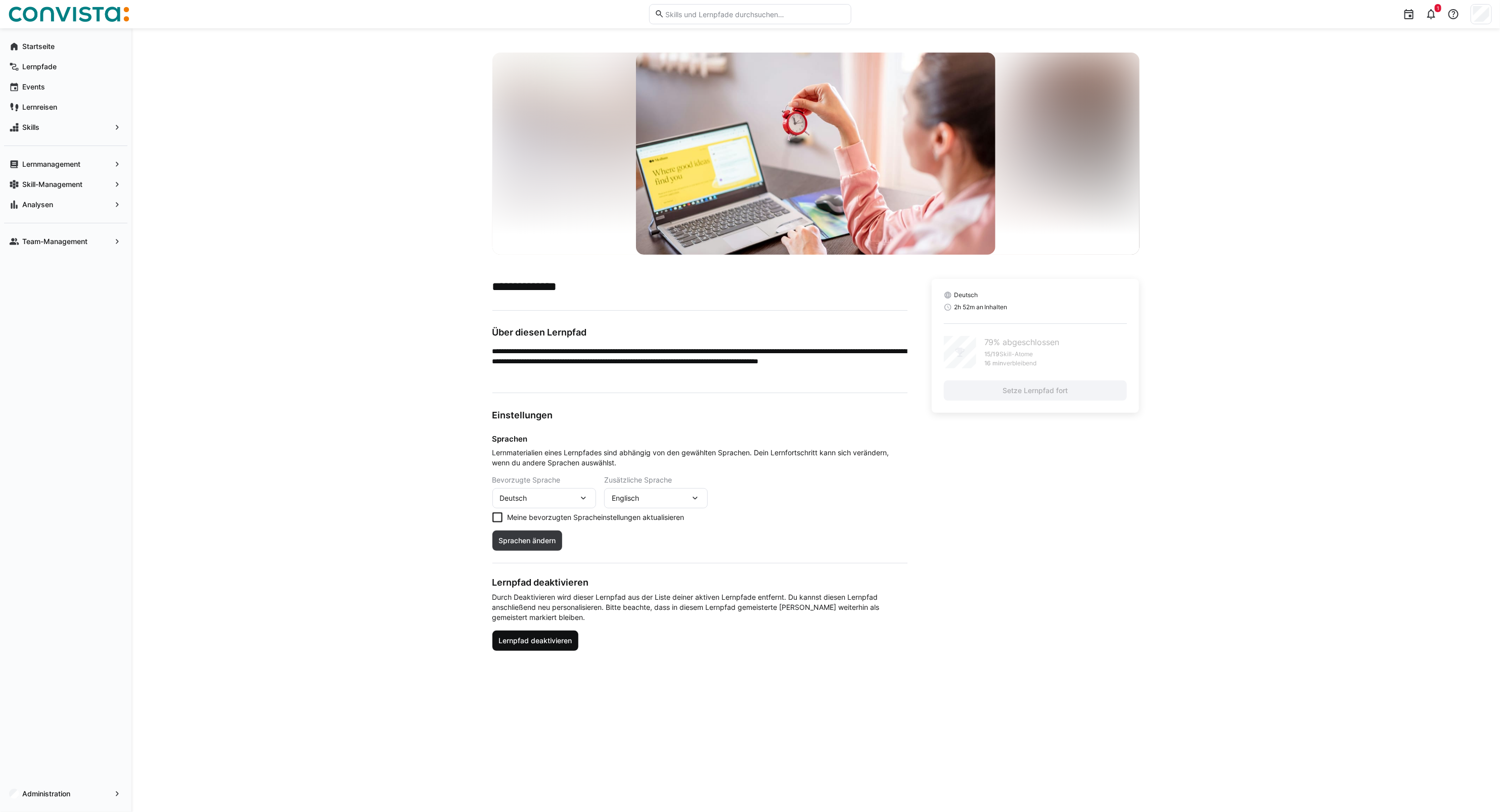
click at [527, 645] on span "Lernpfad deaktivieren" at bounding box center [535, 641] width 76 height 10
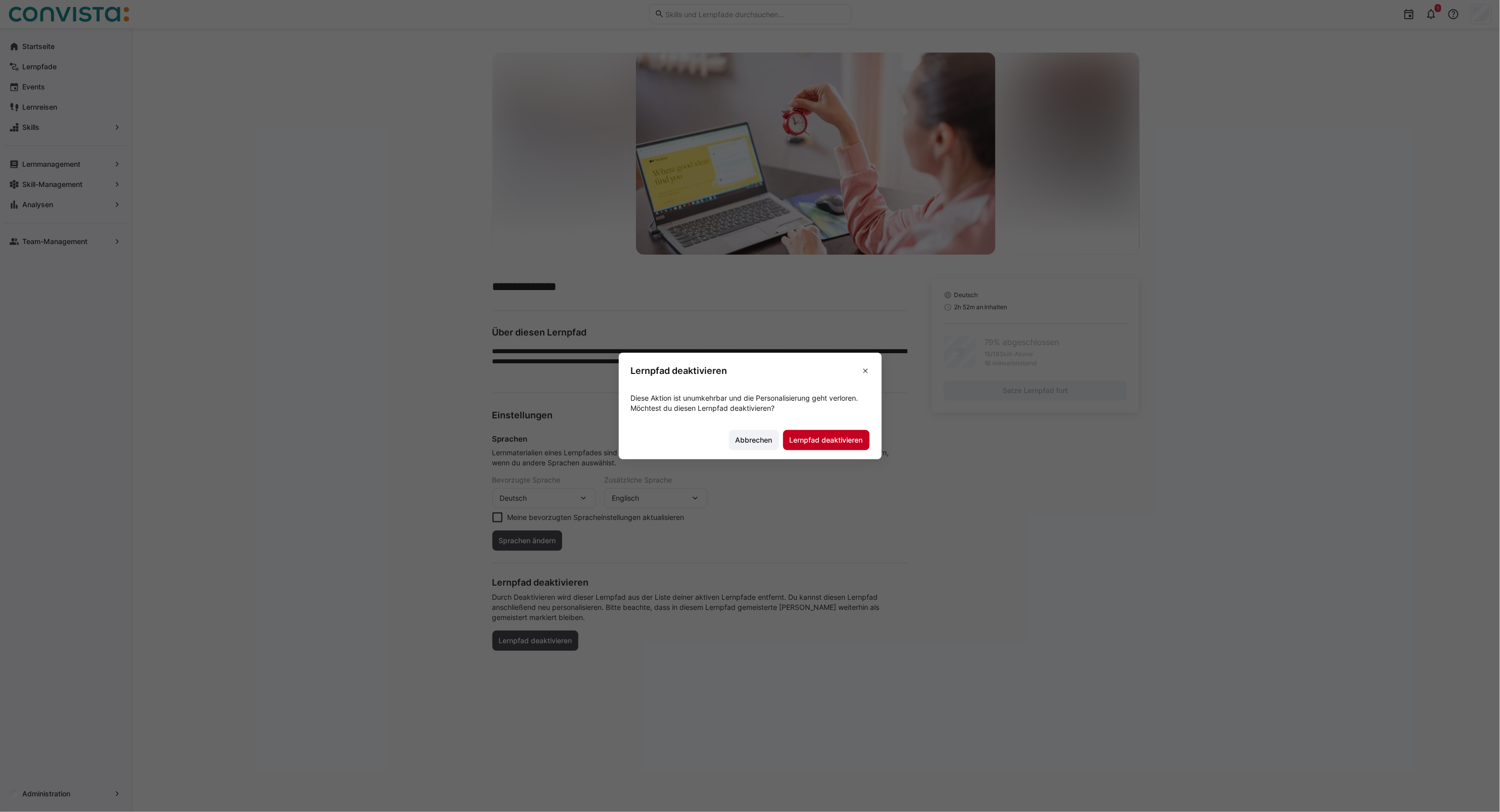
click at [835, 440] on span "Lernpfad deaktivieren" at bounding box center [826, 440] width 76 height 10
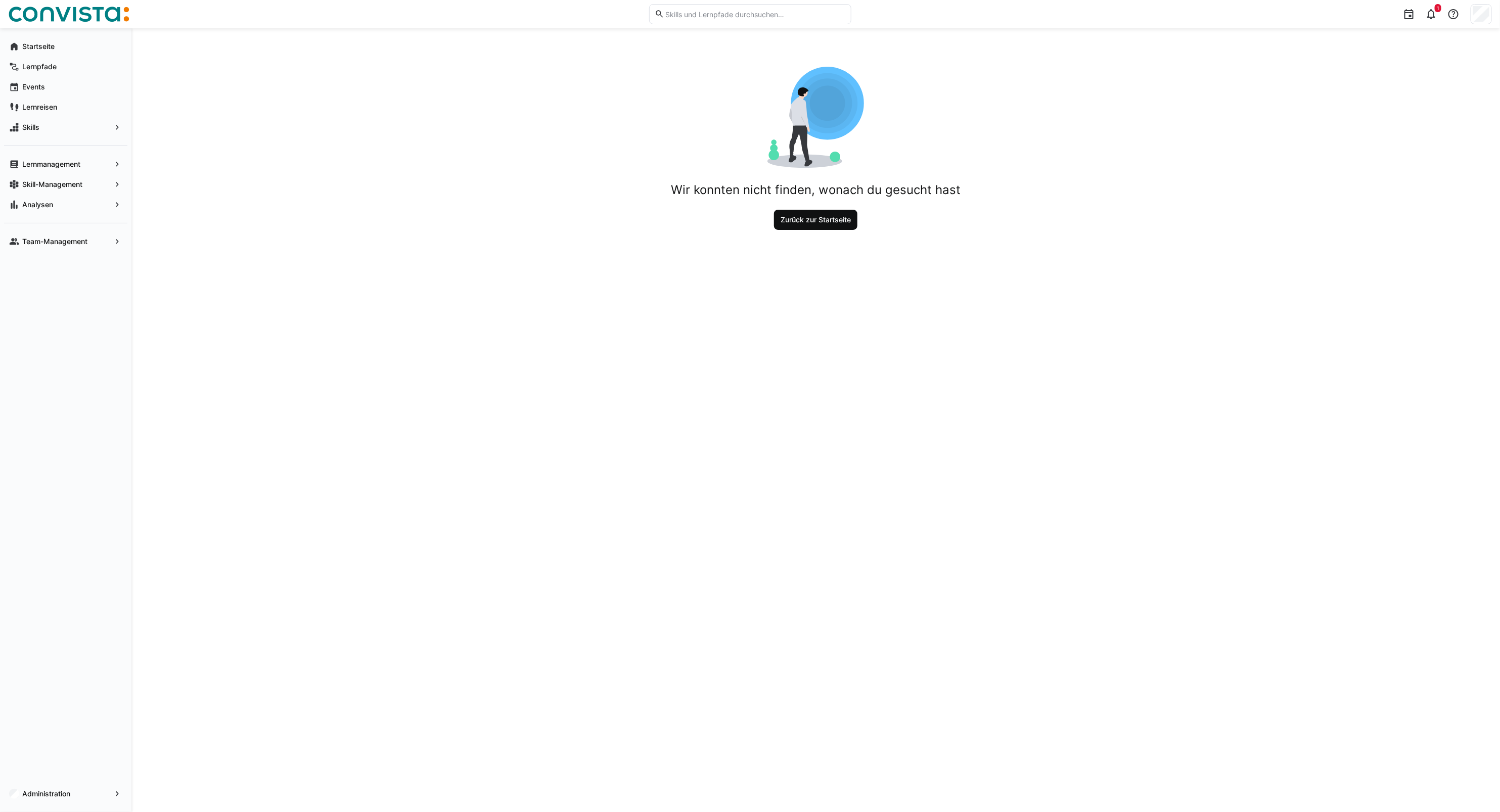
click at [796, 221] on span "Zurück zur Startseite" at bounding box center [815, 220] width 73 height 10
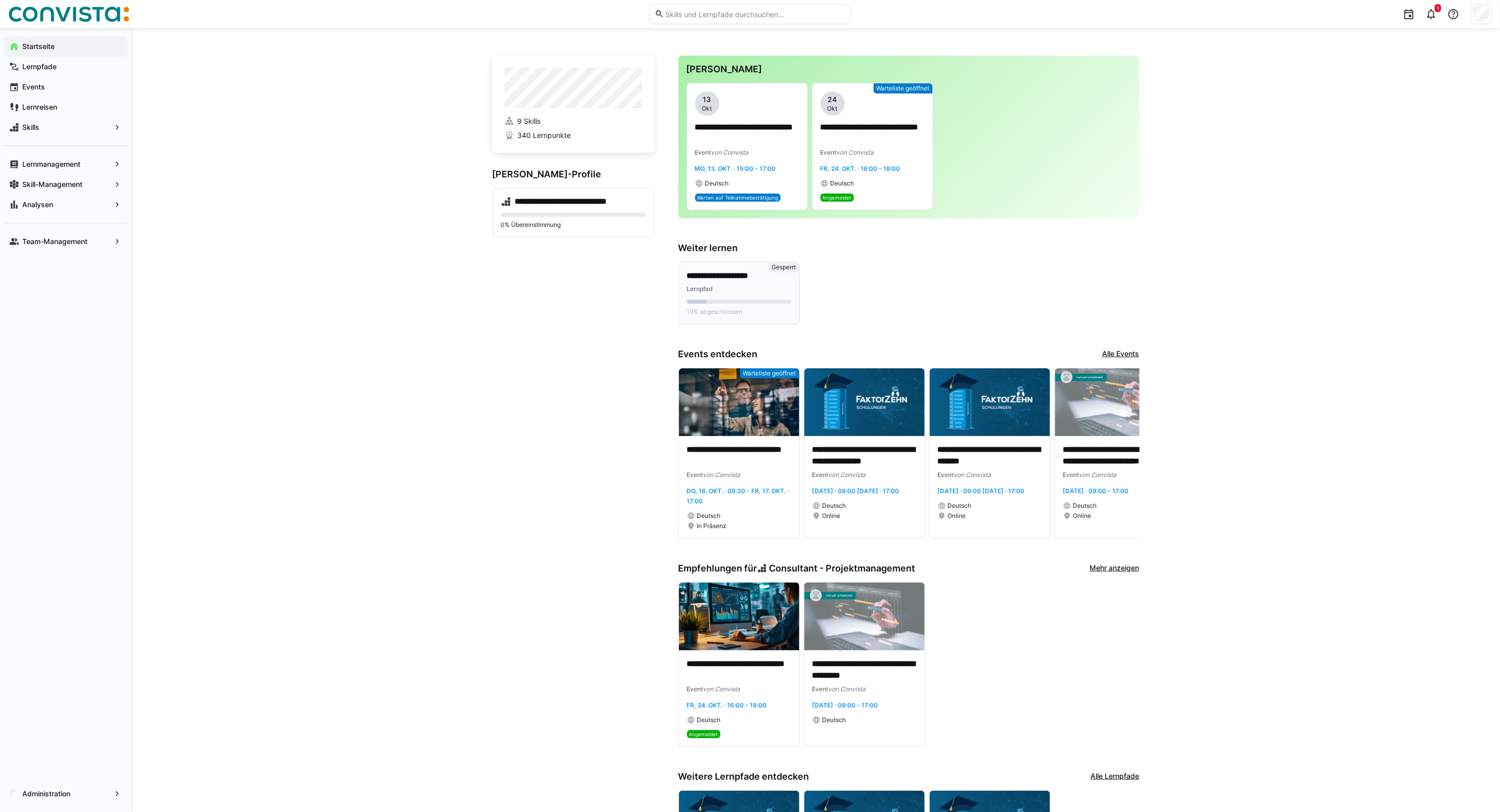
click at [721, 283] on div "Lernpfad" at bounding box center [739, 288] width 104 height 10
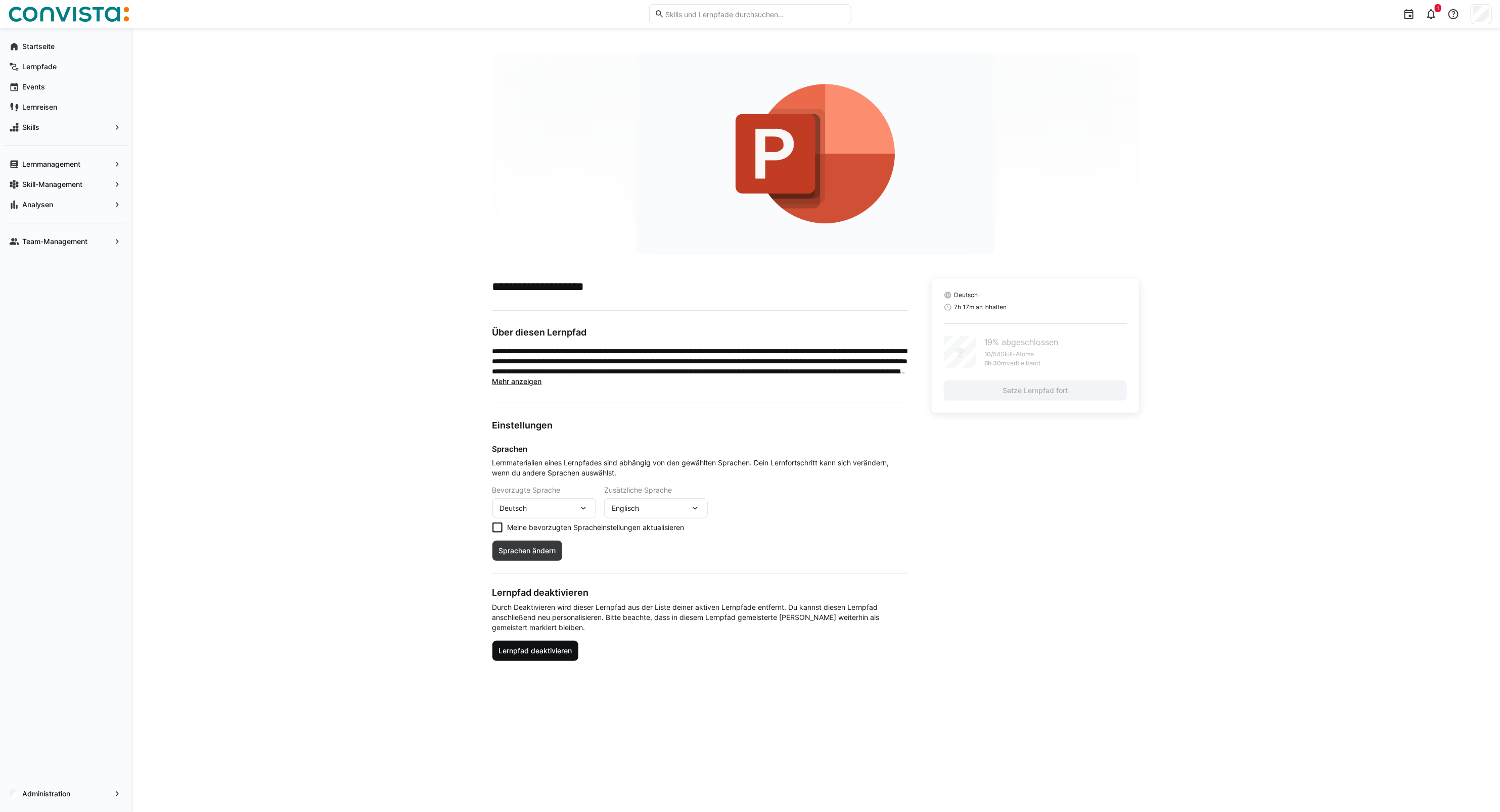
click at [525, 656] on span "Lernpfad deaktivieren" at bounding box center [535, 651] width 76 height 10
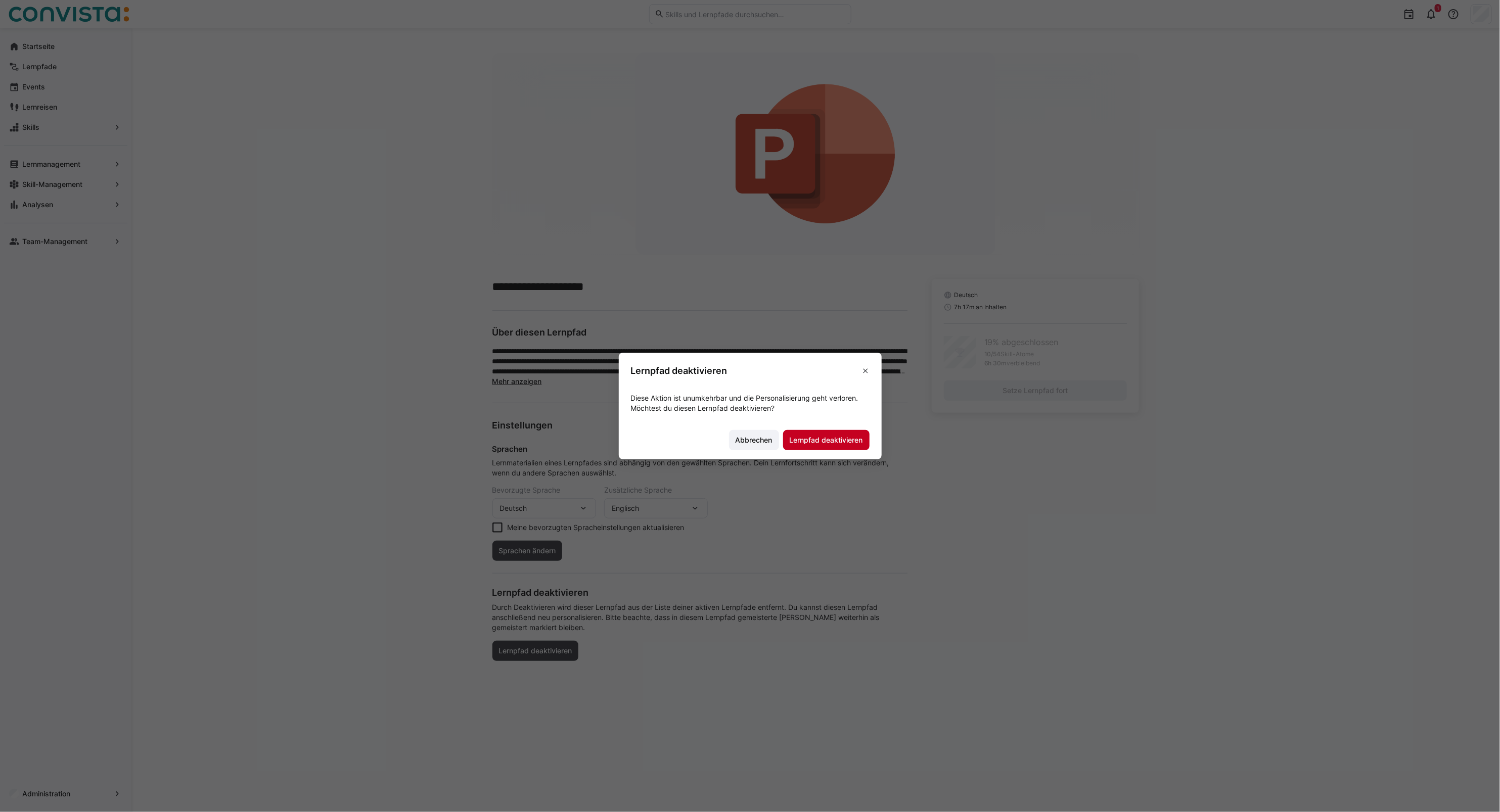
click at [849, 443] on span "Lernpfad deaktivieren" at bounding box center [826, 440] width 76 height 10
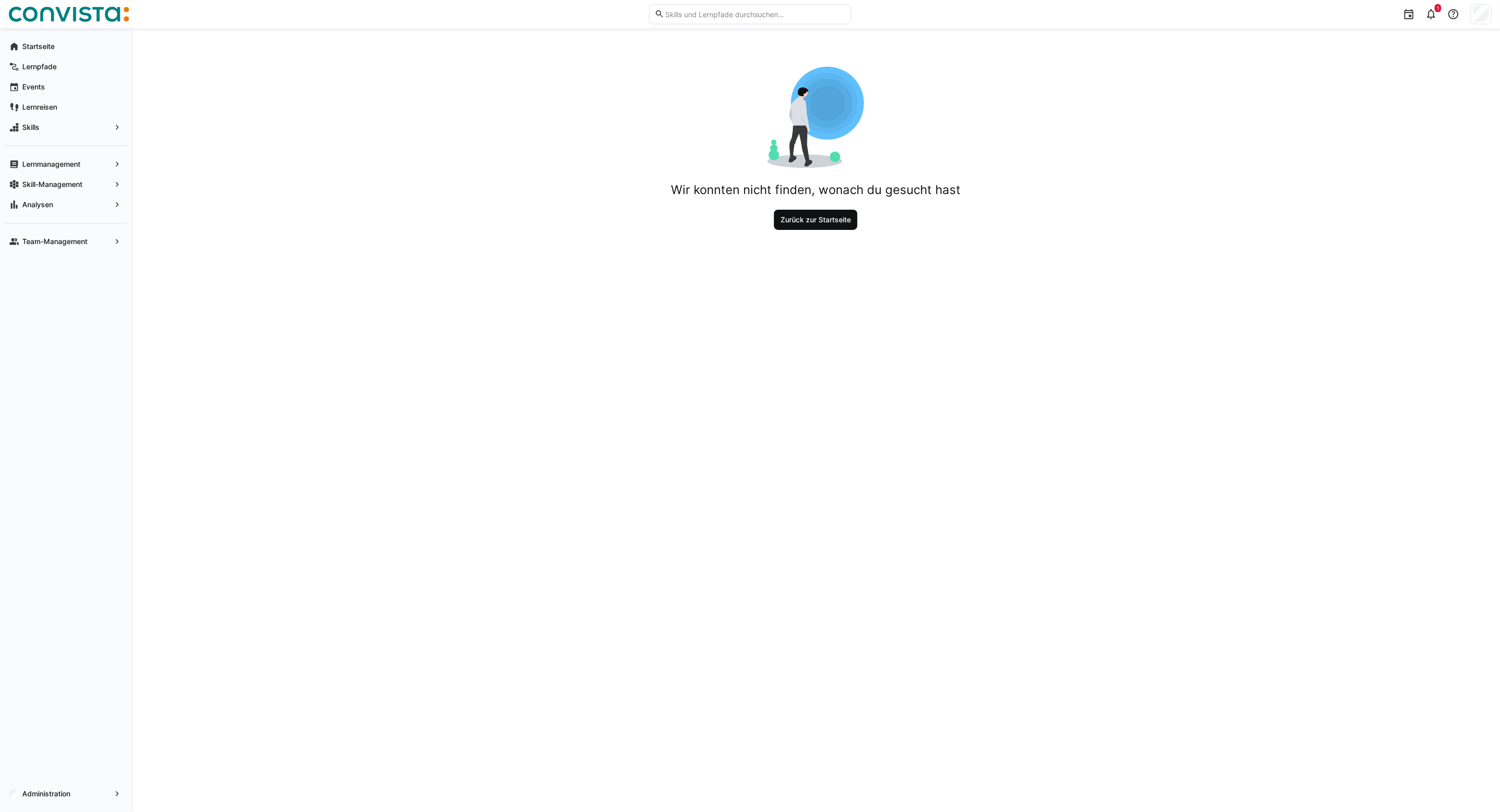
click at [812, 228] on span "Zurück zur Startseite" at bounding box center [816, 220] width 83 height 20
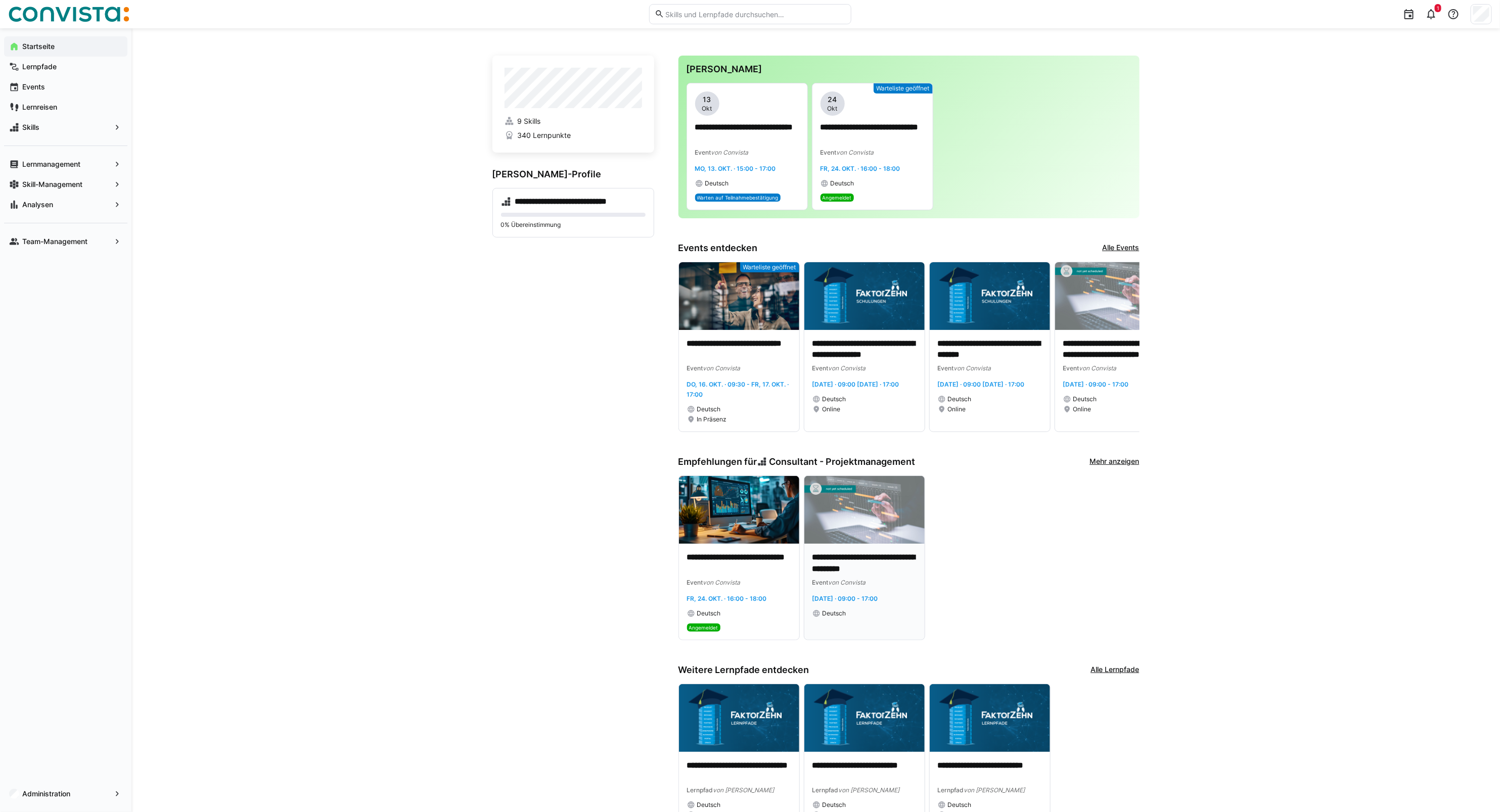
click at [867, 526] on img at bounding box center [864, 510] width 120 height 67
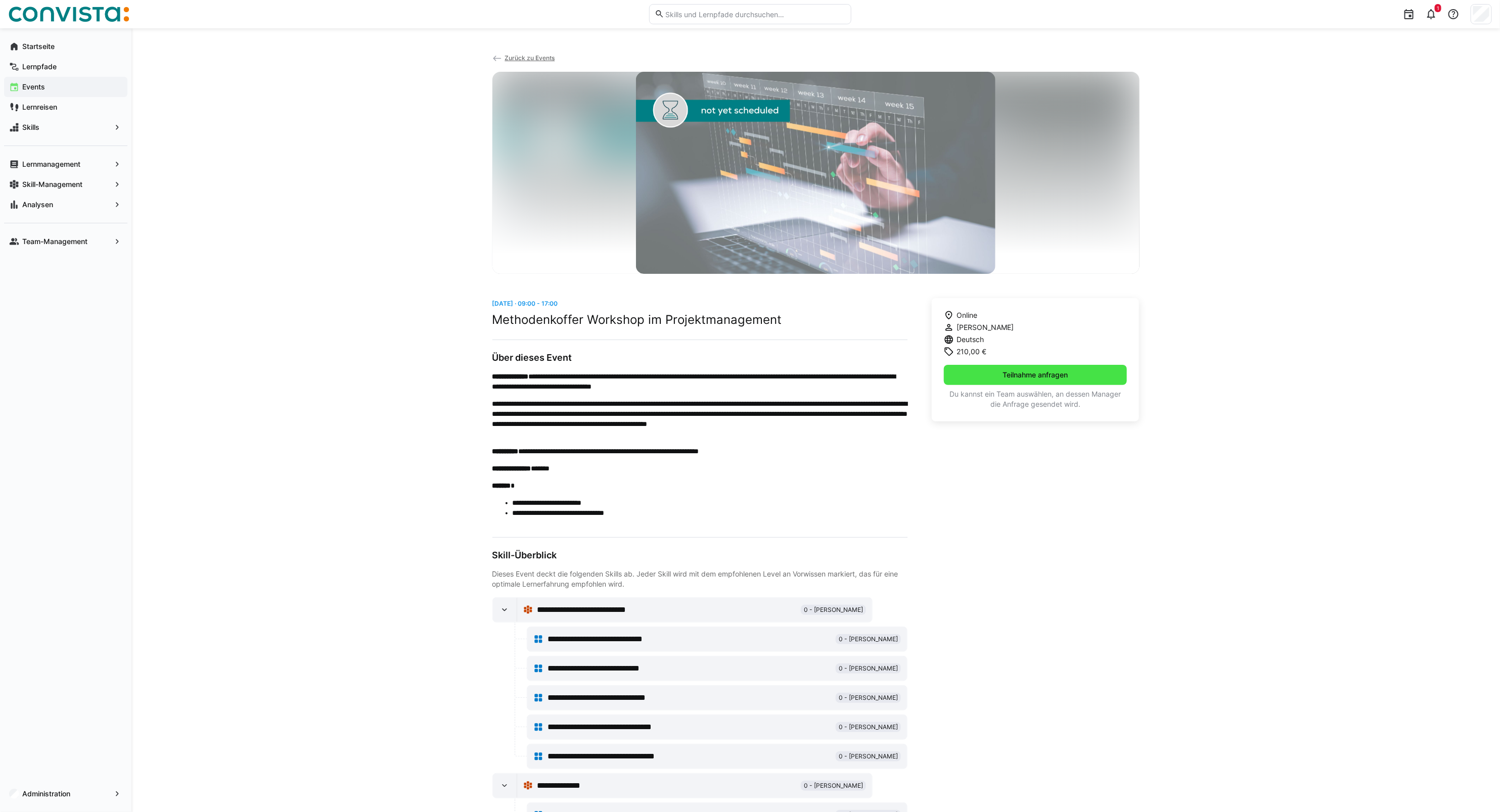
click at [1025, 375] on span "Teilnahme anfragen" at bounding box center [1035, 375] width 68 height 10
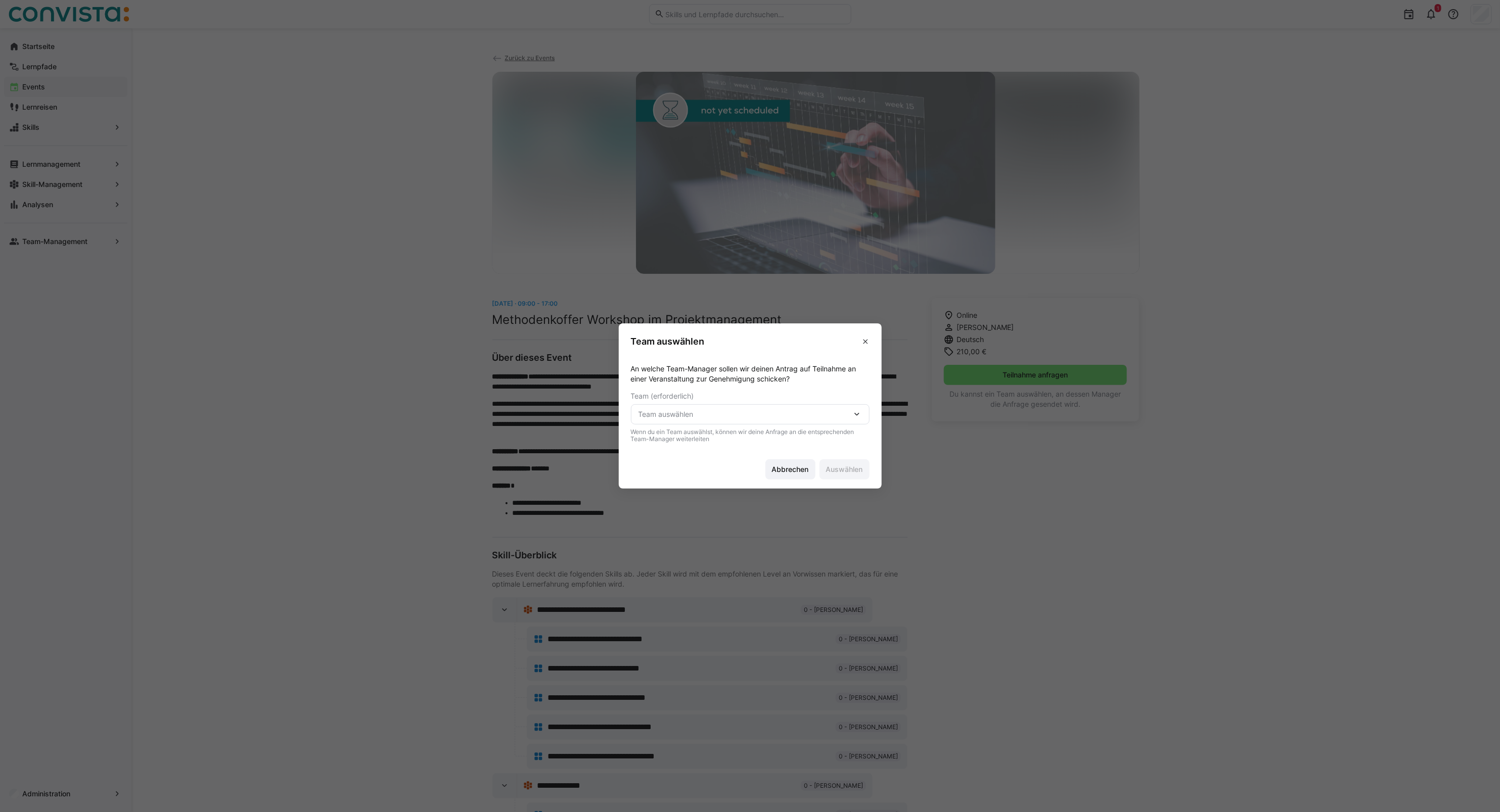
click at [792, 411] on span "Team auswählen" at bounding box center [745, 414] width 213 height 10
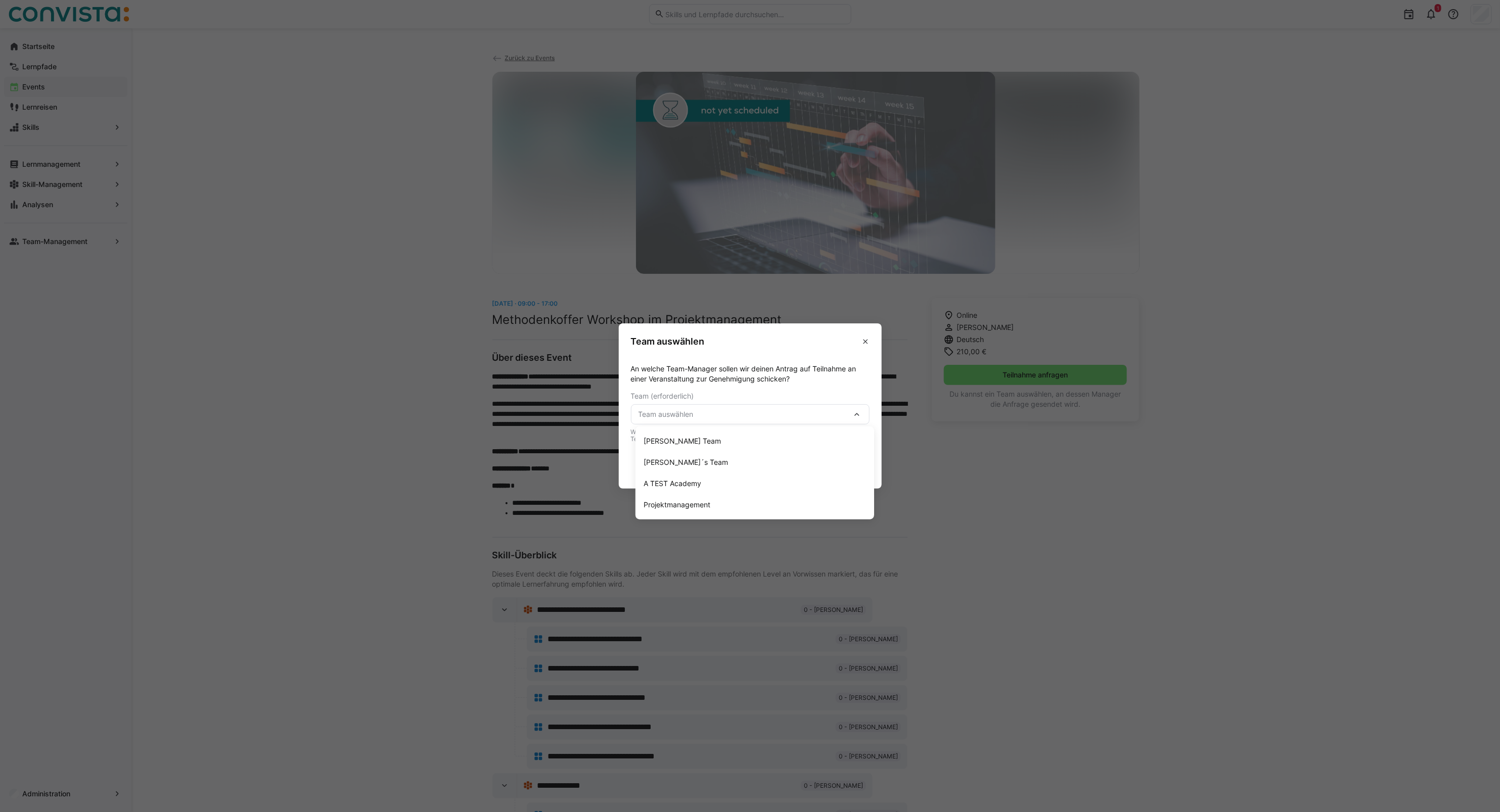
click at [792, 411] on span "Team auswählen" at bounding box center [745, 414] width 213 height 10
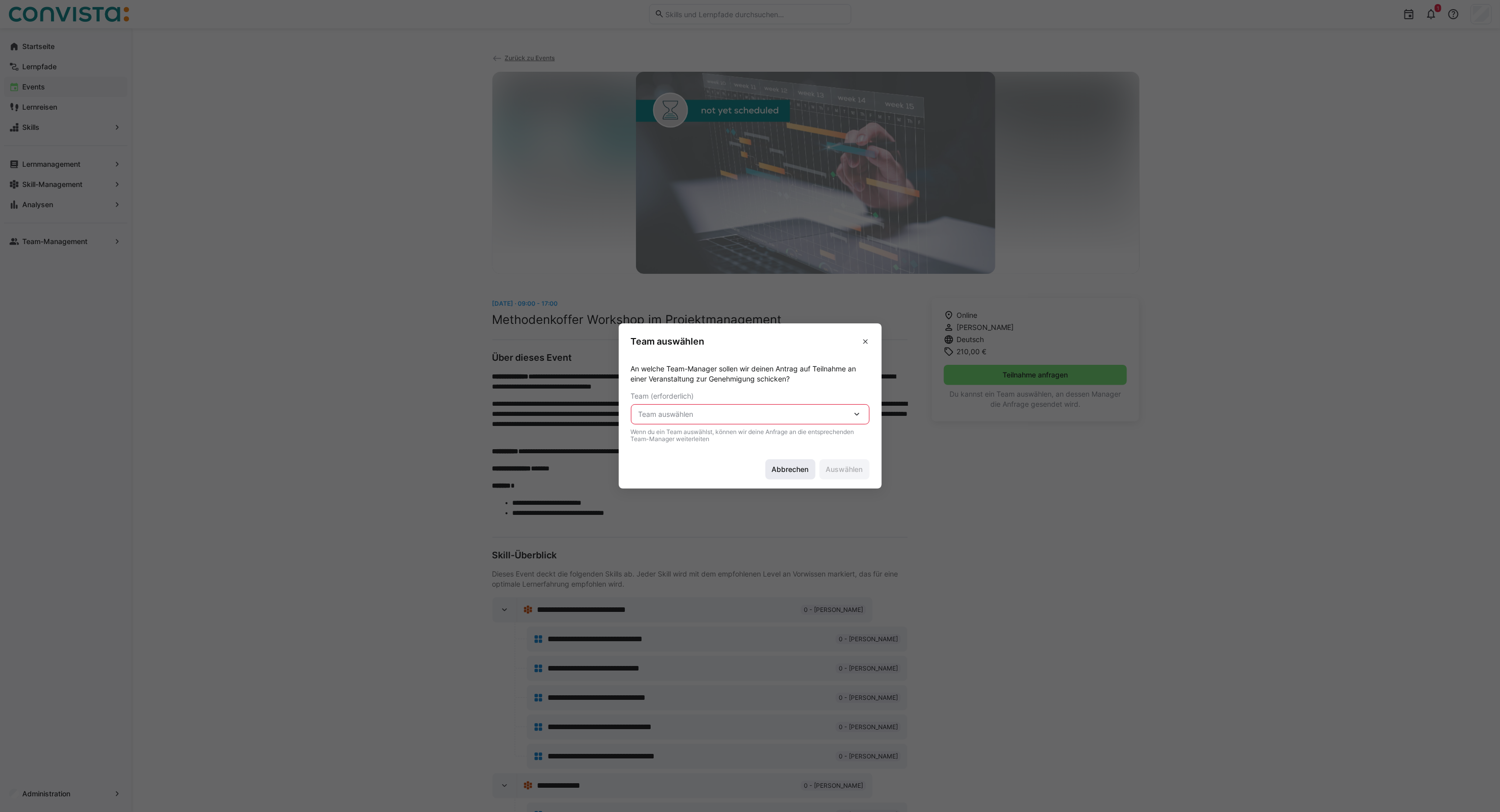
click at [788, 470] on span "Abbrechen" at bounding box center [790, 469] width 40 height 10
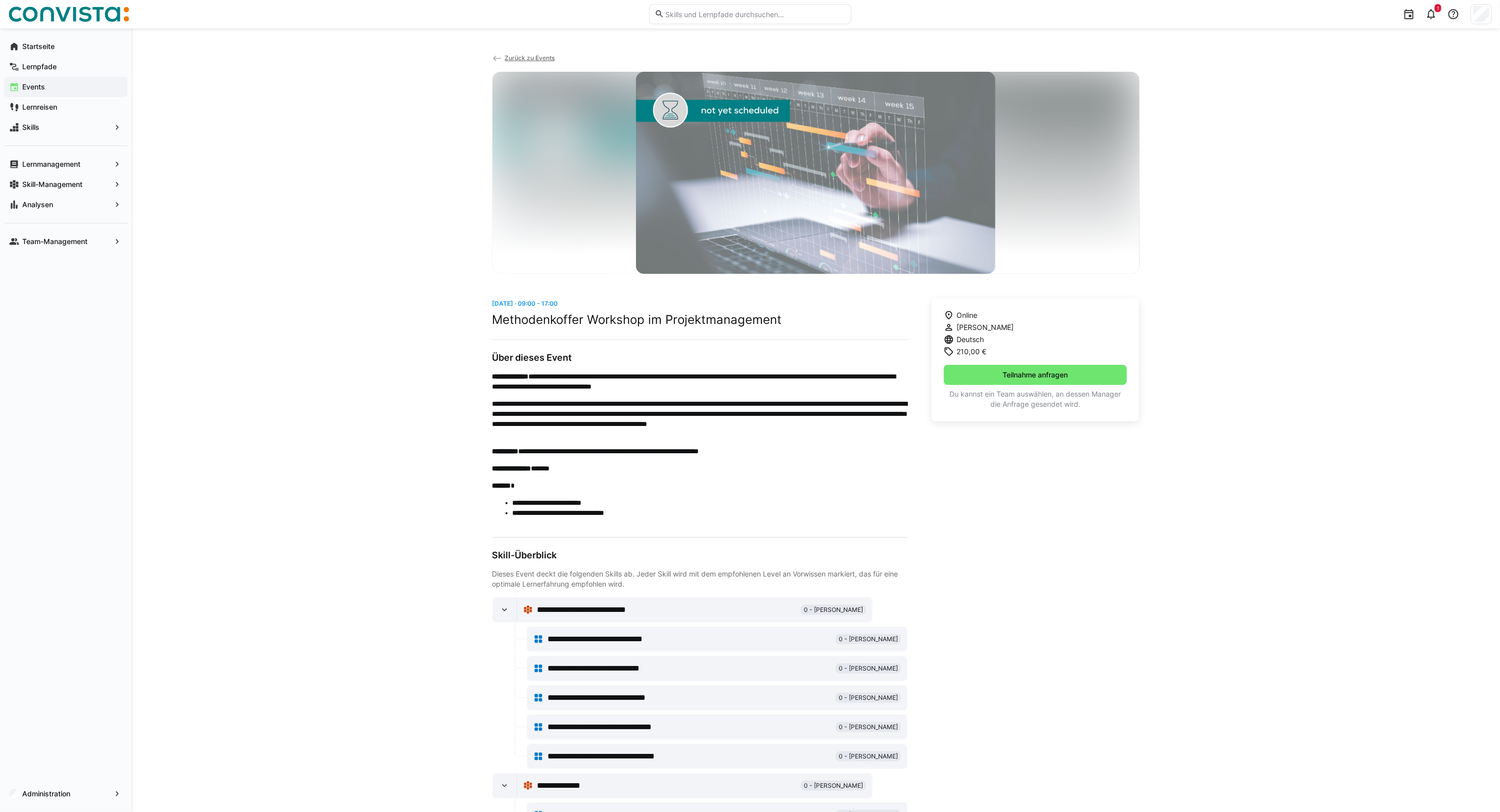
click at [520, 55] on span "Zurück zu Events" at bounding box center [529, 58] width 50 height 7
